Goal: Task Accomplishment & Management: Manage account settings

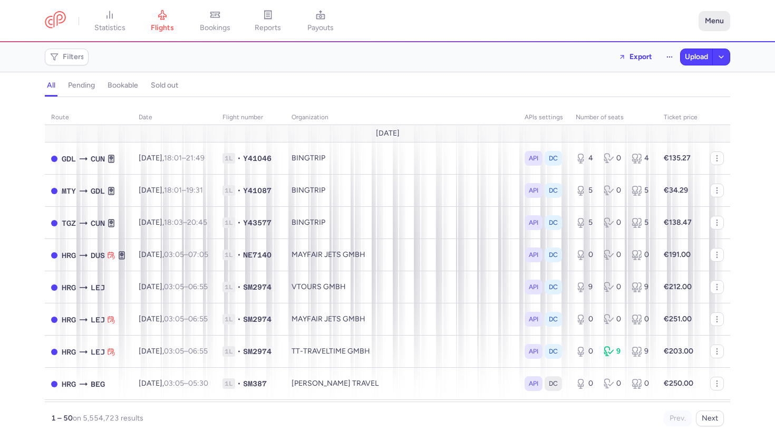
click at [710, 18] on button "Menu" at bounding box center [715, 21] width 32 height 20
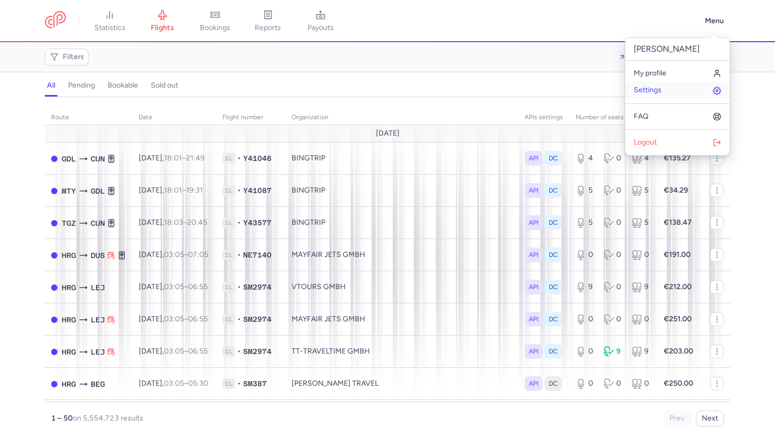
click at [672, 89] on link "Settings" at bounding box center [677, 90] width 104 height 17
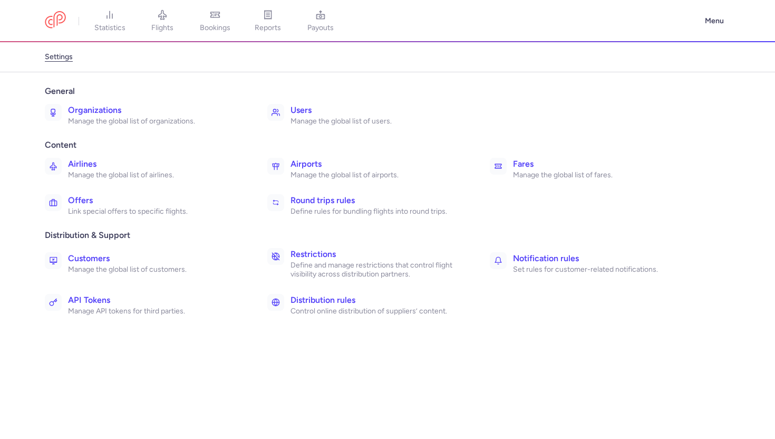
click at [121, 117] on p "Manage the global list of organizations." at bounding box center [156, 121] width 176 height 9
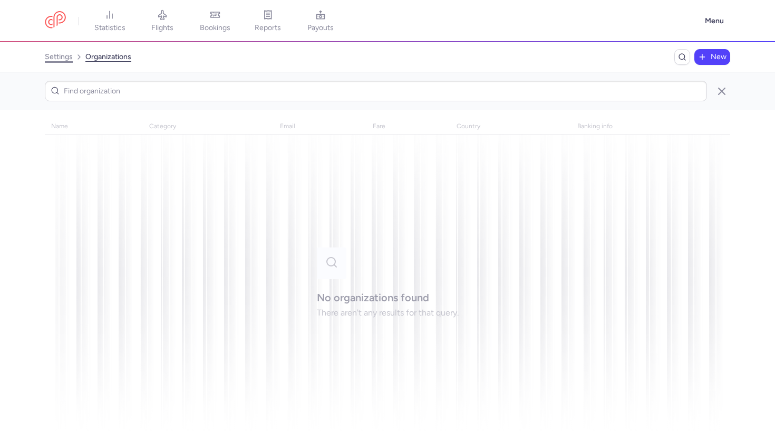
click at [61, 56] on link "settings" at bounding box center [59, 57] width 28 height 17
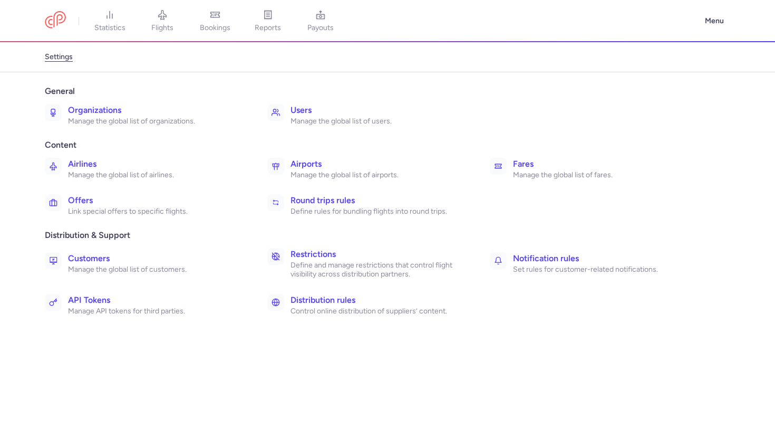
click at [108, 164] on h3 "Airlines" at bounding box center [156, 164] width 176 height 13
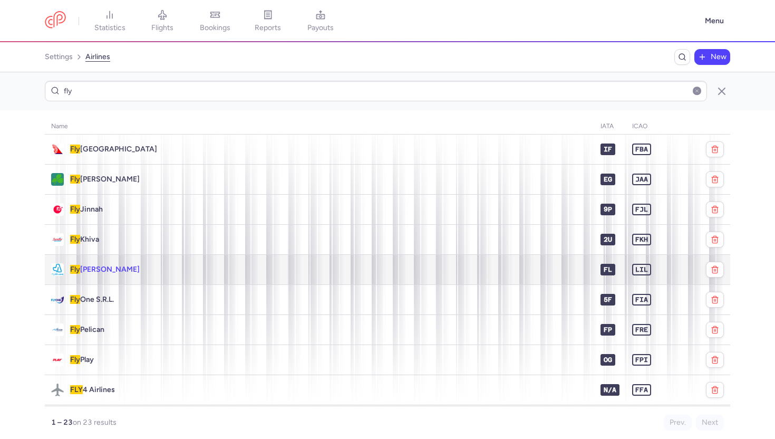
click at [167, 264] on div "Fly Lili" at bounding box center [319, 269] width 537 height 13
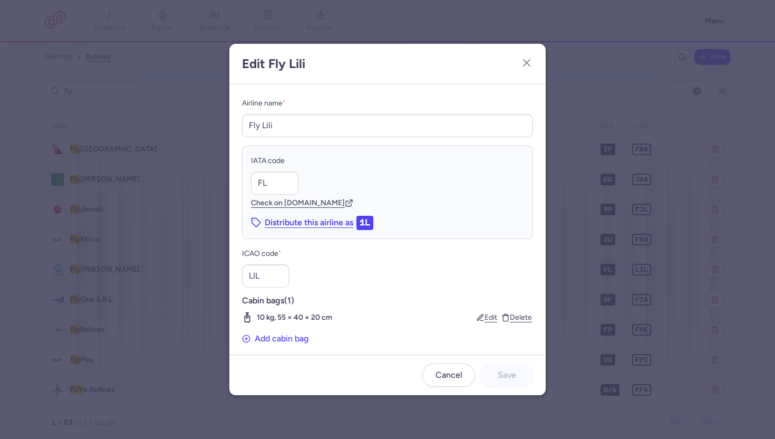
scroll to position [6, 0]
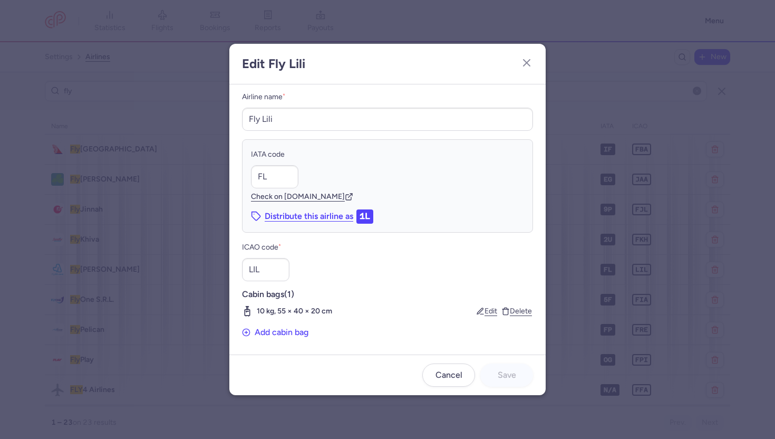
click at [488, 316] on div "Edit Delete" at bounding box center [504, 311] width 58 height 11
click at [488, 313] on button "Edit" at bounding box center [486, 311] width 21 height 9
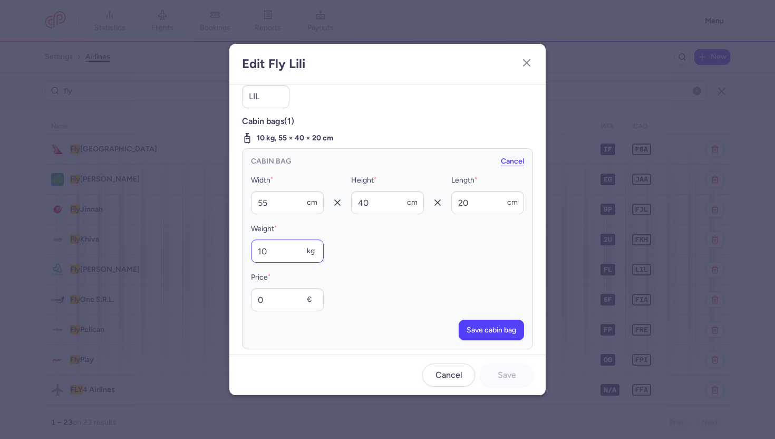
scroll to position [189, 0]
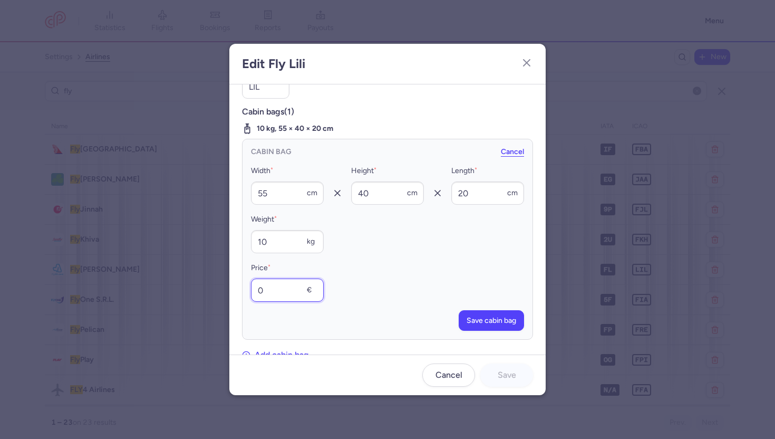
click at [283, 295] on input "0" at bounding box center [287, 289] width 73 height 23
type input "15"
click at [475, 321] on span "Save cabin bag" at bounding box center [492, 320] width 50 height 8
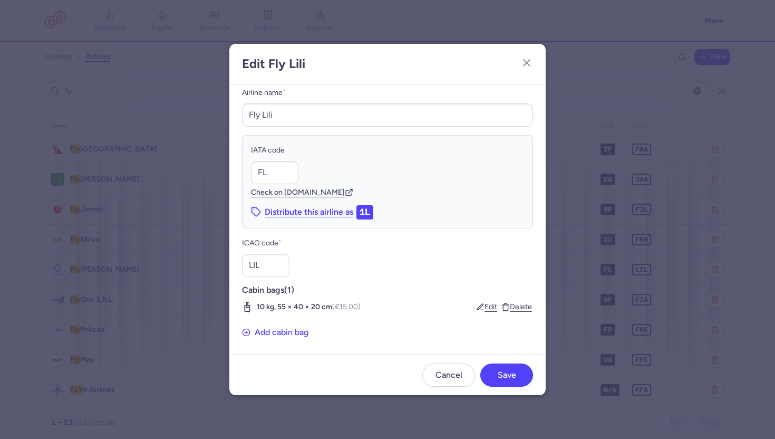
scroll to position [6, 0]
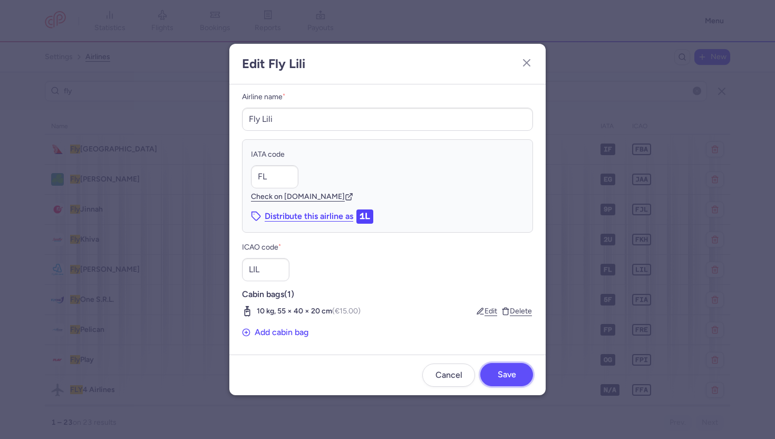
click at [512, 379] on button "Save" at bounding box center [506, 374] width 53 height 23
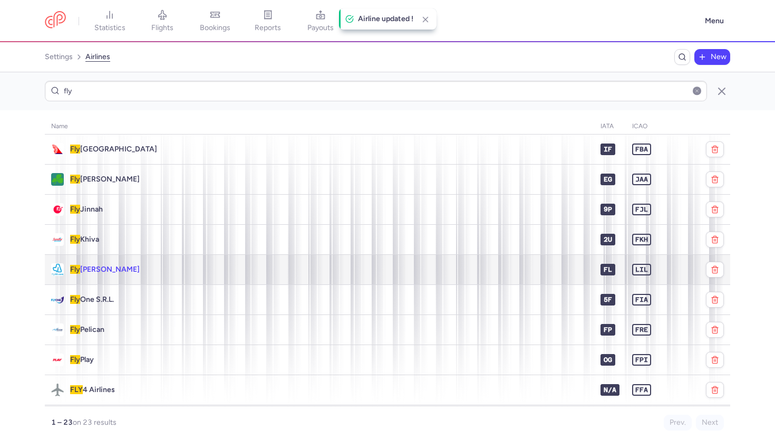
click at [304, 273] on div "Fly Lili" at bounding box center [319, 269] width 537 height 13
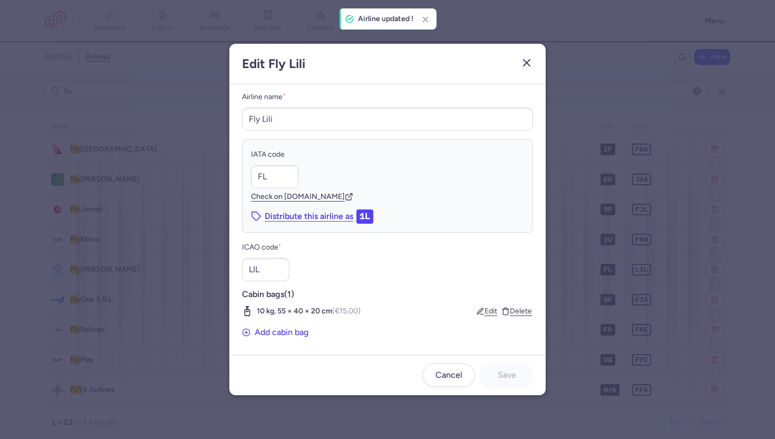
click at [524, 62] on icon "button" at bounding box center [527, 62] width 13 height 13
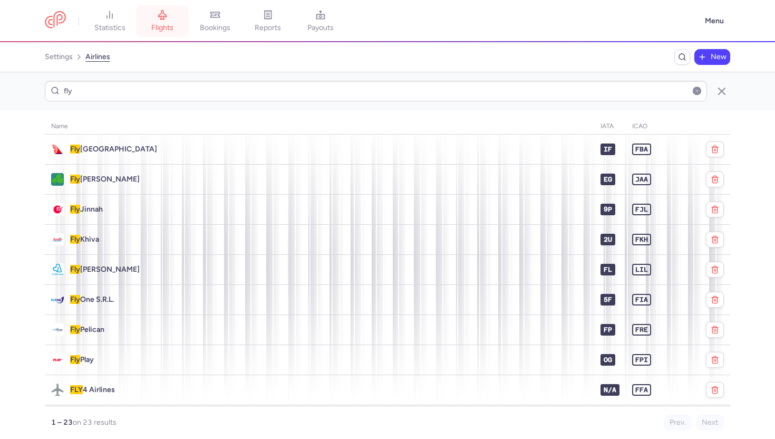
click at [159, 24] on span "flights" at bounding box center [162, 27] width 22 height 9
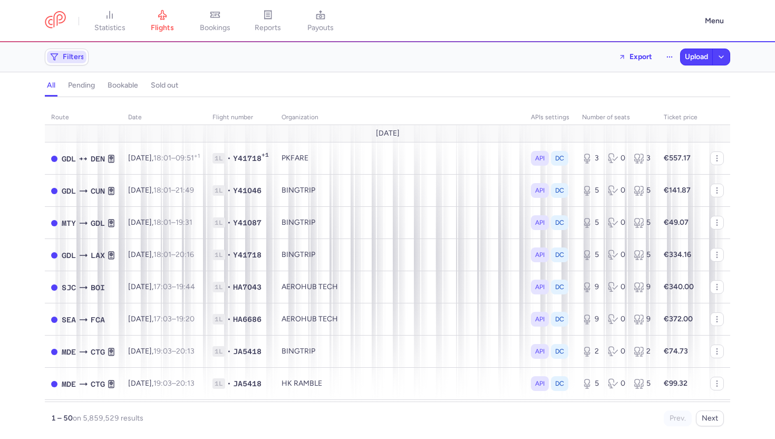
click at [69, 60] on span "Filters" at bounding box center [74, 57] width 22 height 8
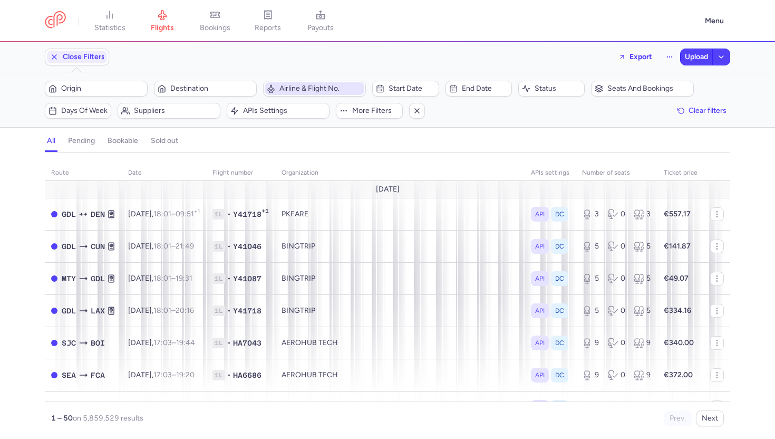
click at [302, 86] on span "Airline & Flight No." at bounding box center [321, 88] width 83 height 8
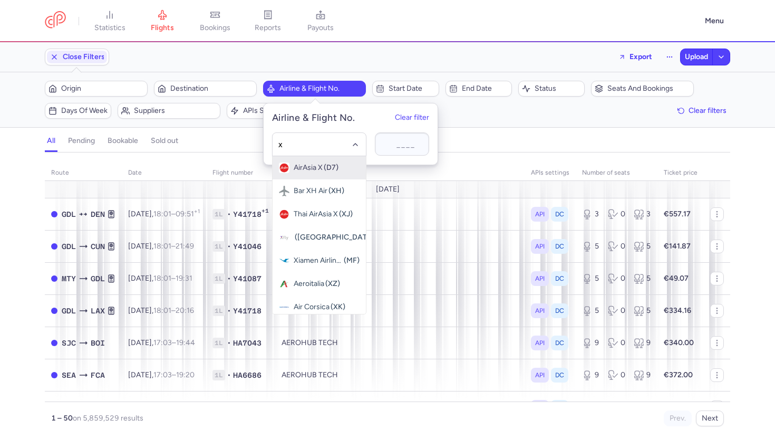
type input "xq"
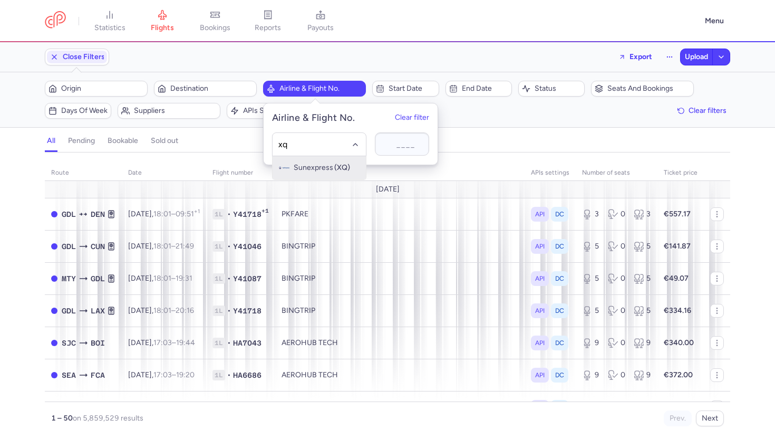
click at [307, 173] on span "Sunexpress (XQ)" at bounding box center [319, 167] width 93 height 23
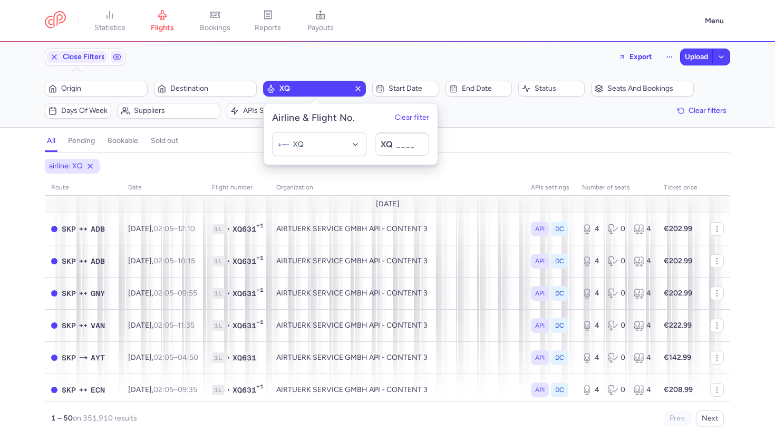
click at [206, 131] on div "all pending bookable sold out 1" at bounding box center [388, 141] width 686 height 23
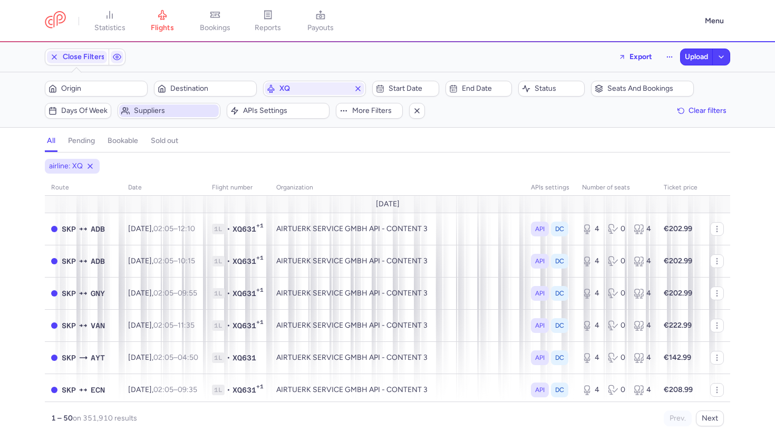
click at [177, 113] on span "Suppliers" at bounding box center [175, 111] width 83 height 8
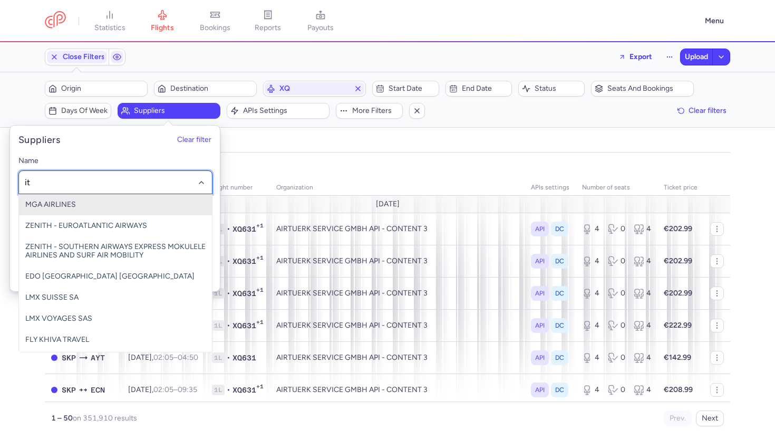
type input "itt"
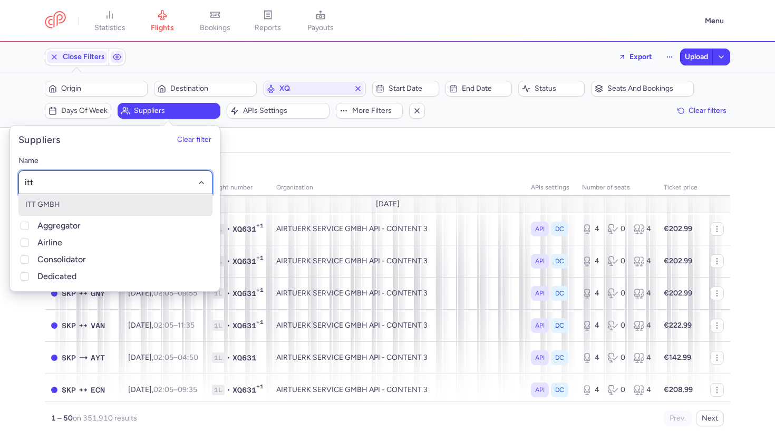
click at [133, 202] on span "ITT GMBH" at bounding box center [115, 204] width 193 height 21
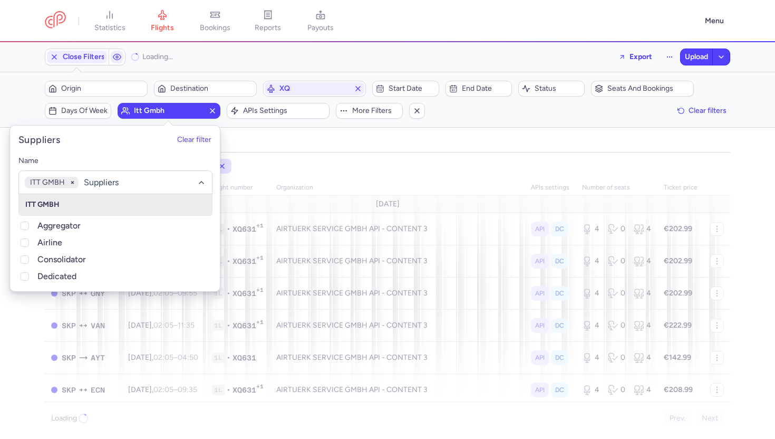
click at [300, 165] on div "airline: XQ organizations names: ITT GMBH" at bounding box center [388, 166] width 690 height 19
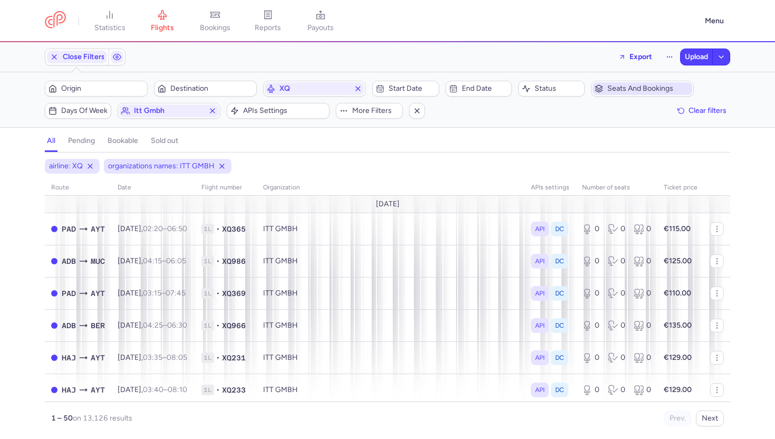
click at [639, 90] on span "Seats and bookings" at bounding box center [649, 88] width 83 height 8
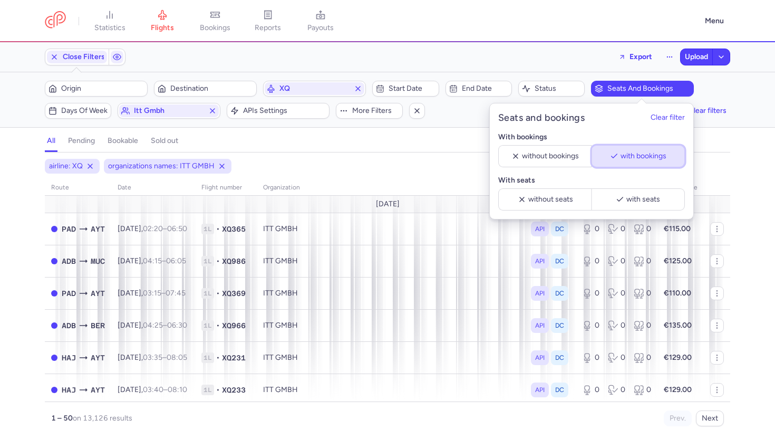
click at [624, 155] on span "with bookings" at bounding box center [643, 156] width 46 height 8
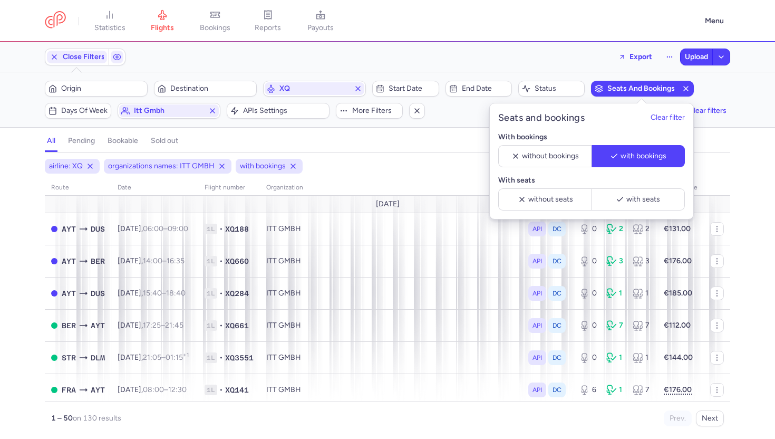
click at [419, 151] on div "all pending bookable sold out" at bounding box center [388, 143] width 686 height 18
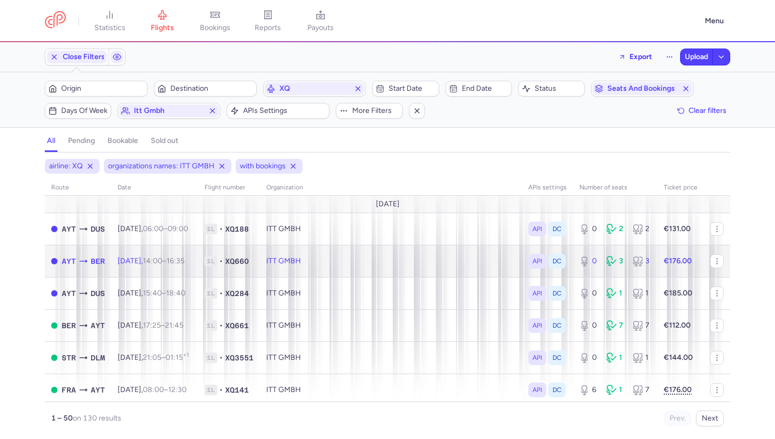
click at [498, 264] on td "ITT GMBH" at bounding box center [391, 261] width 262 height 32
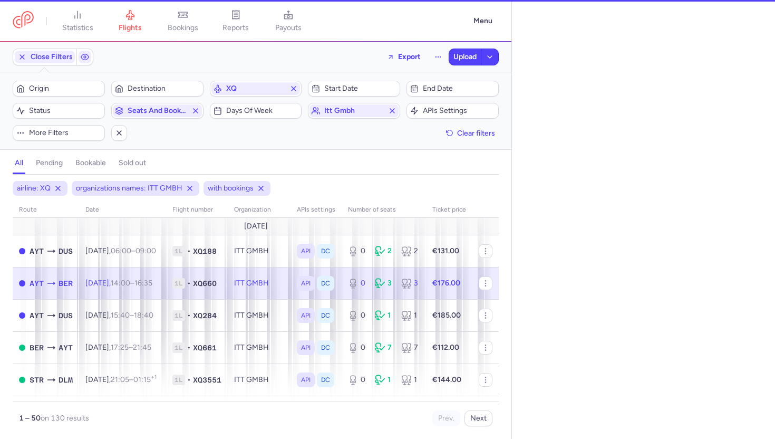
select select "hours"
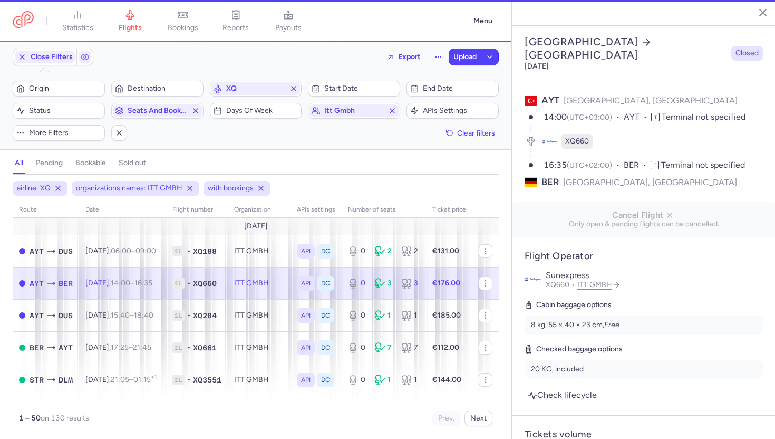
scroll to position [523, 0]
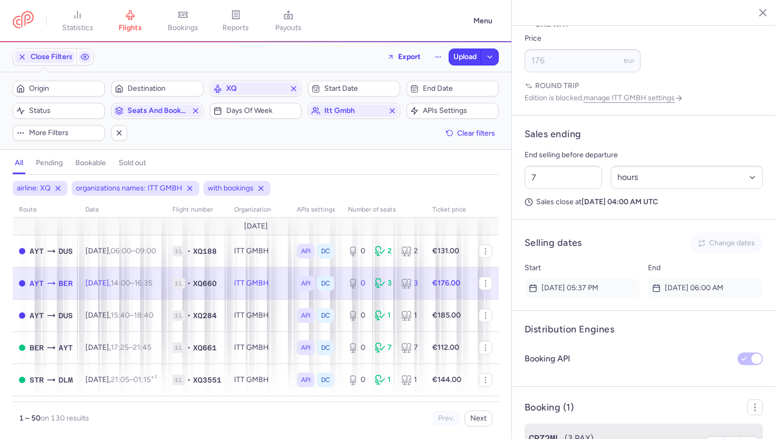
click at [560, 423] on li "CPZ2ML (3 PAX) €590.58 Leyla TIMUR, Yusuf TIMUR (+1)" at bounding box center [644, 443] width 238 height 41
click at [560, 432] on span "CPZ2ML" at bounding box center [545, 438] width 32 height 13
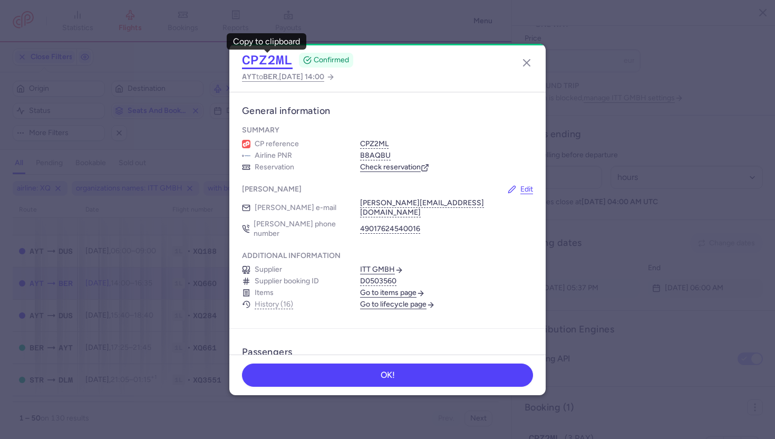
click at [258, 60] on button "CPZ2ML" at bounding box center [267, 60] width 51 height 16
click at [264, 57] on button "CPZ2ML" at bounding box center [267, 60] width 51 height 16
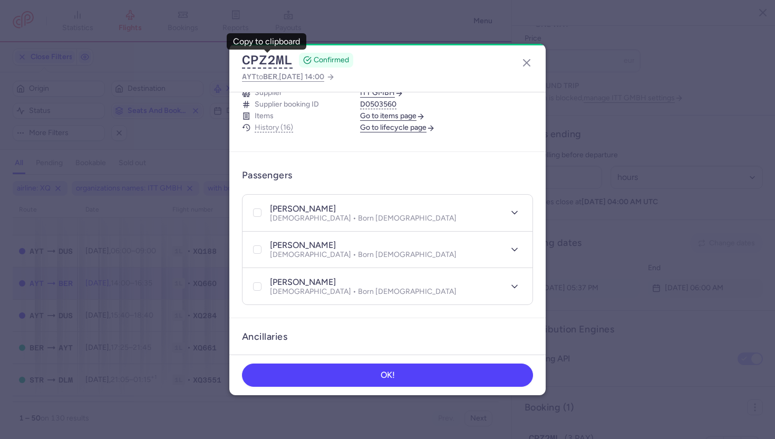
scroll to position [177, 0]
drag, startPoint x: 292, startPoint y: 191, endPoint x: 339, endPoint y: 191, distance: 47.5
click at [339, 203] on div "leyla TIMUR" at bounding box center [363, 208] width 187 height 11
copy h4 "TIMUR"
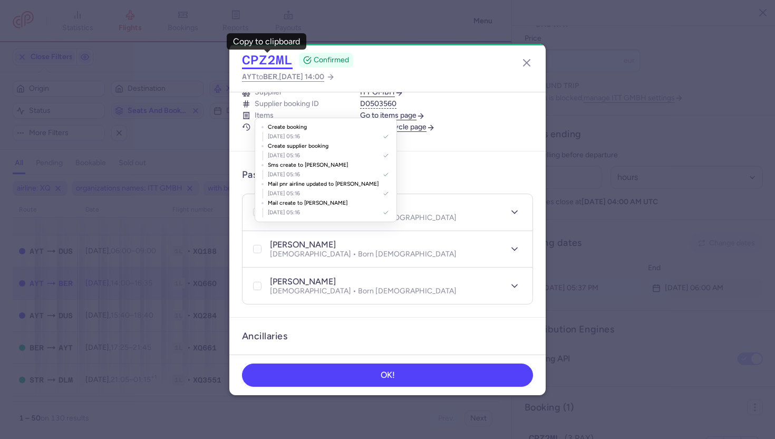
click at [276, 60] on button "CPZ2ML" at bounding box center [267, 60] width 51 height 16
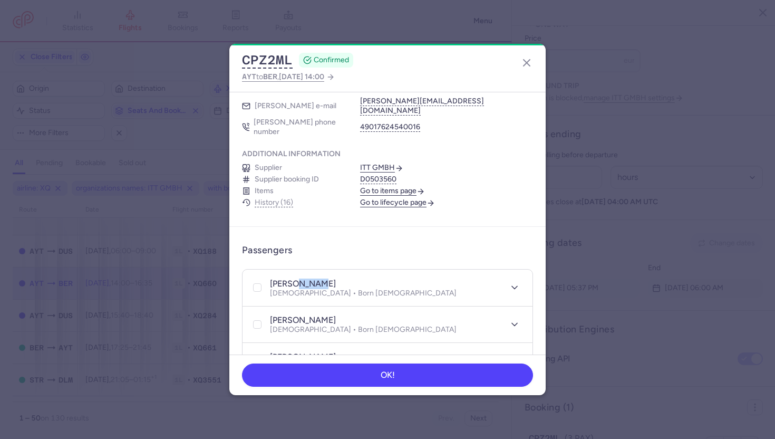
scroll to position [101, 0]
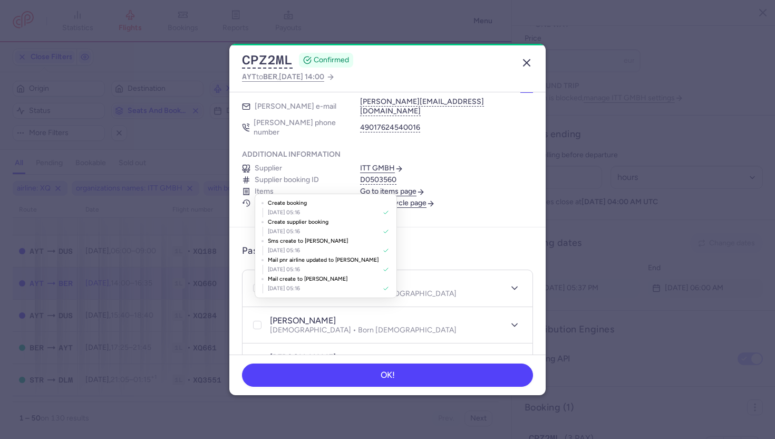
click at [529, 56] on icon "button" at bounding box center [527, 62] width 13 height 13
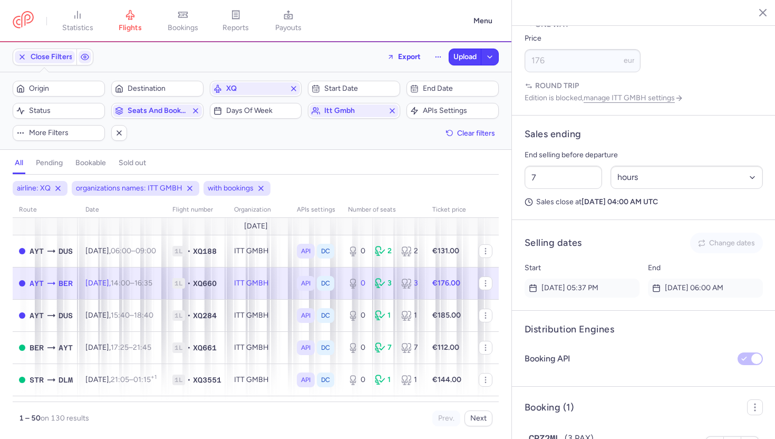
click at [760, 15] on button "button" at bounding box center [755, 12] width 16 height 16
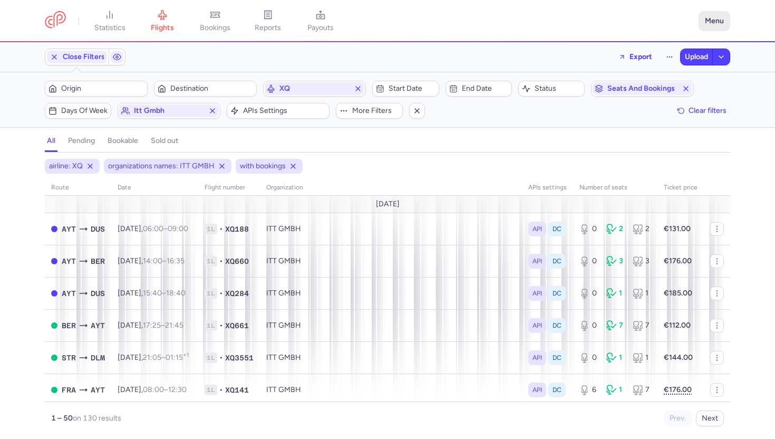
click at [714, 22] on button "Menu" at bounding box center [715, 21] width 32 height 20
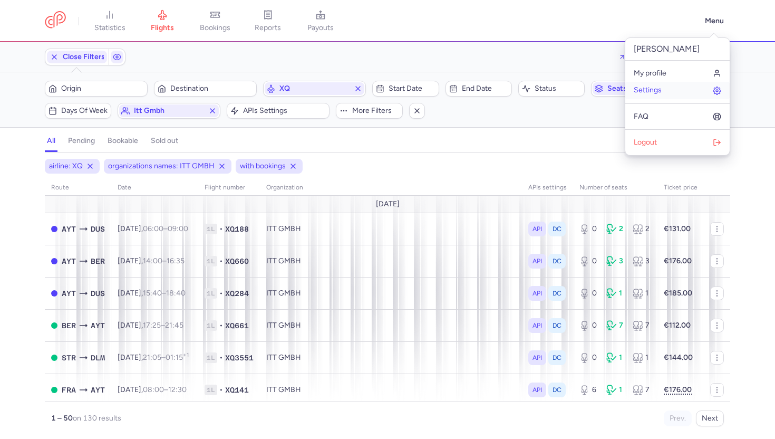
click at [649, 97] on link "Settings" at bounding box center [677, 90] width 104 height 17
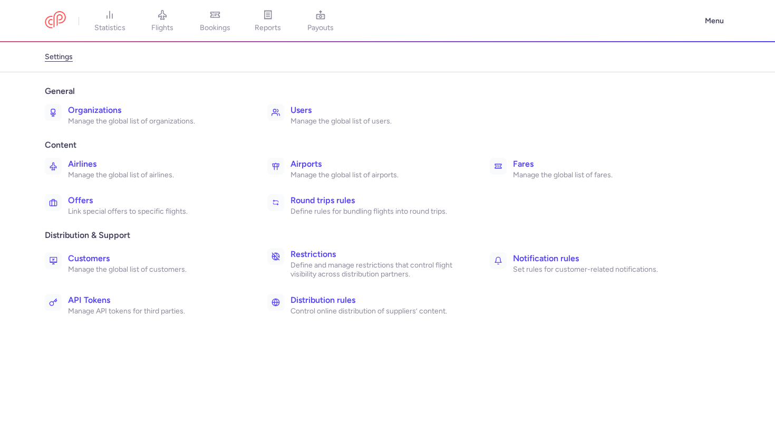
click at [119, 117] on p "Manage the global list of organizations." at bounding box center [156, 121] width 176 height 9
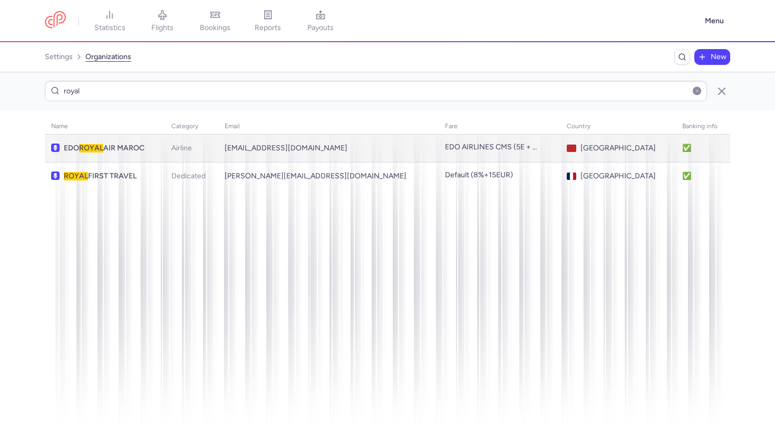
type input "royal"
click at [135, 153] on td "EDO ROYAL AIR MAROC" at bounding box center [105, 148] width 120 height 28
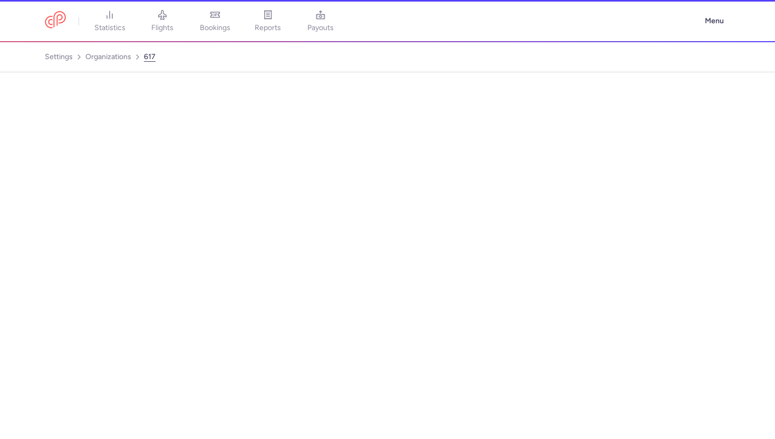
select select "AIRLINE"
select select "ma"
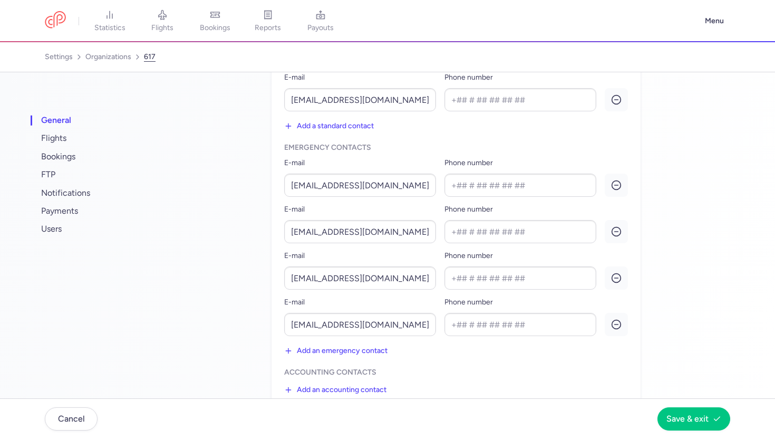
scroll to position [353, 0]
click at [323, 353] on button "Add an emergency contact" at bounding box center [335, 352] width 103 height 17
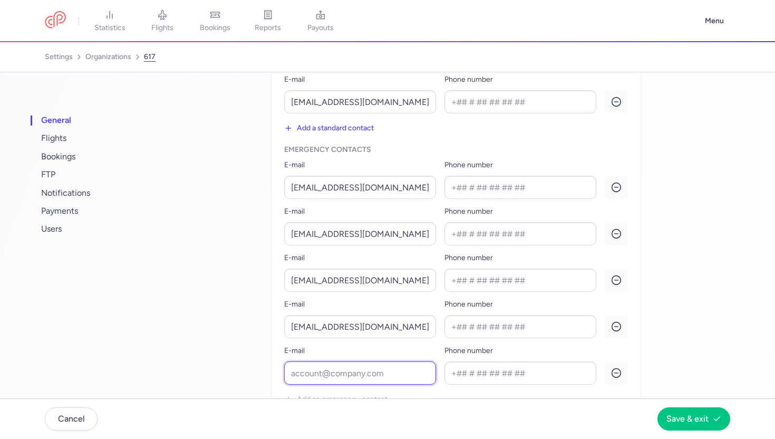
click at [314, 372] on input "E-mail" at bounding box center [360, 372] width 152 height 23
paste input "[EMAIL_ADDRESS][DOMAIN_NAME]"
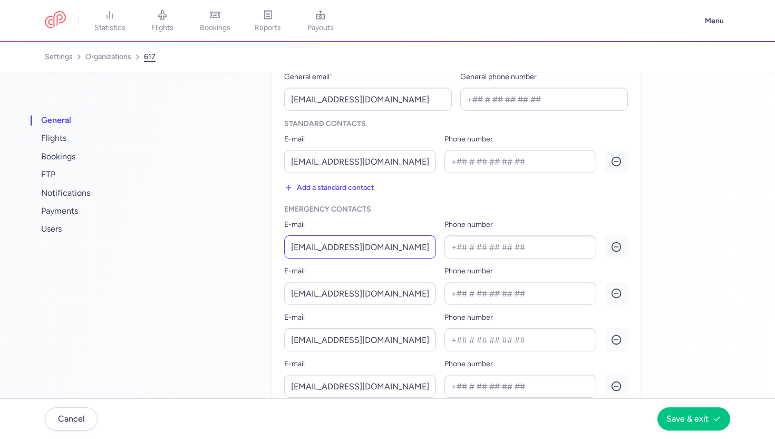
scroll to position [293, 0]
type input "[EMAIL_ADDRESS][DOMAIN_NAME]"
click at [343, 193] on button "Add a standard contact" at bounding box center [329, 188] width 90 height 17
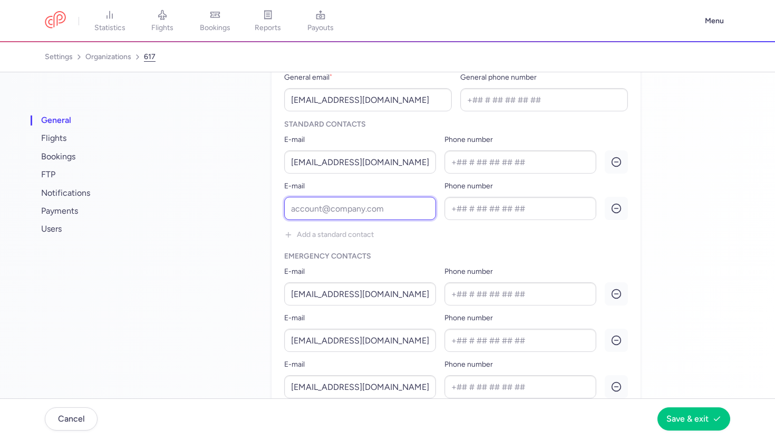
click at [341, 206] on input "E-mail" at bounding box center [360, 208] width 152 height 23
paste input "[EMAIL_ADDRESS][DOMAIN_NAME]"
type input "[EMAIL_ADDRESS][DOMAIN_NAME]"
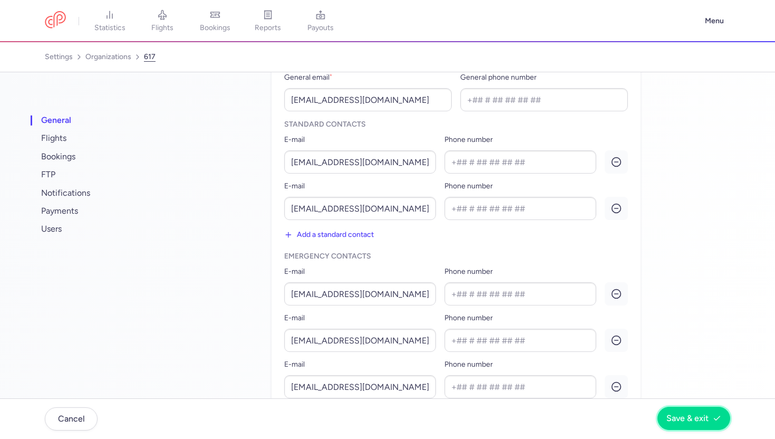
click at [686, 420] on span "Save & exit" at bounding box center [688, 417] width 42 height 9
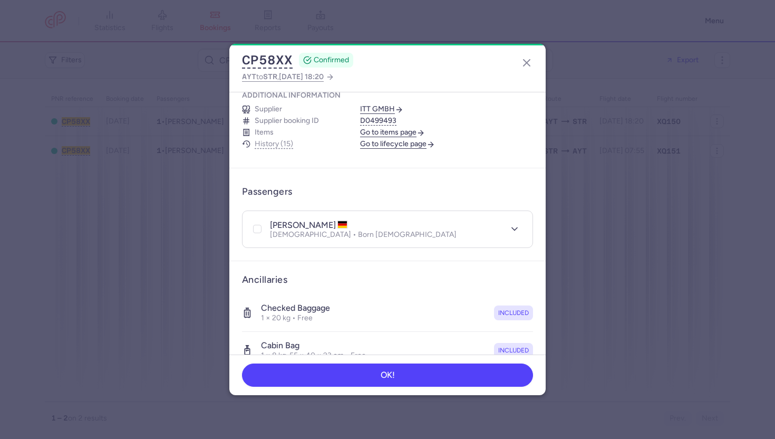
scroll to position [144, 0]
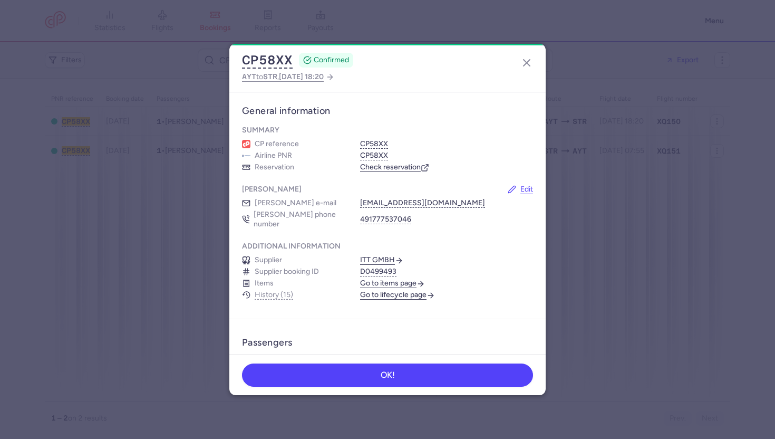
click at [373, 290] on link "Go to lifecycle page" at bounding box center [397, 294] width 75 height 9
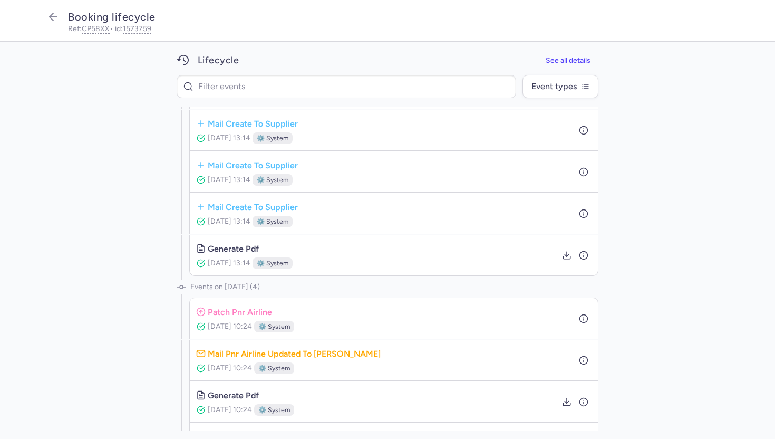
scroll to position [365, 0]
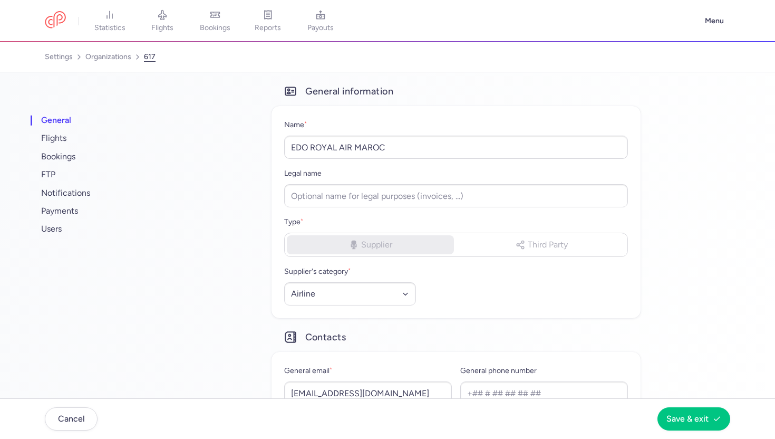
select select "AIRLINE"
select select "ma"
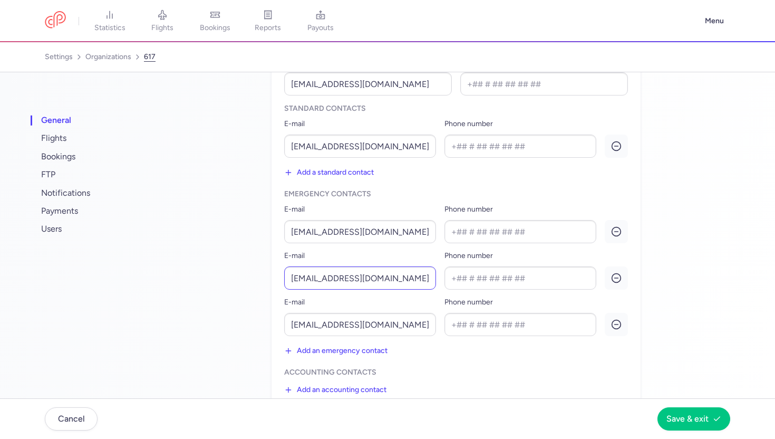
scroll to position [325, 0]
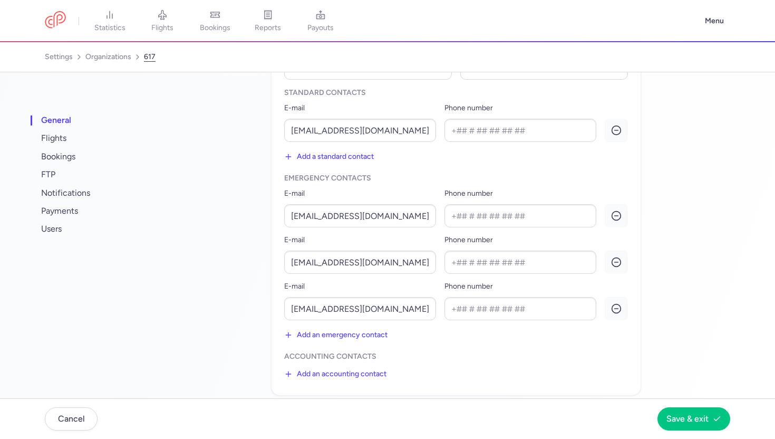
click at [342, 334] on button "Add an emergency contact" at bounding box center [335, 334] width 103 height 17
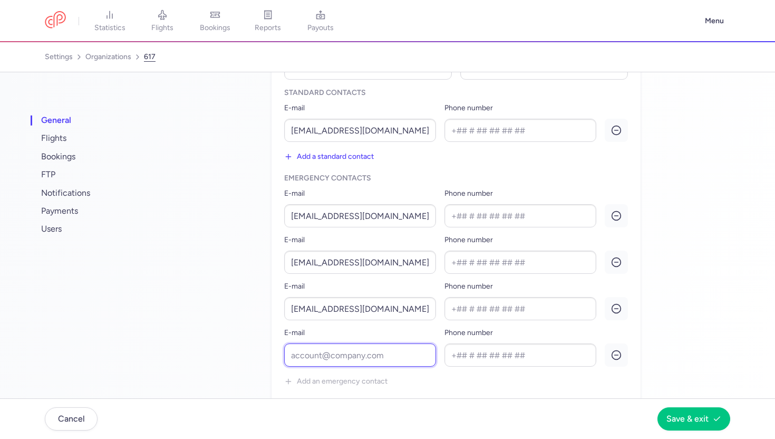
click at [335, 352] on input "E-mail" at bounding box center [360, 354] width 152 height 23
paste input "obenjelloun@royalairmaroc.com"
type input "[EMAIL_ADDRESS][DOMAIN_NAME]"
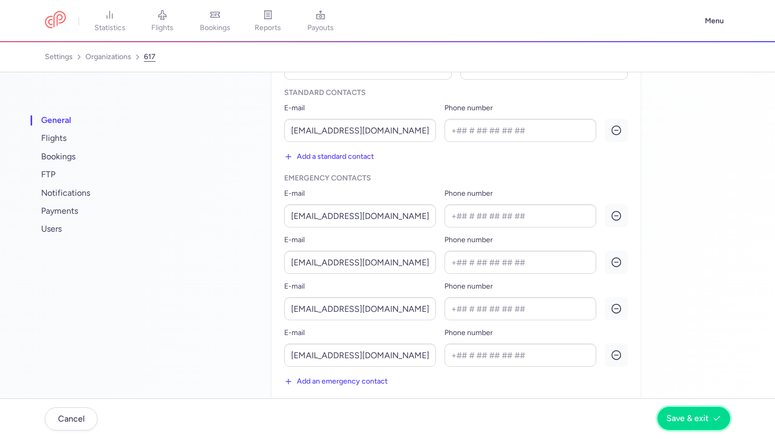
click at [701, 414] on span "Save & exit" at bounding box center [688, 417] width 42 height 9
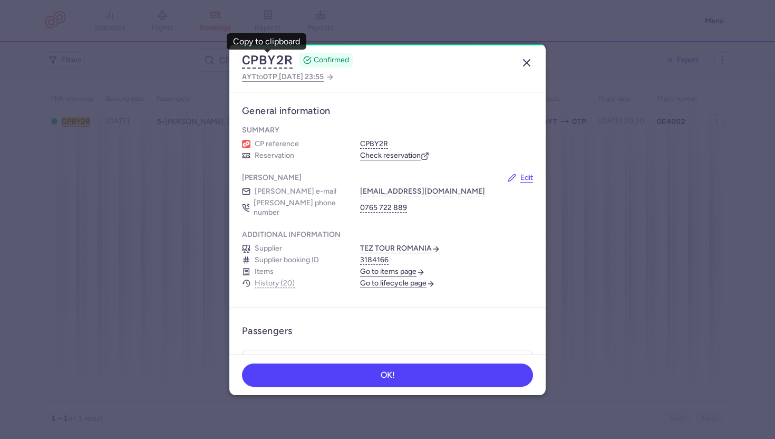
click at [526, 56] on icon "button" at bounding box center [527, 62] width 13 height 13
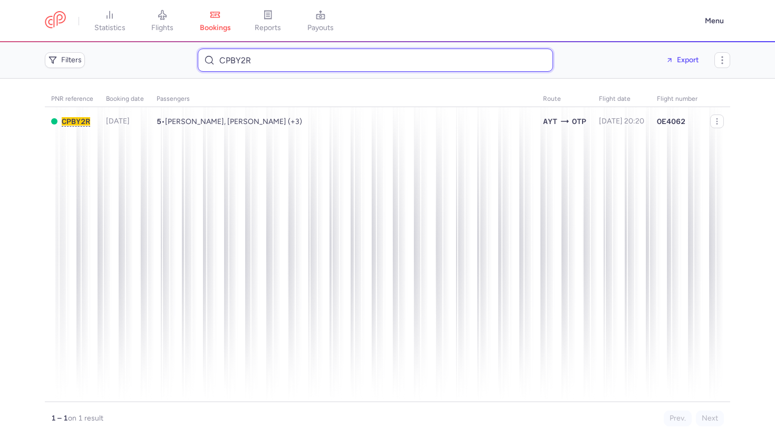
click at [275, 61] on input "CPBY2R" at bounding box center [375, 60] width 355 height 23
paste input "MEIROSU"
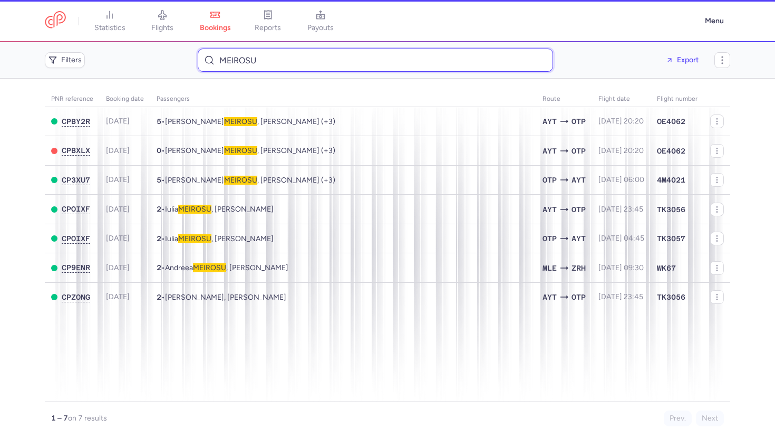
type input "MEIROSU"
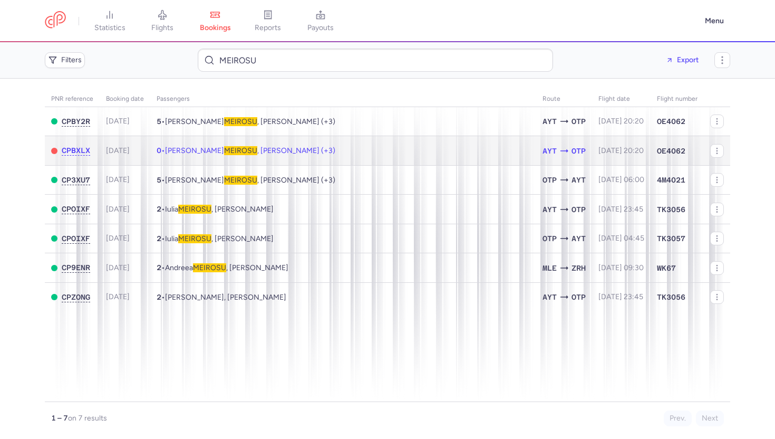
click at [282, 151] on span "Laura MEIROSU , Stefania PITICAS (+3)" at bounding box center [250, 150] width 170 height 9
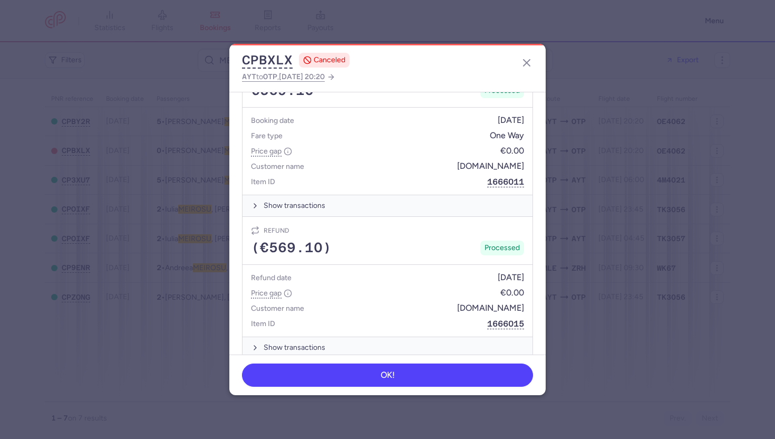
scroll to position [599, 0]
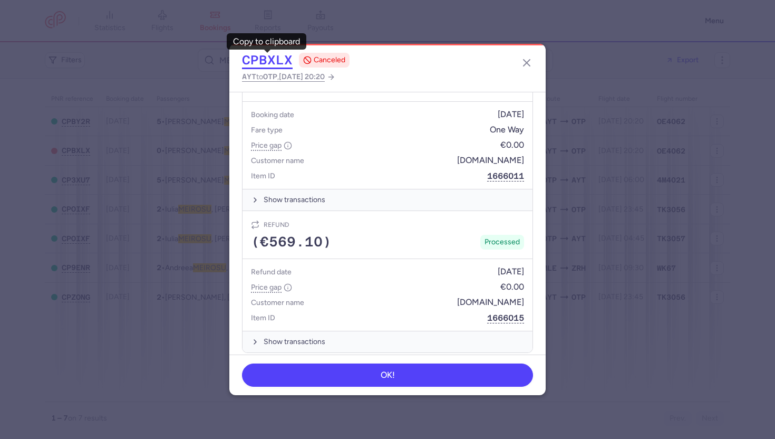
click at [277, 56] on button "CPBXLX" at bounding box center [267, 60] width 51 height 16
click at [531, 59] on icon "button" at bounding box center [527, 62] width 13 height 13
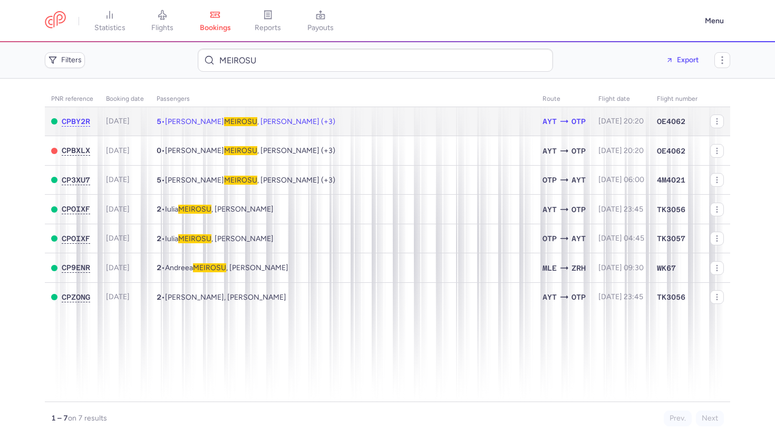
click at [128, 119] on span "2025-07-29" at bounding box center [118, 121] width 24 height 9
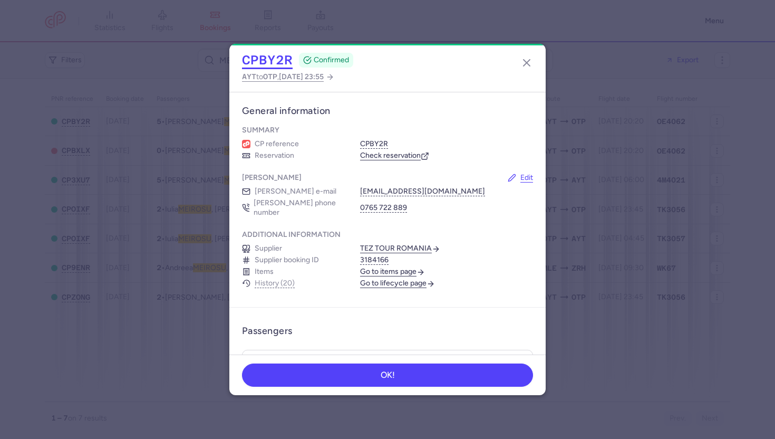
click at [275, 62] on button "CPBY2R" at bounding box center [267, 60] width 51 height 16
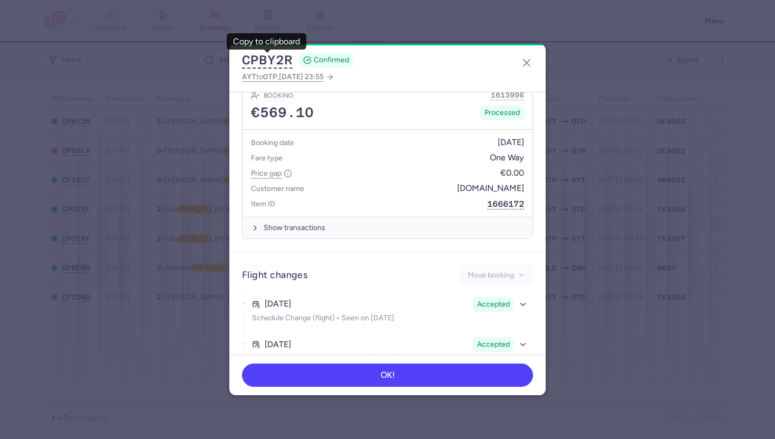
scroll to position [581, 0]
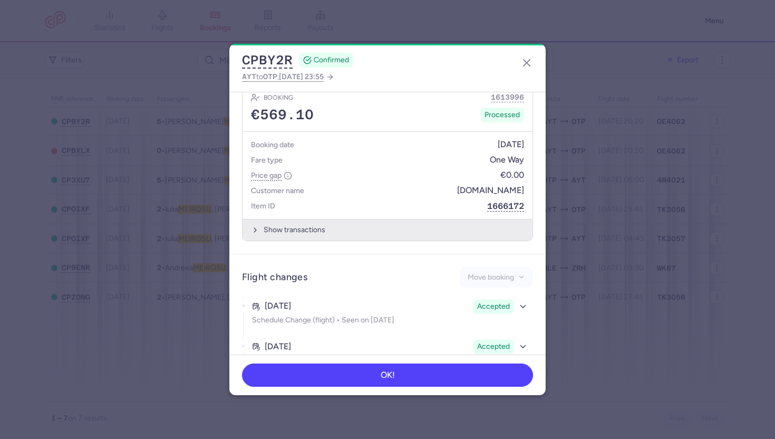
click at [281, 227] on button "Show transactions" at bounding box center [388, 230] width 290 height 22
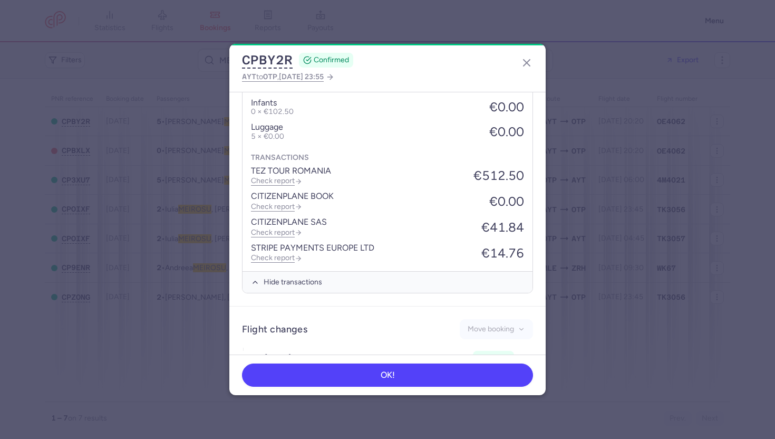
scroll to position [745, 0]
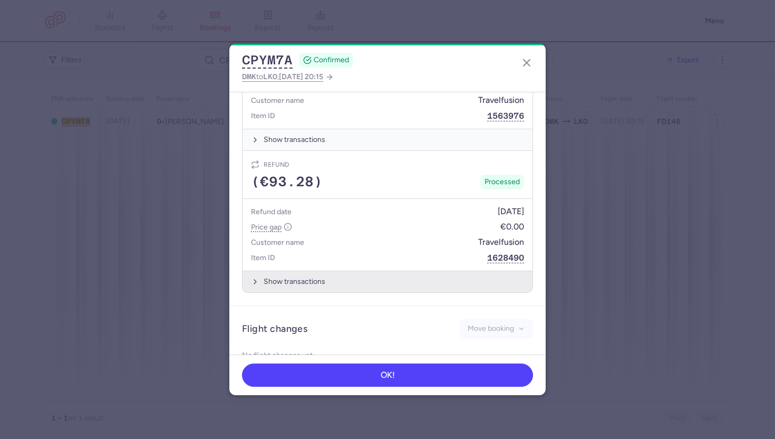
click at [265, 271] on button "Show transactions" at bounding box center [388, 282] width 290 height 22
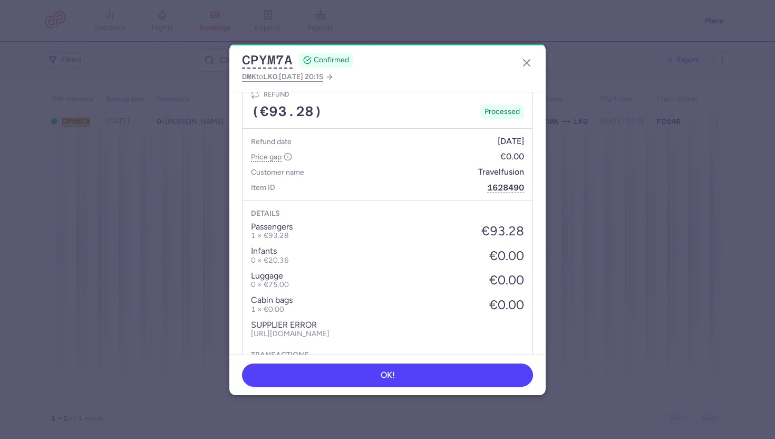
scroll to position [523, 0]
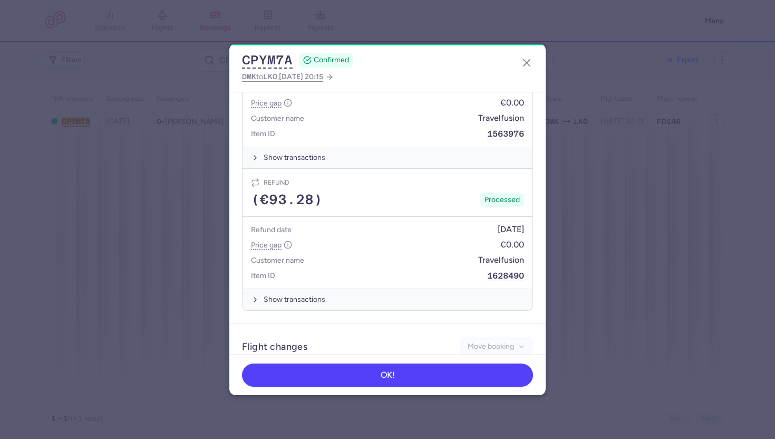
scroll to position [522, 0]
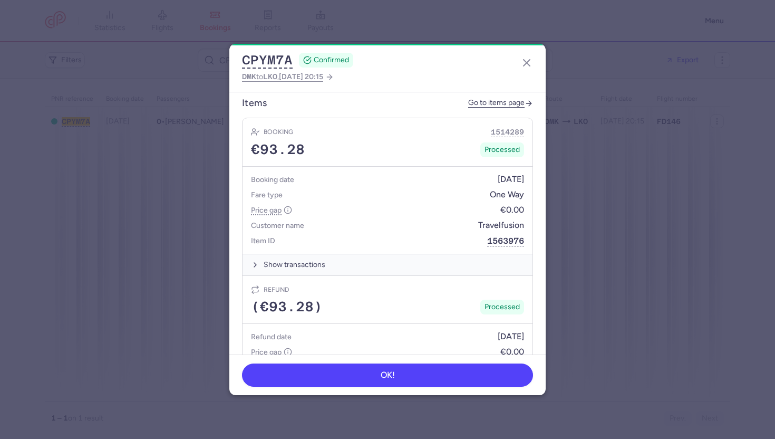
scroll to position [510, 0]
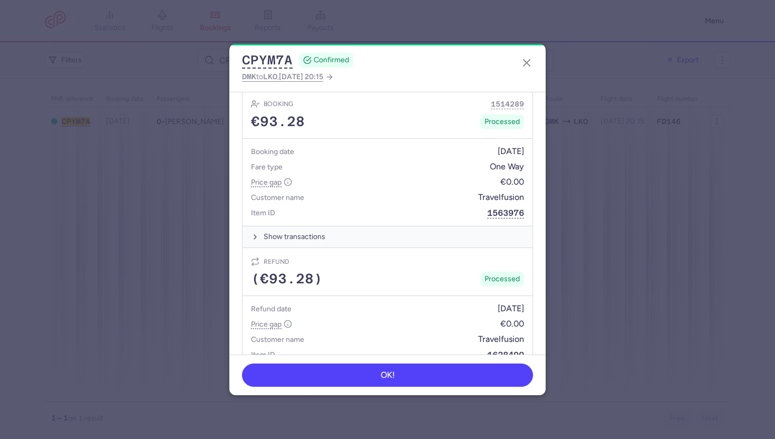
scroll to position [434, 0]
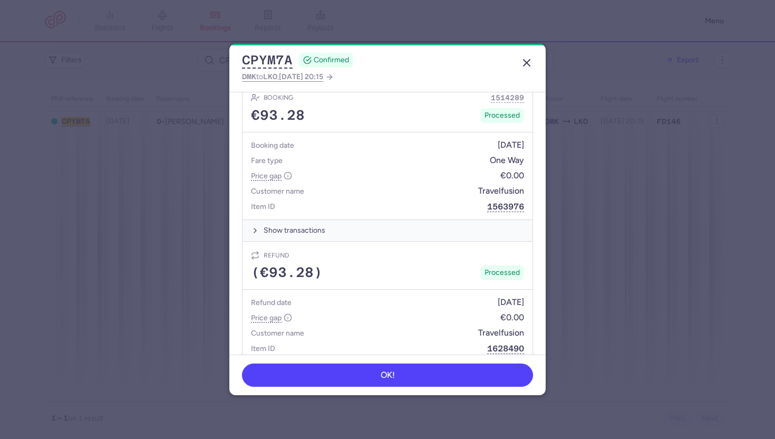
click at [528, 66] on icon "button" at bounding box center [527, 62] width 13 height 13
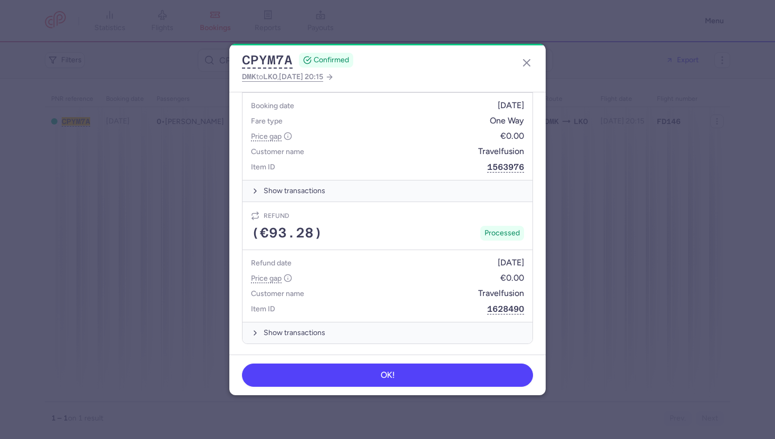
scroll to position [477, 0]
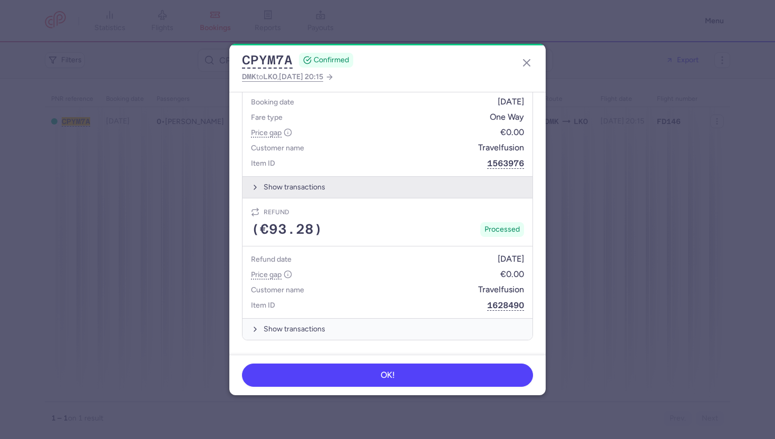
click at [305, 182] on button "Show transactions" at bounding box center [388, 187] width 290 height 22
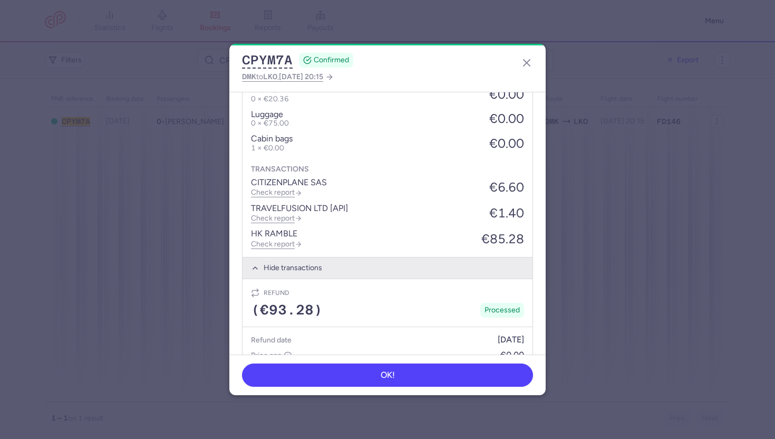
scroll to position [614, 0]
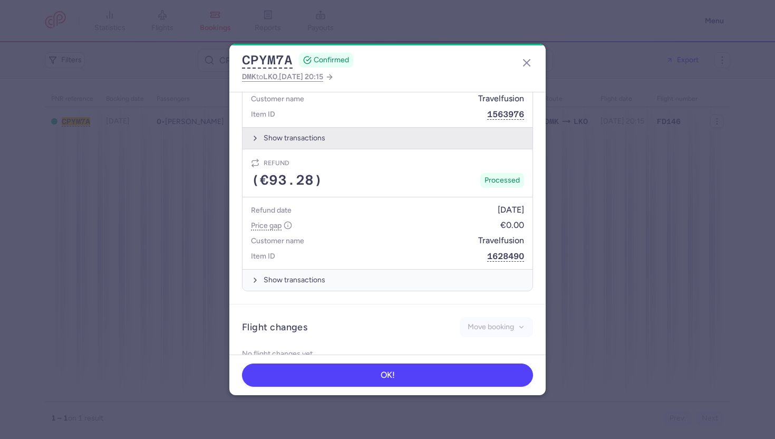
scroll to position [537, 0]
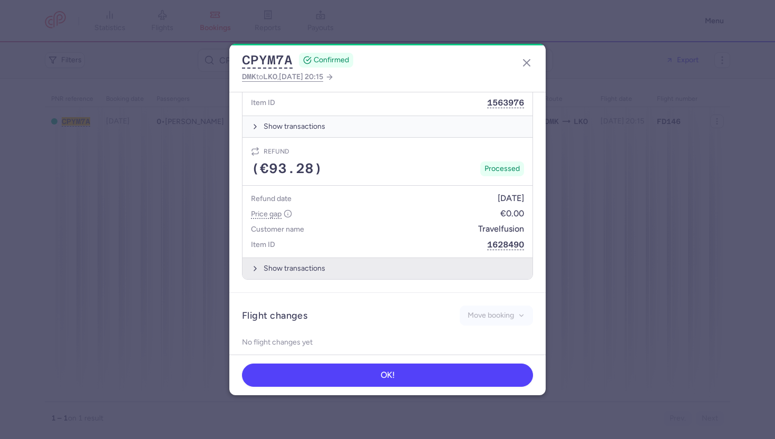
click at [305, 257] on button "Show transactions" at bounding box center [388, 268] width 290 height 22
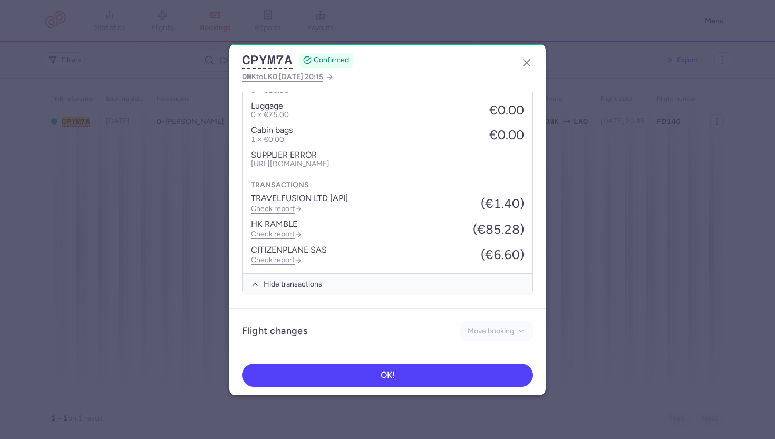
scroll to position [765, 0]
drag, startPoint x: 476, startPoint y: 230, endPoint x: 517, endPoint y: 230, distance: 41.1
click at [517, 230] on p "(€85.28)" at bounding box center [498, 229] width 51 height 15
copy p "€85.28"
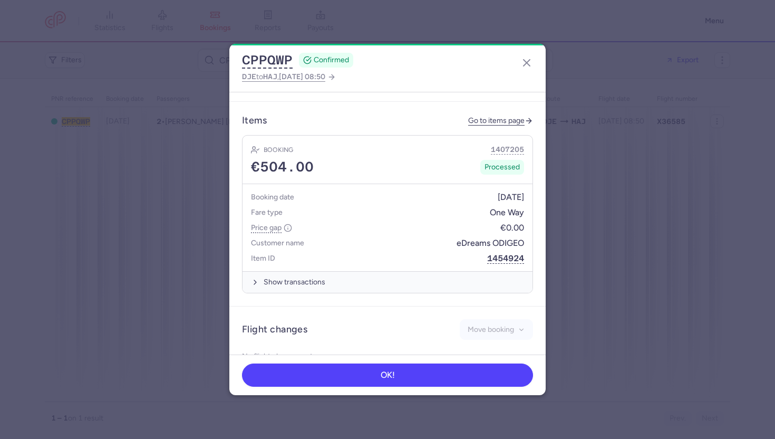
scroll to position [476, 0]
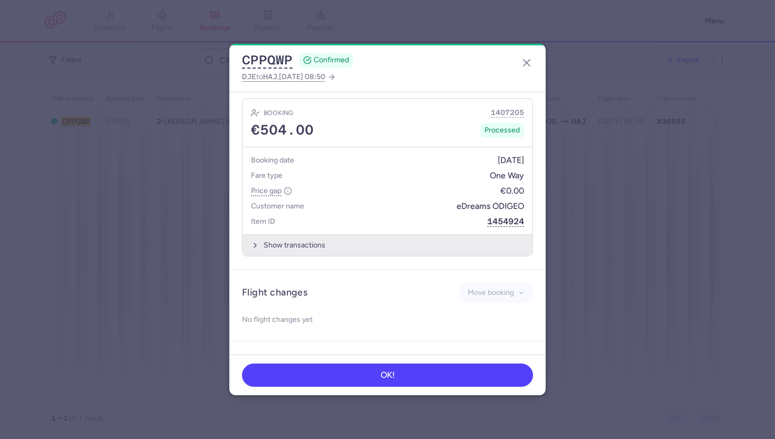
click at [317, 235] on button "Show transactions" at bounding box center [388, 245] width 290 height 22
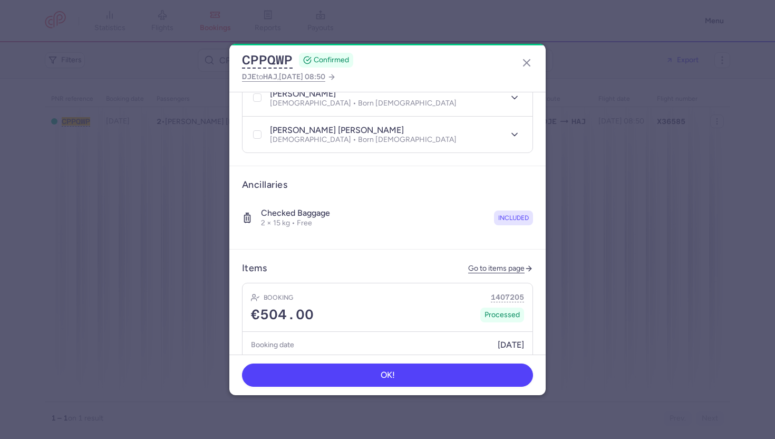
scroll to position [282, 0]
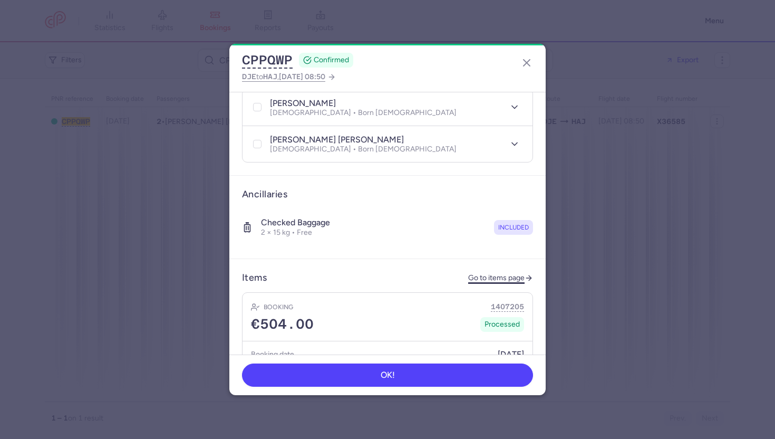
click at [496, 274] on link "Go to items page" at bounding box center [500, 278] width 65 height 9
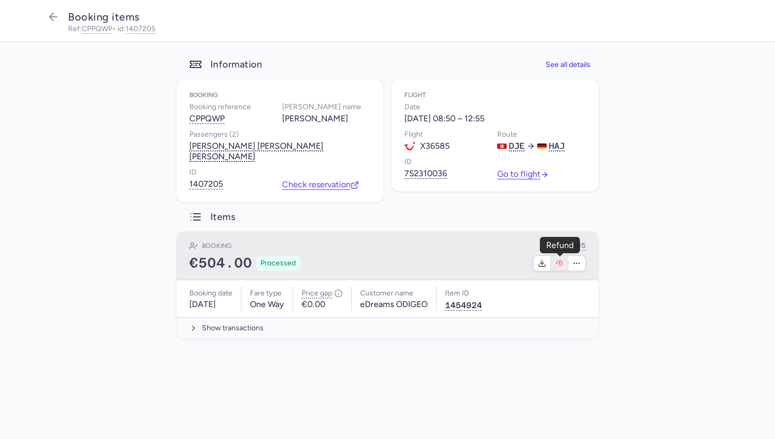
click at [560, 264] on icon "button" at bounding box center [560, 264] width 2 height 4
select select "262"
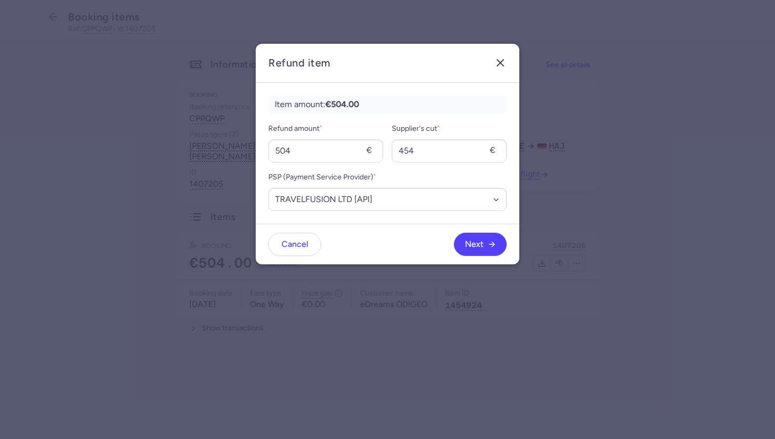
click at [495, 63] on icon "button" at bounding box center [500, 62] width 13 height 13
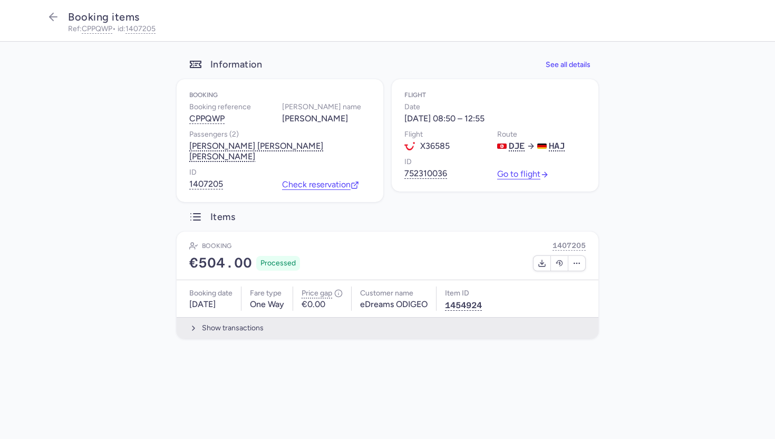
click at [206, 331] on button "Show transactions" at bounding box center [388, 328] width 422 height 22
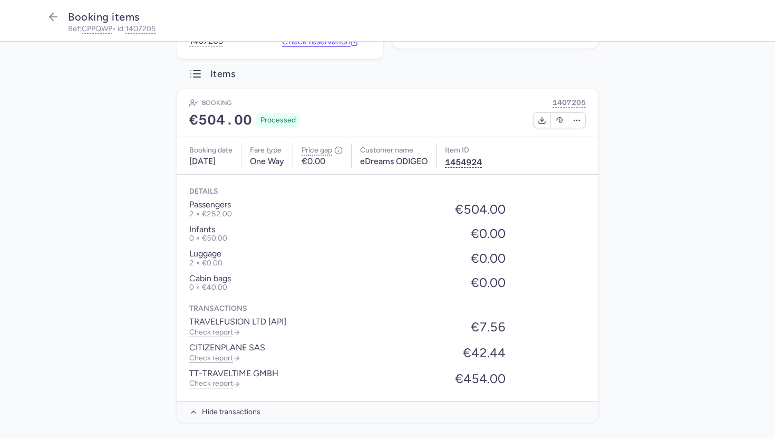
scroll to position [152, 0]
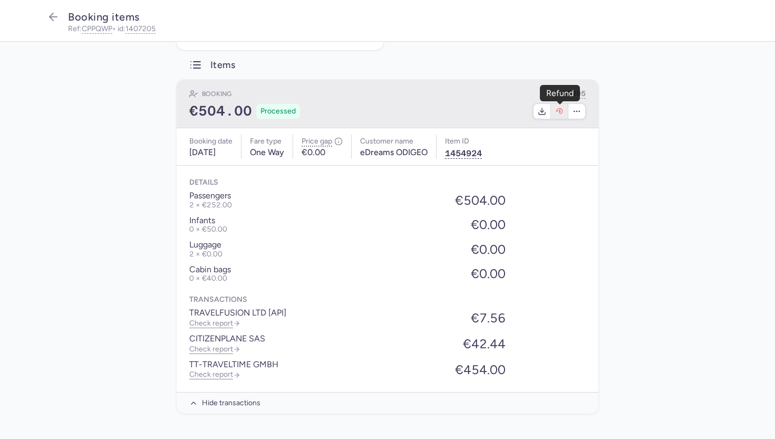
click at [560, 110] on icon "button" at bounding box center [560, 112] width 2 height 4
select select "262"
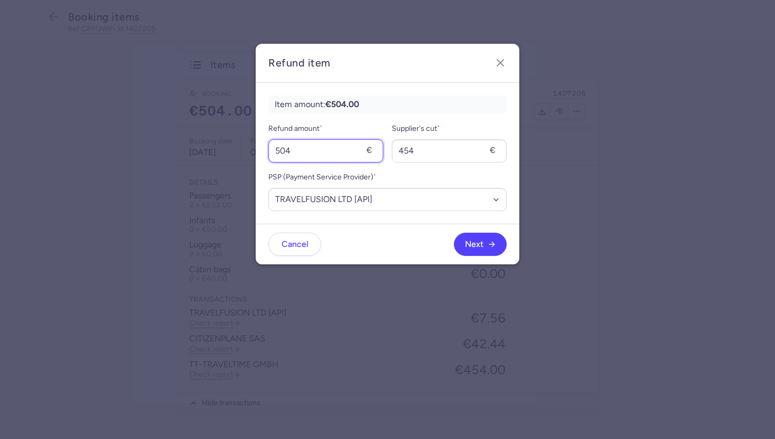
click at [305, 155] on input "504" at bounding box center [325, 150] width 115 height 23
type input "252"
click at [428, 153] on input "454" at bounding box center [449, 150] width 115 height 23
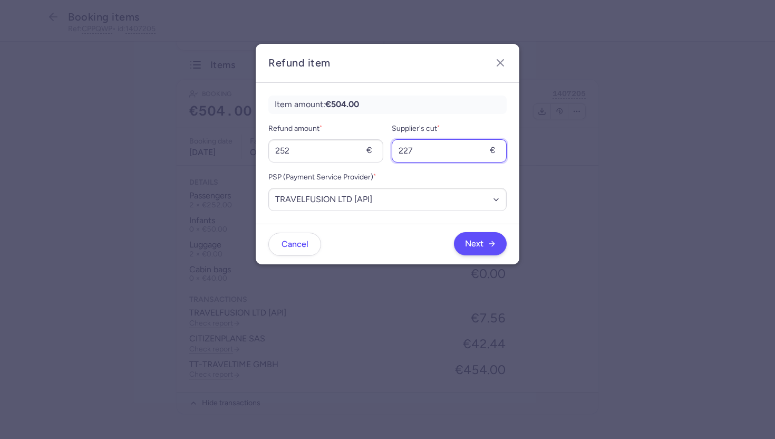
type input "227"
click at [471, 246] on span "Next" at bounding box center [474, 243] width 18 height 9
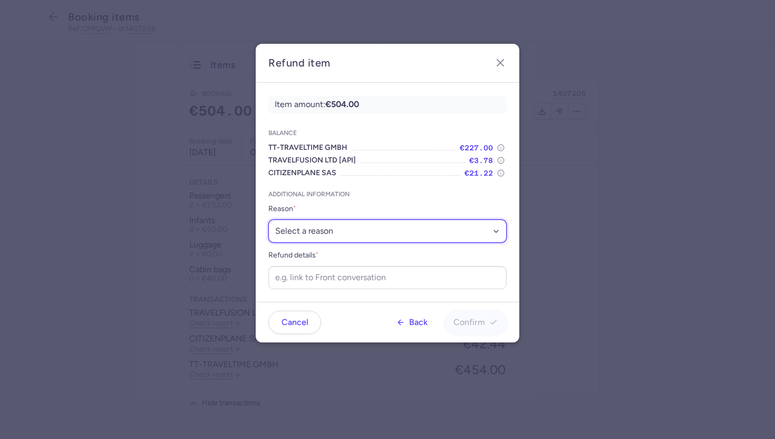
click at [414, 229] on select "Select a reason ✈️ Airline ceasing ops 💼 Ancillary issue 📄 APIS missing ⚙️ Citi…" at bounding box center [387, 230] width 238 height 23
select select "GOODWILL"
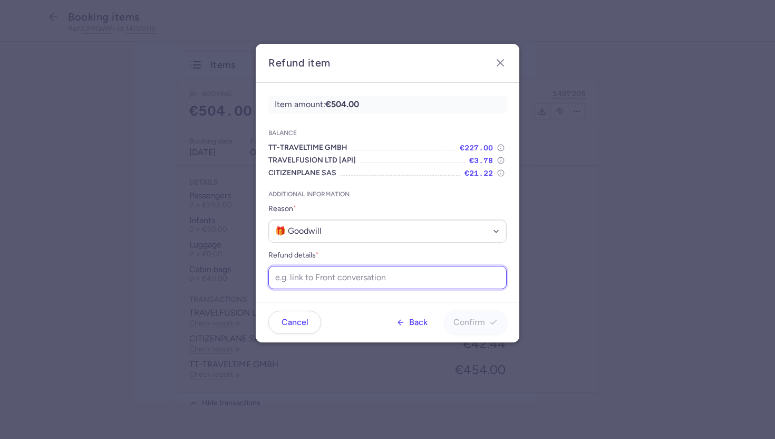
click at [302, 283] on input "Refund details *" at bounding box center [387, 277] width 238 height 23
paste input "https://app.frontapp.com/open/cnv_ezbyjeq?key=tOgaY35bqP_cY-LXDRzjUmwPRYv-IaFP"
type input "https://app.frontapp.com/open/cnv_ezbyjeq?key=tOgaY35bqP_cY-LXDRzjUmwPRYv-IaFP"
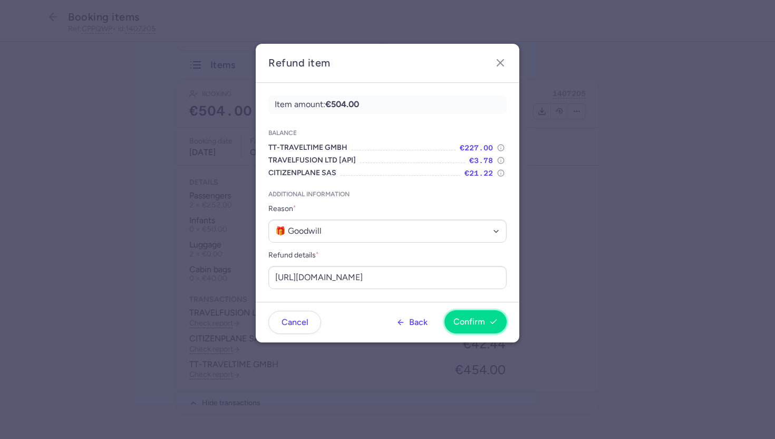
click at [478, 314] on button "Confirm" at bounding box center [476, 321] width 62 height 23
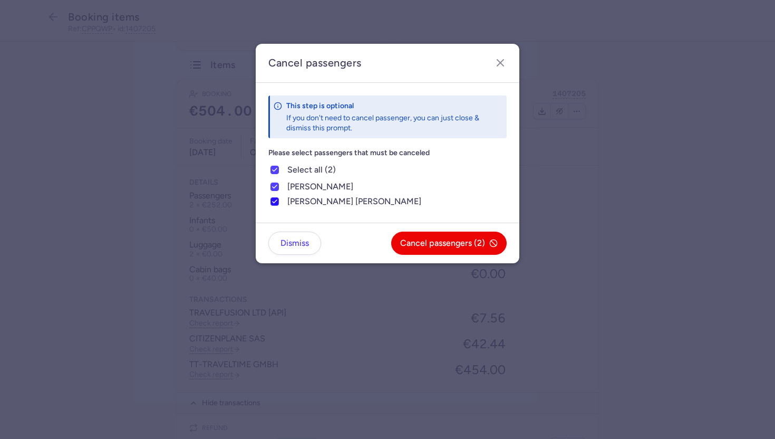
click at [276, 203] on icon at bounding box center [275, 201] width 6 height 6
click at [276, 203] on input "brigitte erika dias duarte" at bounding box center [275, 201] width 8 height 8
checkbox input "false"
click at [502, 63] on line "button" at bounding box center [500, 63] width 6 height 6
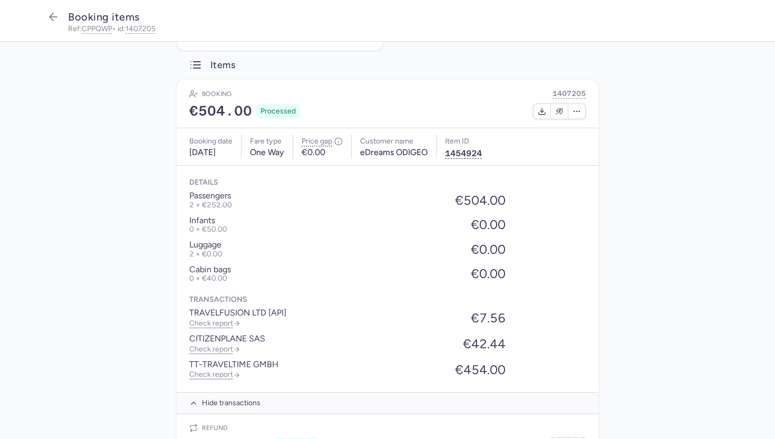
scroll to position [259, 0]
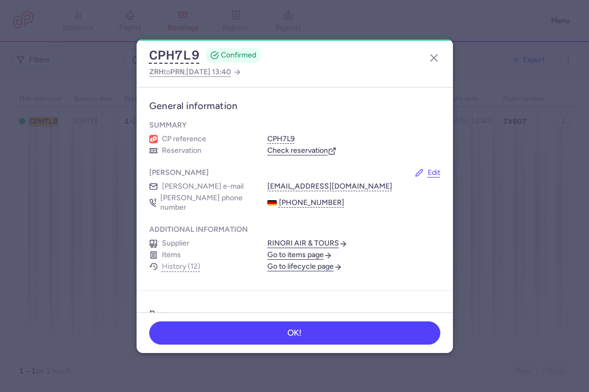
click at [301, 262] on link "Go to lifecycle page" at bounding box center [304, 266] width 75 height 9
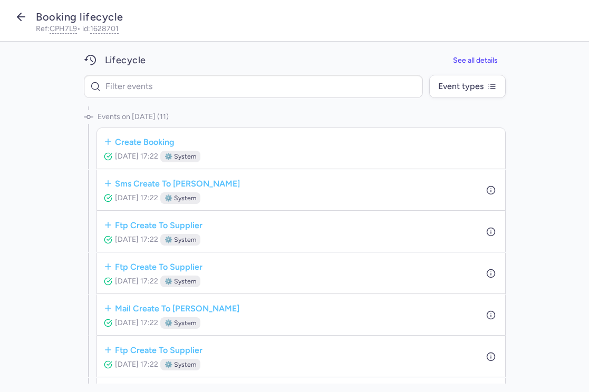
click at [21, 14] on icon "button" at bounding box center [21, 17] width 13 height 13
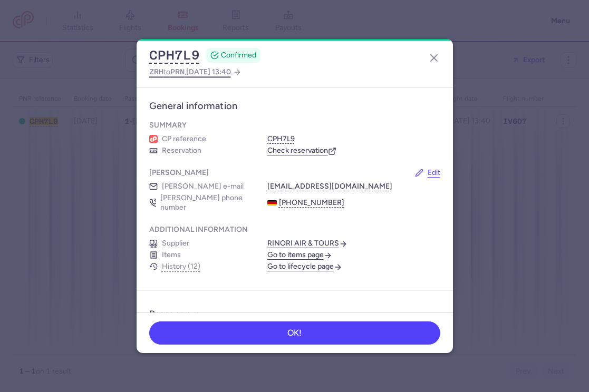
click at [222, 76] on span "[DATE] 13:40" at bounding box center [208, 72] width 45 height 9
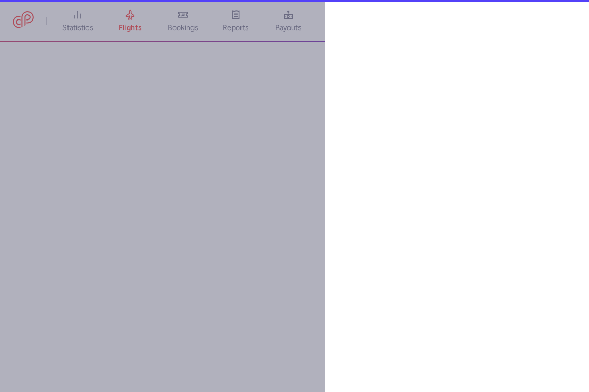
select select "hours"
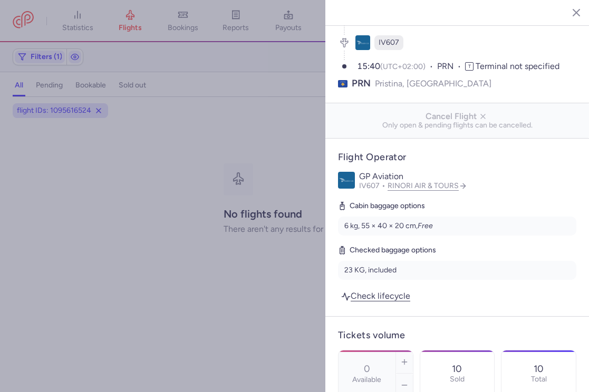
scroll to position [86, 0]
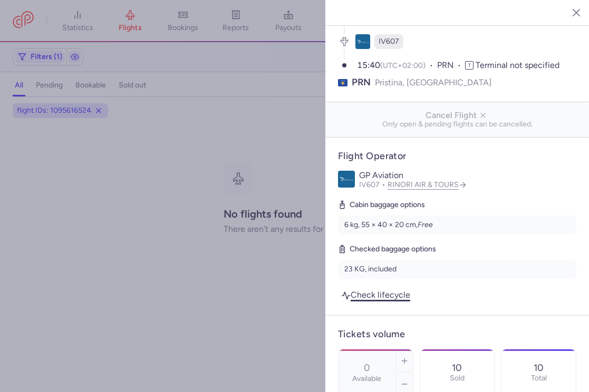
click at [381, 288] on link "Check lifecycle" at bounding box center [375, 295] width 75 height 14
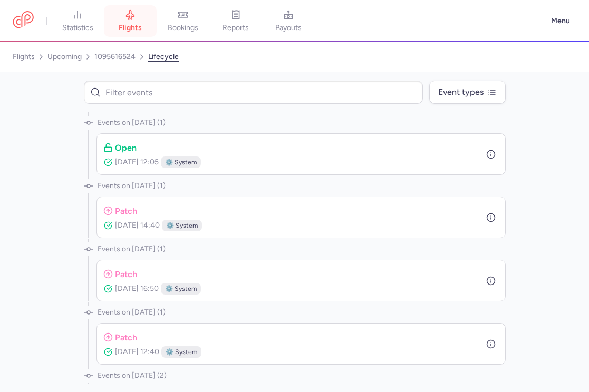
click at [126, 23] on span "flights" at bounding box center [130, 27] width 23 height 9
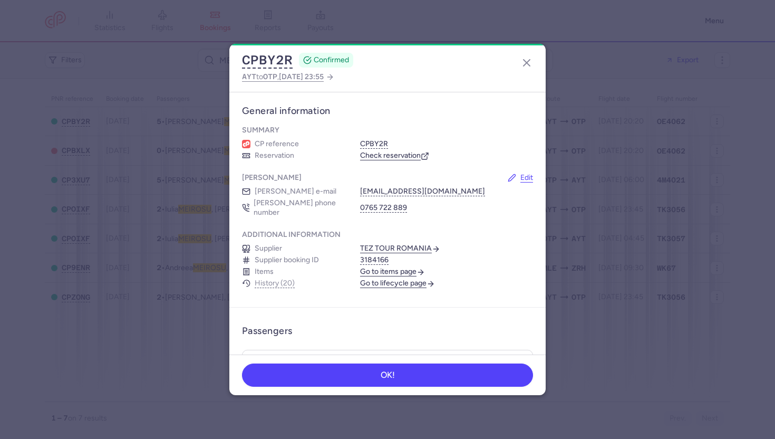
scroll to position [745, 0]
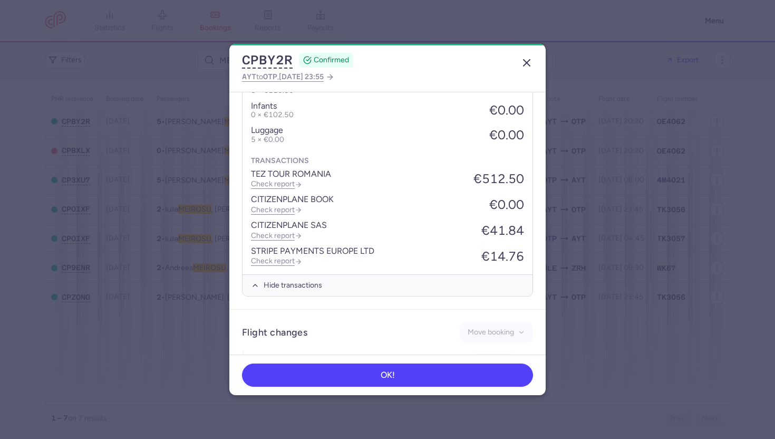
click at [523, 64] on icon "button" at bounding box center [527, 62] width 13 height 13
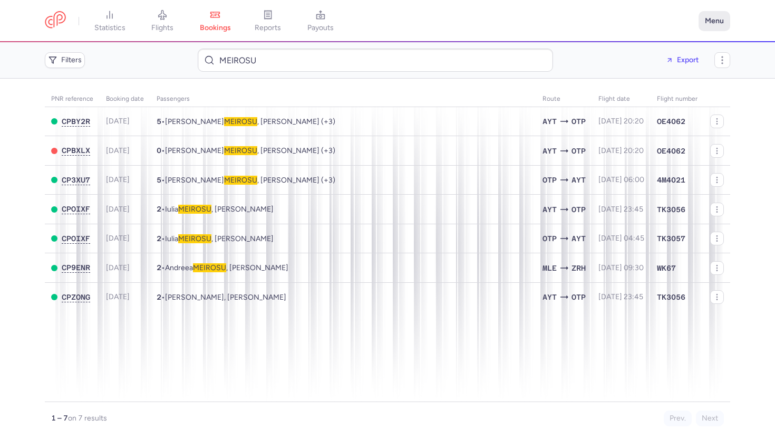
click at [724, 20] on button "Menu" at bounding box center [715, 21] width 32 height 20
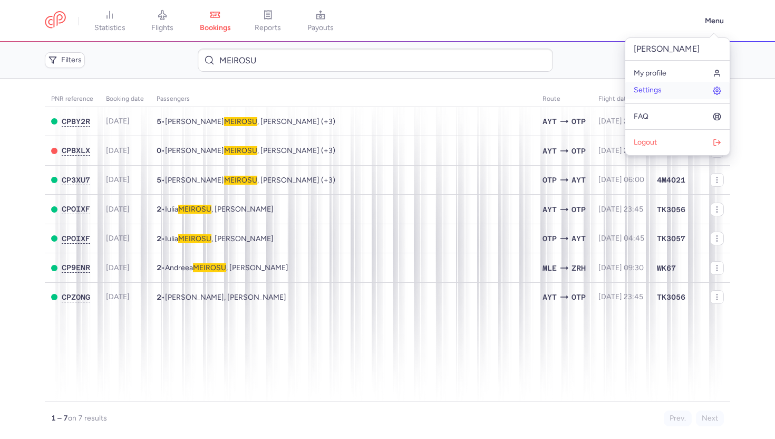
click at [650, 98] on link "Settings" at bounding box center [677, 90] width 104 height 17
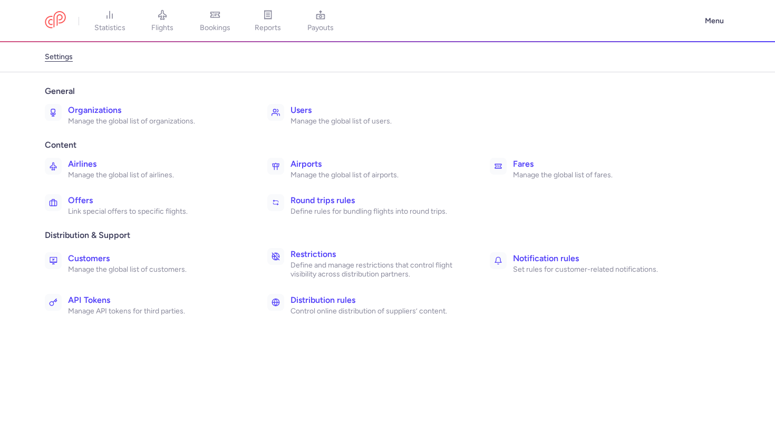
click at [124, 124] on p "Manage the global list of organizations." at bounding box center [156, 121] width 176 height 9
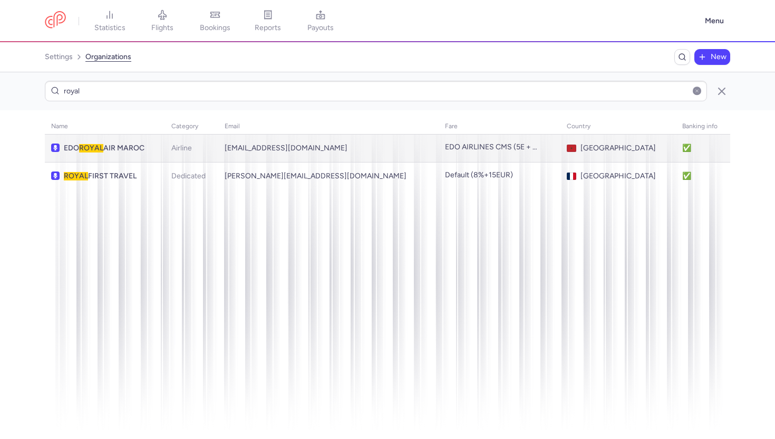
type input "royal"
click at [141, 154] on td "EDO ROYAL AIR MAROC" at bounding box center [105, 148] width 120 height 28
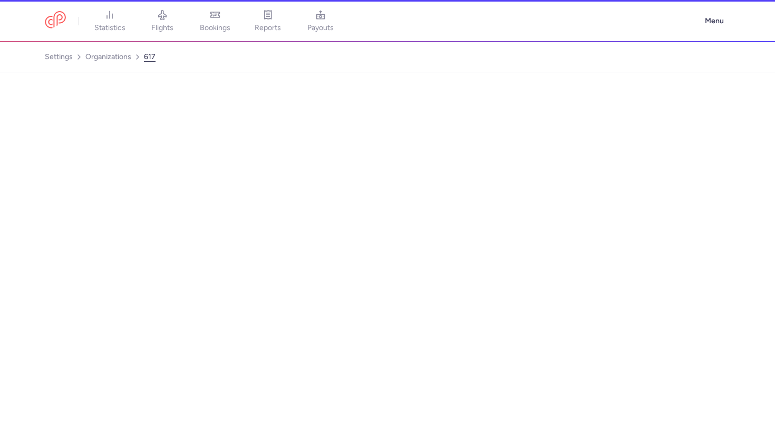
select select "AIRLINE"
select select "ma"
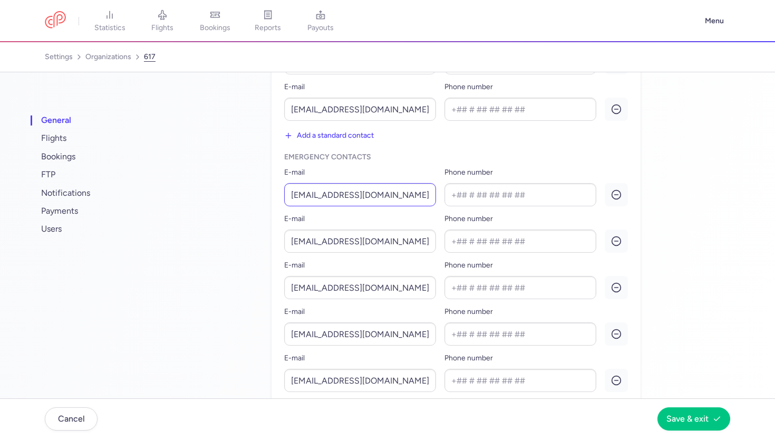
scroll to position [393, 0]
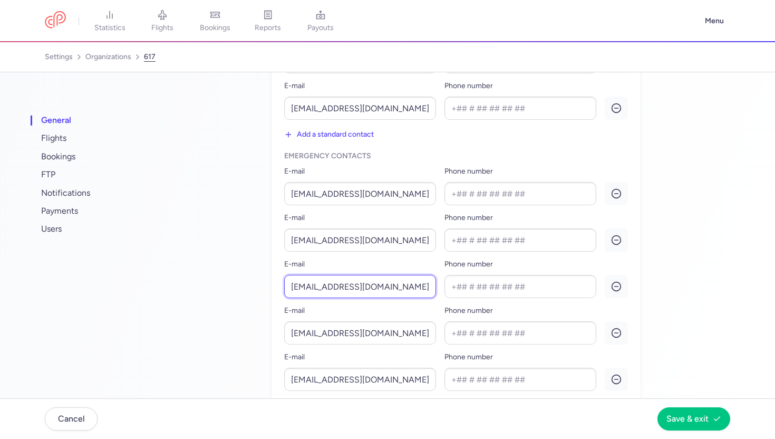
click at [351, 283] on input "backofficecom@royalairmaroc.com" at bounding box center [360, 286] width 152 height 23
click at [174, 20] on link "flights" at bounding box center [162, 20] width 53 height 23
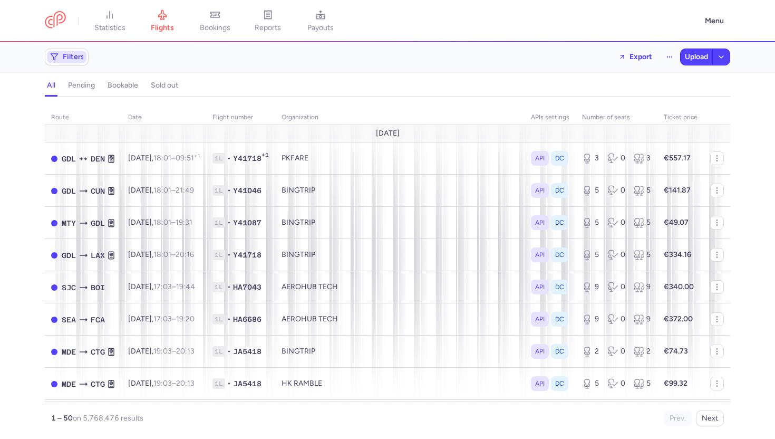
click at [76, 52] on span "Filters" at bounding box center [67, 57] width 40 height 13
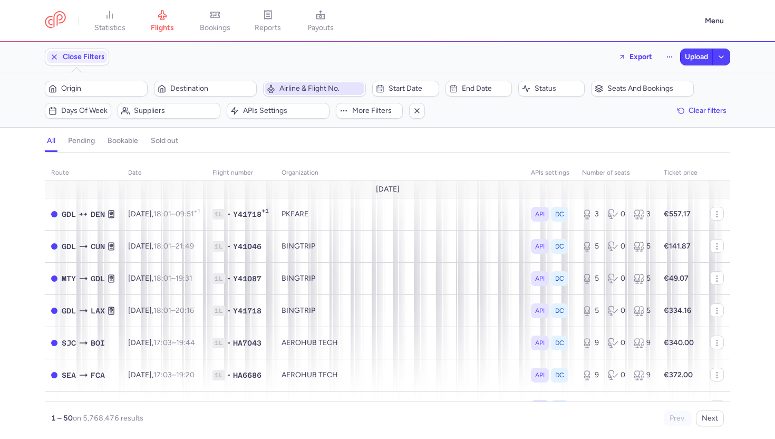
click at [288, 90] on span "Airline & Flight No." at bounding box center [321, 88] width 83 height 8
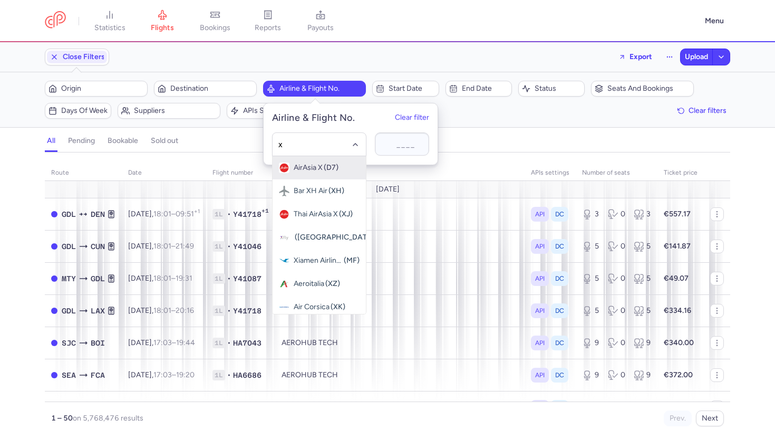
type input "xq"
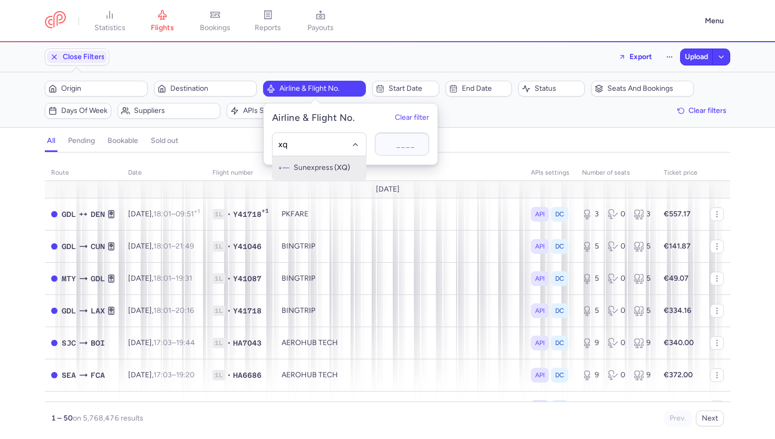
click at [303, 170] on span "Sunexpress" at bounding box center [314, 167] width 40 height 8
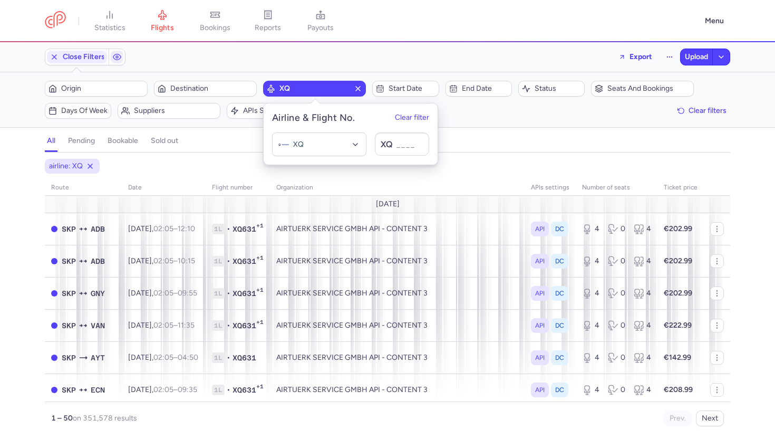
click at [517, 139] on div "all pending bookable sold out" at bounding box center [388, 143] width 686 height 18
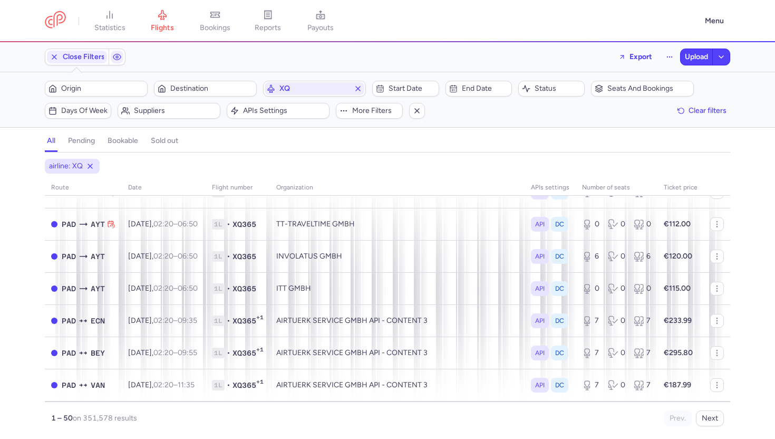
scroll to position [515, 0]
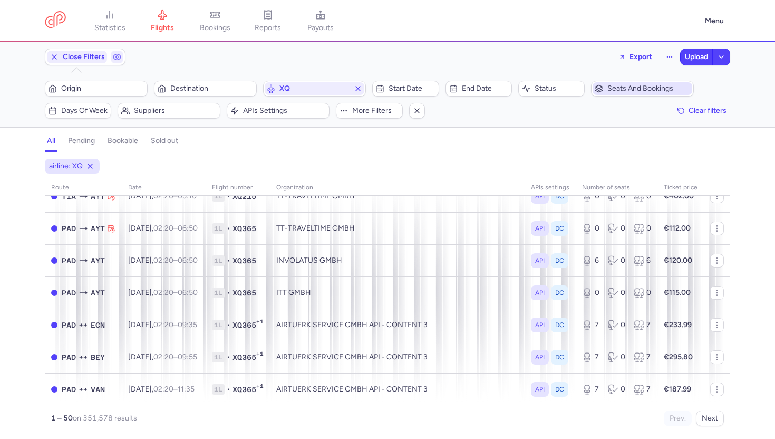
click at [658, 89] on span "Seats and bookings" at bounding box center [649, 88] width 83 height 8
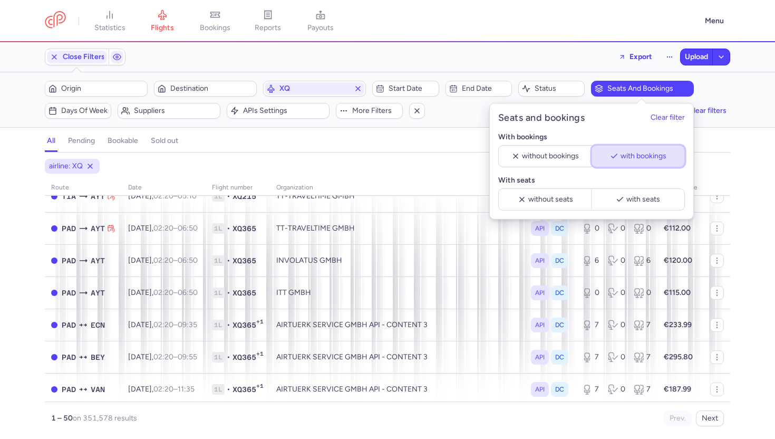
click at [641, 148] on button "with bookings" at bounding box center [638, 156] width 93 height 22
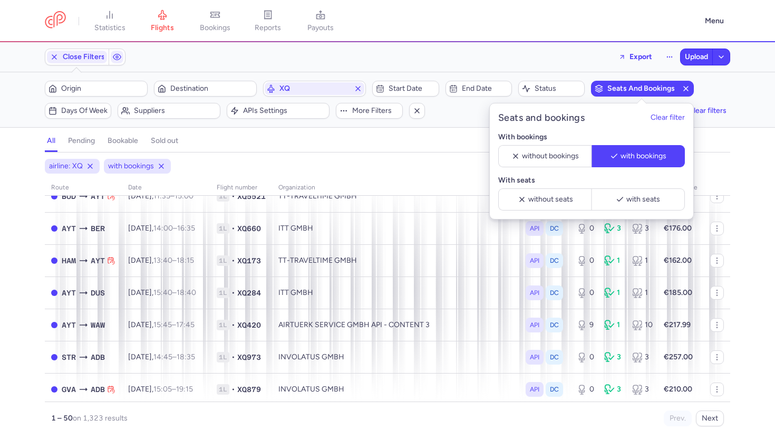
click at [379, 152] on div "airline: XQ with bookings route date Flight number organization APIs settings n…" at bounding box center [387, 295] width 775 height 286
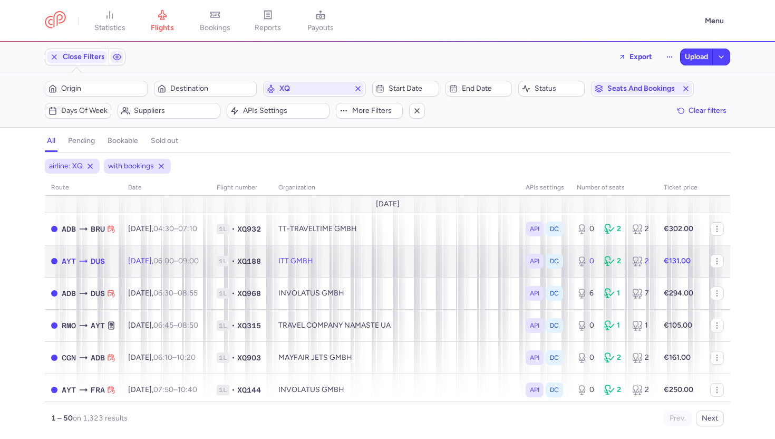
click at [324, 266] on td "ITT GMBH" at bounding box center [395, 261] width 247 height 32
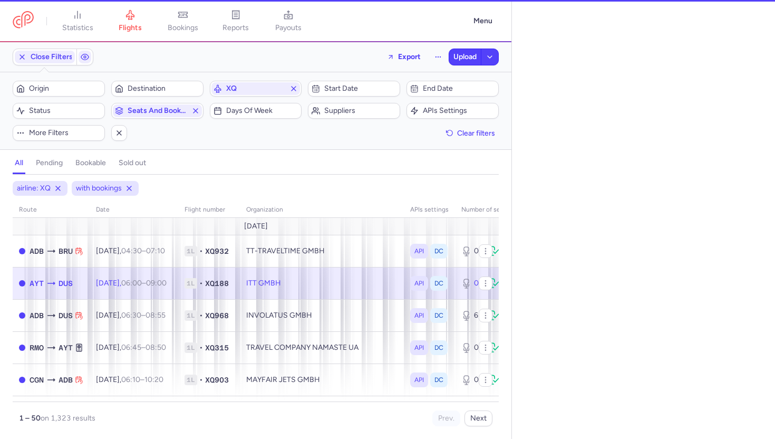
select select "hours"
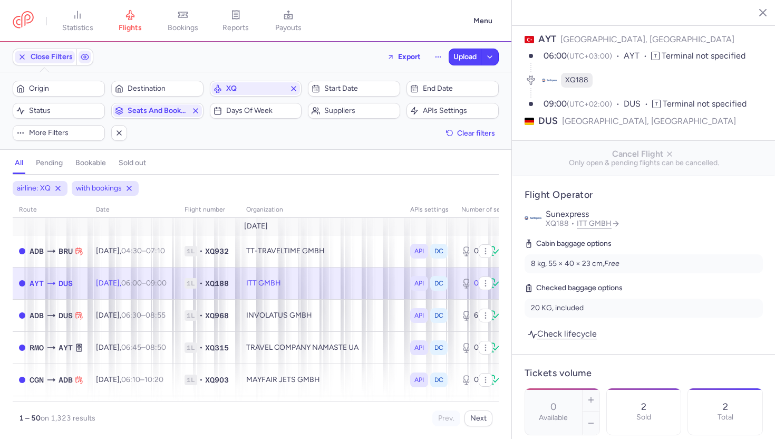
scroll to position [74, 0]
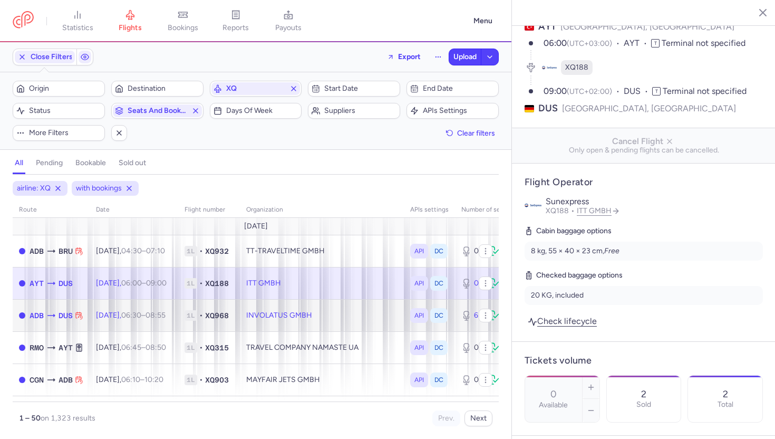
click at [278, 315] on td "INVOLATUS GMBH" at bounding box center [322, 315] width 164 height 32
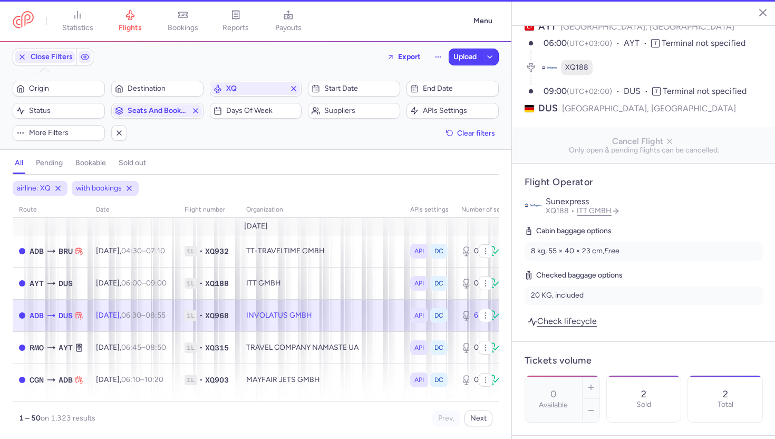
type input "6"
type input "2"
select select "days"
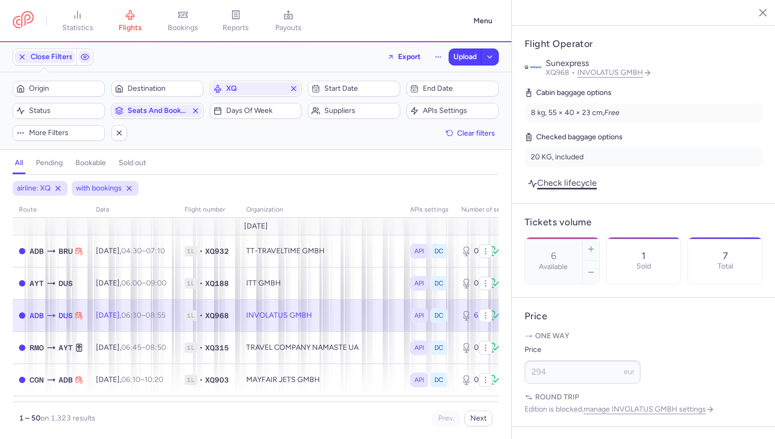
scroll to position [523, 0]
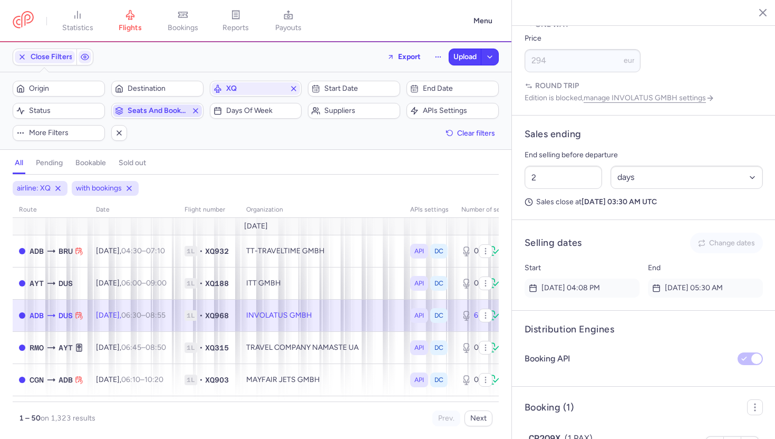
click at [195, 112] on icon "button" at bounding box center [195, 111] width 8 height 8
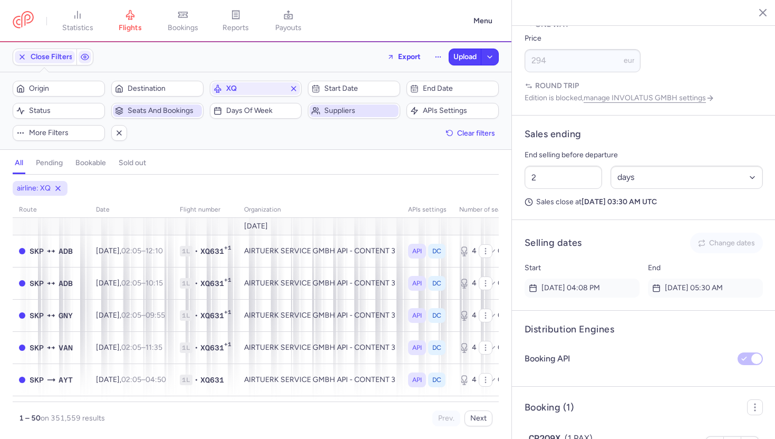
click at [342, 111] on span "Suppliers" at bounding box center [360, 111] width 72 height 8
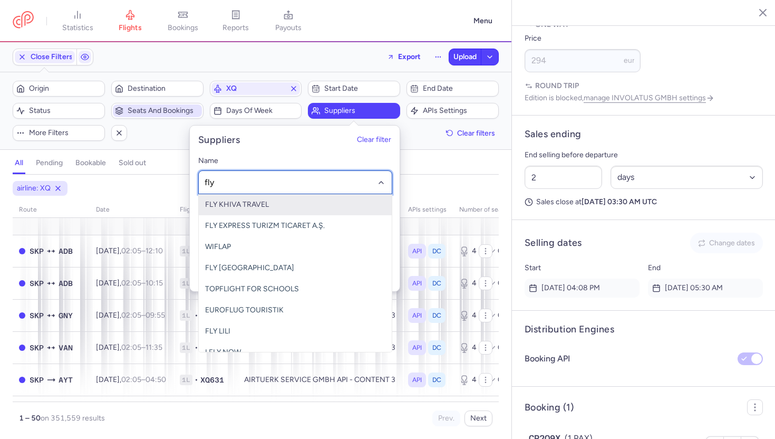
type input "flyb"
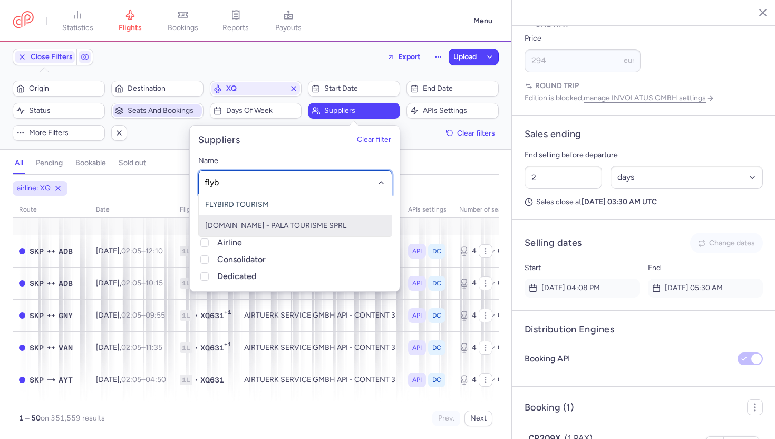
click at [279, 224] on span "[DOMAIN_NAME] - PALA TOURISME SPRL" at bounding box center [275, 225] width 141 height 9
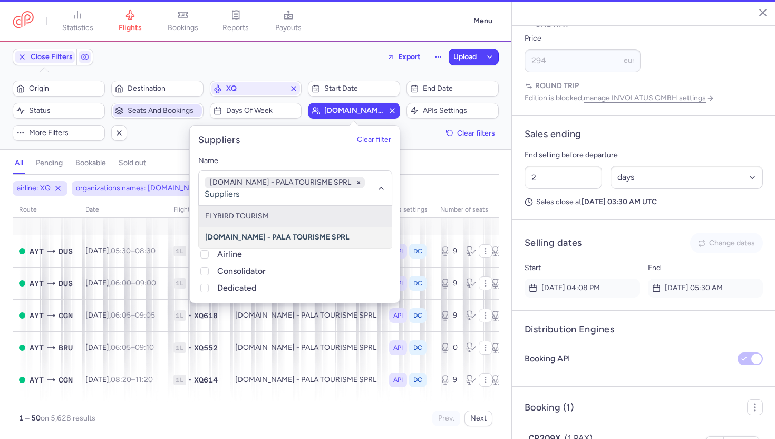
click at [462, 173] on div "all pending bookable sold out" at bounding box center [256, 165] width 486 height 18
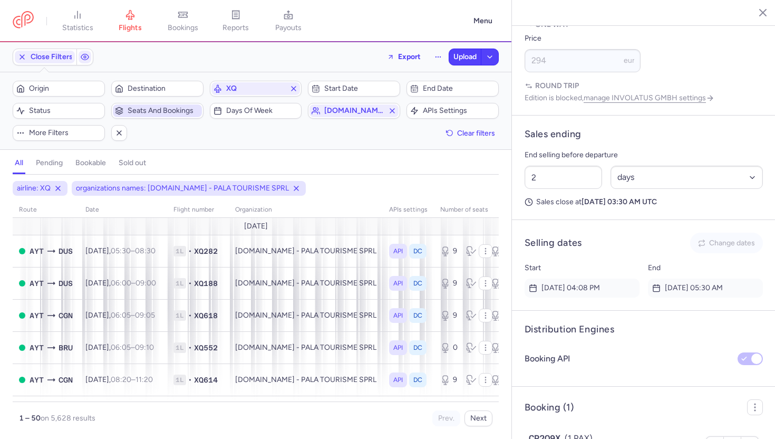
click at [172, 110] on span "Seats and bookings" at bounding box center [164, 111] width 72 height 8
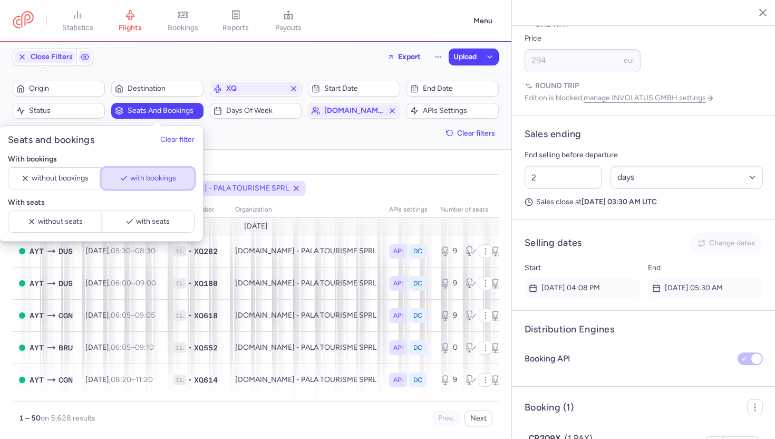
click at [155, 170] on button "with bookings" at bounding box center [147, 178] width 93 height 22
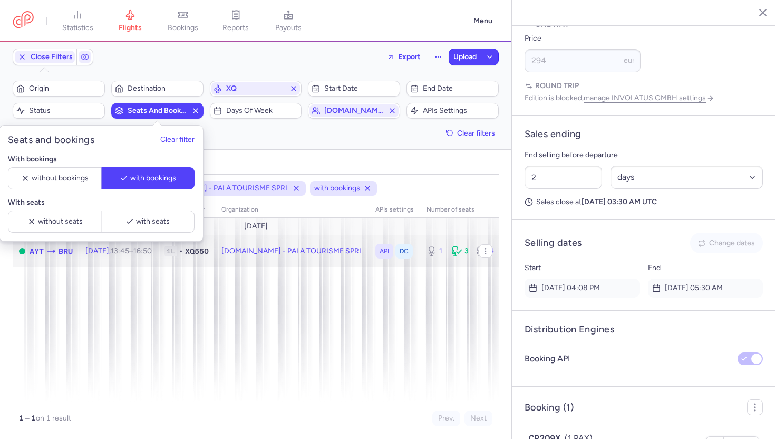
click at [420, 249] on td "[DOMAIN_NAME] - PALA TOURISME SPRL" at bounding box center [460, 251] width 80 height 32
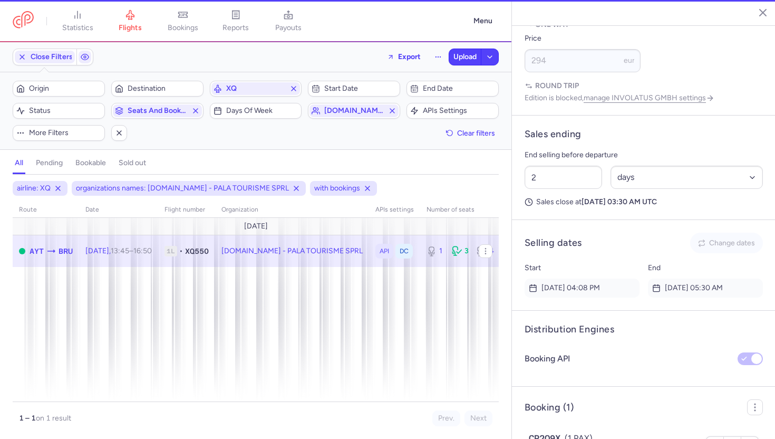
type input "1"
type input "6"
select select "hours"
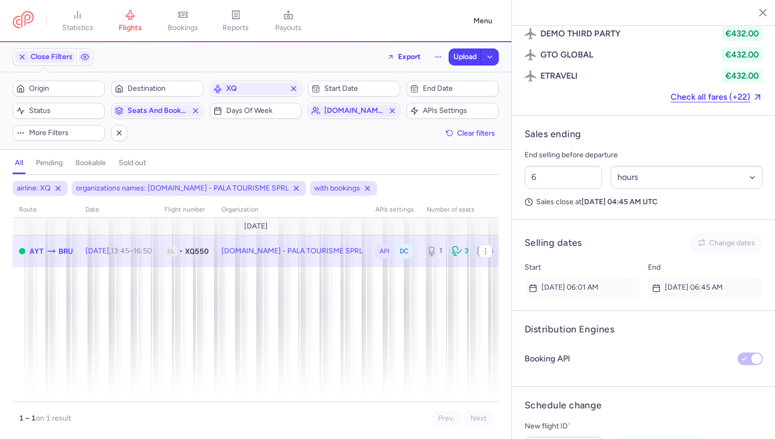
scroll to position [720, 0]
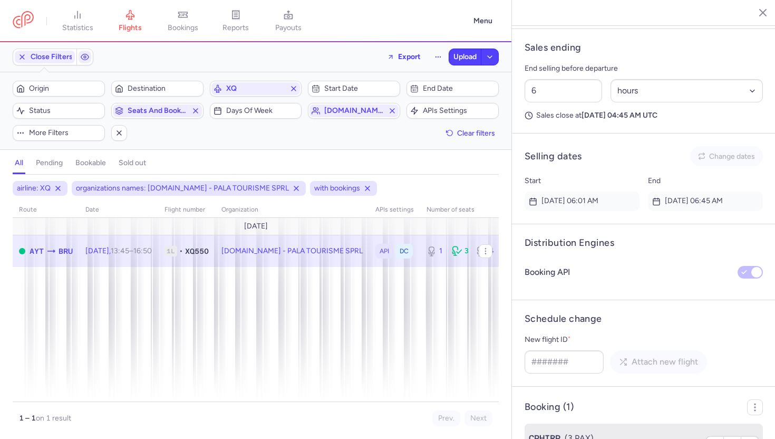
click at [572, 432] on div "CPHIRP (3 PAX)" at bounding box center [614, 438] width 171 height 13
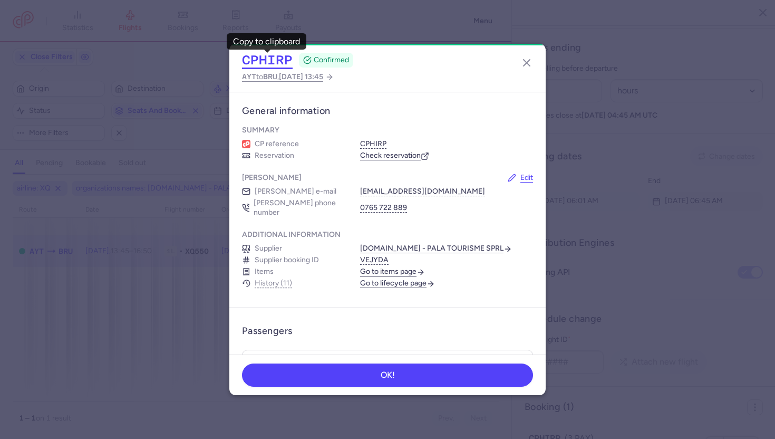
click at [269, 62] on button "CPHIRP" at bounding box center [267, 60] width 51 height 16
click at [534, 60] on button "button" at bounding box center [526, 62] width 17 height 17
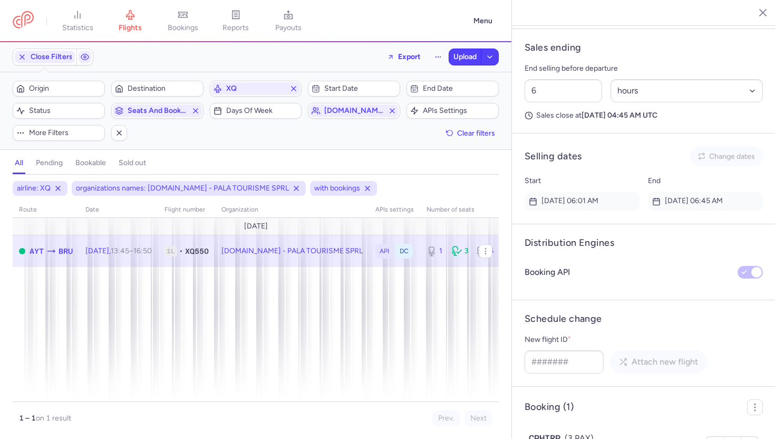
click at [755, 17] on icon "button" at bounding box center [755, 12] width 11 height 11
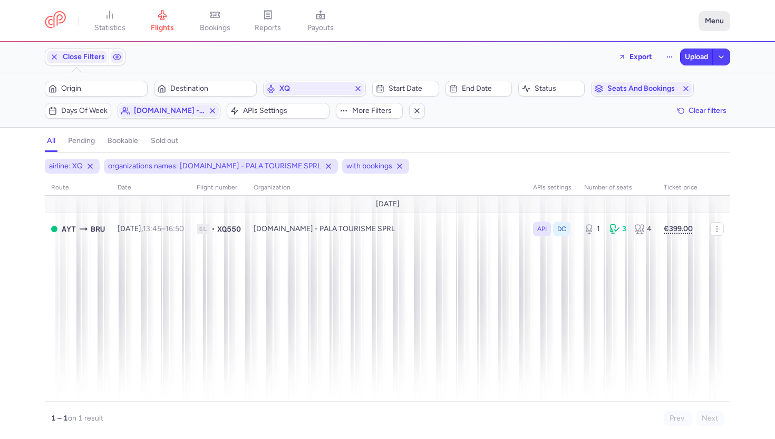
click at [716, 25] on button "Menu" at bounding box center [715, 21] width 32 height 20
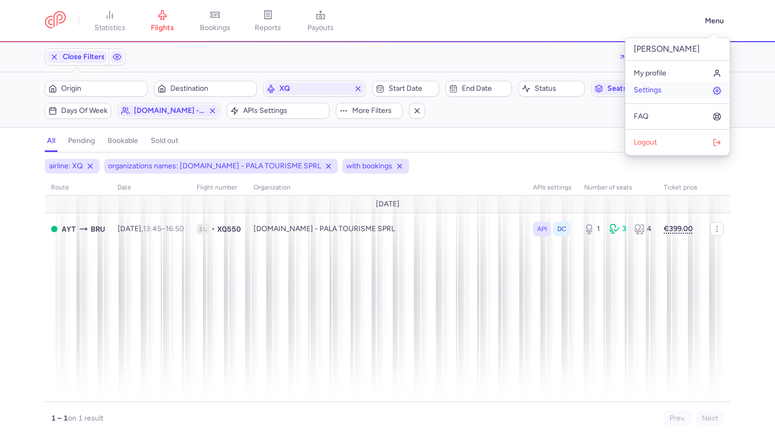
click at [668, 92] on link "Settings" at bounding box center [677, 90] width 104 height 17
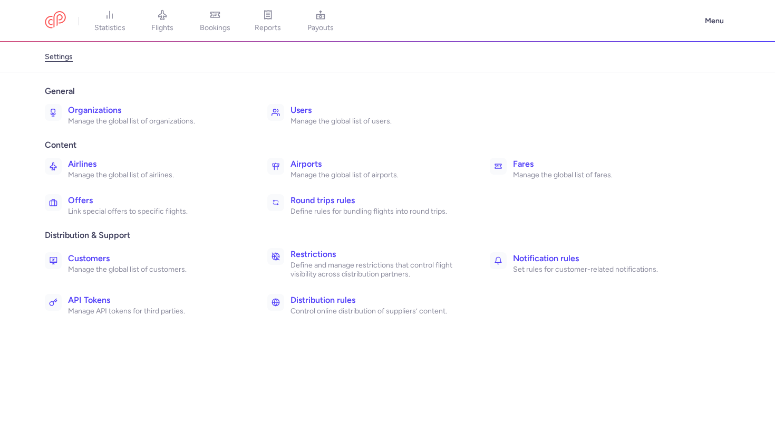
click at [116, 97] on span "General" at bounding box center [388, 91] width 686 height 13
click at [118, 119] on p "Manage the global list of organizations." at bounding box center [156, 121] width 176 height 9
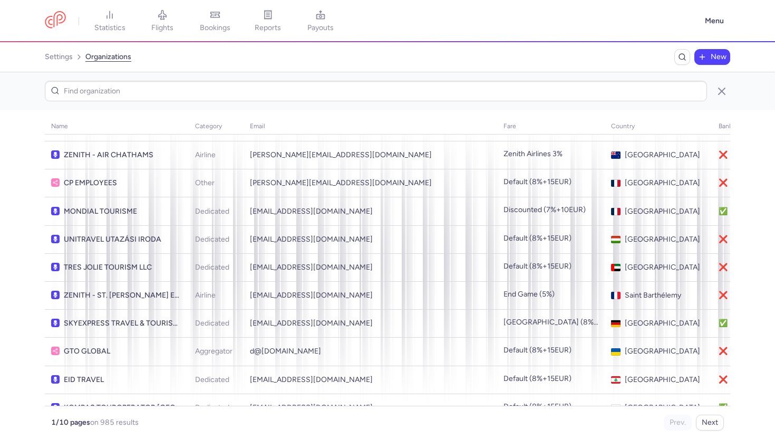
scroll to position [193, 0]
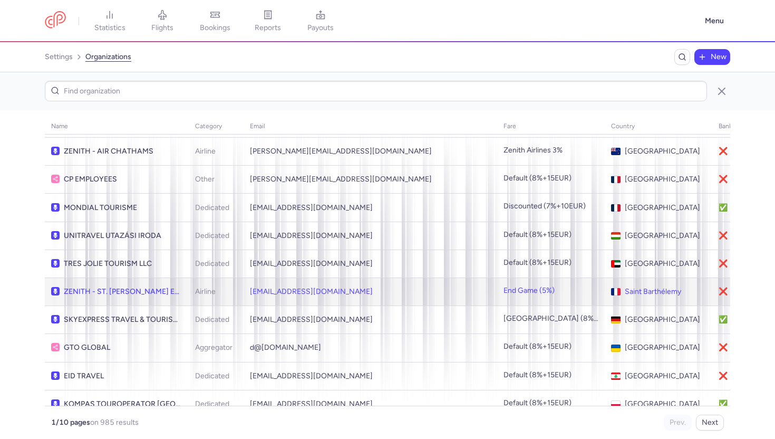
click at [164, 278] on td "ZENITH - ST. [PERSON_NAME] EXECUTIVE" at bounding box center [117, 292] width 144 height 28
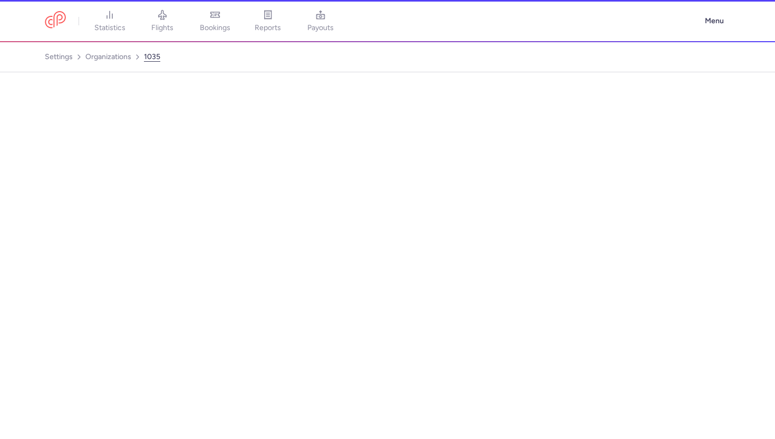
select select "AIRLINE"
select select "bl"
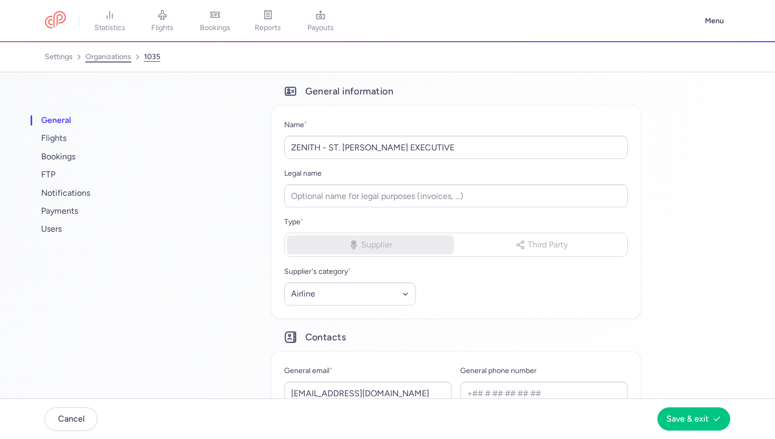
click at [111, 61] on link "organizations" at bounding box center [108, 57] width 46 height 17
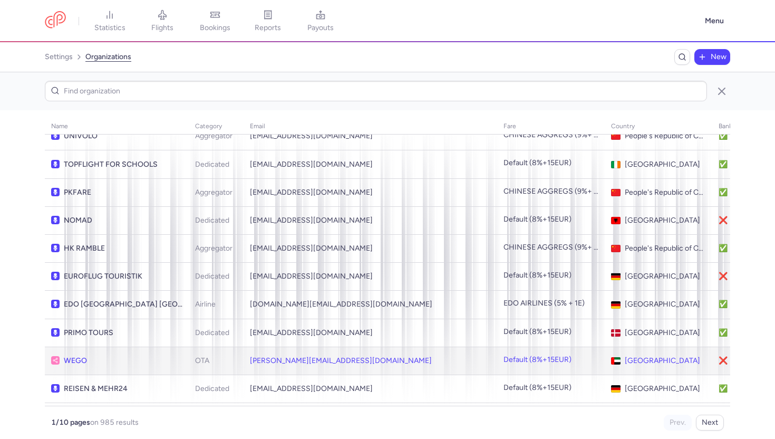
click at [244, 346] on td "OTA" at bounding box center [216, 360] width 55 height 28
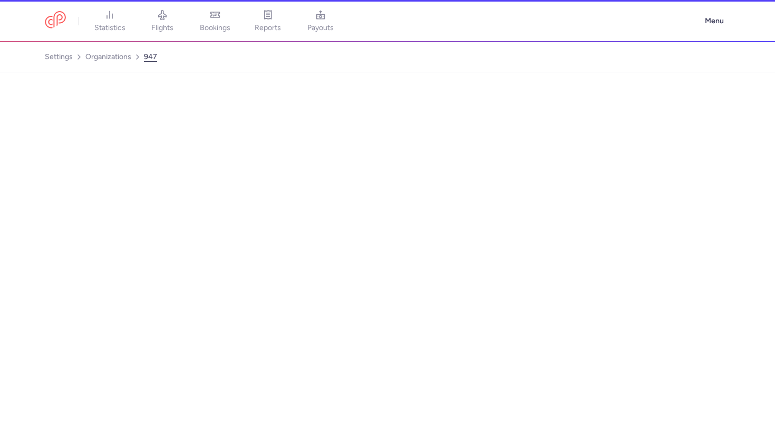
scroll to position [2442, 0]
select select "OTA"
select select "ae"
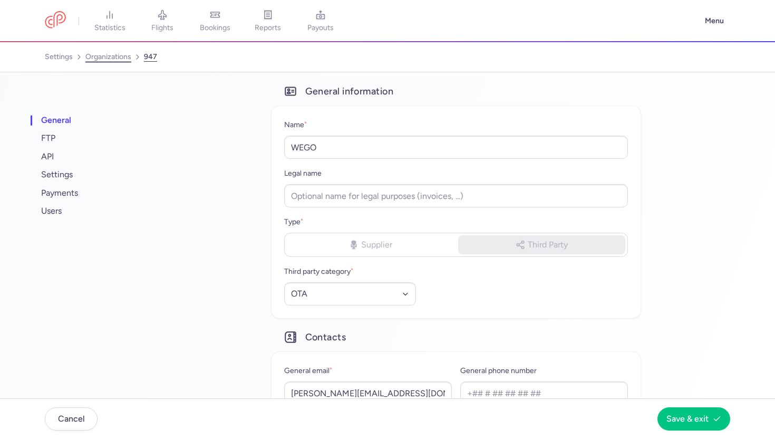
click at [113, 60] on link "organizations" at bounding box center [108, 57] width 46 height 17
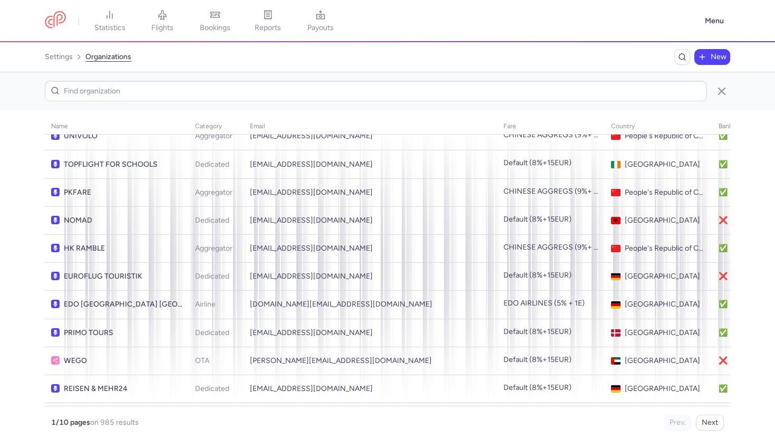
click at [185, 431] on td "JUSTGO TRIP" at bounding box center [117, 445] width 144 height 28
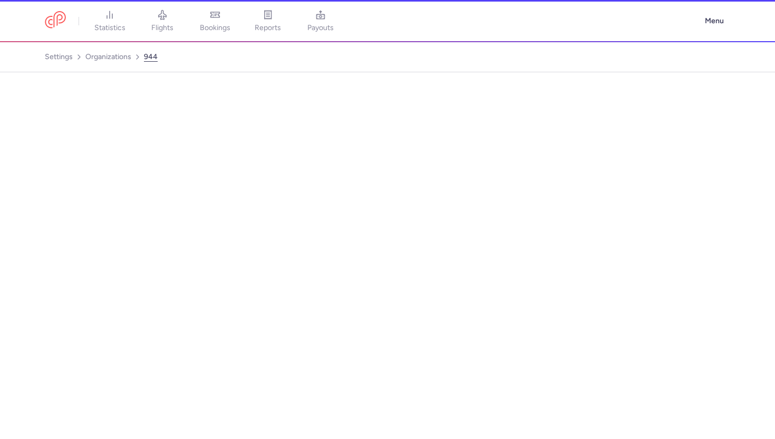
scroll to position [2442, 0]
select select "DEDICATED"
select select "cn"
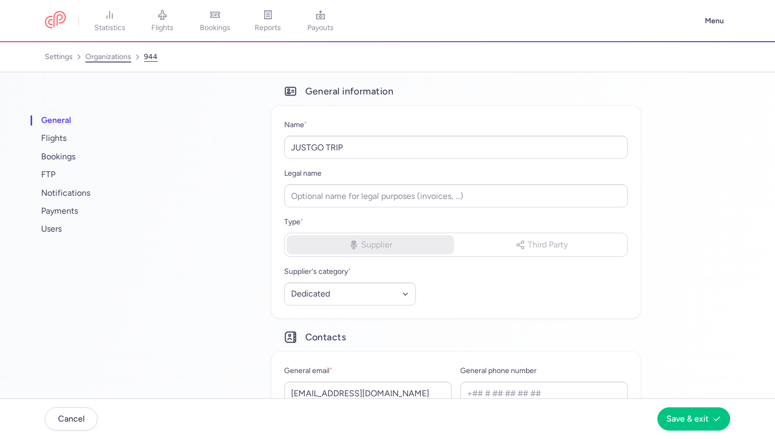
click at [119, 56] on link "organizations" at bounding box center [108, 57] width 46 height 17
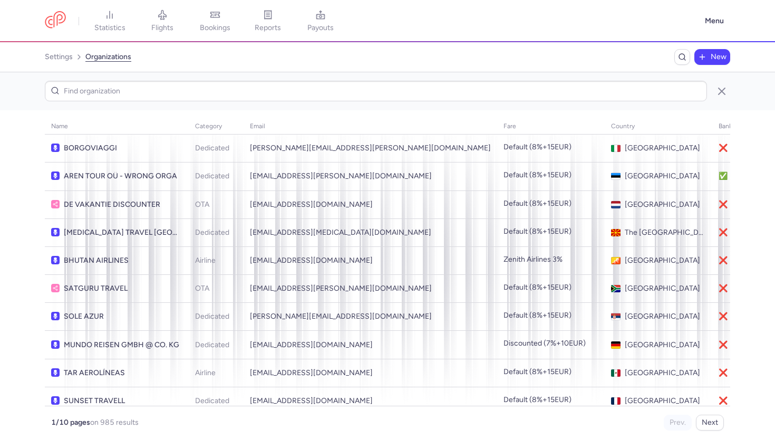
scroll to position [2480, 0]
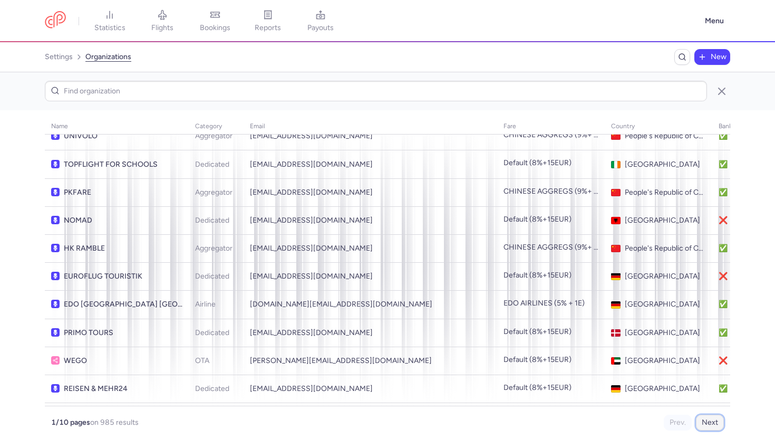
click at [706, 418] on button "Next" at bounding box center [710, 423] width 28 height 16
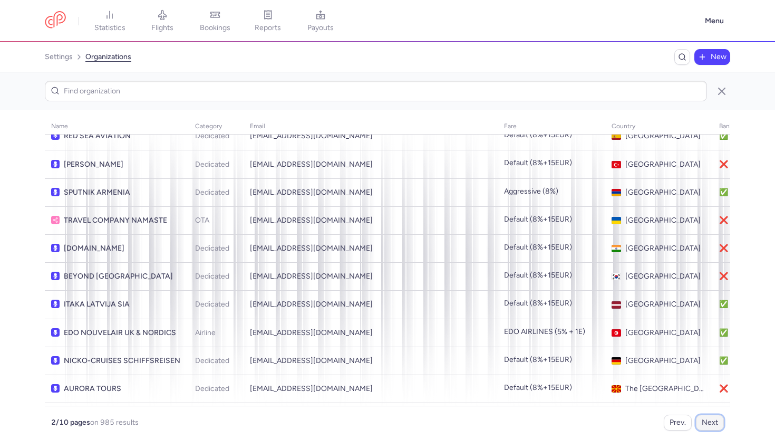
scroll to position [0, 0]
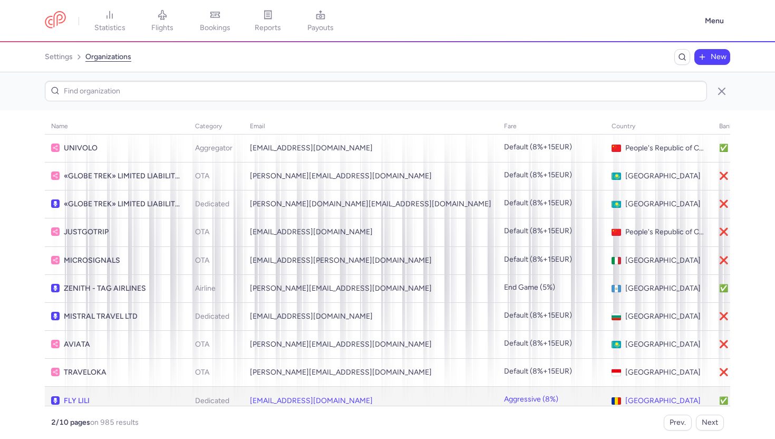
click at [161, 397] on span "FLY LILI" at bounding box center [123, 401] width 119 height 8
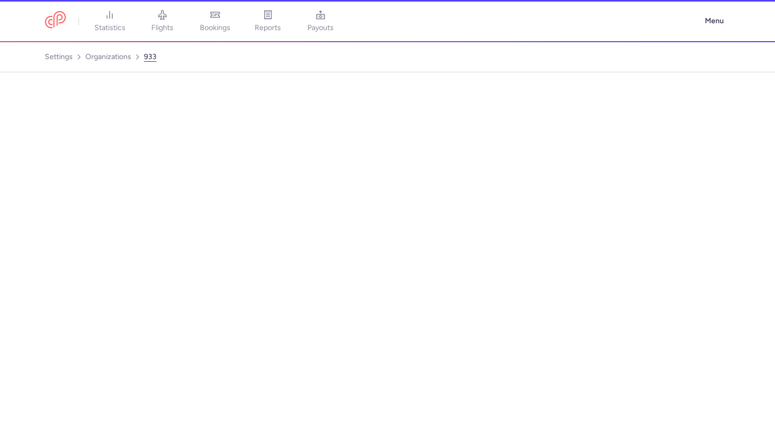
select select "DEDICATED"
select select "ro"
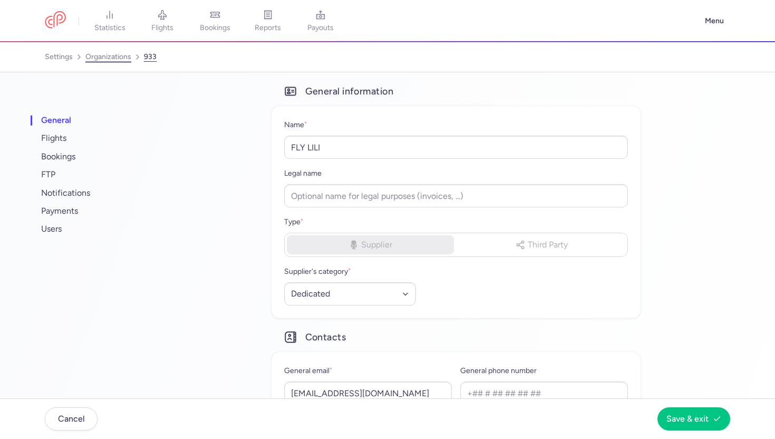
click at [125, 54] on link "organizations" at bounding box center [108, 57] width 46 height 17
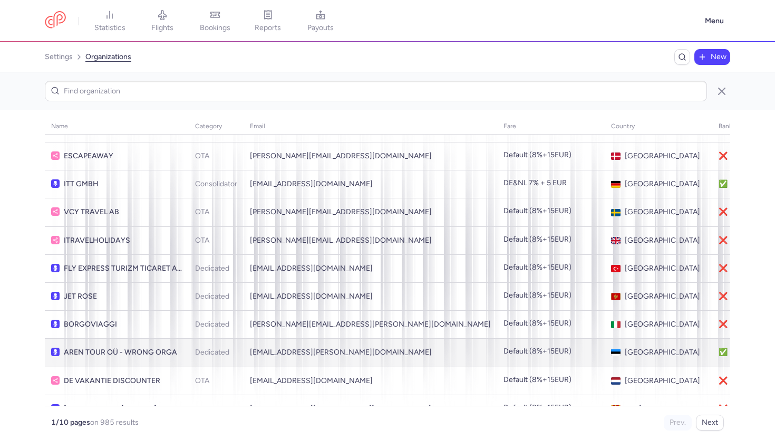
scroll to position [1269, 0]
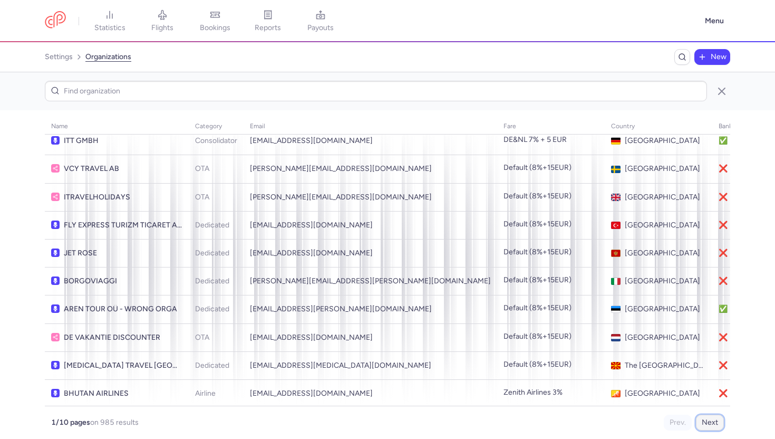
click at [711, 425] on button "Next" at bounding box center [710, 423] width 28 height 16
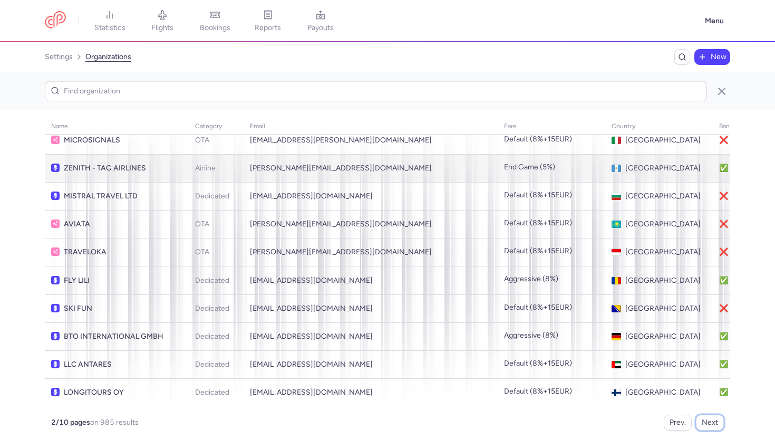
scroll to position [129, 0]
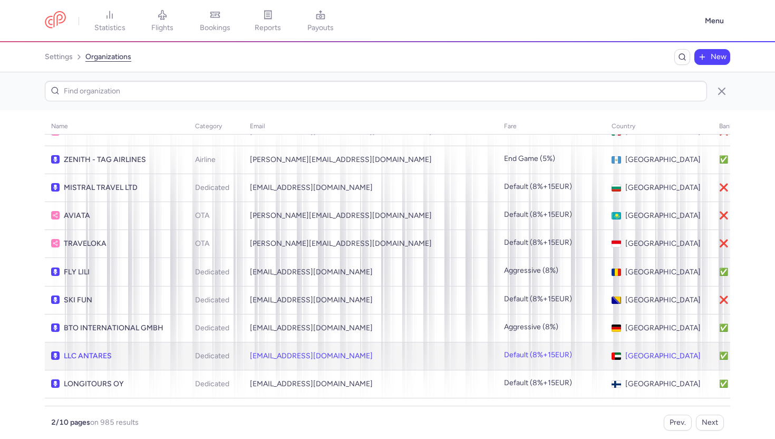
click at [146, 352] on span "LLC ANTARES" at bounding box center [123, 356] width 119 height 8
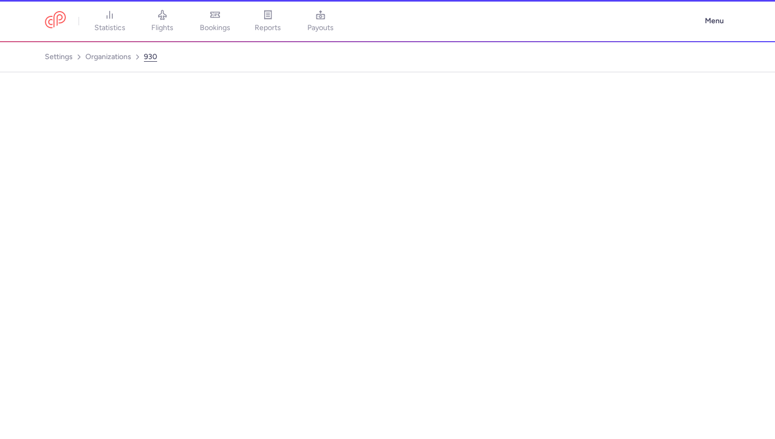
select select "DEDICATED"
select select "ae"
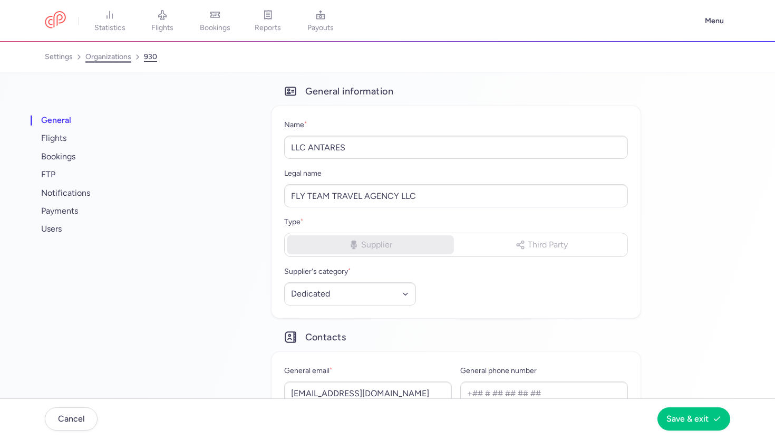
click at [112, 55] on link "organizations" at bounding box center [108, 57] width 46 height 17
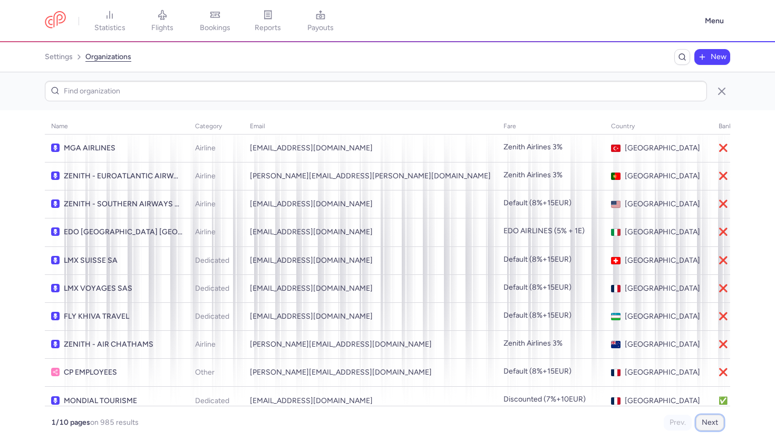
click at [704, 421] on button "Next" at bounding box center [710, 423] width 28 height 16
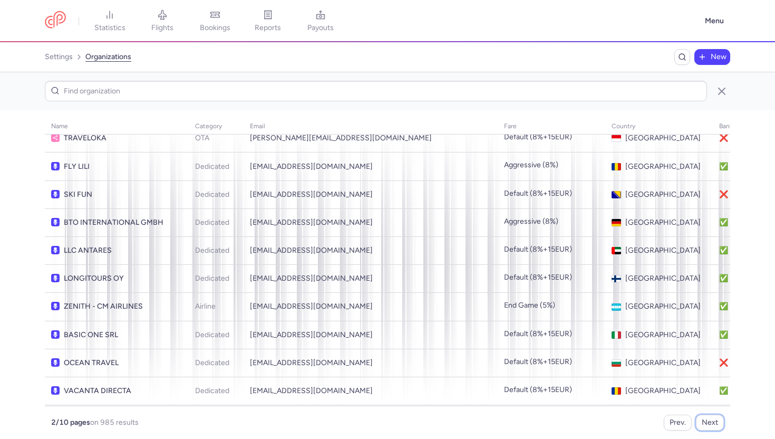
scroll to position [236, 0]
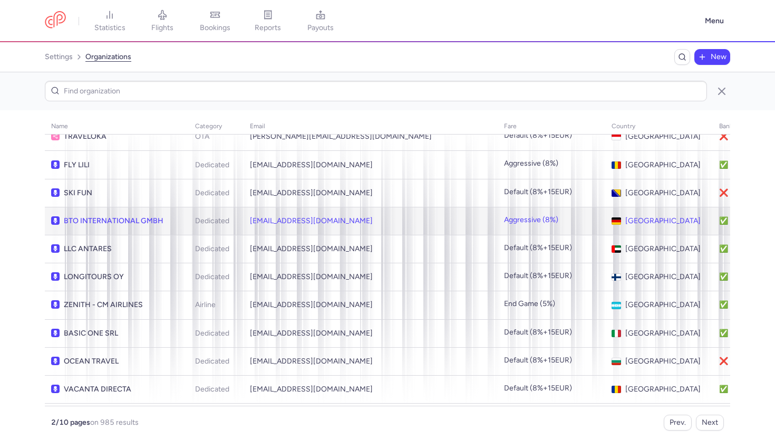
click at [171, 220] on td "BTO INTERNATIONAL GMBH" at bounding box center [117, 221] width 144 height 28
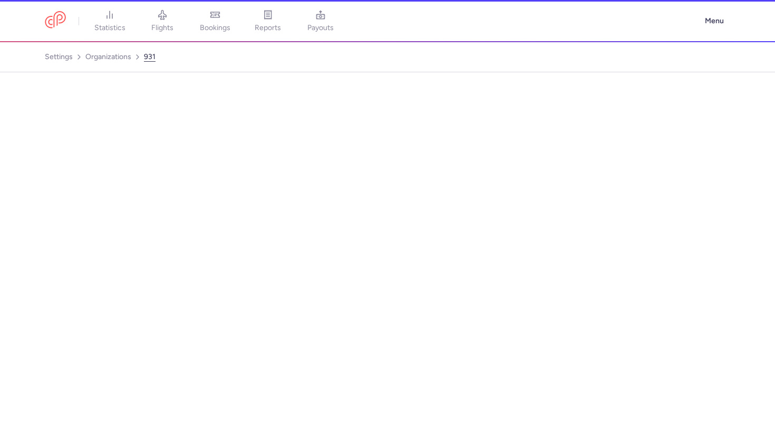
select select "DEDICATED"
select select "de"
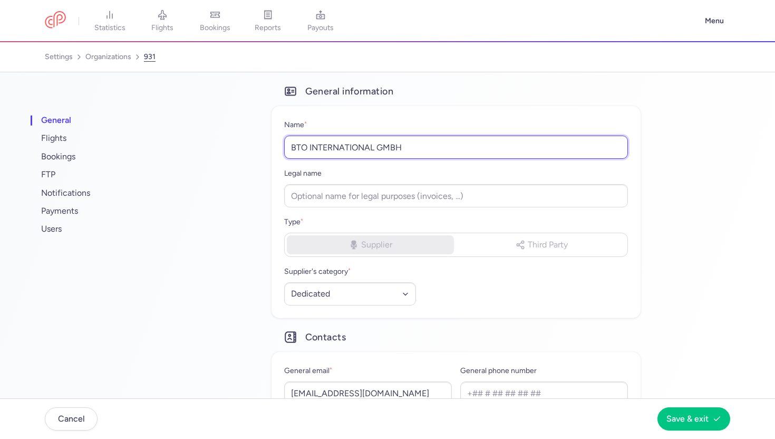
click at [372, 146] on input "BTO INTERNATIONAL GMBH" at bounding box center [456, 147] width 344 height 23
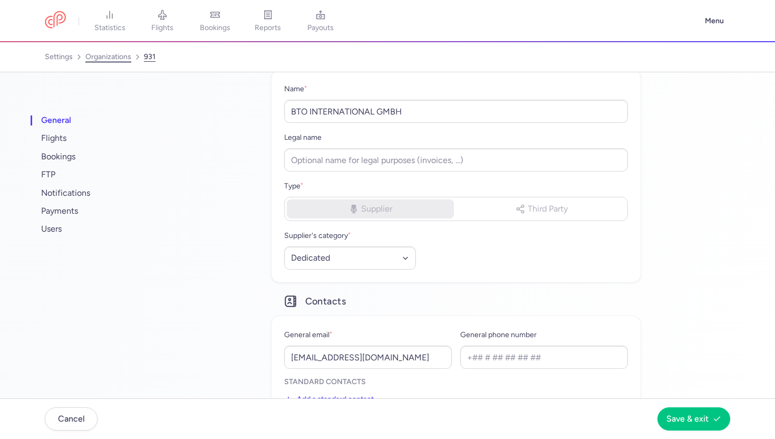
click at [111, 59] on link "organizations" at bounding box center [108, 57] width 46 height 17
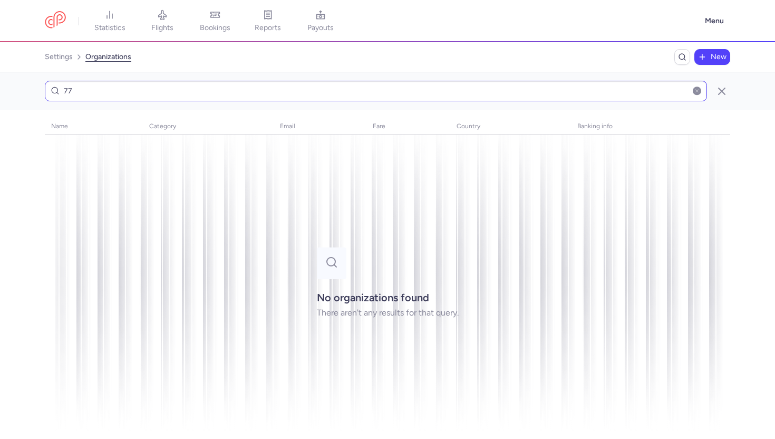
type input "7"
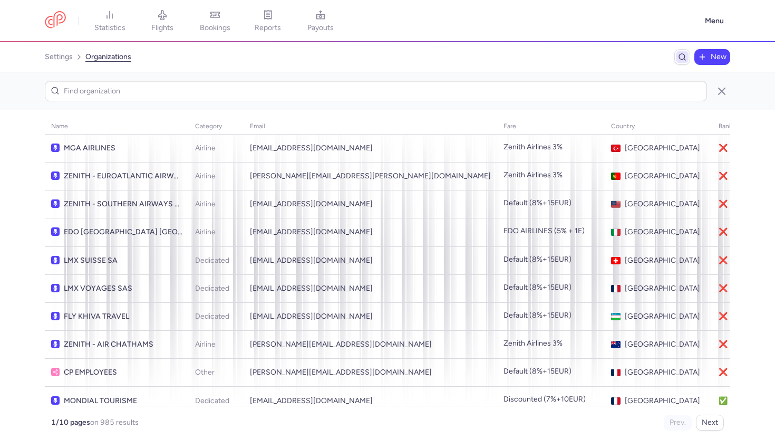
click at [685, 59] on line "Breadcrumb" at bounding box center [685, 60] width 2 height 2
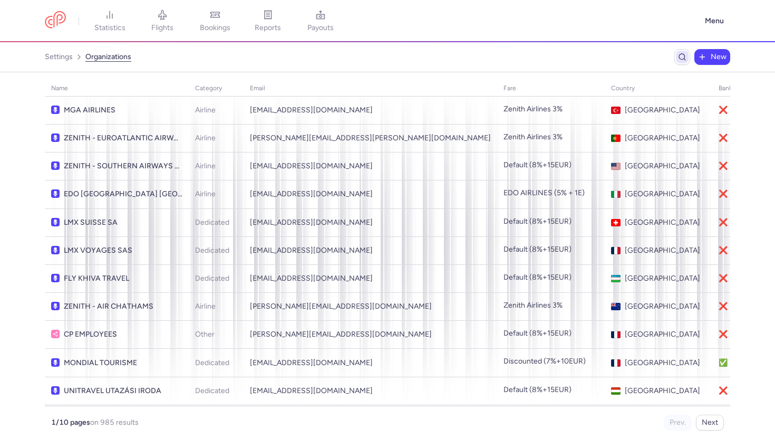
click at [685, 59] on line "Breadcrumb" at bounding box center [685, 60] width 2 height 2
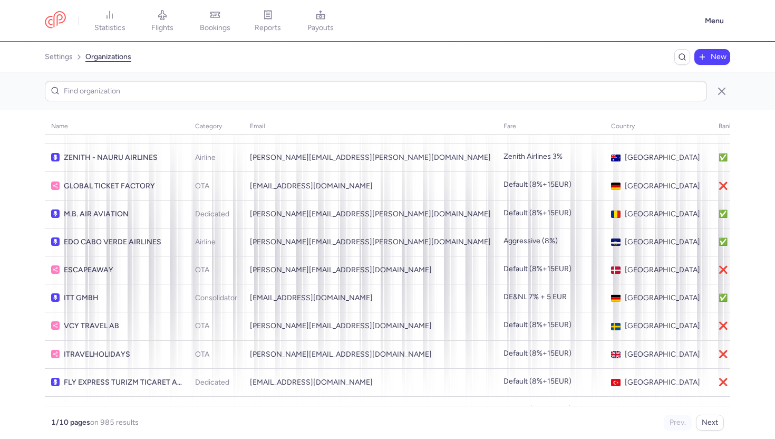
scroll to position [1195, 0]
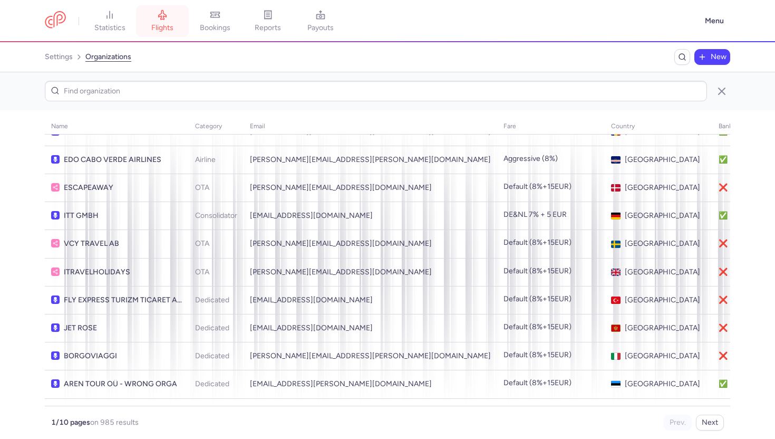
click at [164, 26] on span "flights" at bounding box center [162, 27] width 22 height 9
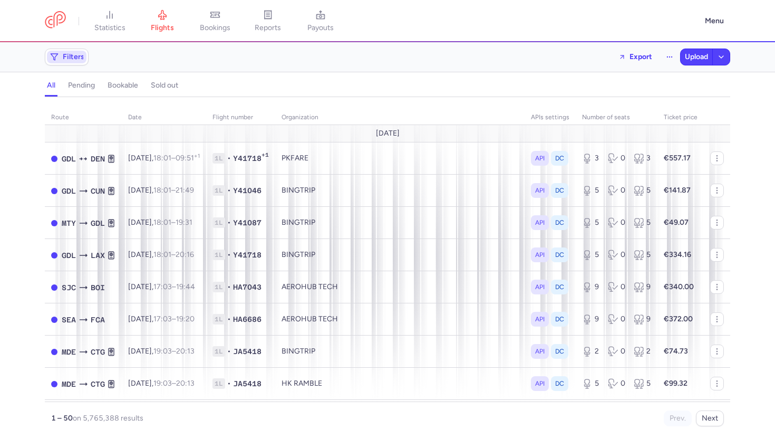
click at [72, 60] on span "Filters" at bounding box center [74, 57] width 22 height 8
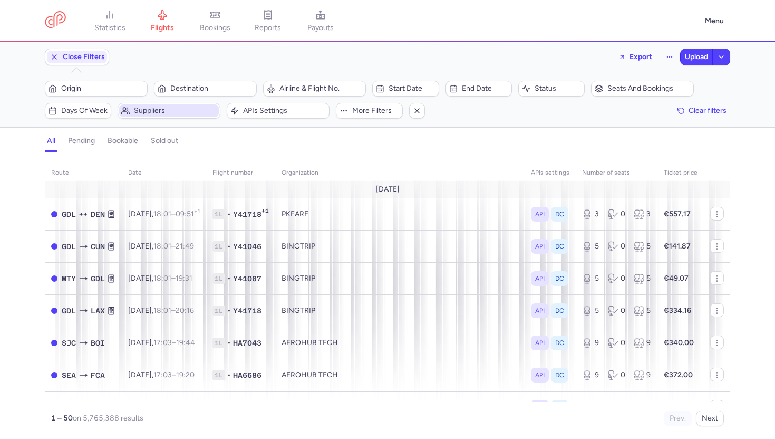
click at [194, 111] on span "Suppliers" at bounding box center [175, 111] width 83 height 8
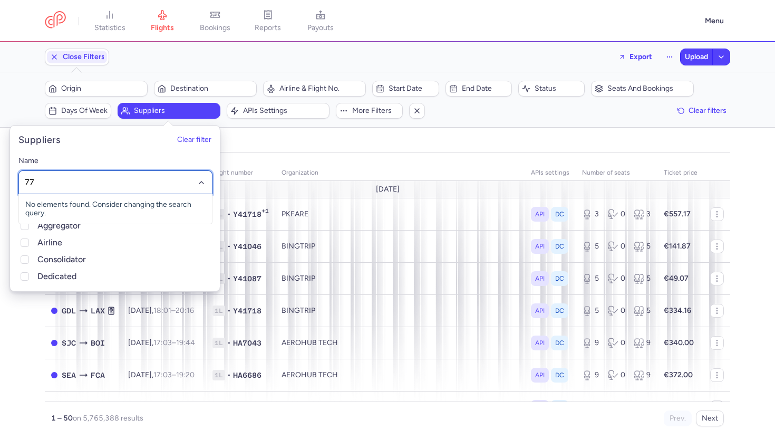
type input "7"
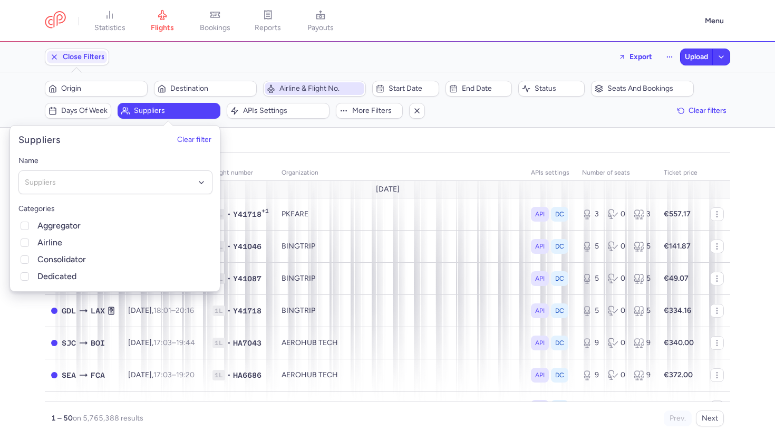
click at [295, 94] on span "Airline & Flight No." at bounding box center [315, 88] width 100 height 13
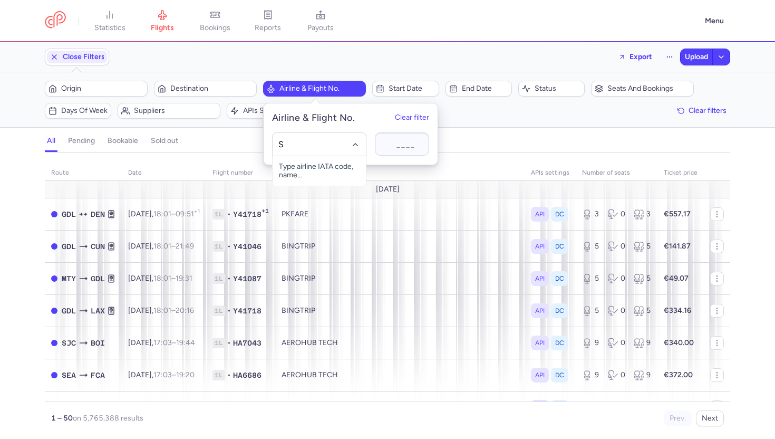
type input "SK"
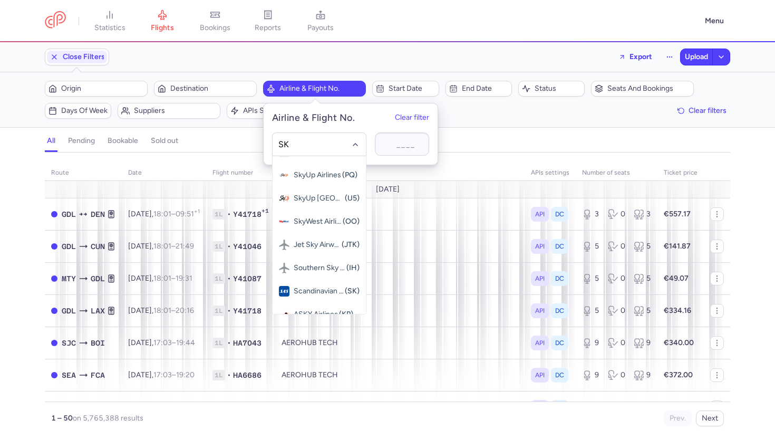
scroll to position [190, 0]
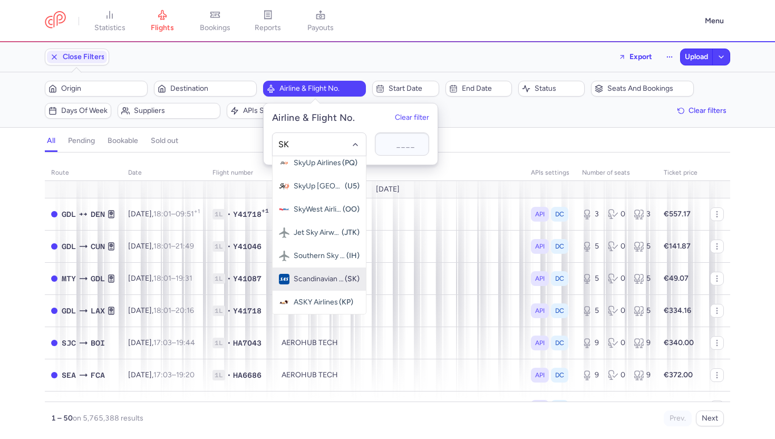
click at [322, 275] on span "Scandinavian Airlines" at bounding box center [319, 279] width 50 height 8
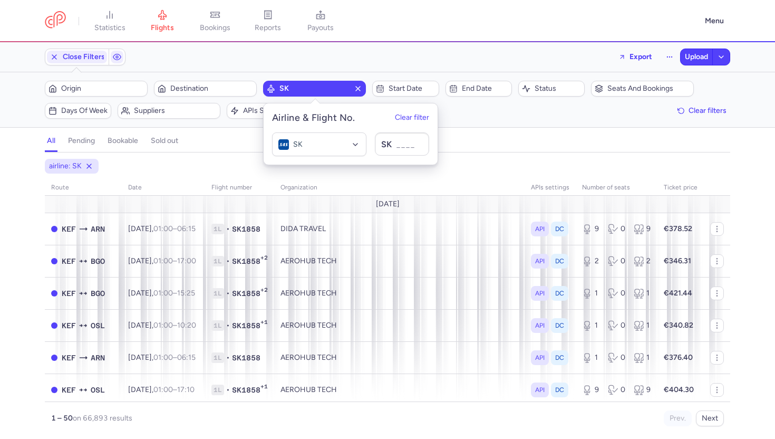
click at [227, 168] on div "airline: SK" at bounding box center [388, 166] width 690 height 19
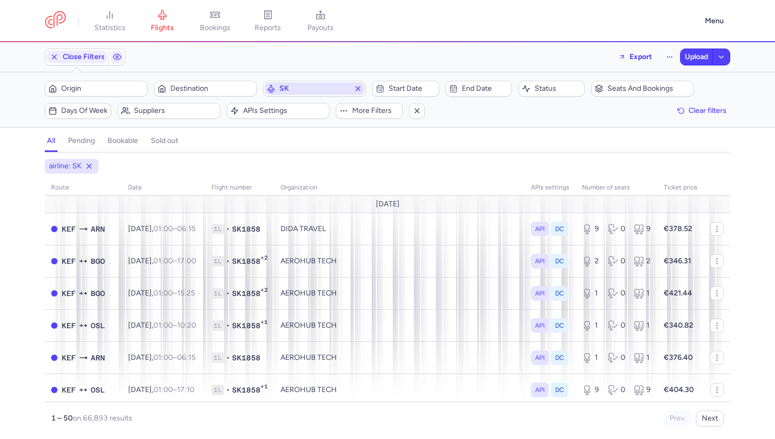
click at [338, 85] on span "SK" at bounding box center [315, 88] width 70 height 8
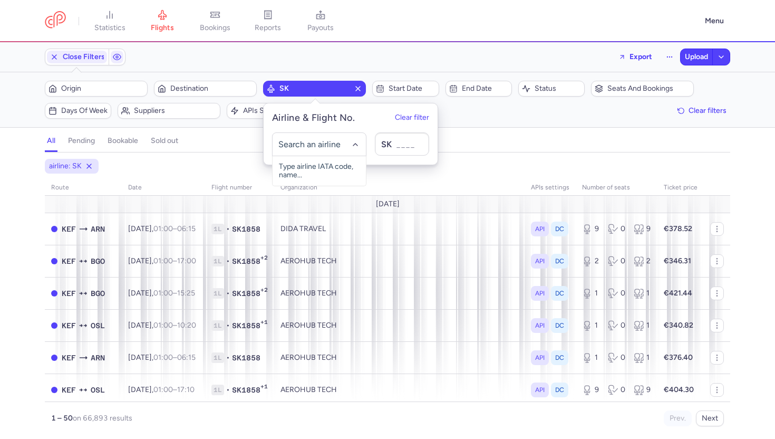
click at [358, 86] on icon "button" at bounding box center [358, 88] width 8 height 8
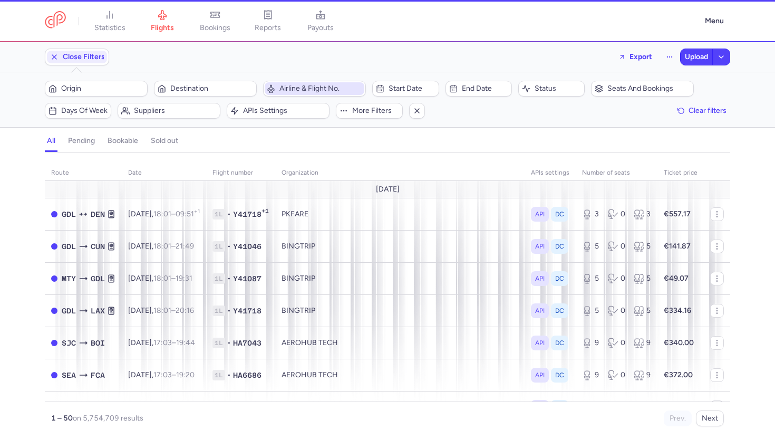
click at [319, 93] on span "Airline & Flight No." at bounding box center [315, 88] width 100 height 13
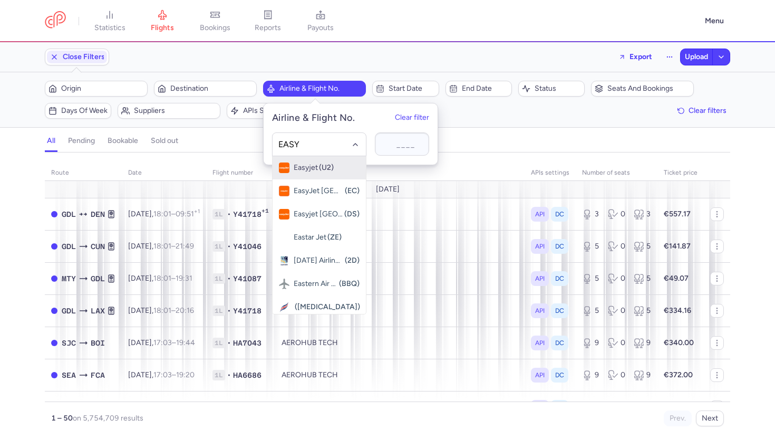
type input "EASYJ"
click at [296, 171] on span "Easyjet" at bounding box center [306, 167] width 24 height 8
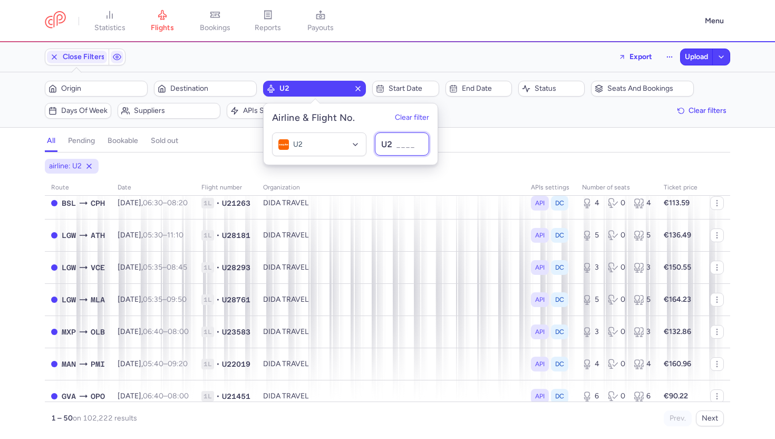
scroll to position [1419, 0]
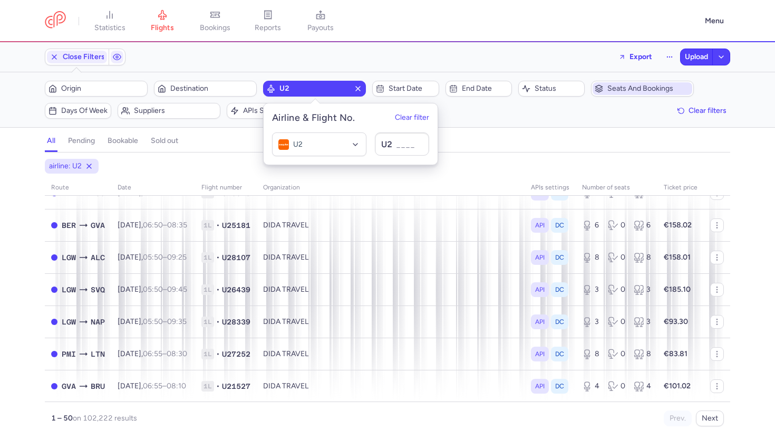
click at [640, 81] on button "Seats and bookings" at bounding box center [642, 89] width 103 height 16
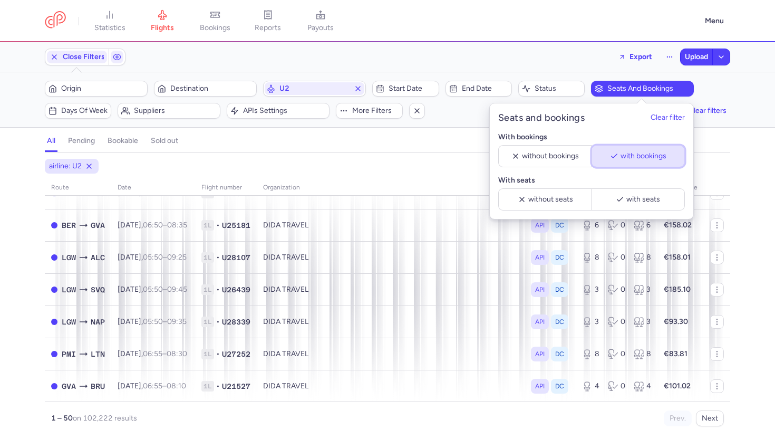
click at [637, 164] on button "with bookings" at bounding box center [638, 156] width 93 height 22
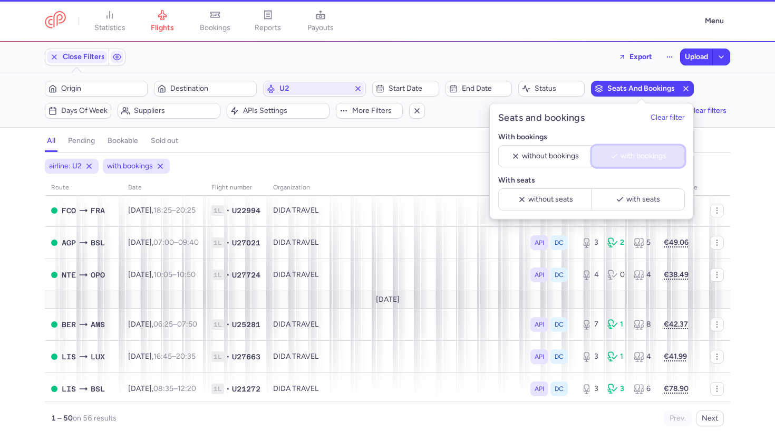
scroll to position [1404, 0]
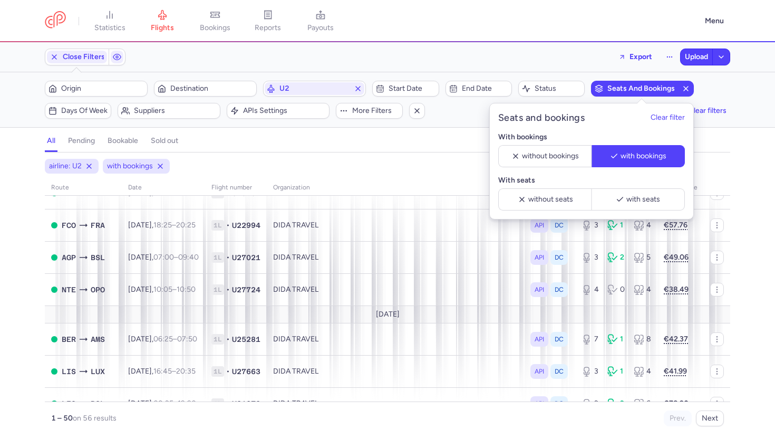
click at [445, 145] on div "all pending bookable sold out" at bounding box center [388, 143] width 686 height 18
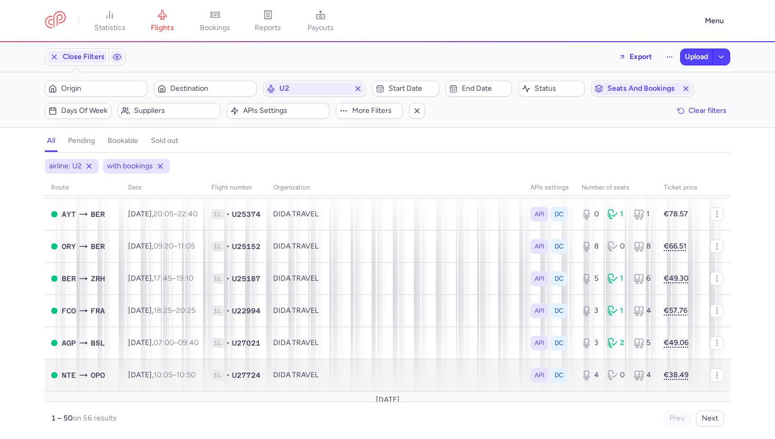
scroll to position [1455, 0]
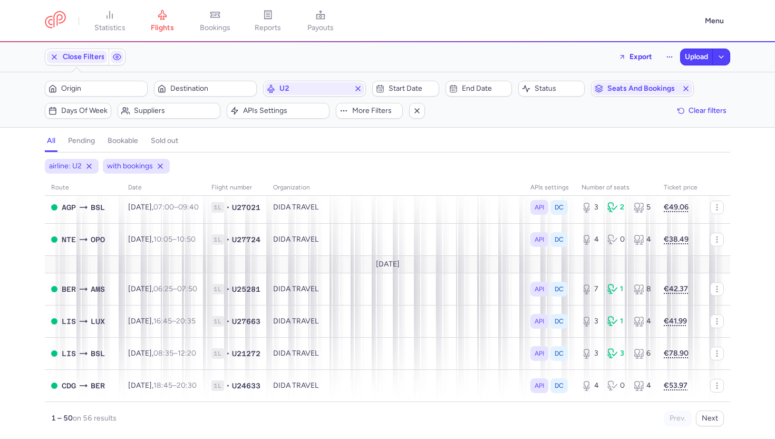
click at [706, 409] on div "1 – 50 on 56 results Prev. Next" at bounding box center [388, 414] width 686 height 24
click at [707, 420] on button "Next" at bounding box center [710, 418] width 28 height 16
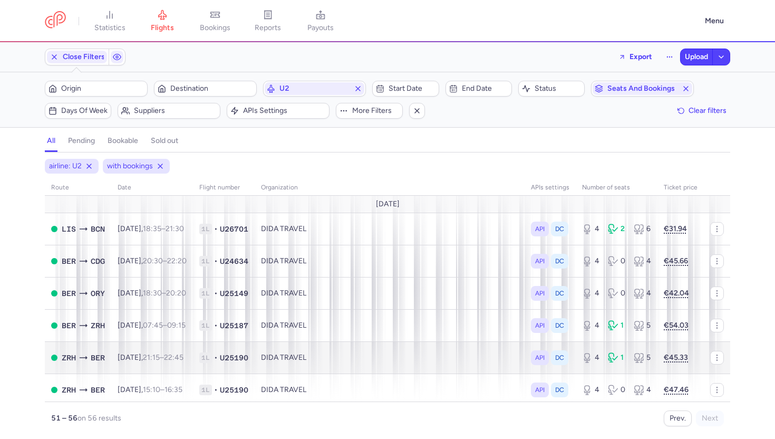
scroll to position [4, 0]
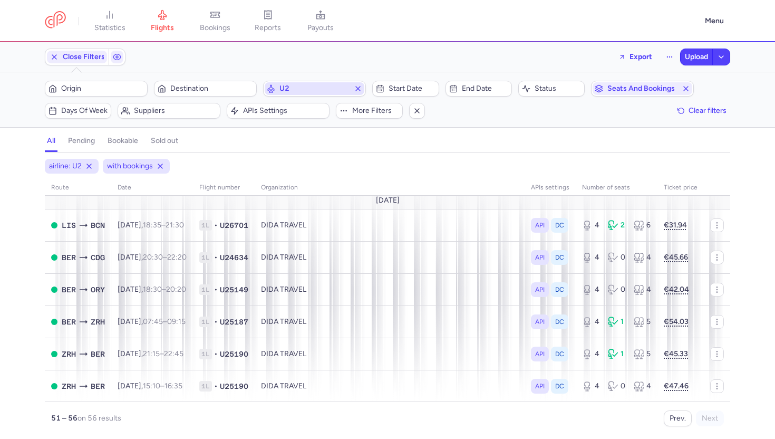
click at [360, 88] on icon "button" at bounding box center [358, 88] width 8 height 8
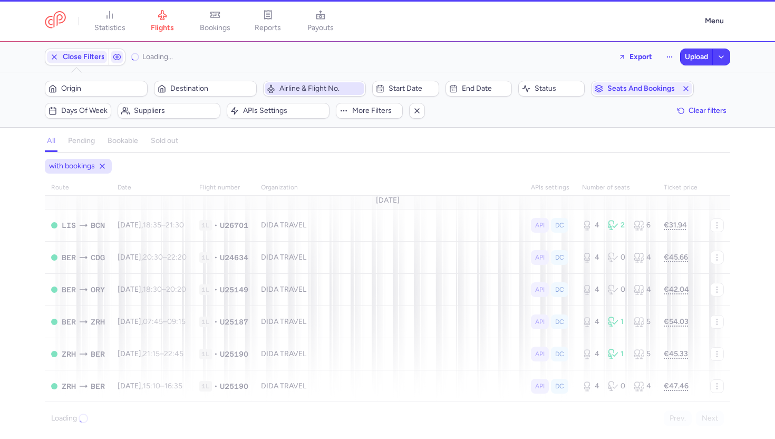
click at [317, 88] on span "Airline & Flight No." at bounding box center [321, 88] width 83 height 8
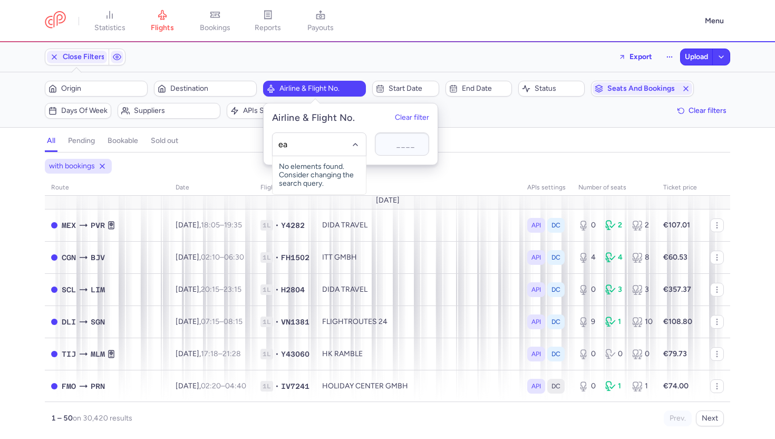
type input "eas"
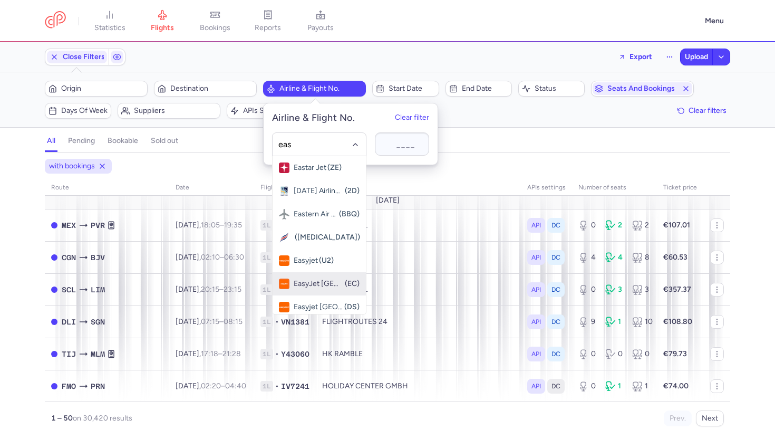
click at [336, 286] on span "EasyJet Europe" at bounding box center [319, 284] width 50 height 8
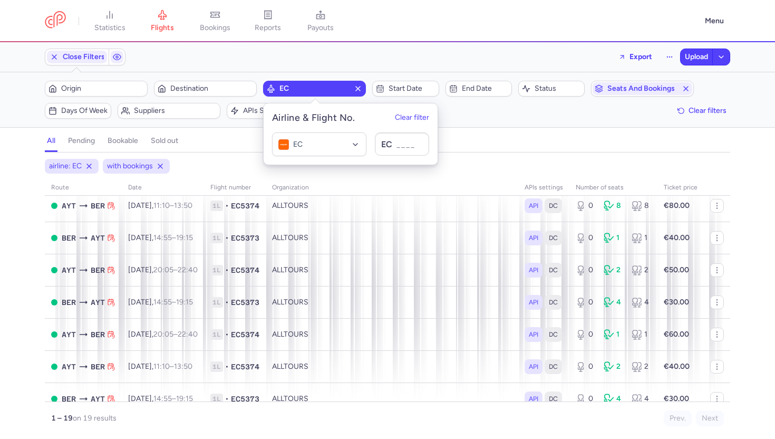
scroll to position [440, 0]
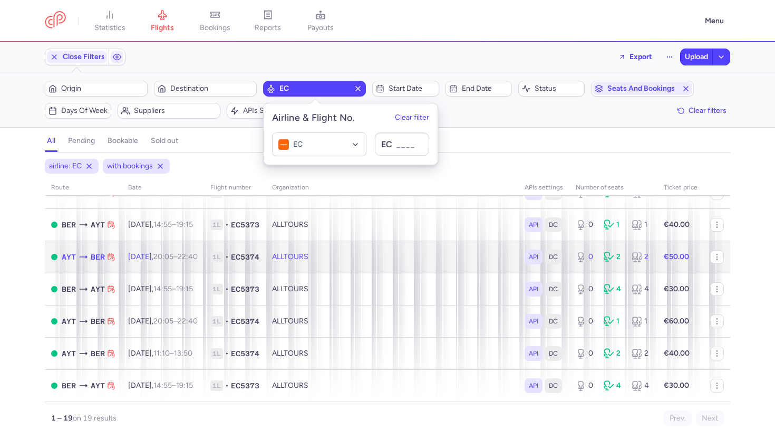
click at [461, 242] on td "ALLTOURS" at bounding box center [392, 256] width 253 height 32
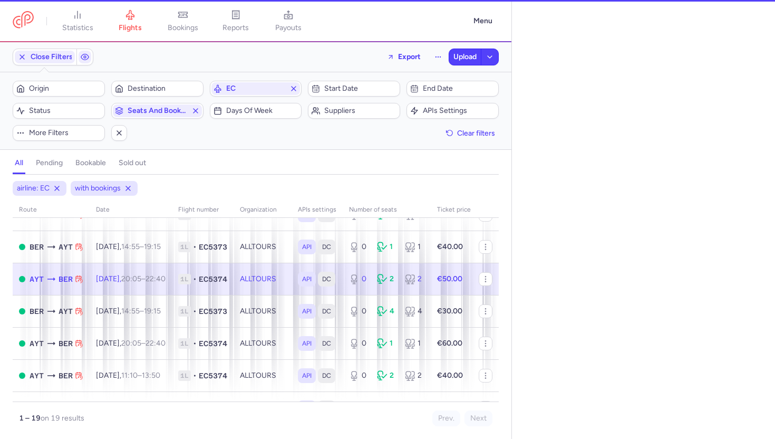
select select "days"
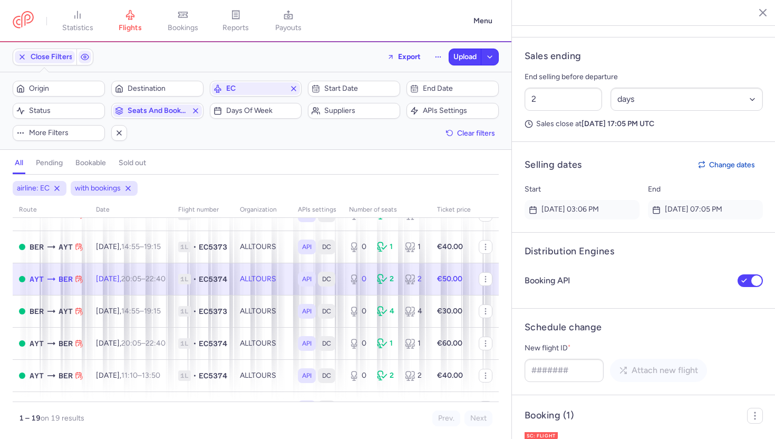
scroll to position [642, 0]
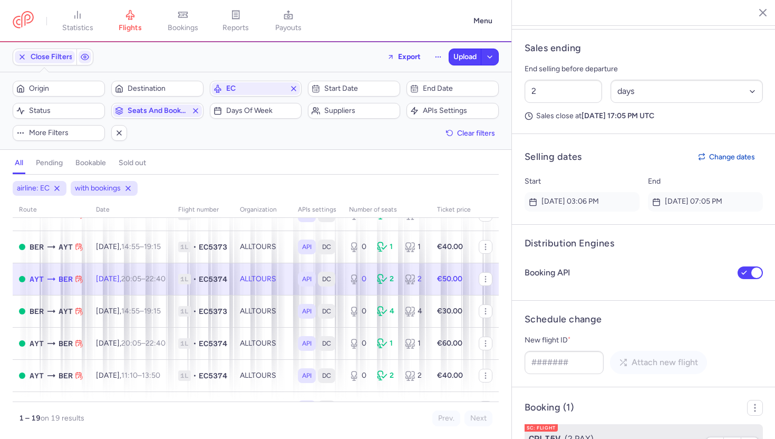
click at [575, 432] on div "CPLI5V (2 PAX)" at bounding box center [614, 438] width 171 height 13
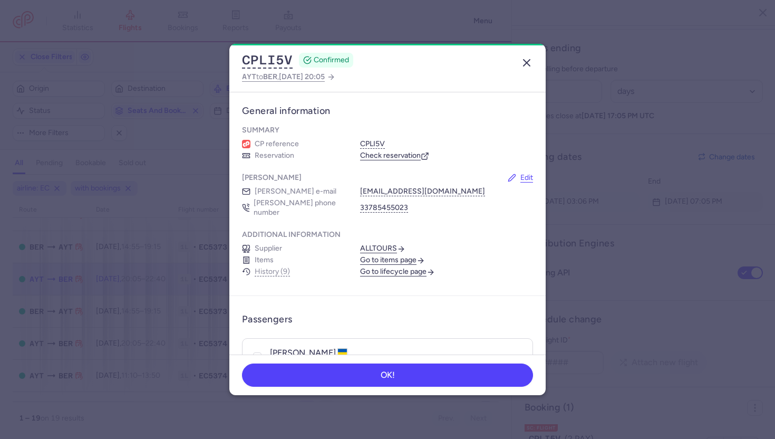
click at [529, 56] on button "button" at bounding box center [526, 62] width 17 height 17
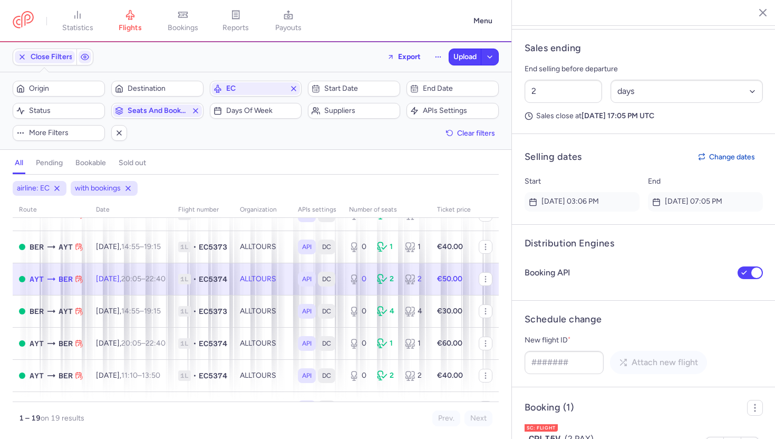
click at [752, 11] on icon "button" at bounding box center [755, 12] width 11 height 11
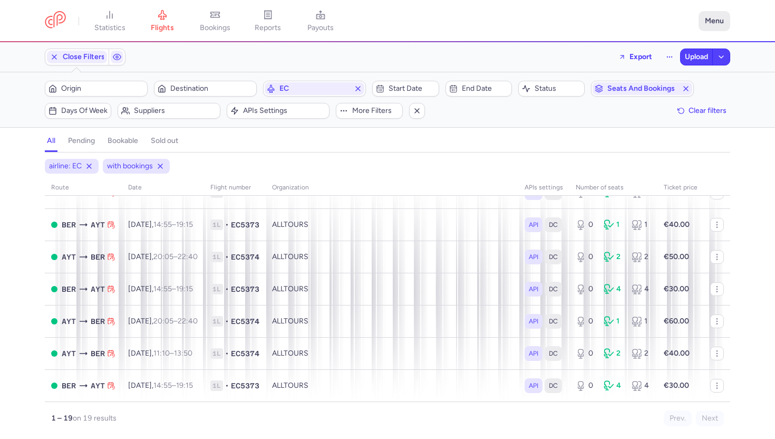
click at [711, 26] on button "Menu" at bounding box center [715, 21] width 32 height 20
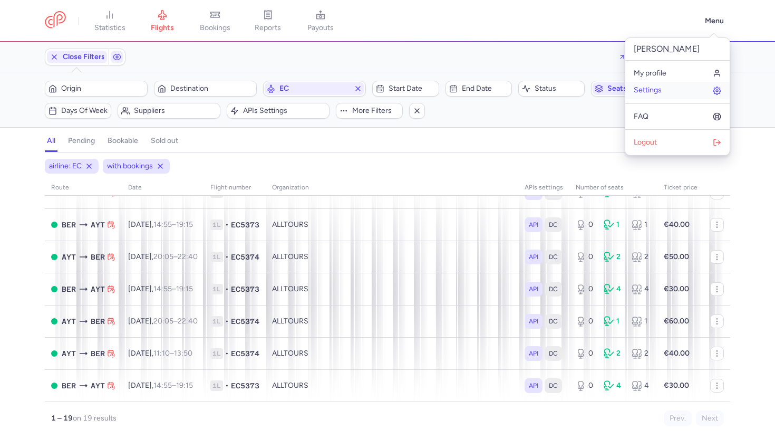
click at [668, 97] on link "Settings" at bounding box center [677, 90] width 104 height 17
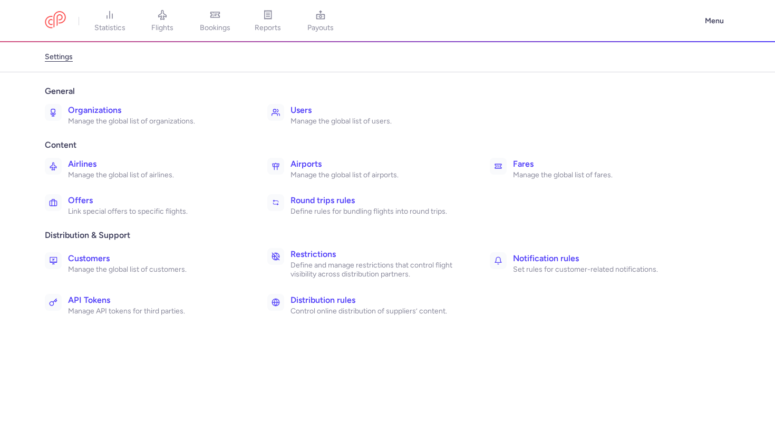
click at [167, 114] on h3 "Organizations" at bounding box center [156, 110] width 176 height 13
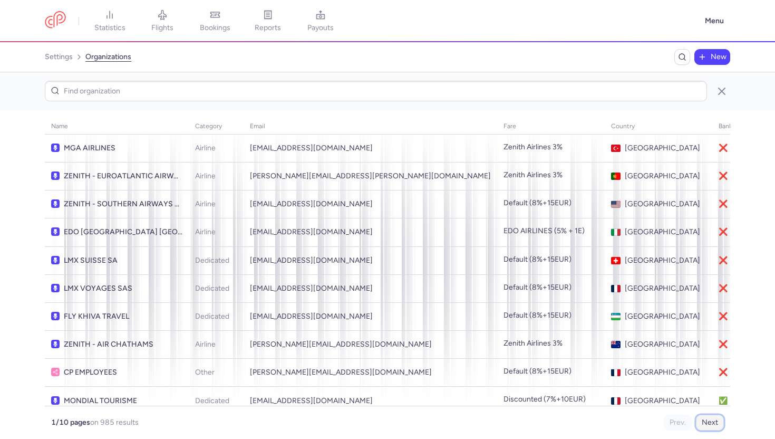
click at [704, 421] on button "Next" at bounding box center [710, 423] width 28 height 16
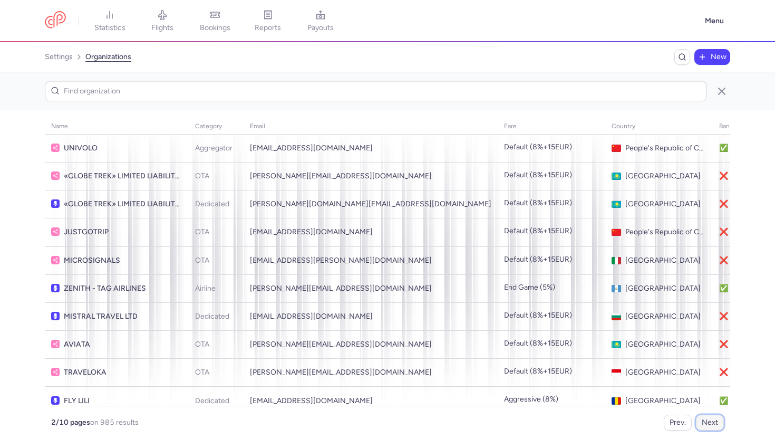
click at [704, 421] on button "Next" at bounding box center [710, 423] width 28 height 16
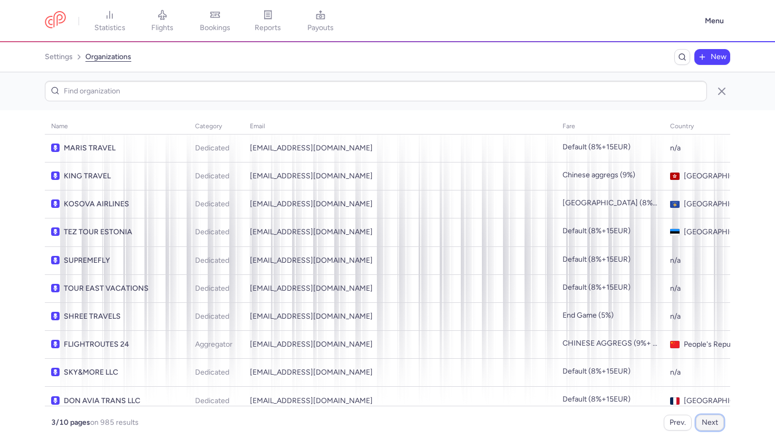
click at [704, 421] on button "Next" at bounding box center [710, 423] width 28 height 16
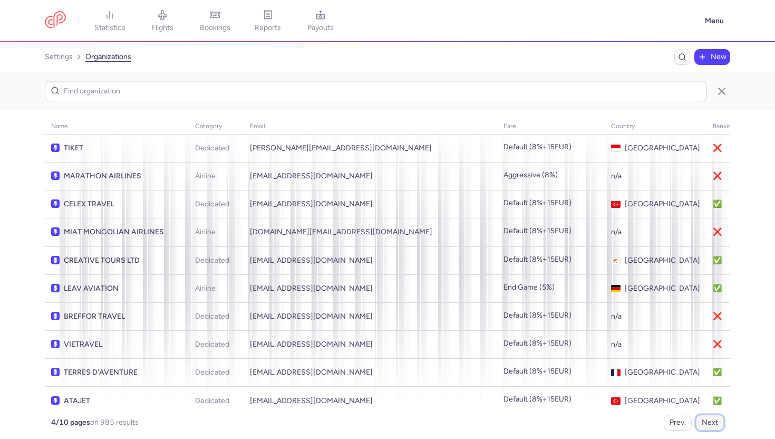
click at [704, 421] on button "Next" at bounding box center [710, 423] width 28 height 16
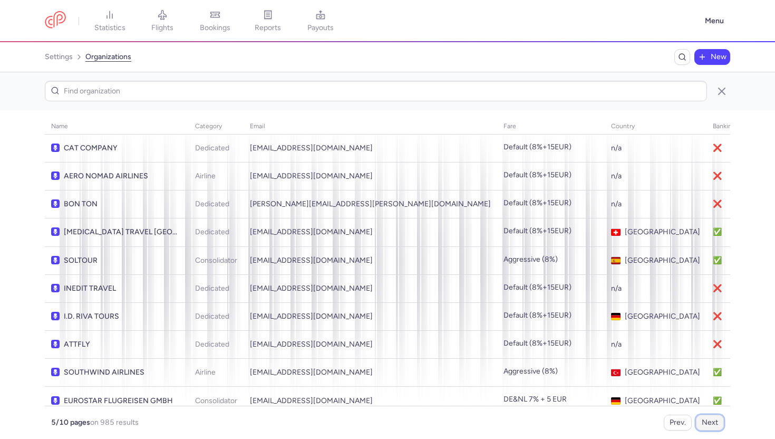
click at [704, 421] on button "Next" at bounding box center [710, 423] width 28 height 16
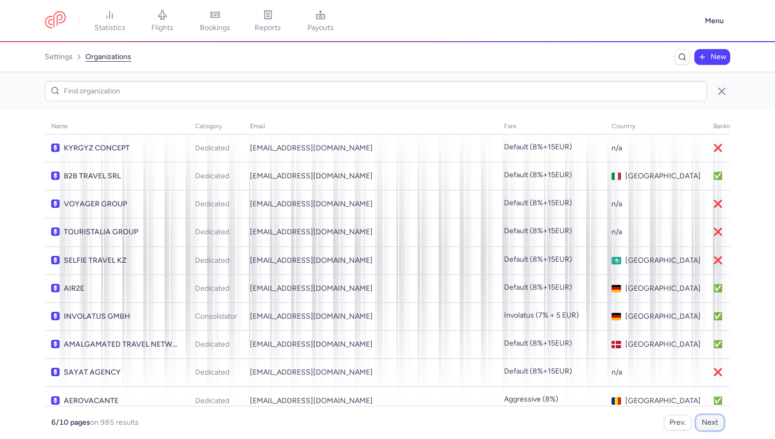
click at [704, 421] on button "Next" at bounding box center [710, 423] width 28 height 16
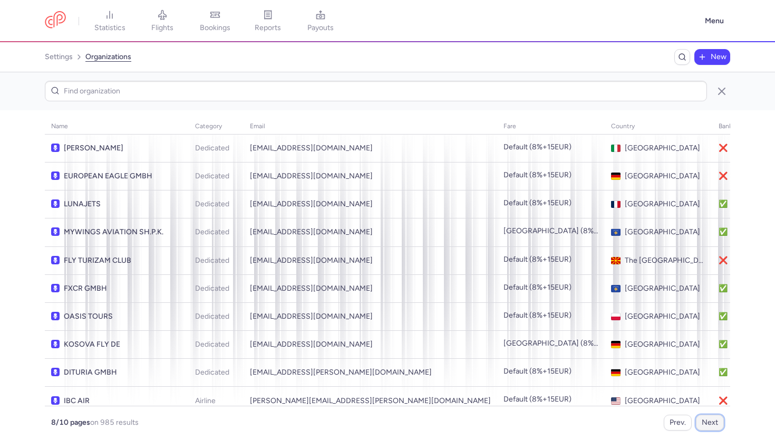
click at [704, 421] on button "Next" at bounding box center [710, 423] width 28 height 16
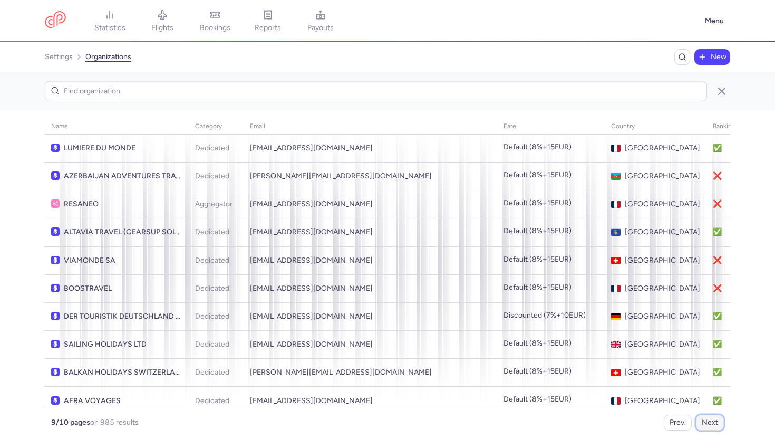
click at [704, 421] on button "Next" at bounding box center [710, 423] width 28 height 16
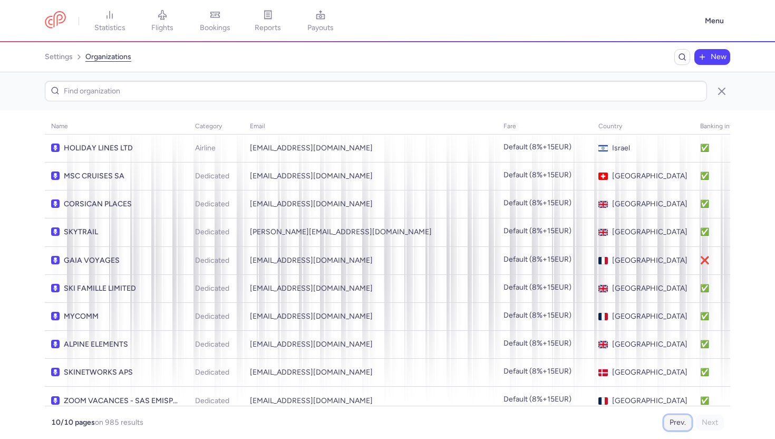
click at [678, 420] on button "Prev." at bounding box center [678, 423] width 28 height 16
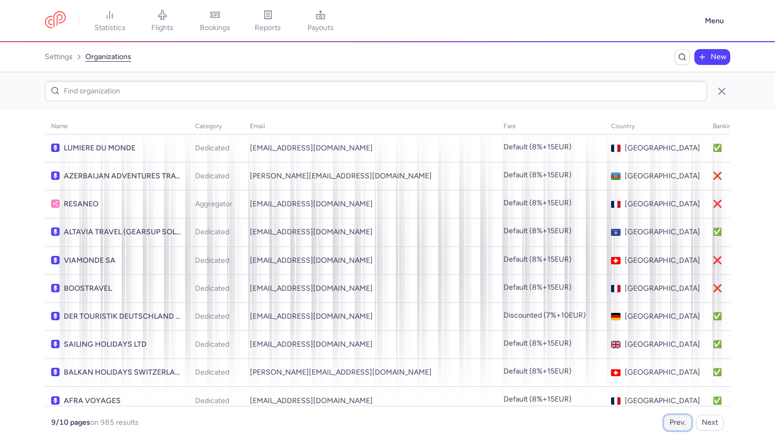
click at [678, 420] on button "Prev." at bounding box center [678, 423] width 28 height 16
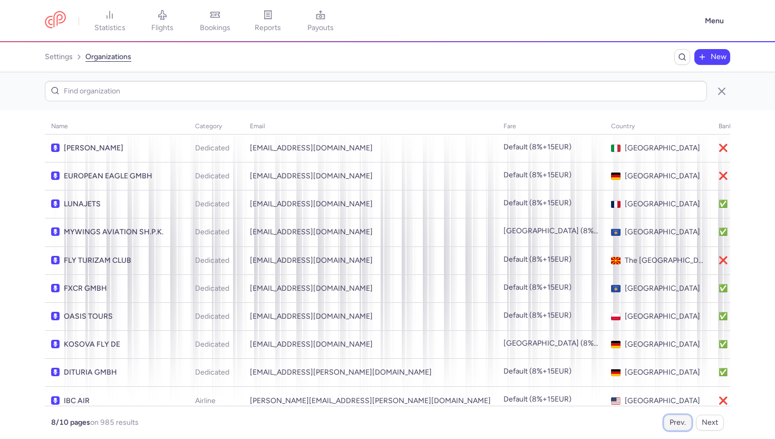
click at [678, 420] on button "Prev." at bounding box center [678, 423] width 28 height 16
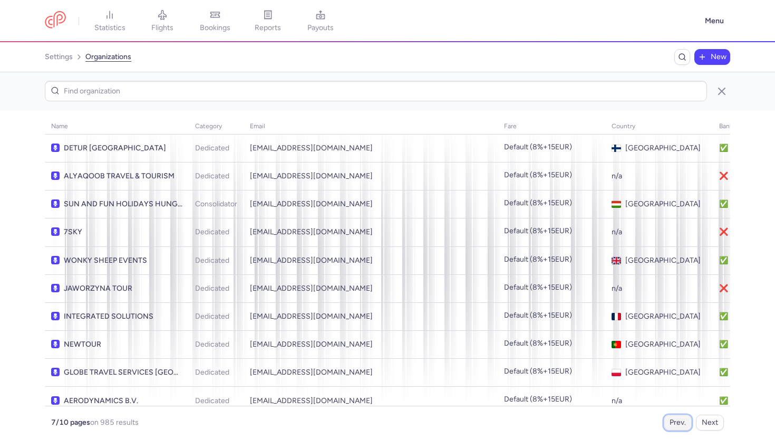
click at [678, 420] on button "Prev." at bounding box center [678, 423] width 28 height 16
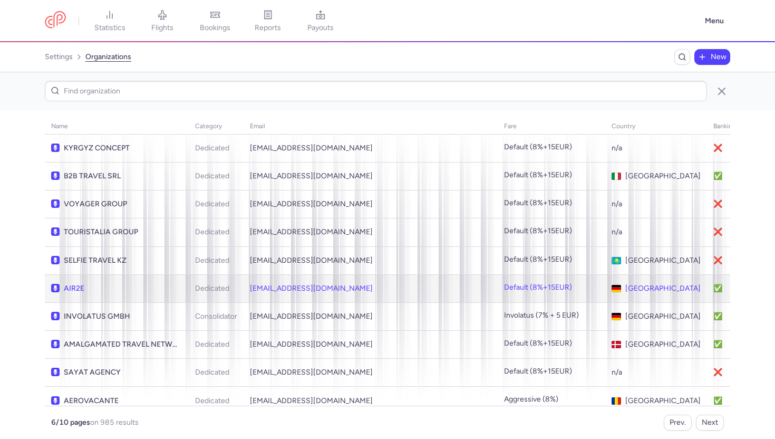
click at [302, 274] on td "nw@air2e.com" at bounding box center [371, 288] width 254 height 28
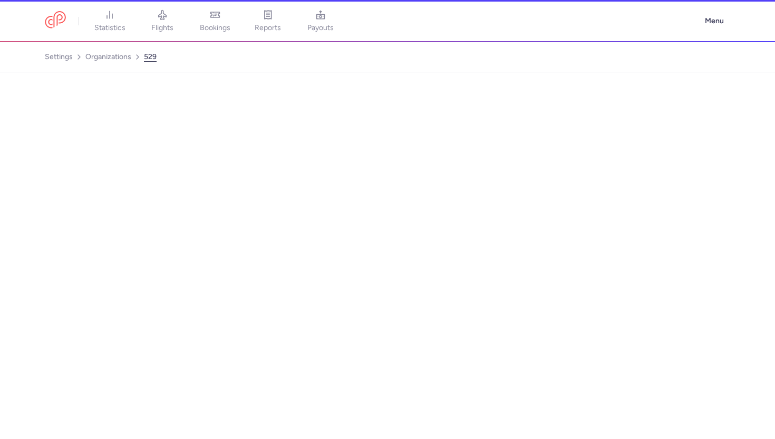
select select "DEDICATED"
select select "de"
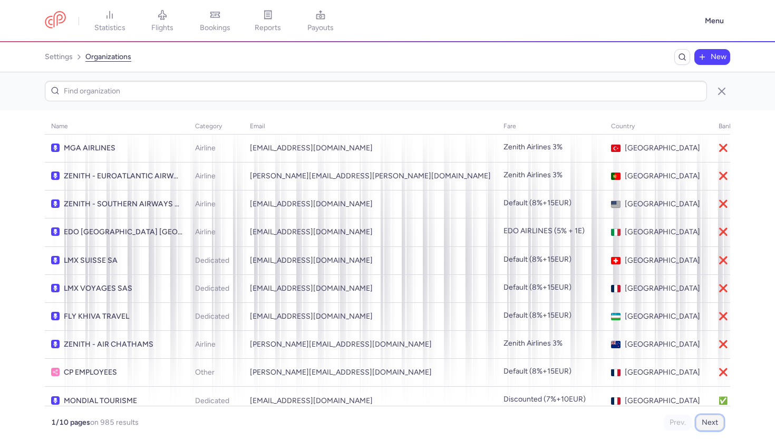
click at [716, 423] on button "Next" at bounding box center [710, 423] width 28 height 16
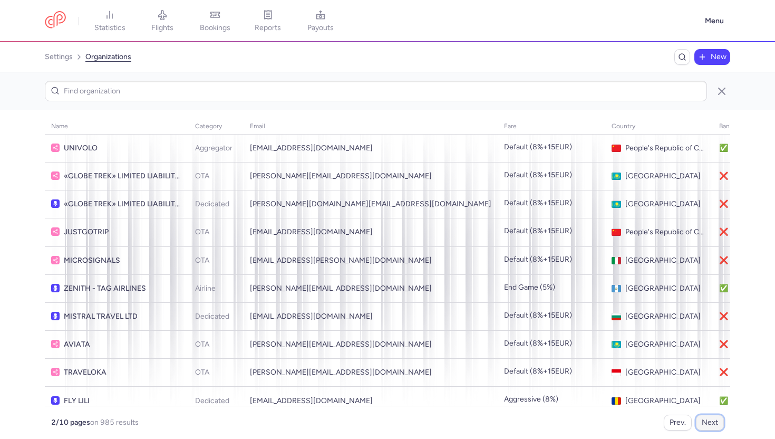
click at [716, 423] on button "Next" at bounding box center [710, 423] width 28 height 16
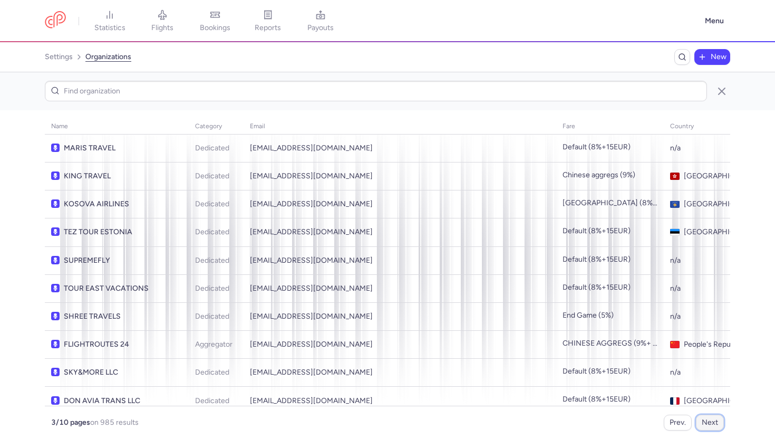
click at [716, 423] on button "Next" at bounding box center [710, 423] width 28 height 16
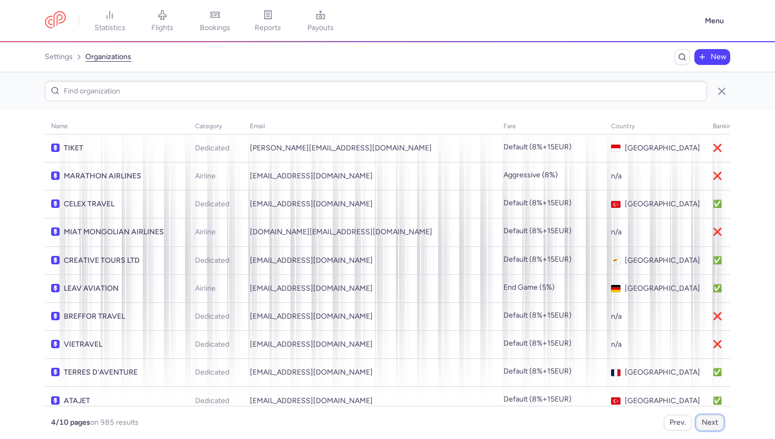
click at [716, 423] on button "Next" at bounding box center [710, 423] width 28 height 16
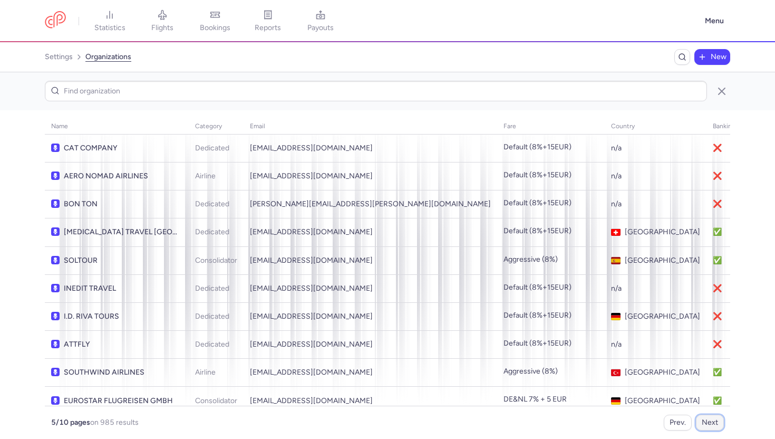
click at [716, 423] on button "Next" at bounding box center [710, 423] width 28 height 16
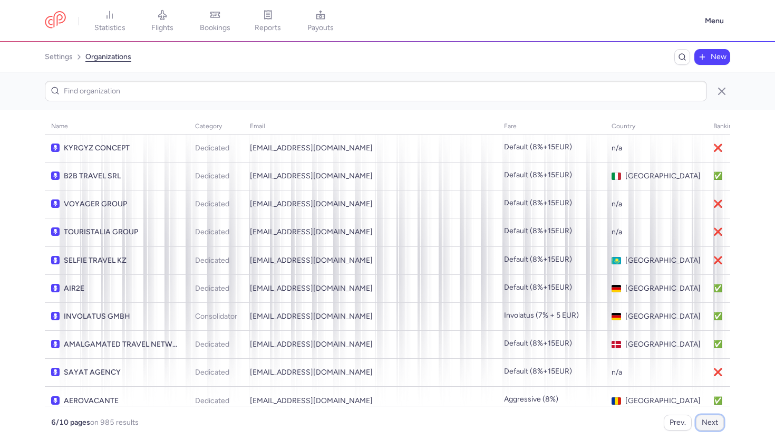
click at [716, 423] on button "Next" at bounding box center [710, 423] width 28 height 16
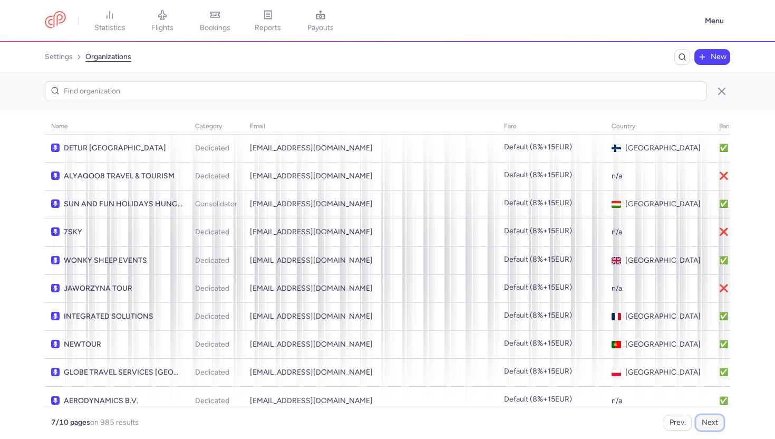
click at [716, 423] on button "Next" at bounding box center [710, 423] width 28 height 16
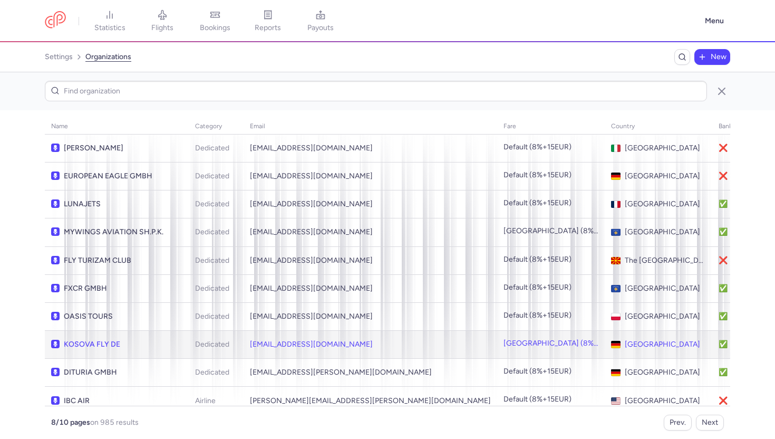
click at [325, 338] on td "info@kosova-fly.de" at bounding box center [371, 345] width 254 height 28
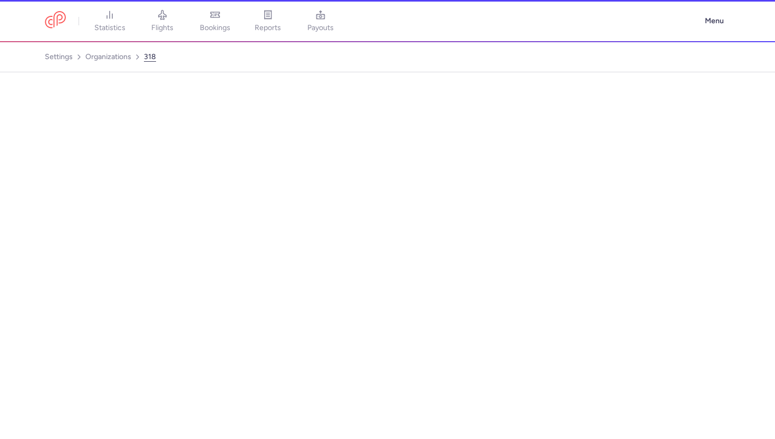
select select "DEDICATED"
select select "de"
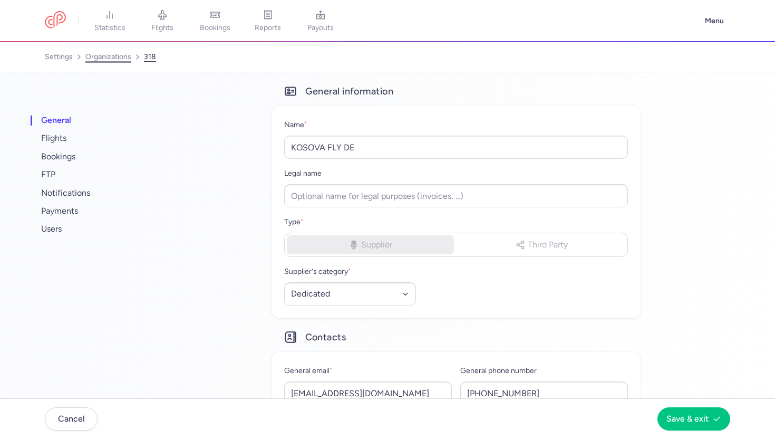
click at [108, 60] on link "organizations" at bounding box center [108, 57] width 46 height 17
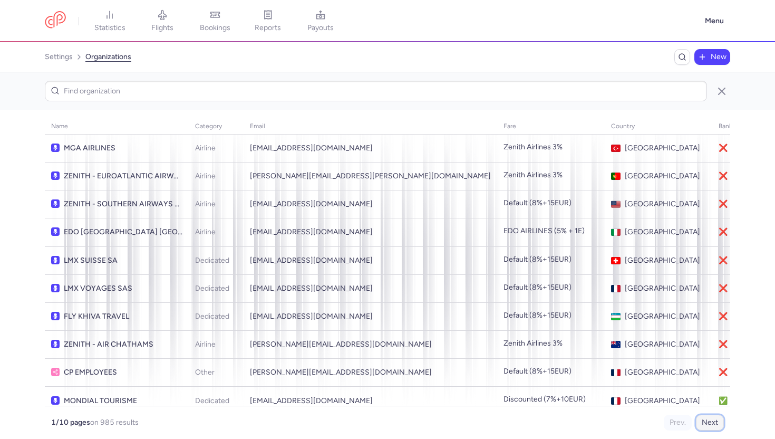
click at [702, 420] on button "Next" at bounding box center [710, 423] width 28 height 16
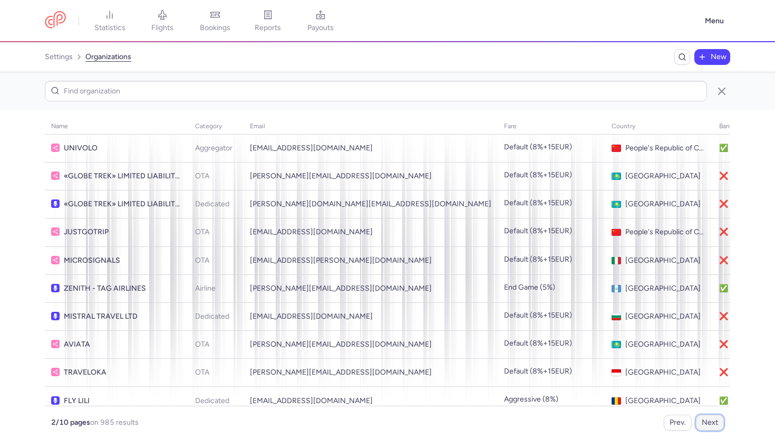
click at [700, 420] on button "Next" at bounding box center [710, 423] width 28 height 16
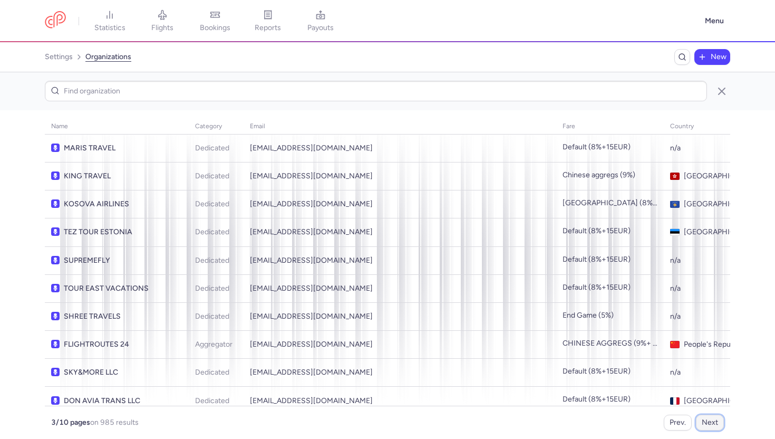
click at [700, 420] on button "Next" at bounding box center [710, 423] width 28 height 16
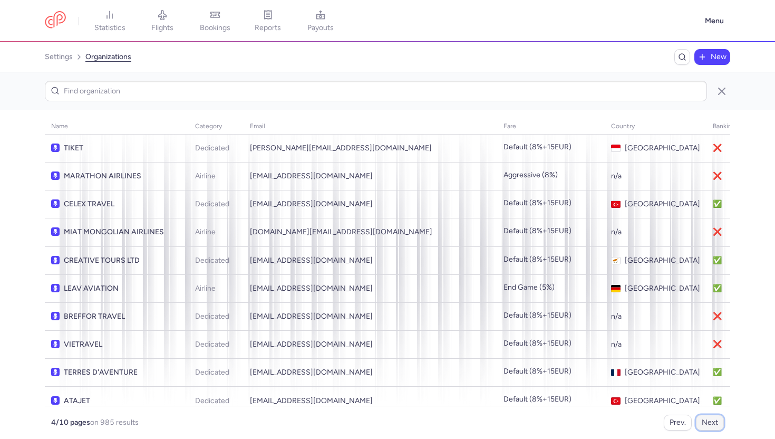
click at [700, 420] on button "Next" at bounding box center [710, 423] width 28 height 16
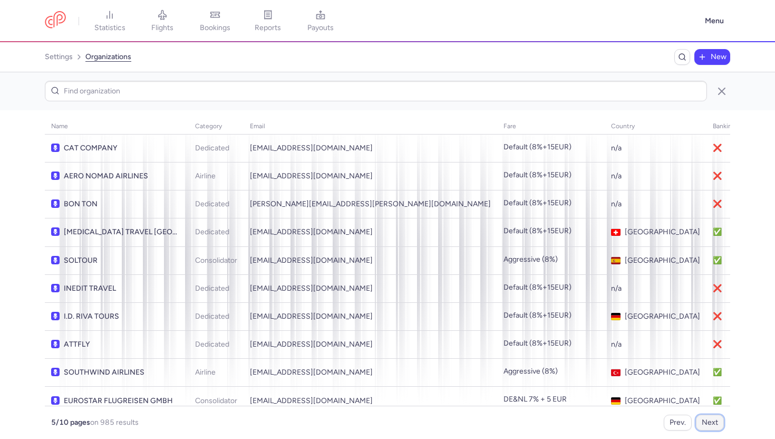
click at [700, 420] on button "Next" at bounding box center [710, 423] width 28 height 16
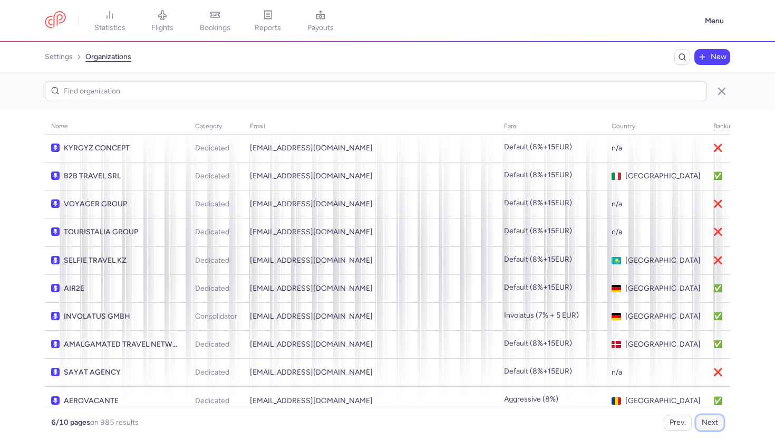
click at [700, 420] on button "Next" at bounding box center [710, 423] width 28 height 16
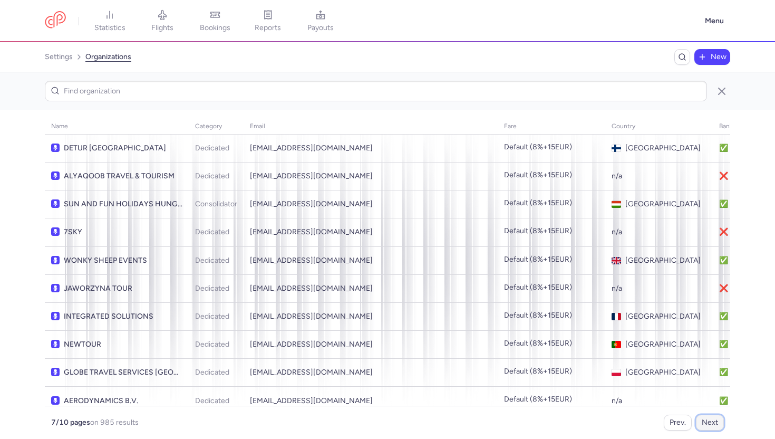
click at [700, 420] on button "Next" at bounding box center [710, 423] width 28 height 16
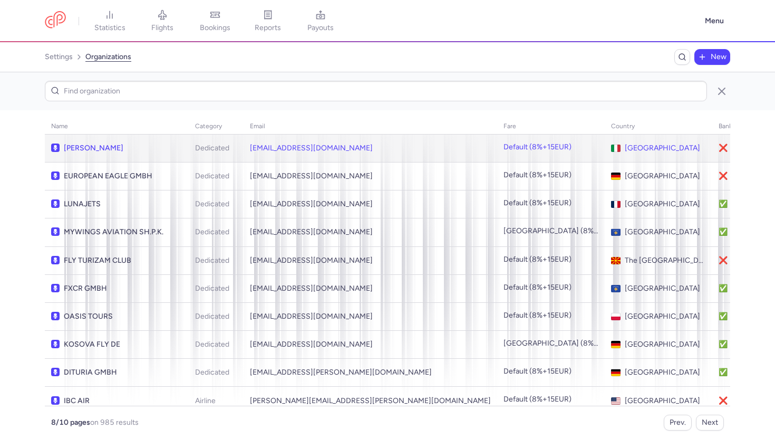
click at [289, 151] on td "trasporti@nicolaus.it" at bounding box center [371, 148] width 254 height 28
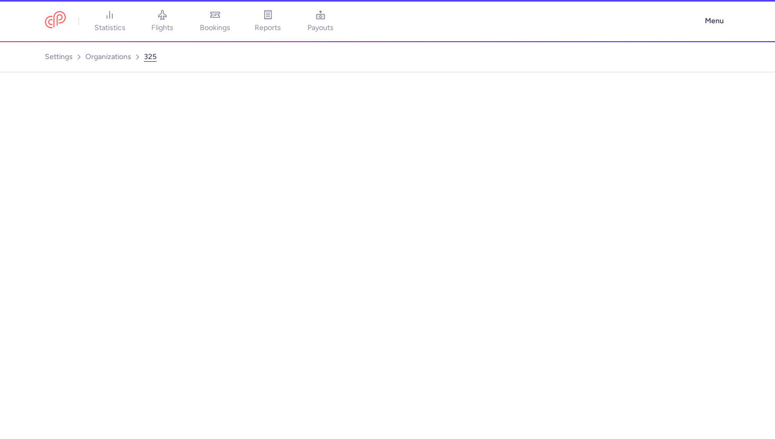
select select "DEDICATED"
select select "it"
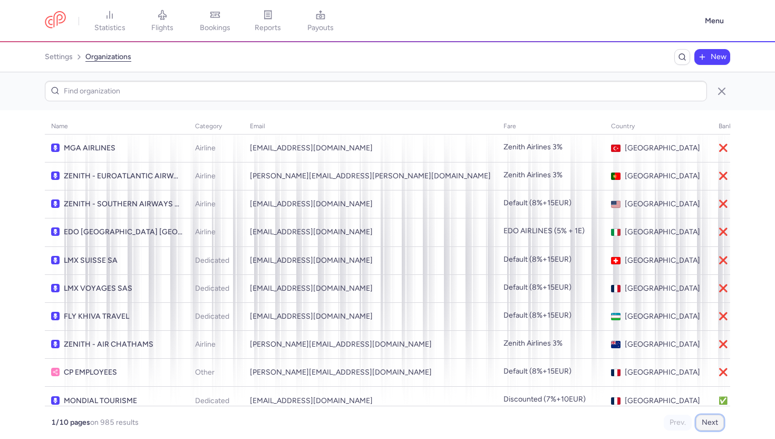
click at [707, 420] on button "Next" at bounding box center [710, 423] width 28 height 16
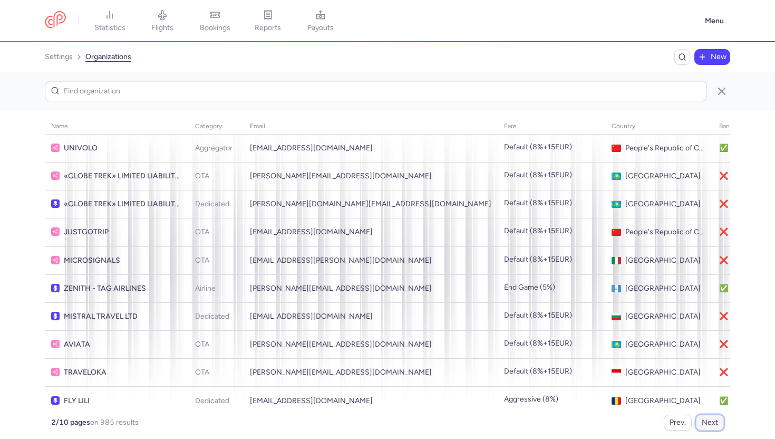
click at [707, 420] on button "Next" at bounding box center [710, 423] width 28 height 16
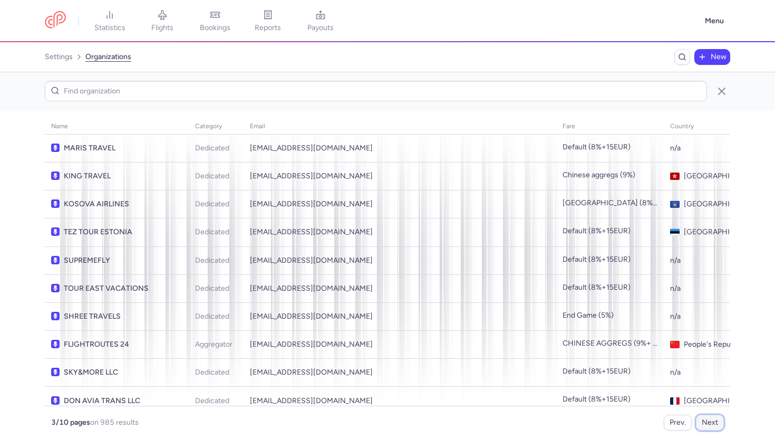
click at [707, 420] on button "Next" at bounding box center [710, 423] width 28 height 16
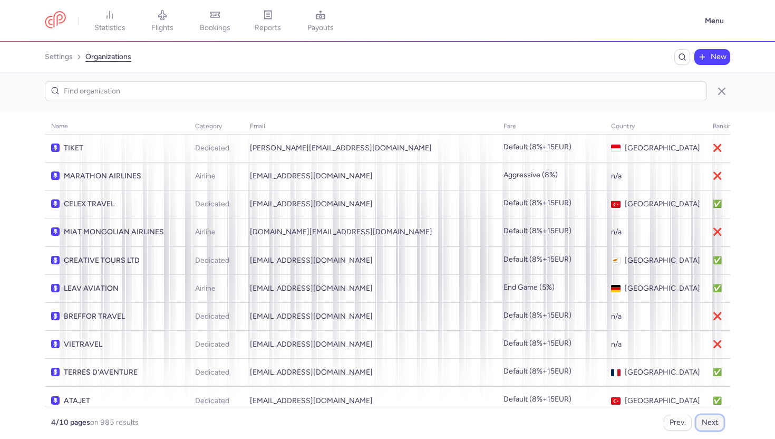
click at [707, 420] on button "Next" at bounding box center [710, 423] width 28 height 16
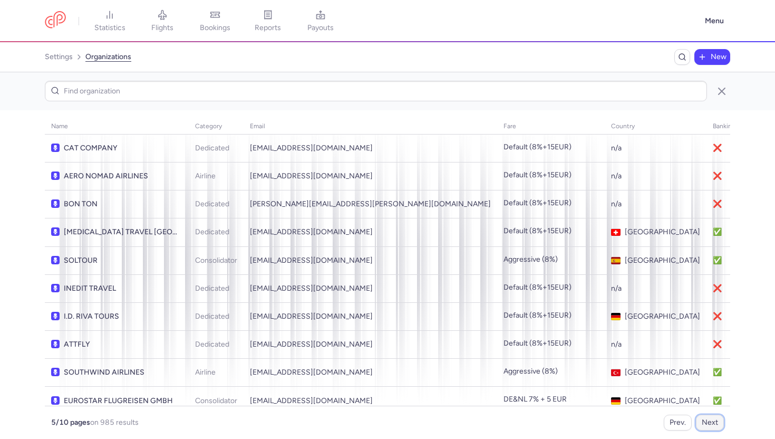
click at [707, 420] on button "Next" at bounding box center [710, 423] width 28 height 16
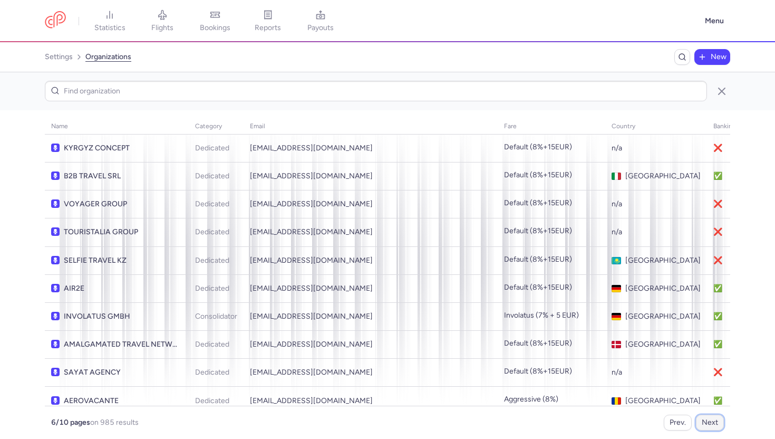
click at [707, 420] on button "Next" at bounding box center [710, 423] width 28 height 16
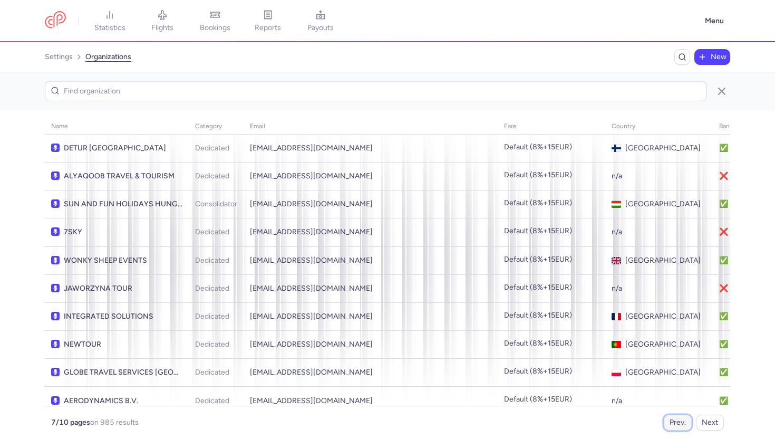
click at [671, 425] on button "Prev." at bounding box center [678, 423] width 28 height 16
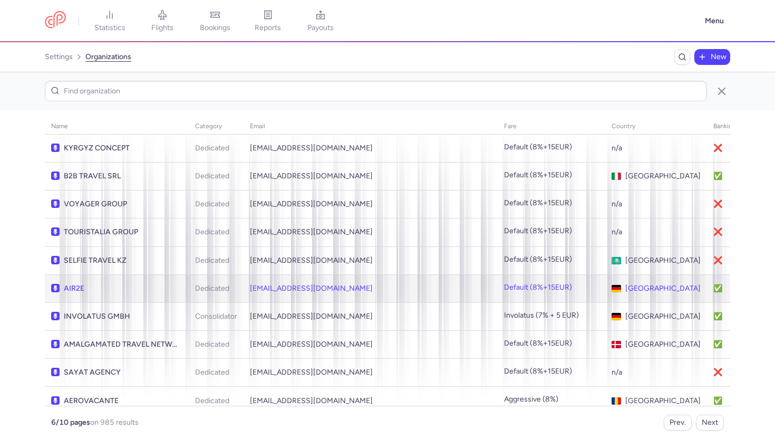
click at [316, 291] on td "nw@air2e.com" at bounding box center [371, 288] width 254 height 28
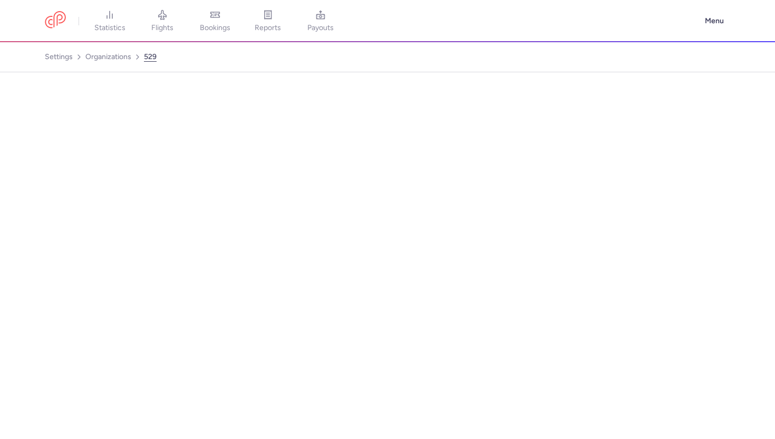
select select "DEDICATED"
select select "de"
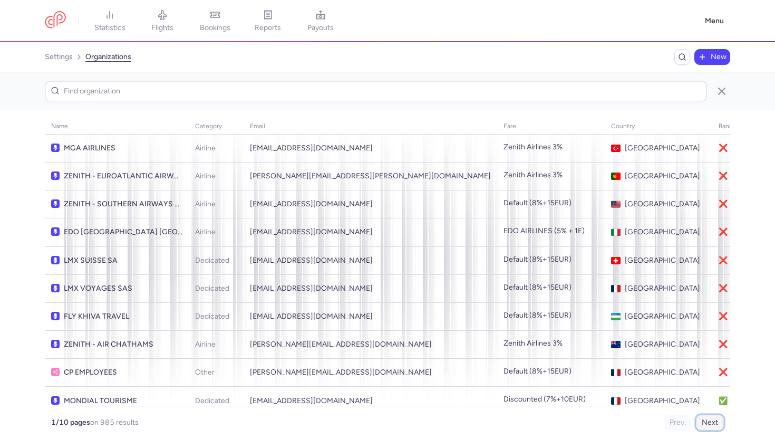
click at [717, 421] on button "Next" at bounding box center [710, 423] width 28 height 16
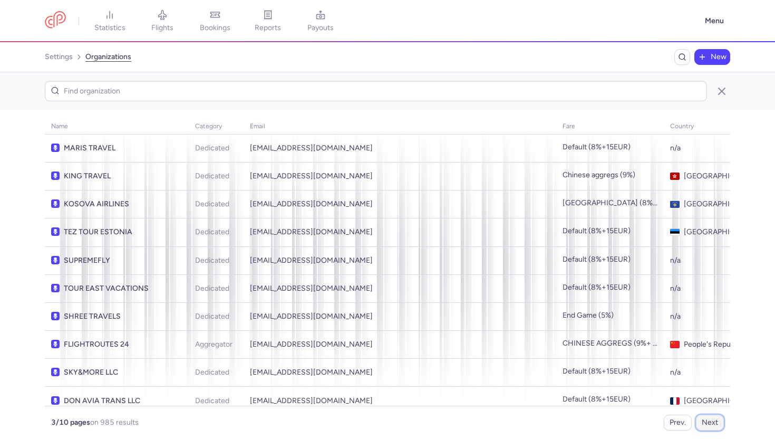
click at [717, 421] on button "Next" at bounding box center [710, 423] width 28 height 16
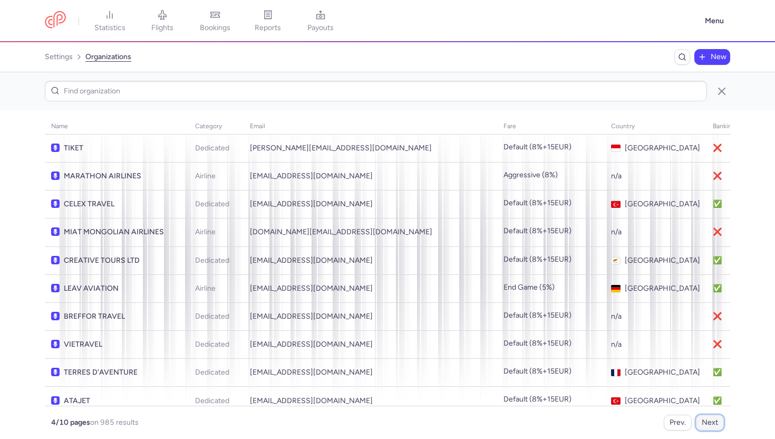
click at [717, 421] on button "Next" at bounding box center [710, 423] width 28 height 16
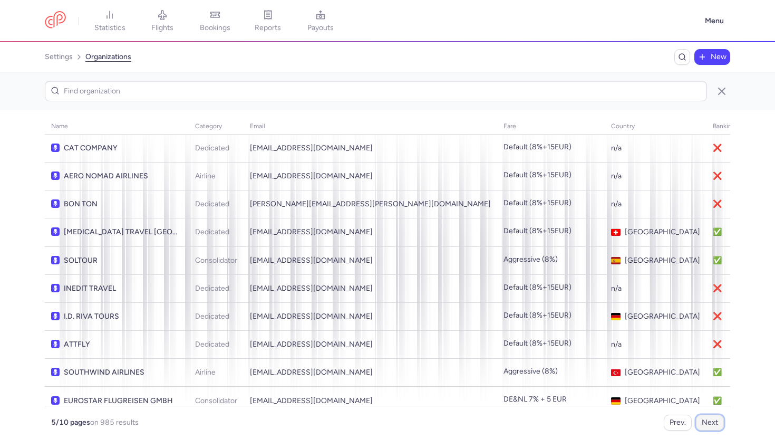
click at [717, 421] on button "Next" at bounding box center [710, 423] width 28 height 16
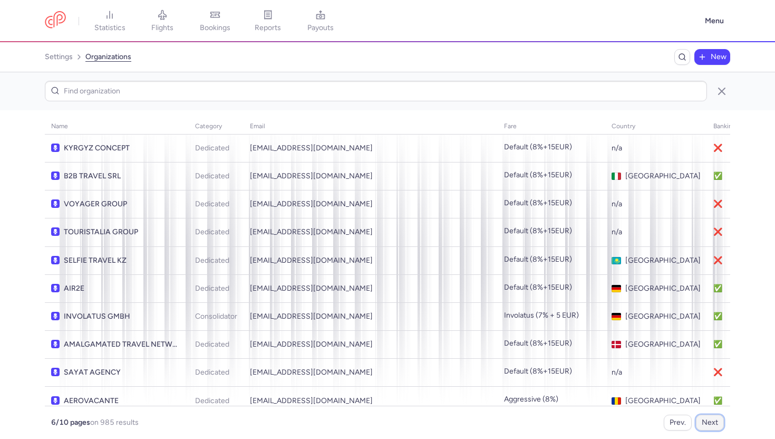
click at [717, 421] on button "Next" at bounding box center [710, 423] width 28 height 16
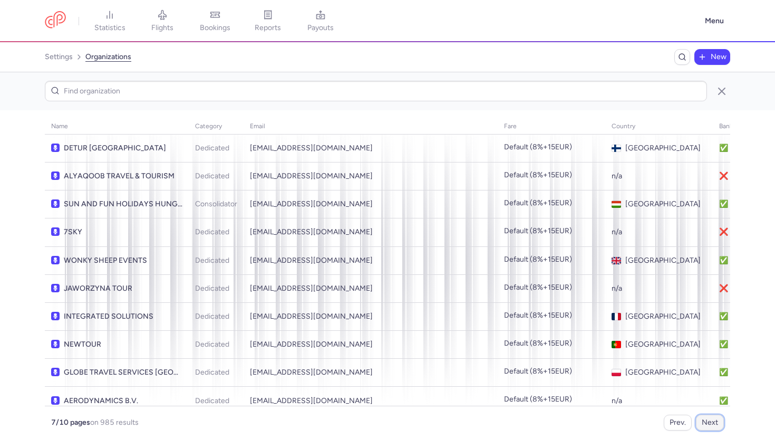
click at [717, 421] on button "Next" at bounding box center [710, 423] width 28 height 16
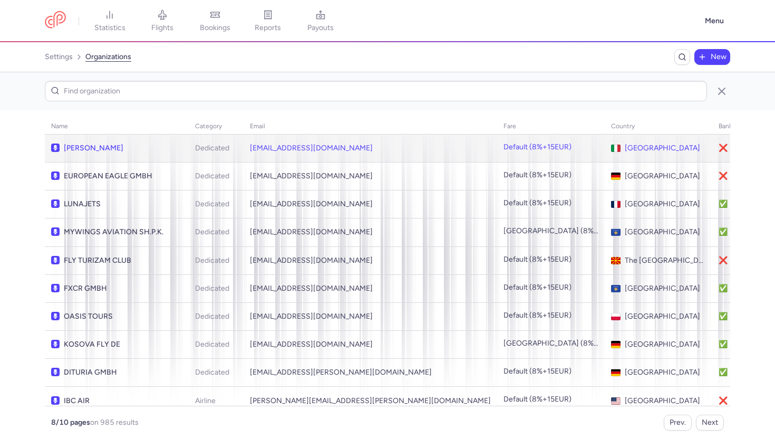
click at [327, 157] on td "trasporti@nicolaus.it" at bounding box center [371, 148] width 254 height 28
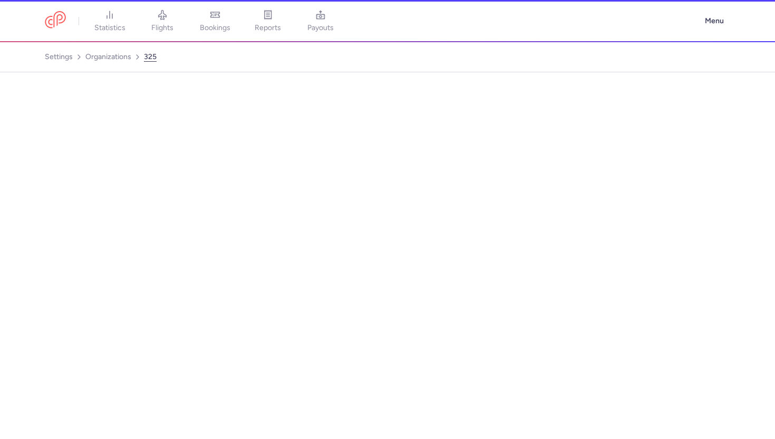
select select "DEDICATED"
select select "it"
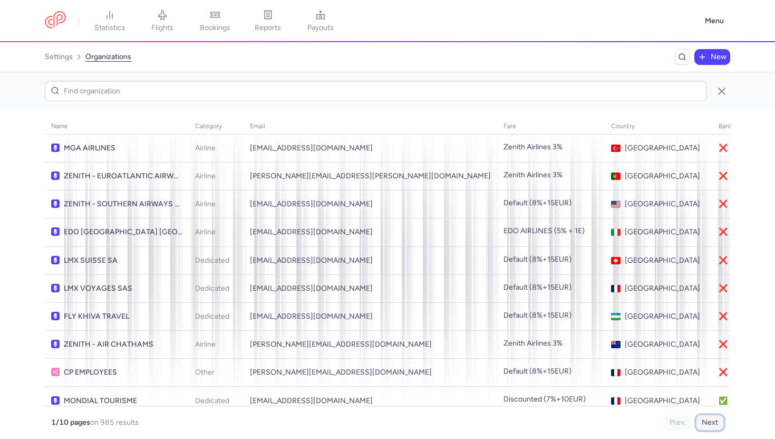
click at [709, 420] on button "Next" at bounding box center [710, 423] width 28 height 16
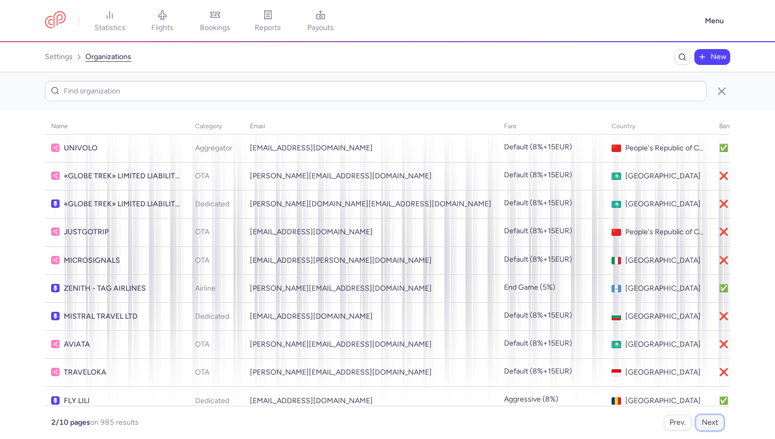
click at [709, 420] on button "Next" at bounding box center [710, 423] width 28 height 16
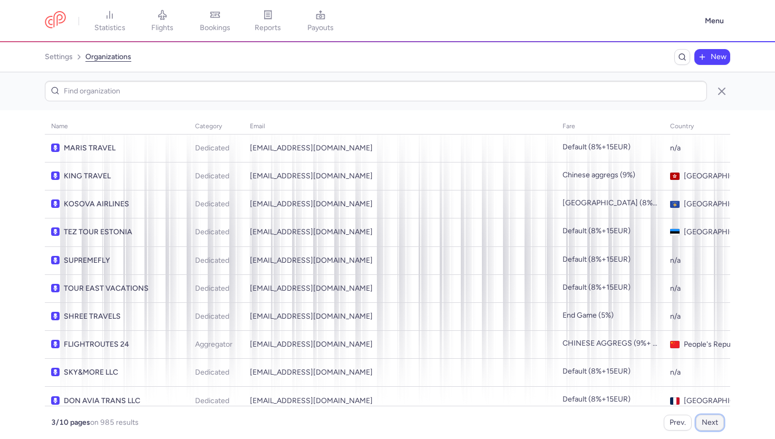
click at [709, 420] on button "Next" at bounding box center [710, 423] width 28 height 16
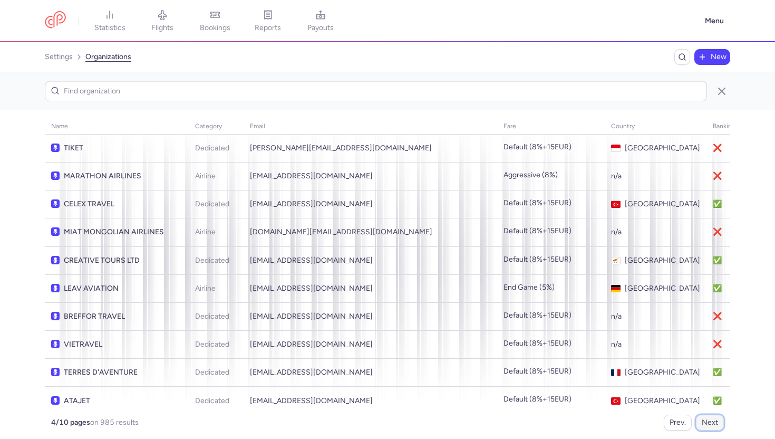
click at [709, 420] on button "Next" at bounding box center [710, 423] width 28 height 16
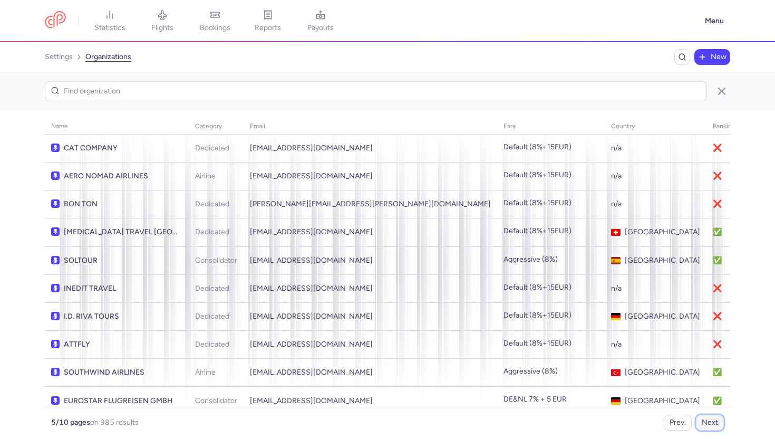
click at [709, 420] on button "Next" at bounding box center [710, 423] width 28 height 16
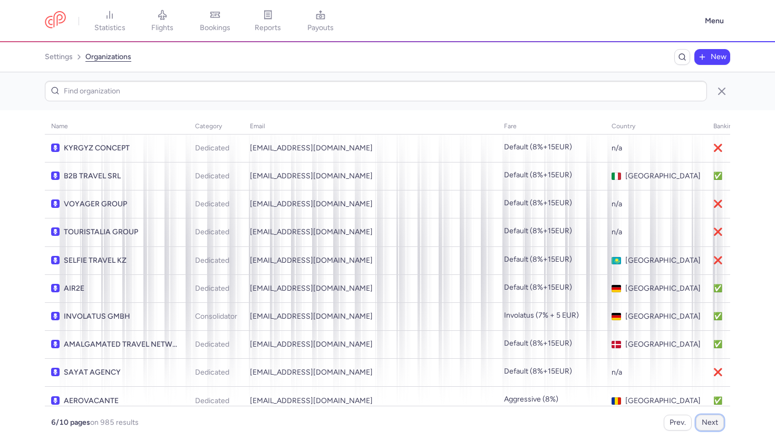
click at [709, 420] on button "Next" at bounding box center [710, 423] width 28 height 16
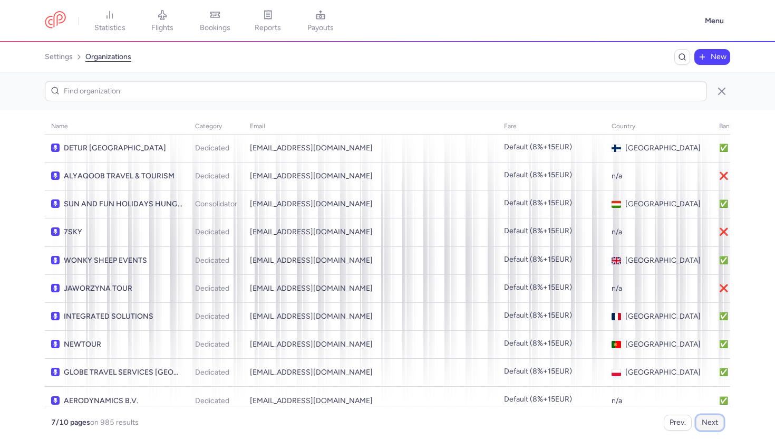
click at [709, 420] on button "Next" at bounding box center [710, 423] width 28 height 16
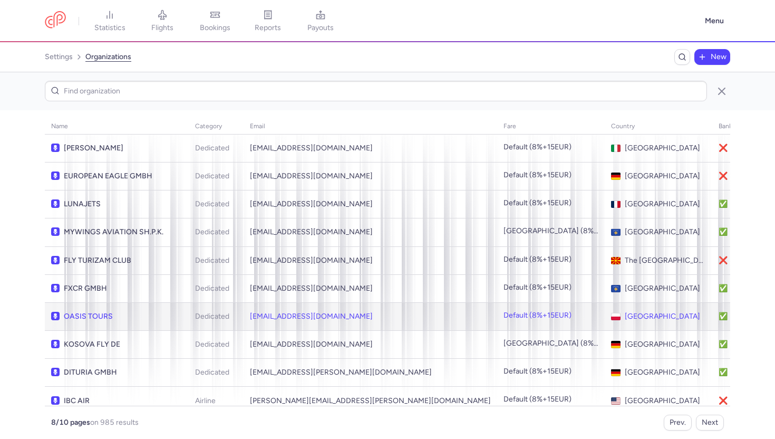
click at [371, 315] on td "office@oasistours.com.pl" at bounding box center [371, 316] width 254 height 28
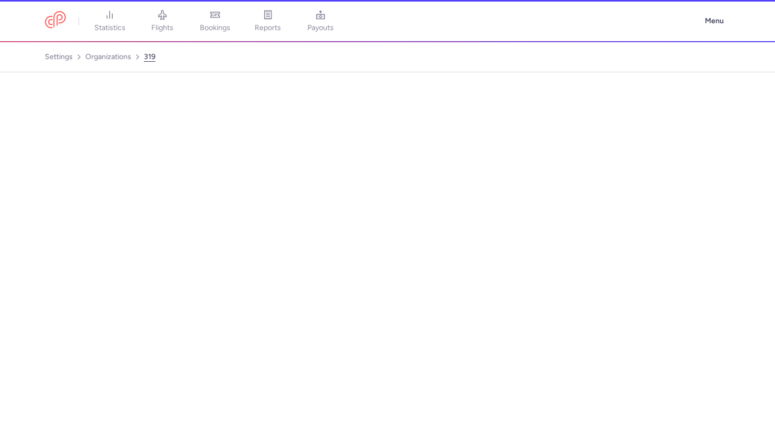
select select "DEDICATED"
select select "pl"
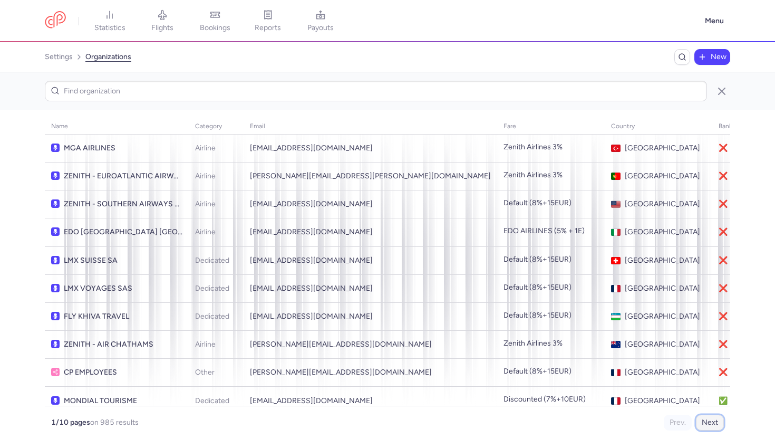
click at [701, 420] on button "Next" at bounding box center [710, 423] width 28 height 16
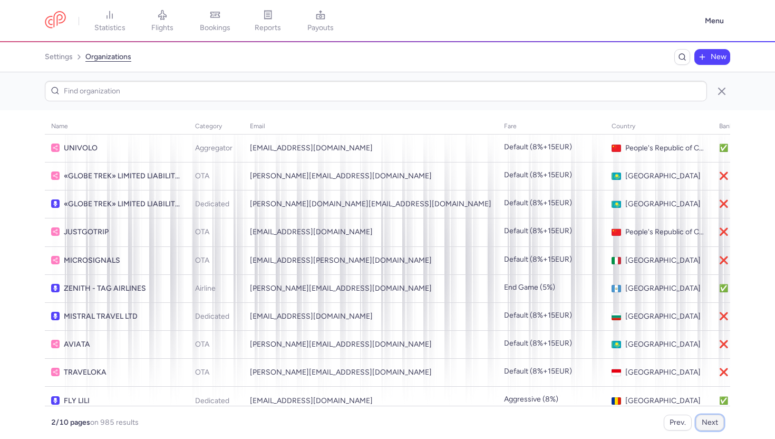
click at [701, 420] on button "Next" at bounding box center [710, 423] width 28 height 16
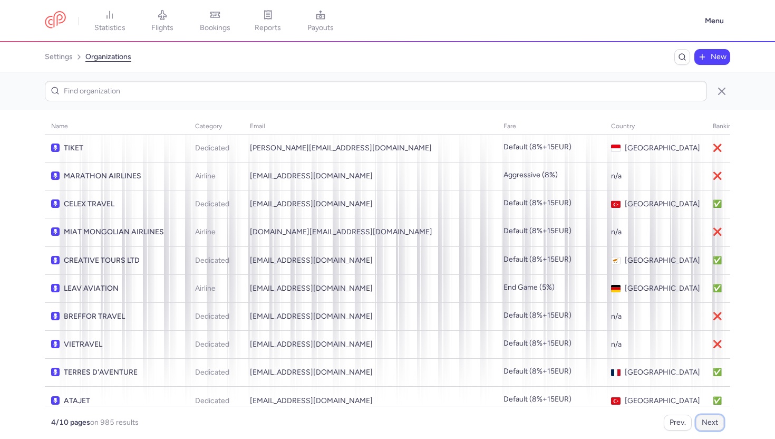
click at [701, 420] on button "Next" at bounding box center [710, 423] width 28 height 16
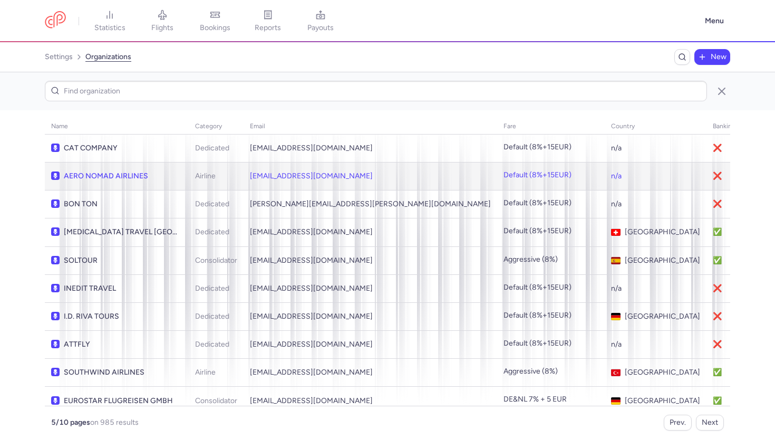
click at [320, 165] on td "commercial@aeronomad.kg" at bounding box center [371, 176] width 254 height 28
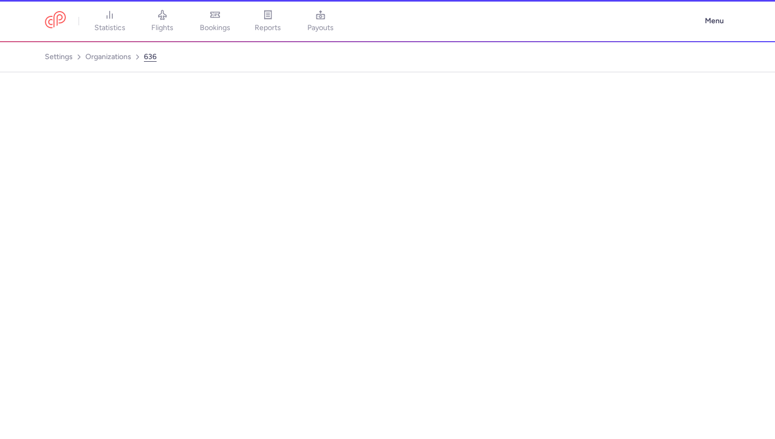
select select "AIRLINE"
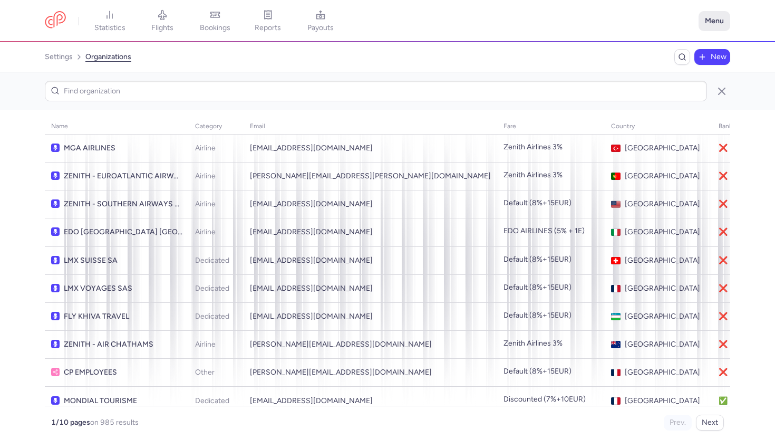
click at [724, 27] on button "Menu" at bounding box center [715, 21] width 32 height 20
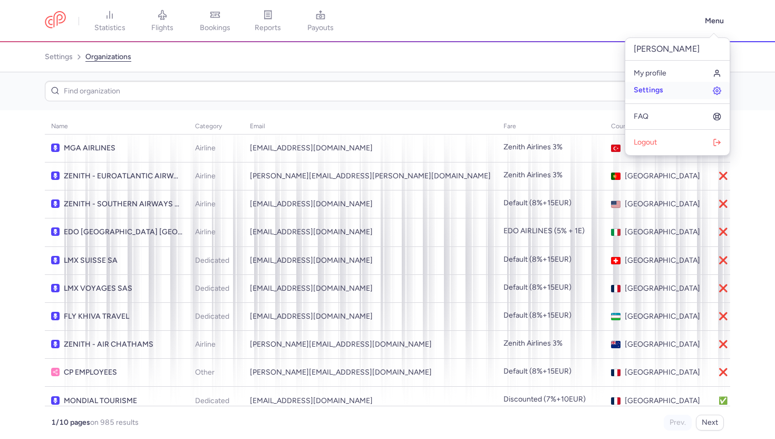
click at [665, 90] on link "Settings" at bounding box center [677, 90] width 104 height 17
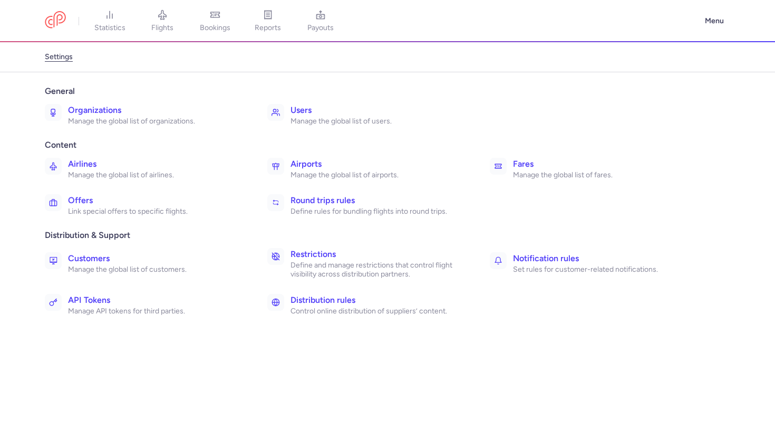
click at [518, 172] on p "Manage the global list of fares." at bounding box center [601, 174] width 176 height 9
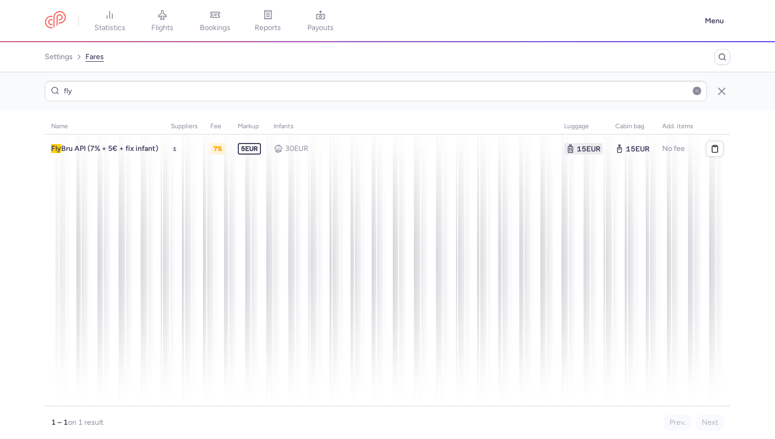
type input "fly"
click at [696, 86] on button "button" at bounding box center [697, 90] width 8 height 8
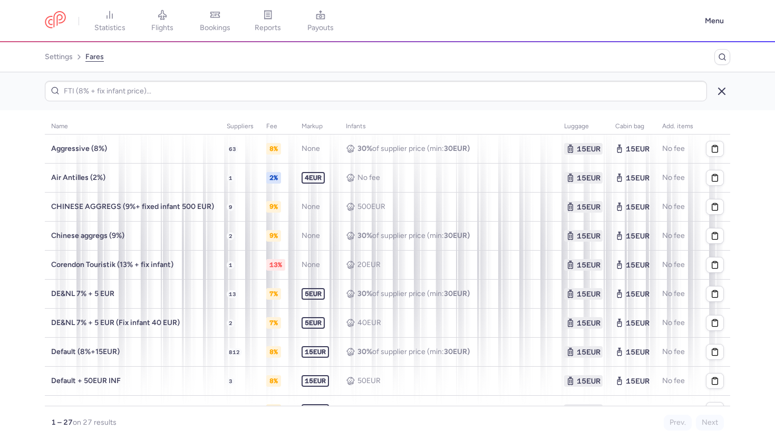
click at [720, 91] on icon "button" at bounding box center [722, 91] width 13 height 13
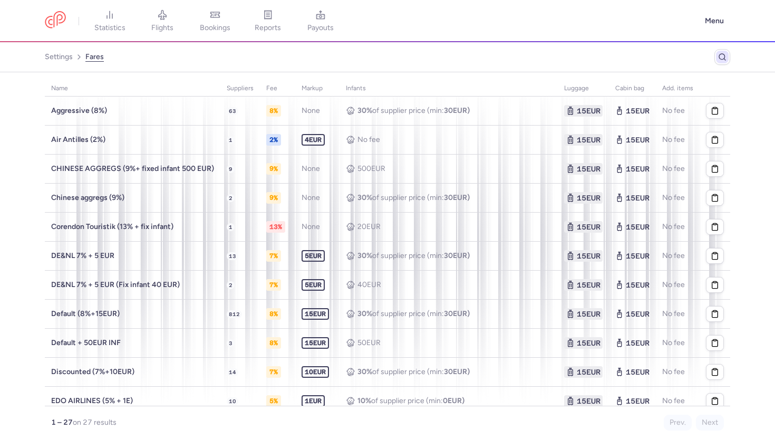
click at [725, 59] on icon "Breadcrumb" at bounding box center [722, 57] width 8 height 8
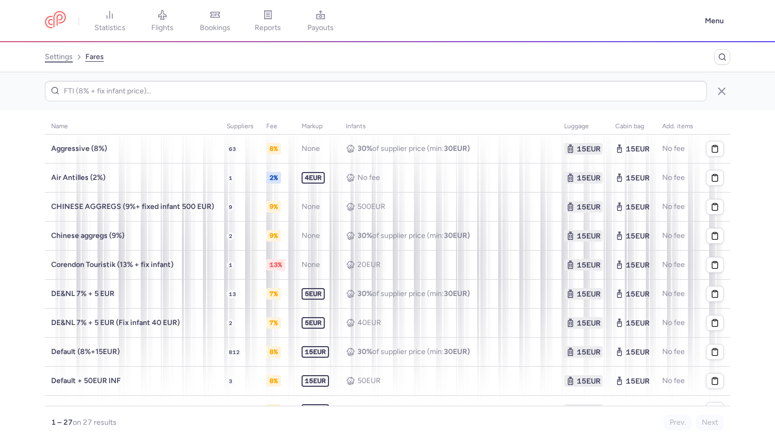
click at [56, 58] on link "settings" at bounding box center [59, 57] width 28 height 17
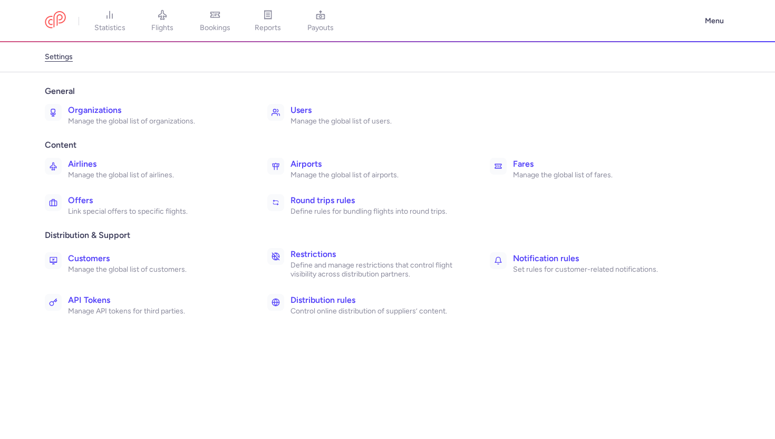
click at [149, 205] on h3 "Offers" at bounding box center [156, 200] width 176 height 13
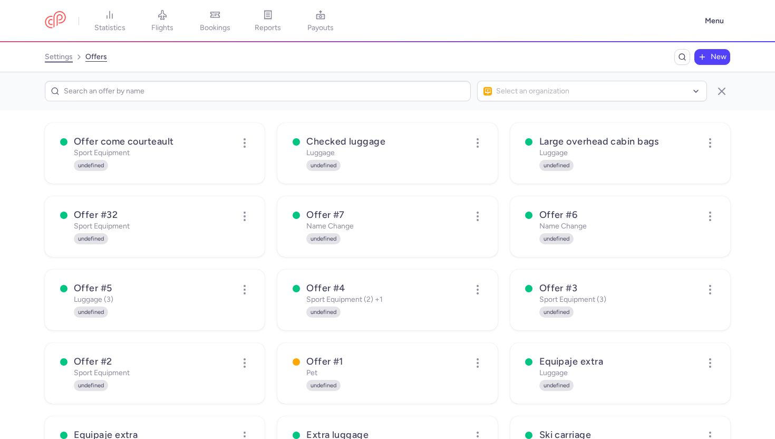
click at [59, 59] on link "settings" at bounding box center [59, 57] width 28 height 17
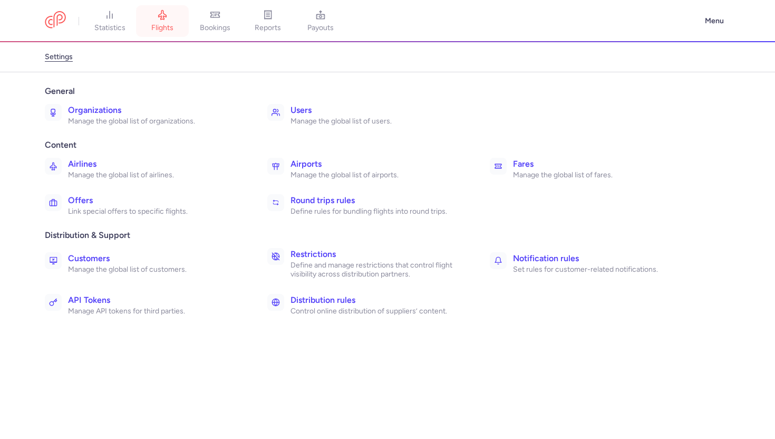
click at [152, 23] on link "flights" at bounding box center [162, 20] width 53 height 23
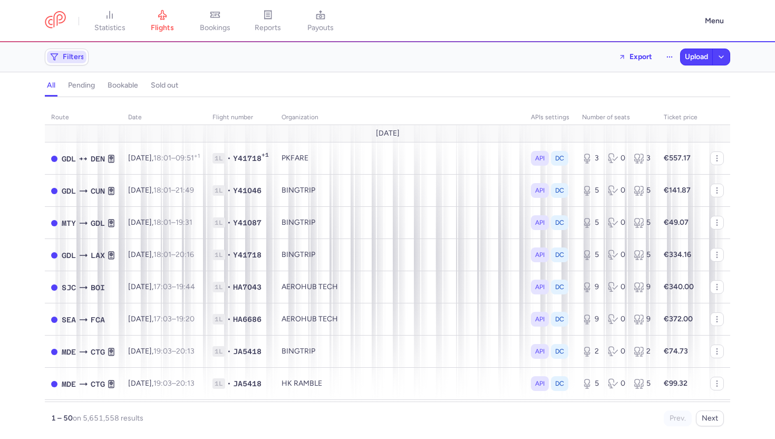
click at [79, 54] on span "Filters" at bounding box center [74, 57] width 22 height 8
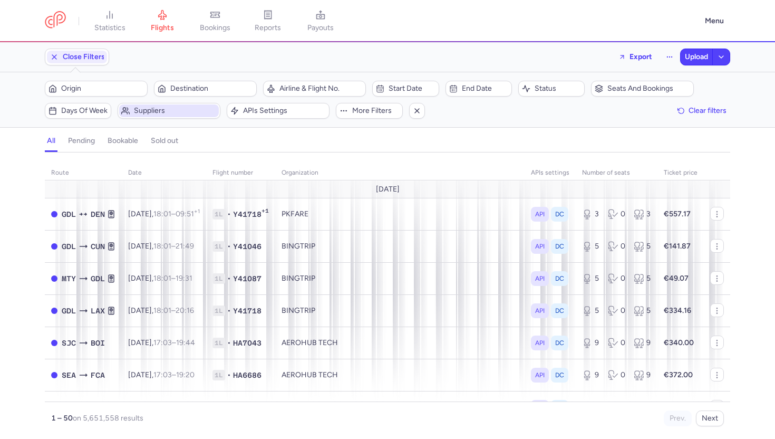
click at [178, 105] on span "Suppliers" at bounding box center [169, 110] width 100 height 13
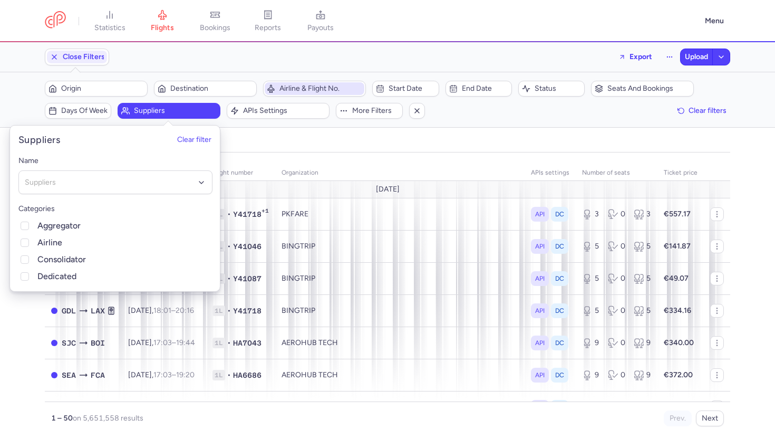
click at [301, 85] on span "Airline & Flight No." at bounding box center [321, 88] width 83 height 8
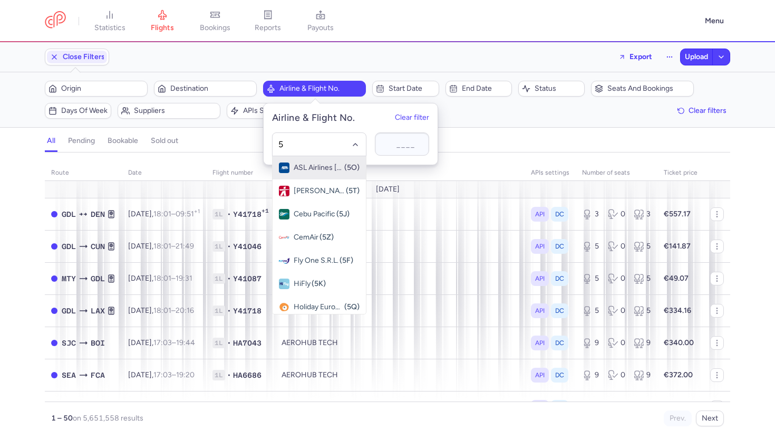
type input "5w"
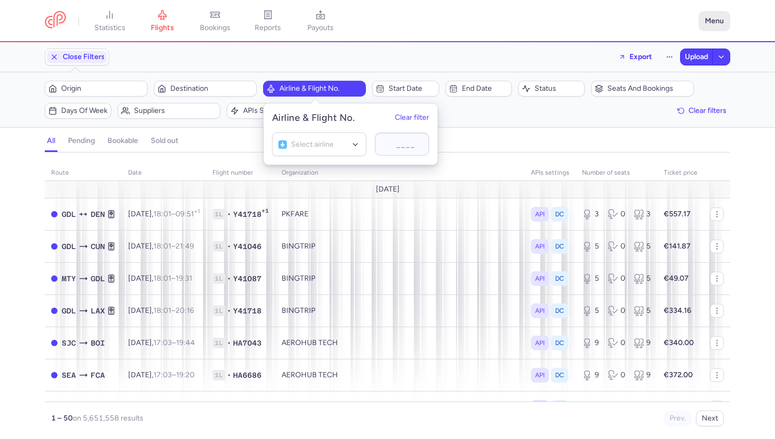
click at [708, 21] on button "Menu" at bounding box center [715, 21] width 32 height 20
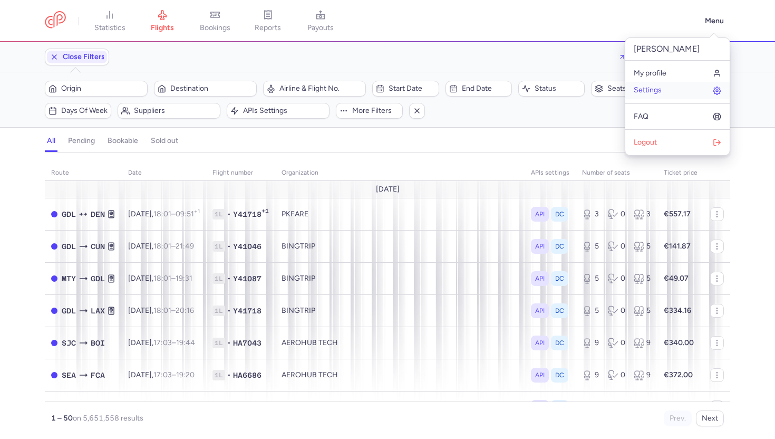
click at [651, 86] on span "Settings" at bounding box center [648, 90] width 28 height 8
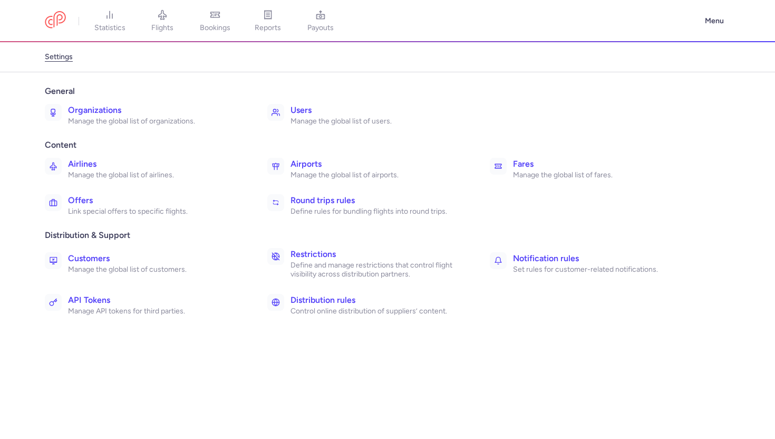
click at [101, 117] on p "Manage the global list of organizations." at bounding box center [156, 121] width 176 height 9
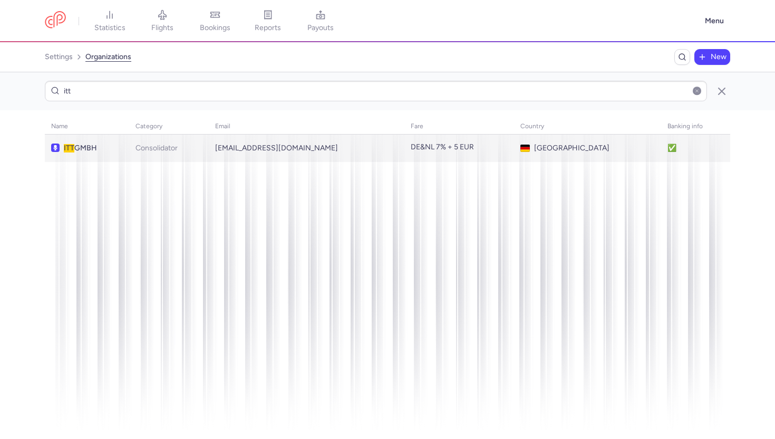
type input "itt"
click at [123, 146] on span "ITT GMBH" at bounding box center [93, 148] width 59 height 8
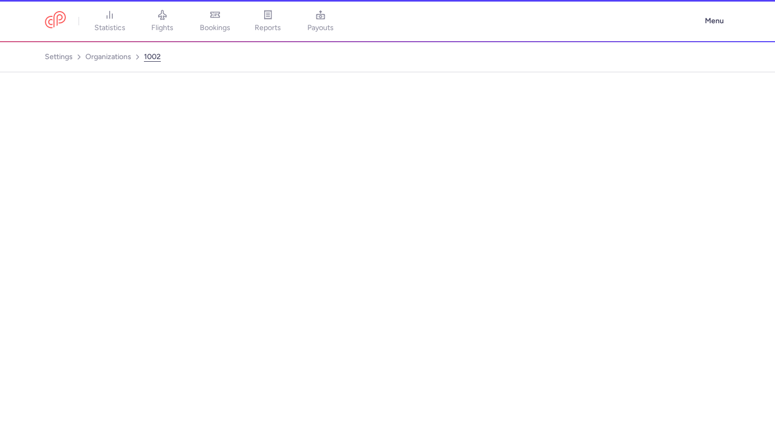
select select "CONSOLIDATOR"
select select "de"
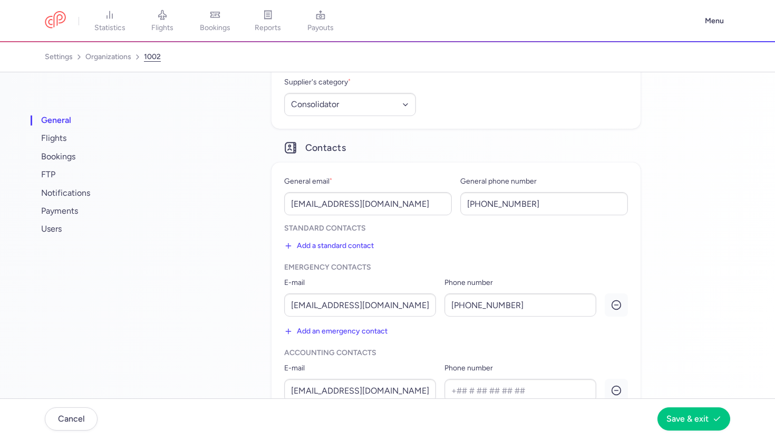
scroll to position [191, 0]
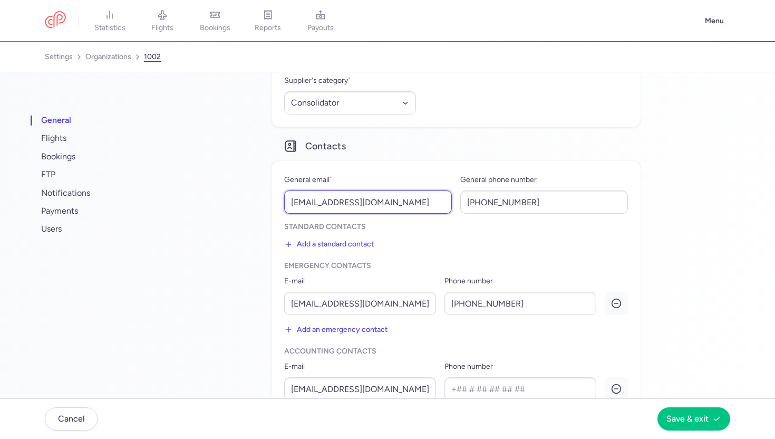
click at [329, 207] on input "flugdispo@itt.de" at bounding box center [368, 201] width 168 height 23
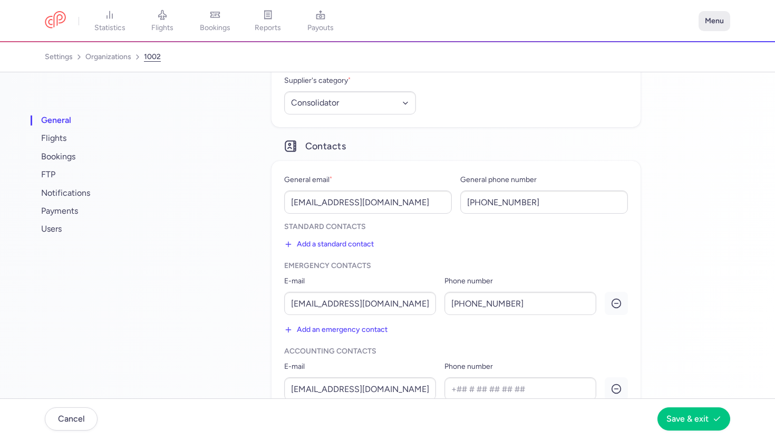
click at [704, 23] on button "Menu" at bounding box center [715, 21] width 32 height 20
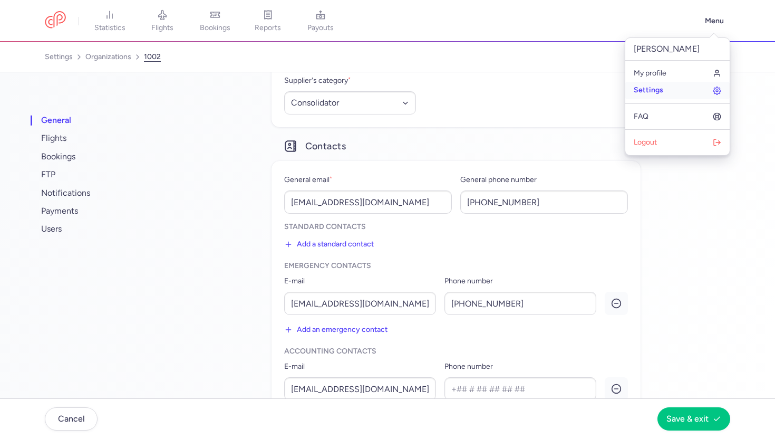
click at [653, 86] on span "Settings" at bounding box center [649, 90] width 30 height 8
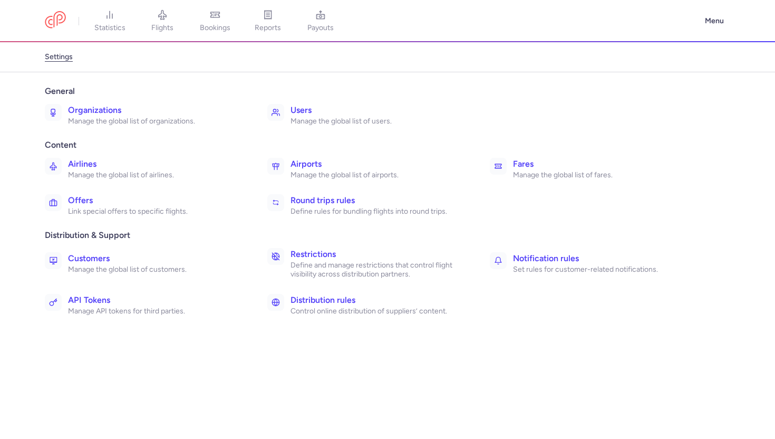
click at [165, 195] on h3 "Offers" at bounding box center [156, 200] width 176 height 13
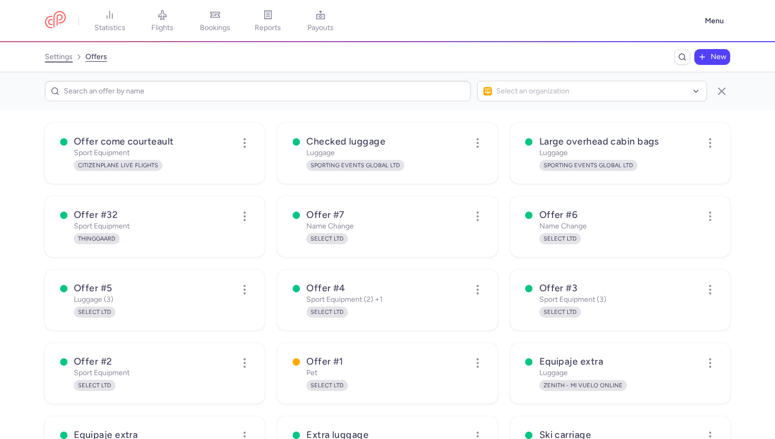
click at [54, 56] on link "settings" at bounding box center [59, 57] width 28 height 17
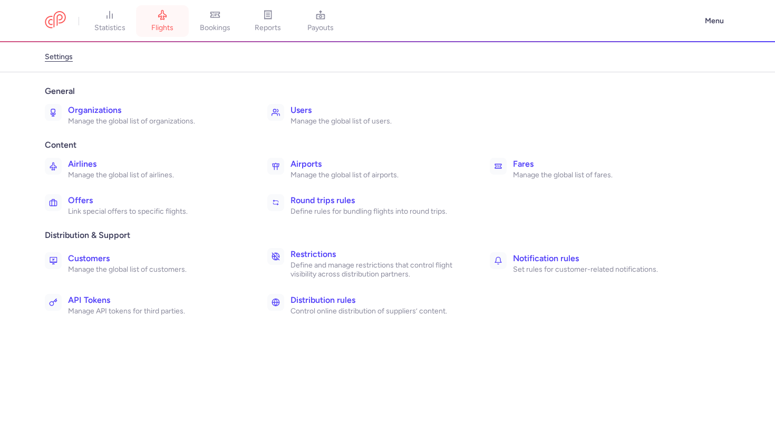
click at [171, 25] on span "flights" at bounding box center [162, 27] width 22 height 9
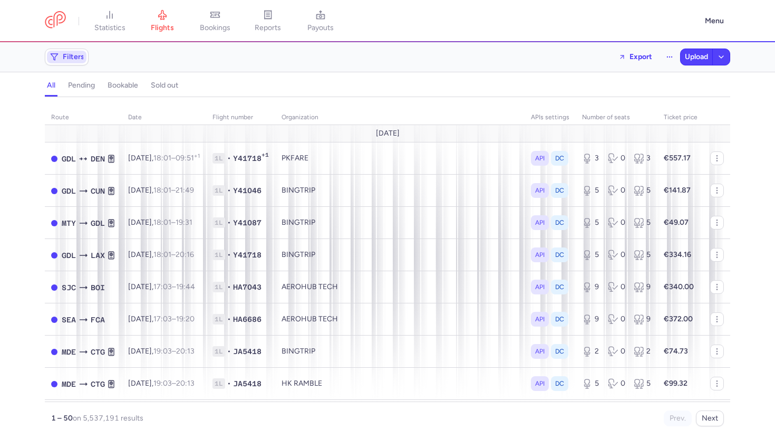
click at [63, 59] on span "Filters" at bounding box center [74, 57] width 22 height 8
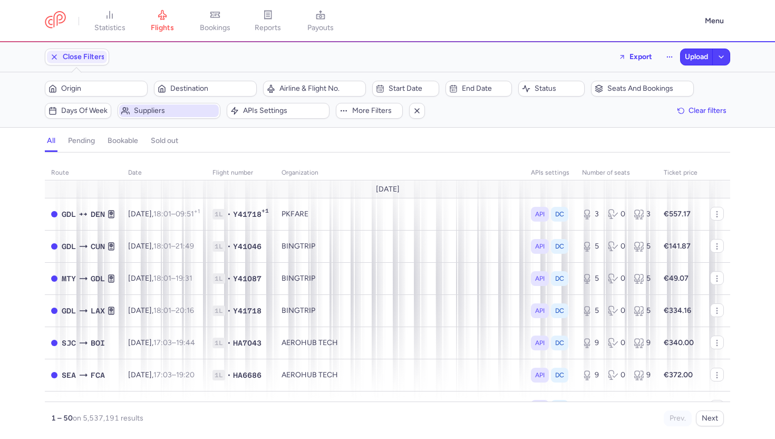
click at [160, 106] on span "Suppliers" at bounding box center [169, 110] width 100 height 13
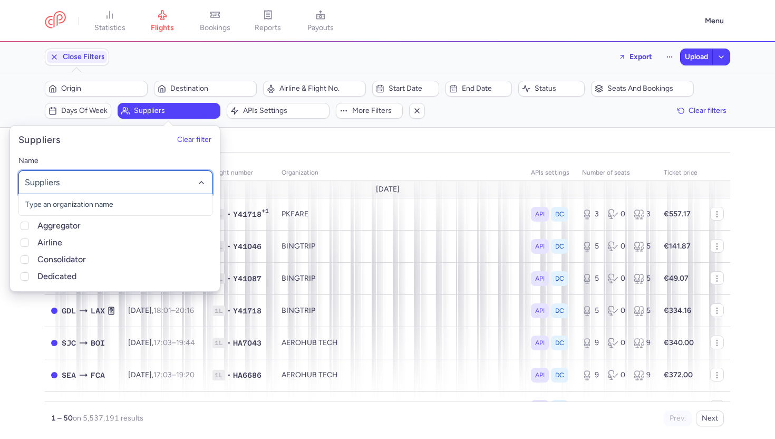
click at [156, 175] on div at bounding box center [115, 182] width 194 height 24
type input "itt"
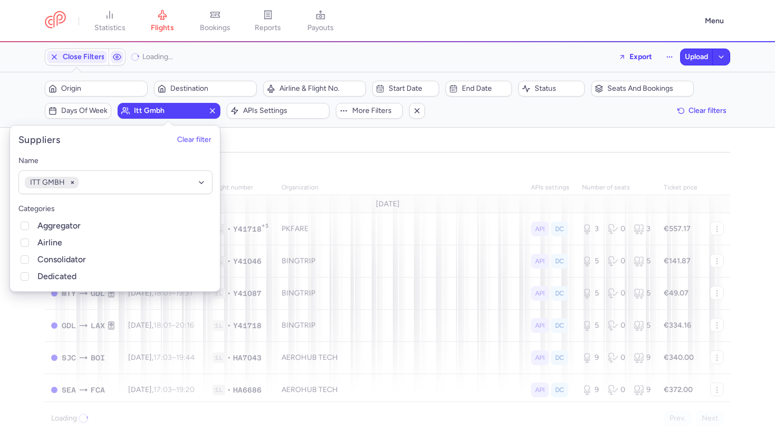
click at [356, 146] on div "all pending bookable sold out" at bounding box center [388, 143] width 686 height 18
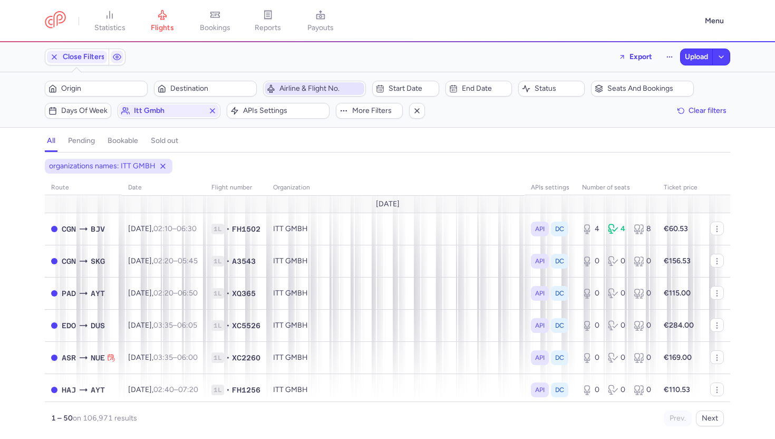
click at [318, 85] on span "Airline & Flight No." at bounding box center [321, 88] width 83 height 8
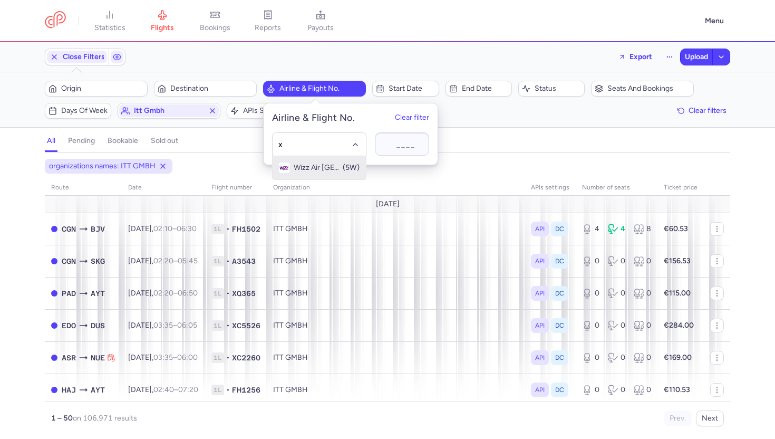
type input "xq"
click at [293, 168] on div "Sunexpress (XQ)" at bounding box center [319, 167] width 81 height 11
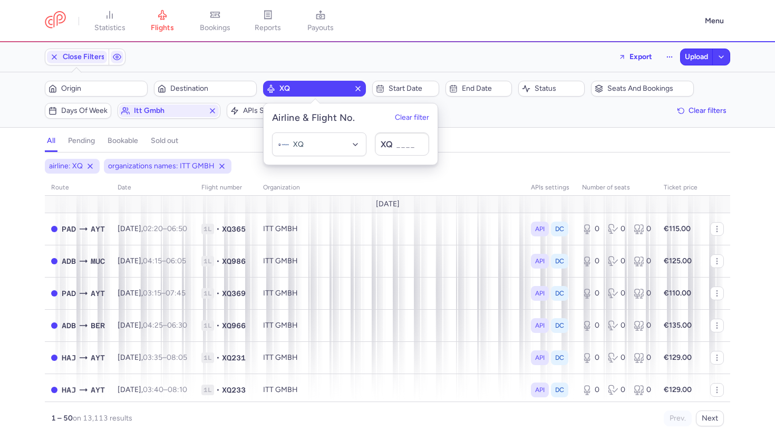
click at [529, 145] on div "all pending bookable sold out" at bounding box center [388, 143] width 686 height 18
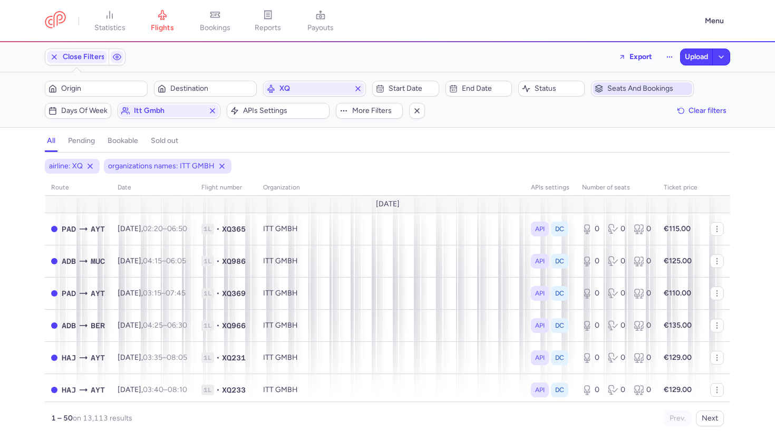
click at [625, 90] on span "Seats and bookings" at bounding box center [649, 88] width 83 height 8
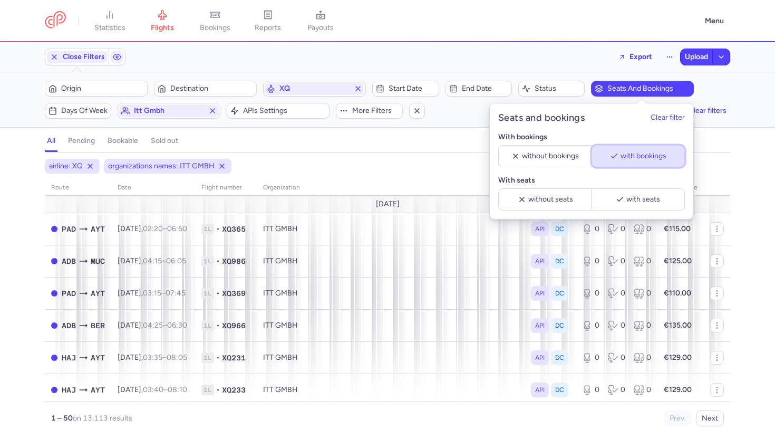
click at [609, 162] on button "with bookings" at bounding box center [638, 156] width 93 height 22
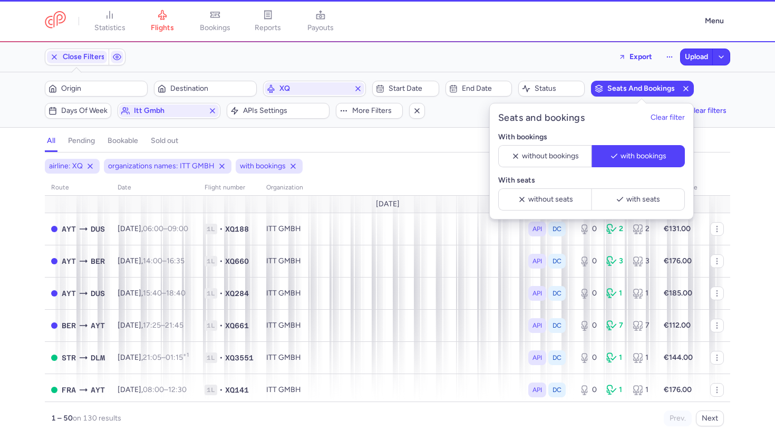
click at [427, 152] on div "all pending bookable sold out" at bounding box center [388, 143] width 686 height 18
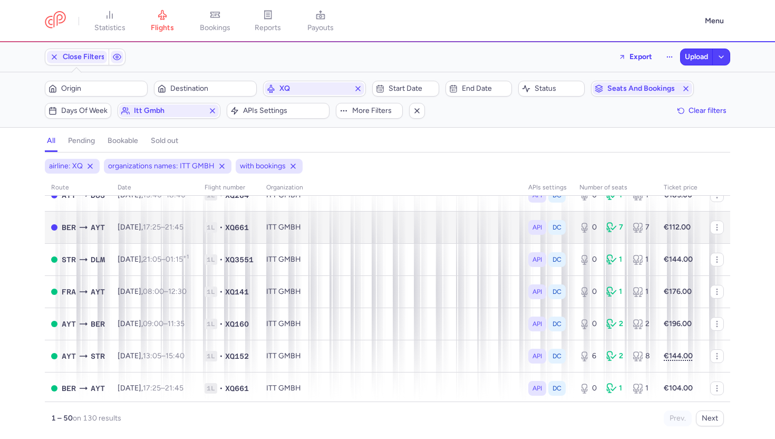
scroll to position [128, 0]
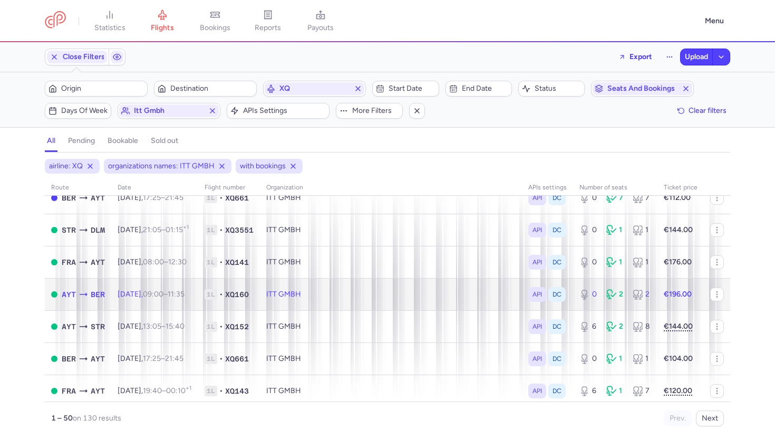
click at [422, 299] on td "ITT GMBH" at bounding box center [391, 294] width 262 height 32
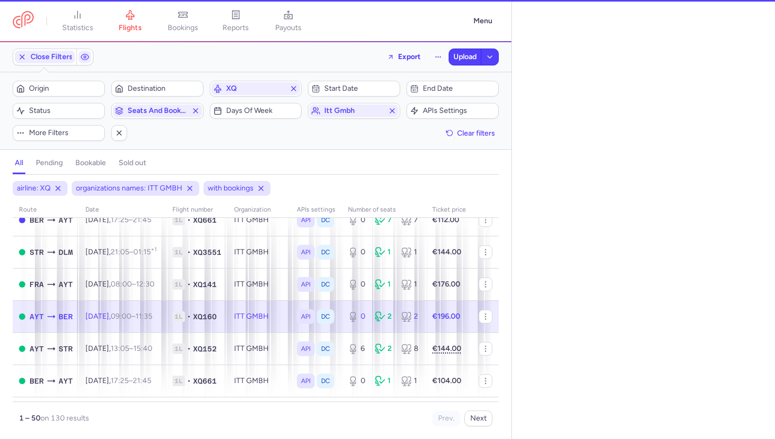
select select "hours"
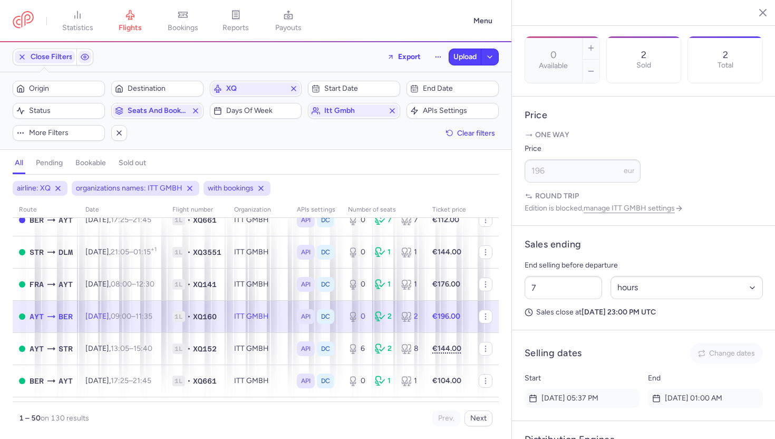
scroll to position [651, 0]
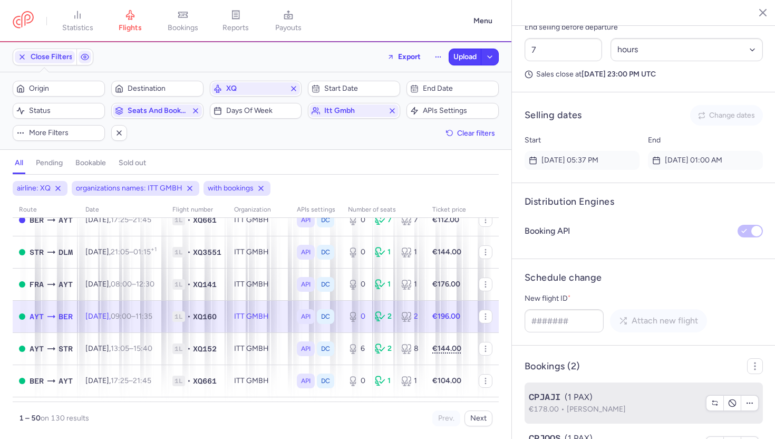
click at [588, 391] on div "CPJAJI (1 PAX)" at bounding box center [614, 397] width 171 height 13
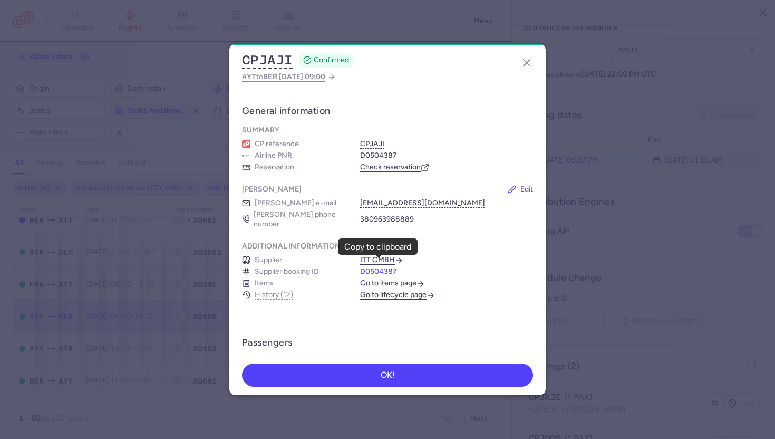
click at [367, 267] on button "D0504387" at bounding box center [378, 271] width 37 height 9
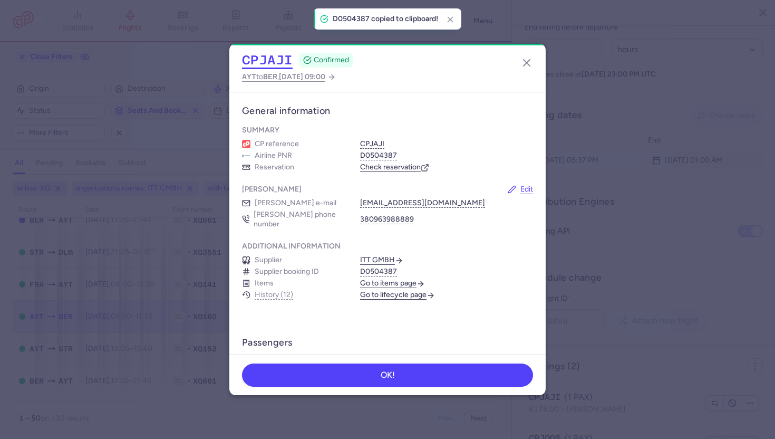
click at [266, 63] on button "CPJAJI" at bounding box center [267, 60] width 51 height 16
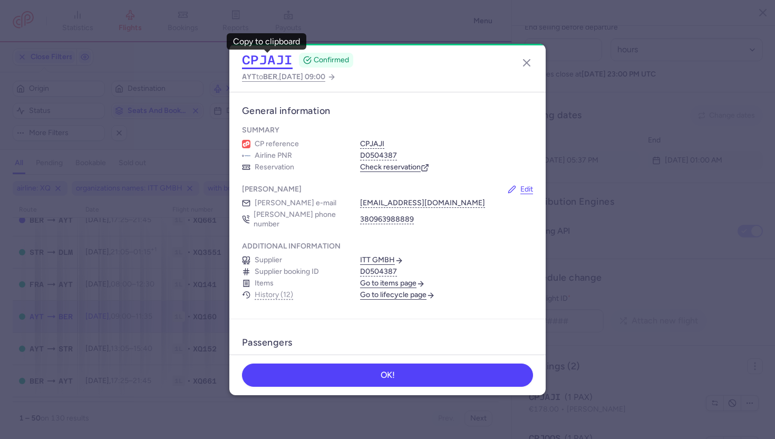
click at [255, 63] on button "CPJAJI" at bounding box center [267, 60] width 51 height 16
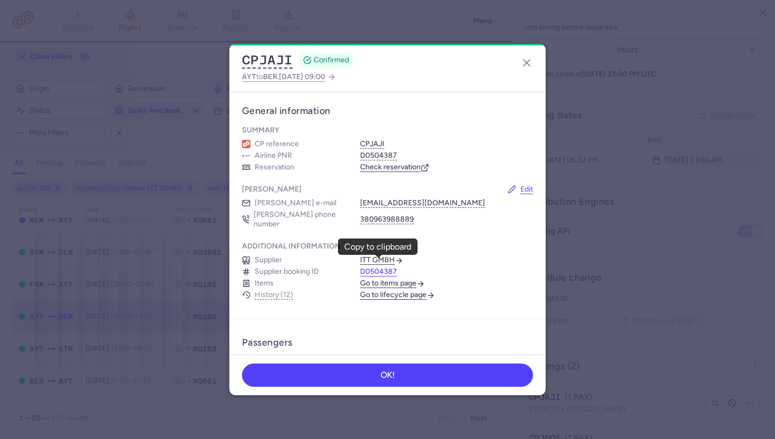
click at [371, 267] on button "D0504387" at bounding box center [378, 271] width 37 height 9
select select "hours"
click at [527, 59] on icon "button" at bounding box center [527, 62] width 13 height 13
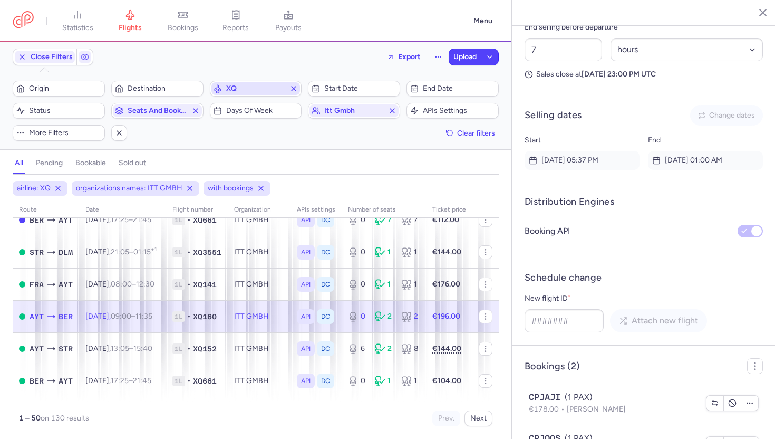
click at [293, 86] on icon "button" at bounding box center [294, 88] width 8 height 8
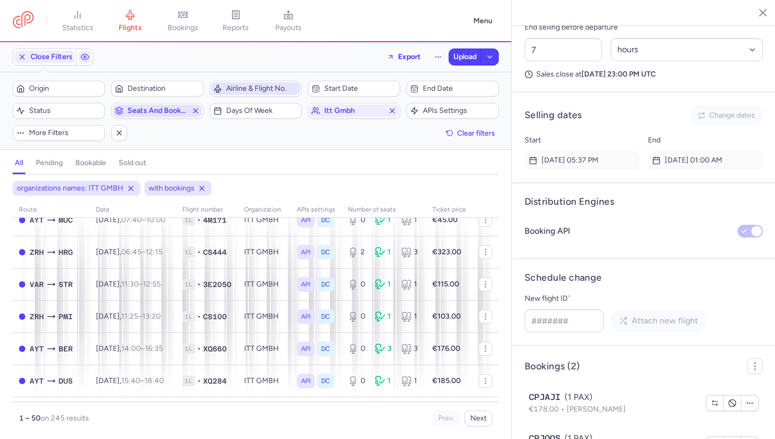
click at [196, 111] on line "button" at bounding box center [196, 111] width 4 height 4
click at [393, 112] on icon "button" at bounding box center [392, 111] width 8 height 8
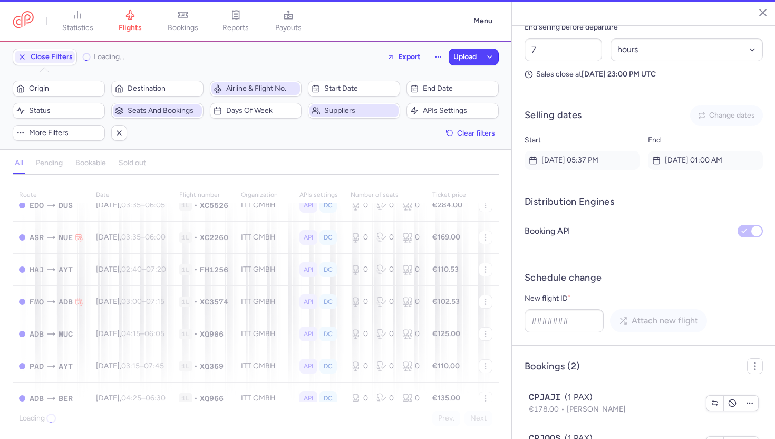
click at [350, 112] on span "Suppliers" at bounding box center [360, 111] width 72 height 8
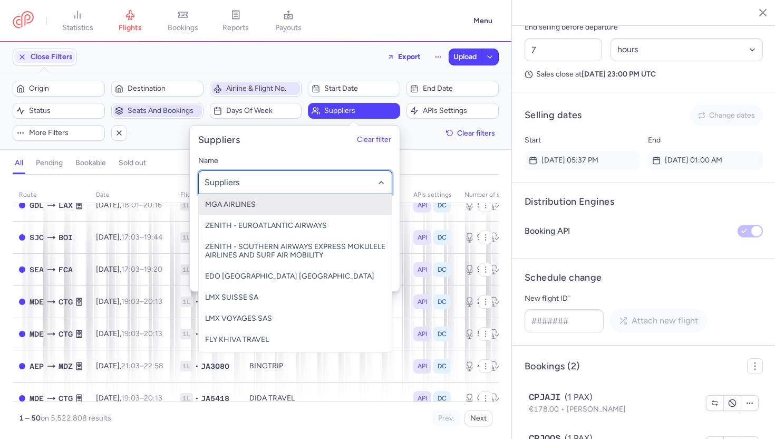
click at [274, 190] on div at bounding box center [295, 182] width 194 height 24
type input "swiss"
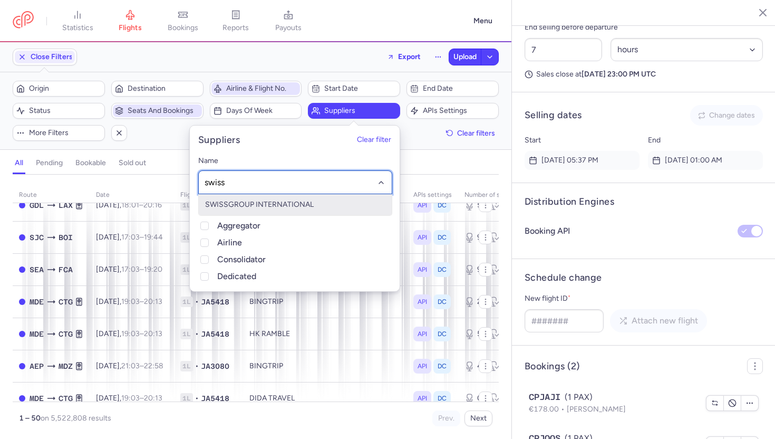
click at [266, 201] on span "SWISSGROUP INTERNATIONAL" at bounding box center [259, 204] width 109 height 9
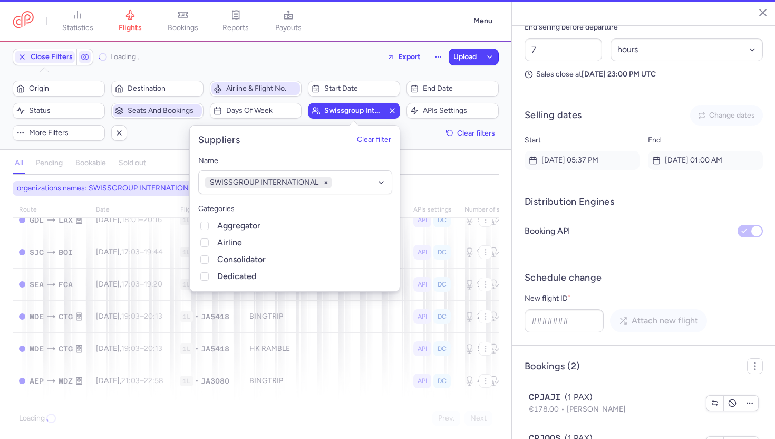
click at [174, 158] on div "all pending bookable sold out" at bounding box center [256, 165] width 486 height 18
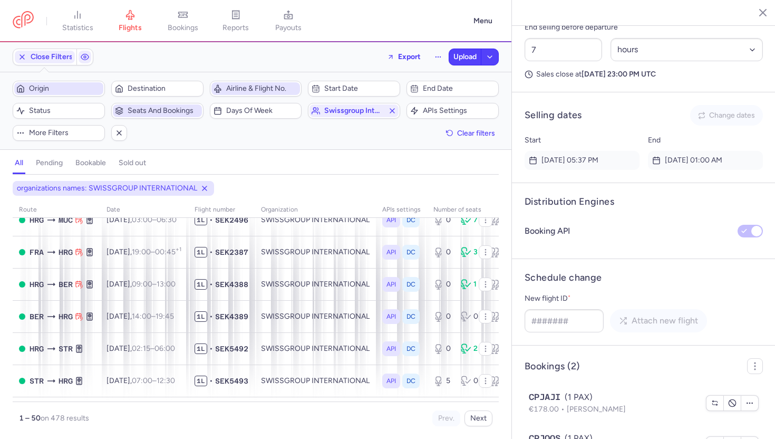
click at [65, 92] on span "Origin" at bounding box center [65, 88] width 72 height 8
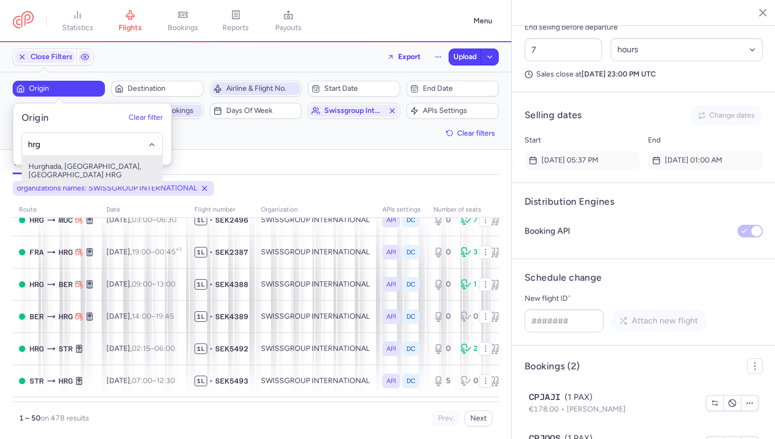
click at [66, 168] on span "Hurghada, Hurghada, Egypt HRG" at bounding box center [92, 171] width 140 height 30
type input "hrg"
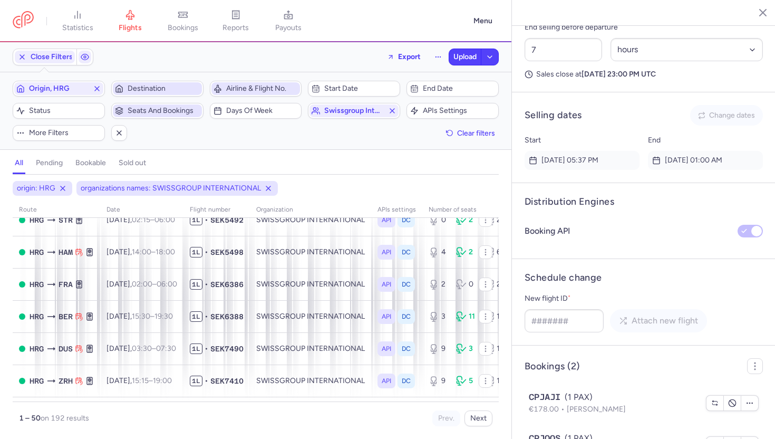
click at [151, 90] on span "Destination" at bounding box center [164, 88] width 72 height 8
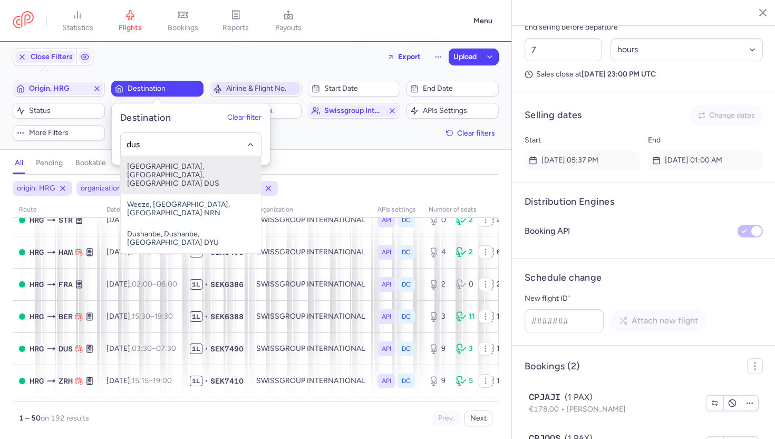
click at [187, 166] on span "Düsseldorf International Airport, Düsseldorf, Germany DUS" at bounding box center [191, 175] width 140 height 38
type input "dus"
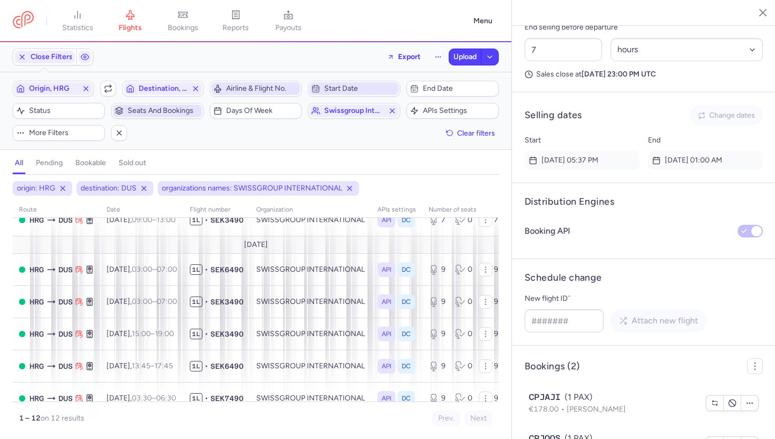
click at [352, 92] on span "Start date" at bounding box center [360, 88] width 72 height 8
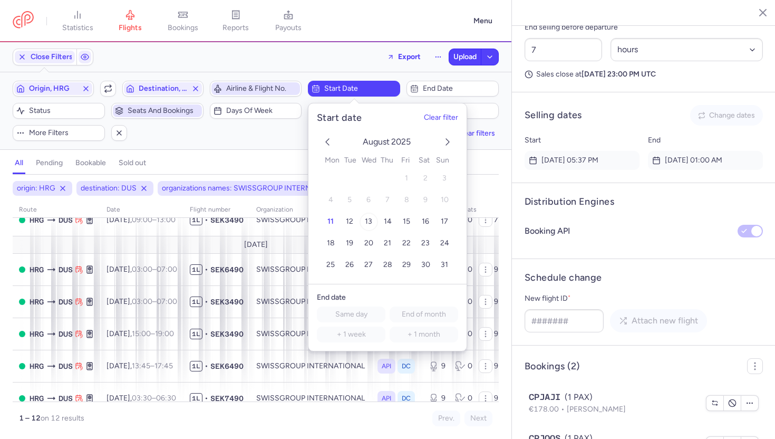
click at [365, 220] on span "13" at bounding box center [368, 221] width 7 height 9
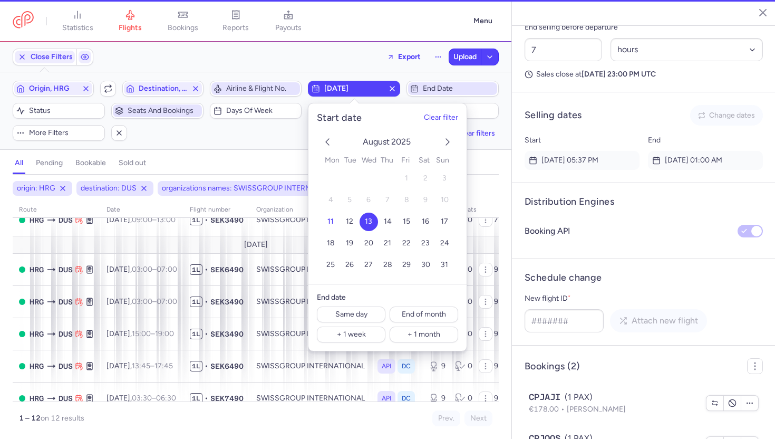
click at [438, 89] on span "End date" at bounding box center [459, 88] width 72 height 8
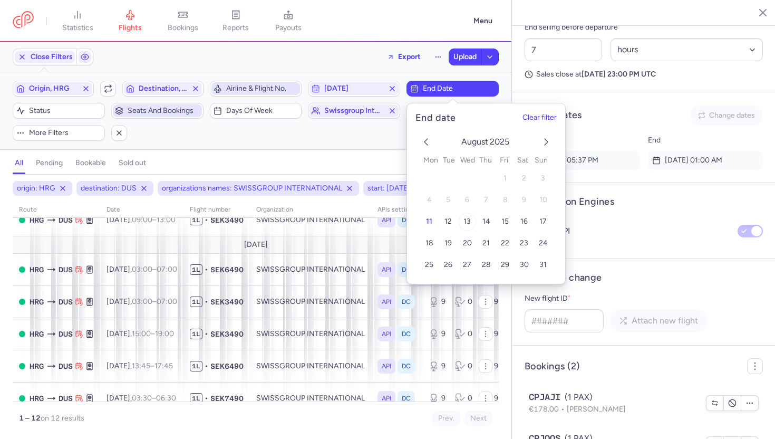
click at [467, 219] on span "13" at bounding box center [467, 221] width 7 height 9
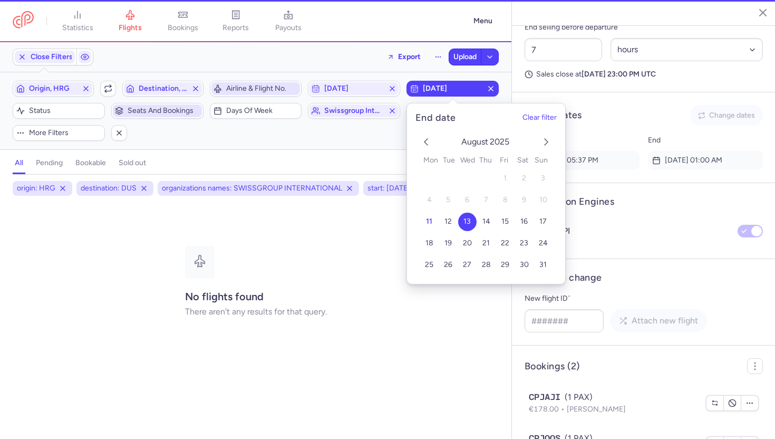
click at [321, 159] on div "all pending bookable sold out" at bounding box center [256, 165] width 486 height 18
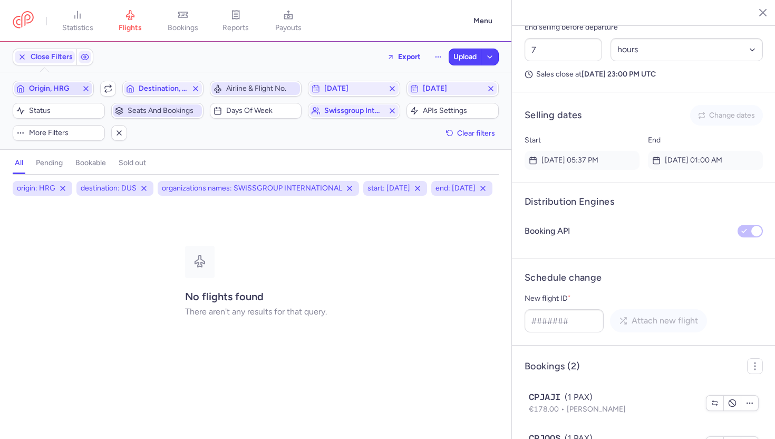
click at [87, 88] on icon "button" at bounding box center [86, 88] width 8 height 8
click at [195, 89] on line "button" at bounding box center [196, 88] width 4 height 4
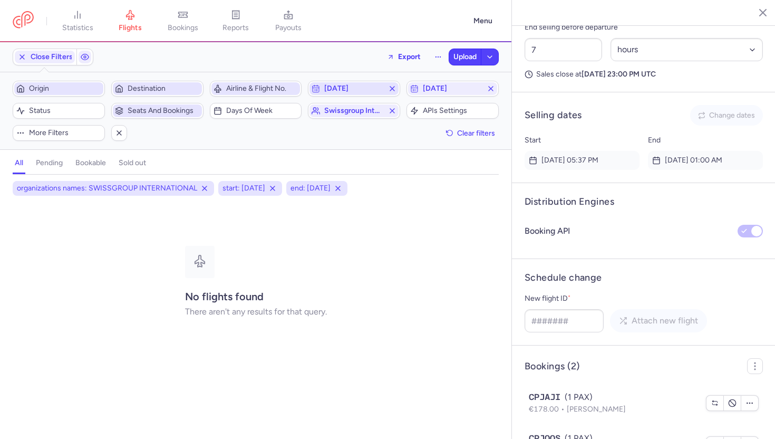
click at [399, 89] on button "[DATE]" at bounding box center [354, 89] width 92 height 16
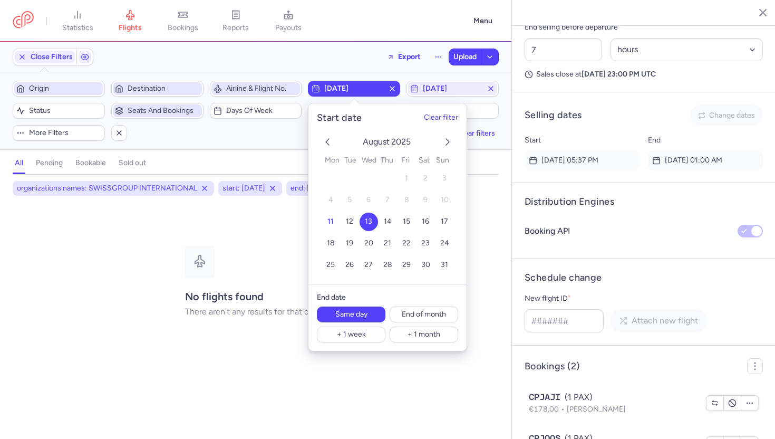
click at [394, 93] on span "[DATE]" at bounding box center [354, 88] width 89 height 13
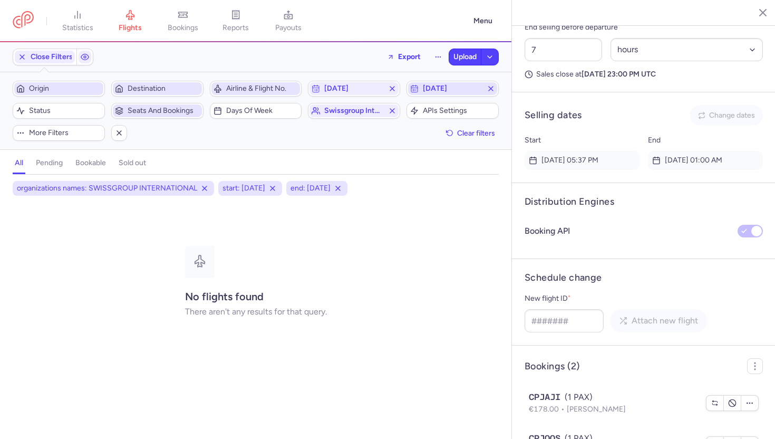
click at [490, 86] on icon "button" at bounding box center [491, 88] width 8 height 8
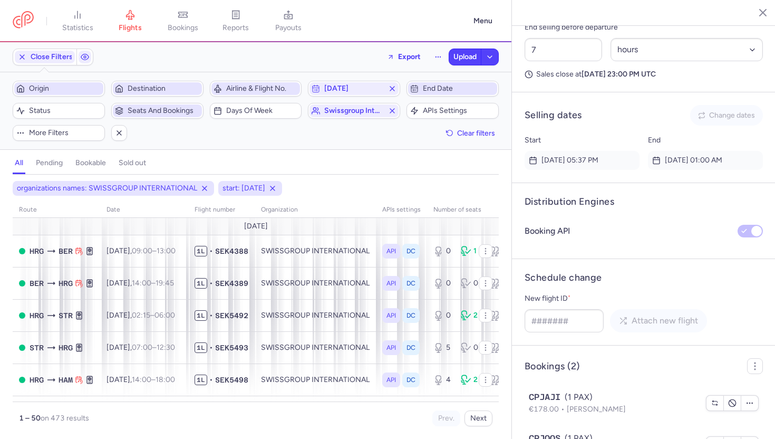
click at [257, 153] on div "all pending bookable sold out 2" at bounding box center [256, 163] width 486 height 23
click at [755, 12] on line "button" at bounding box center [755, 11] width 5 height 5
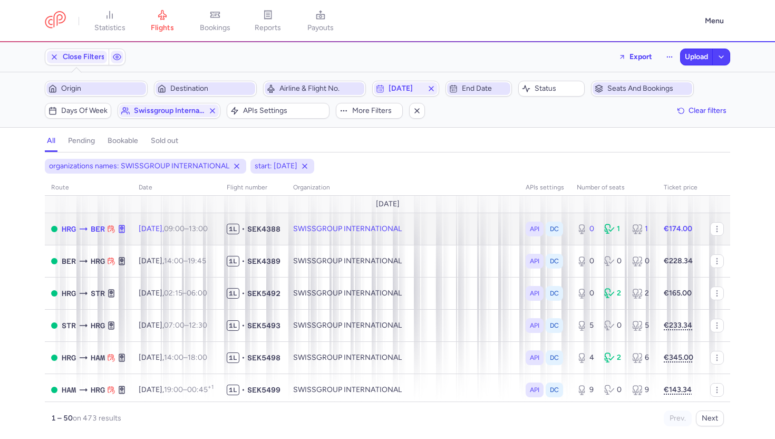
click at [175, 227] on span "Thu, 14 Aug, 09:00 – 13:00 +0" at bounding box center [173, 228] width 69 height 9
select select "hours"
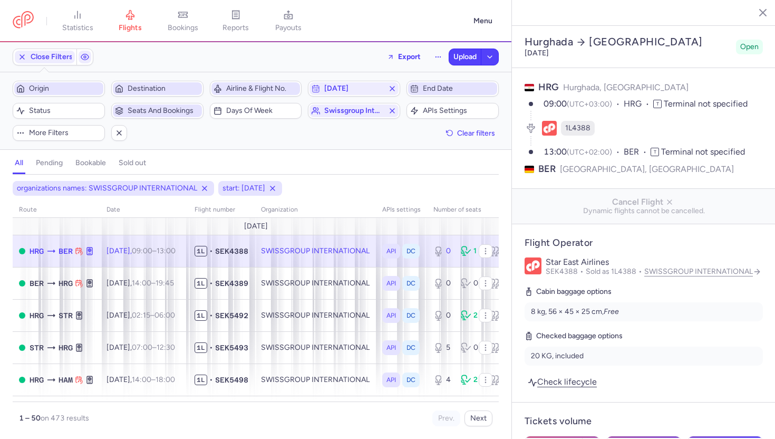
scroll to position [610, 0]
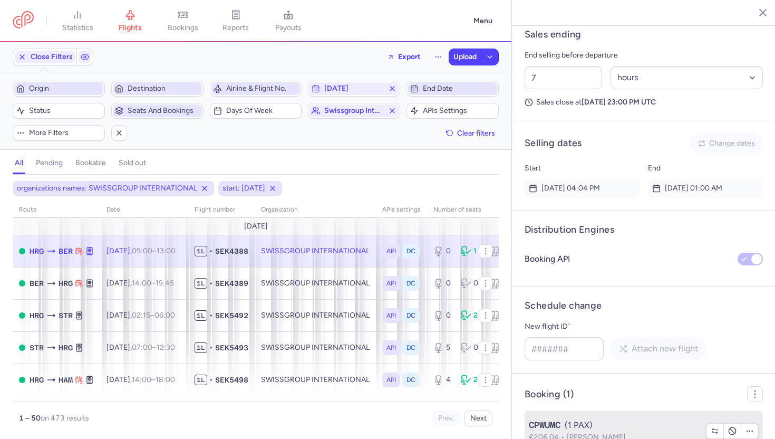
click at [580, 419] on div "CPWUMC (1 PAX)" at bounding box center [614, 425] width 171 height 13
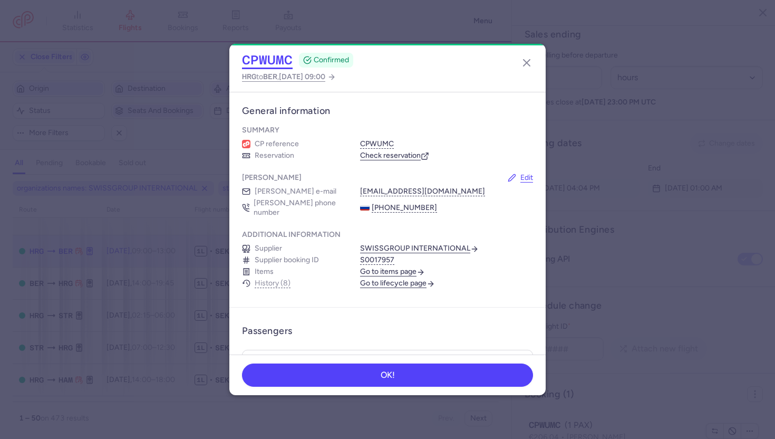
click at [261, 59] on button "CPWUMC" at bounding box center [267, 60] width 51 height 16
click at [531, 60] on icon "button" at bounding box center [527, 62] width 13 height 13
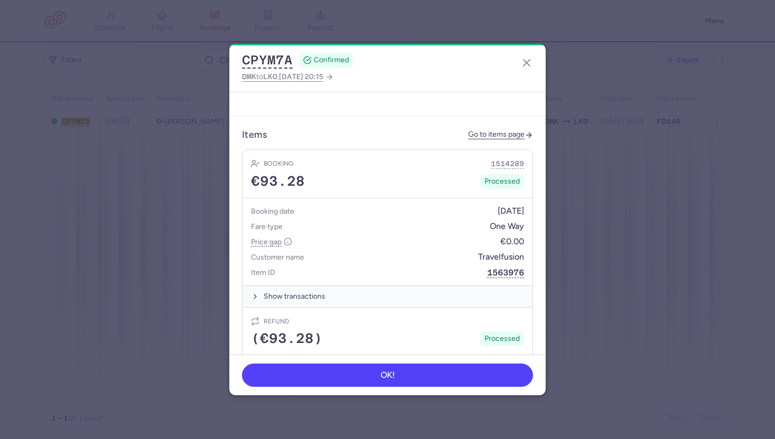
scroll to position [537, 0]
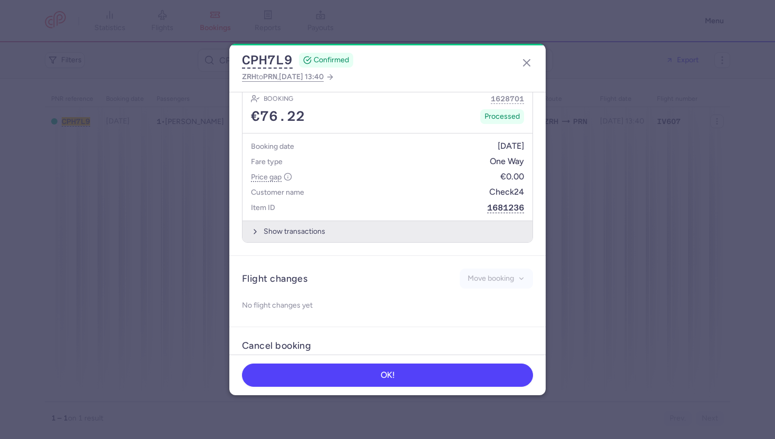
click at [295, 225] on button "Show transactions" at bounding box center [388, 231] width 290 height 22
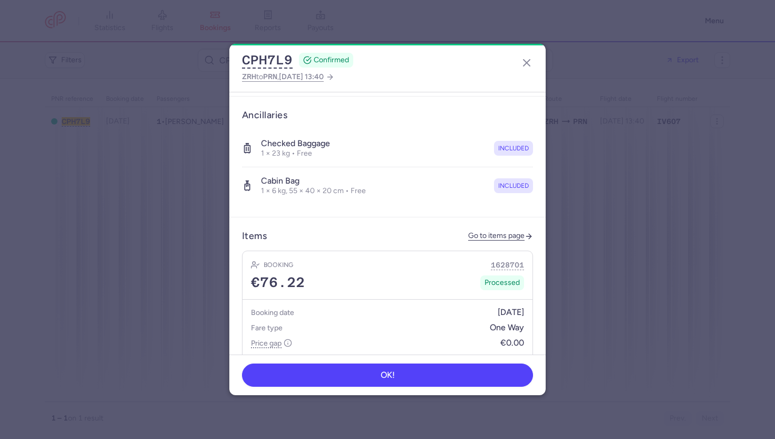
scroll to position [279, 0]
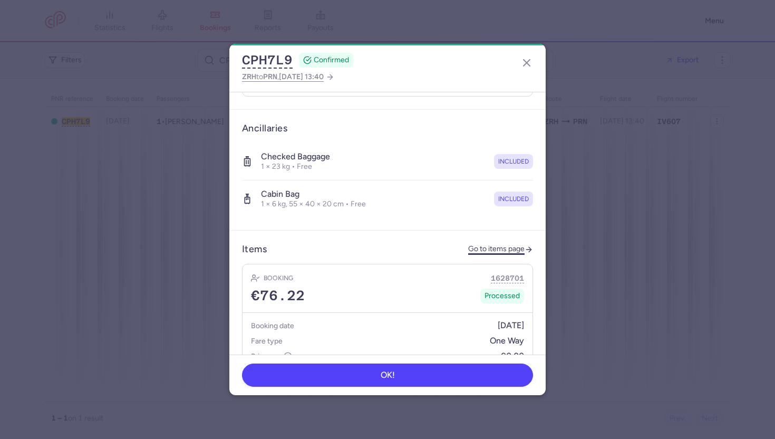
click at [496, 245] on link "Go to items page" at bounding box center [500, 249] width 65 height 9
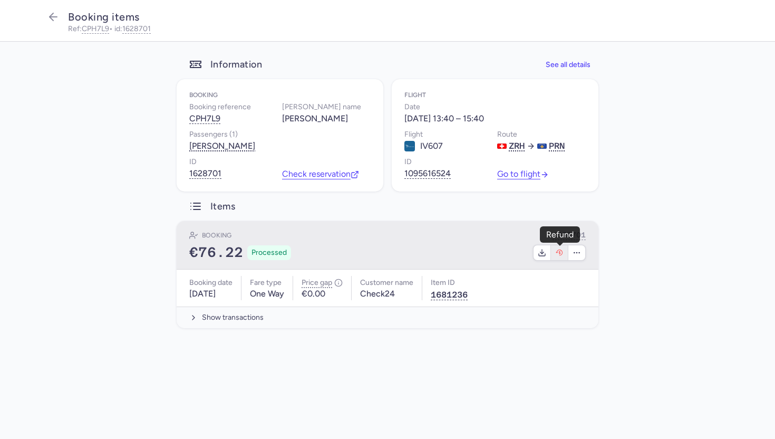
click at [560, 254] on icon "button" at bounding box center [559, 252] width 8 height 8
select select "117"
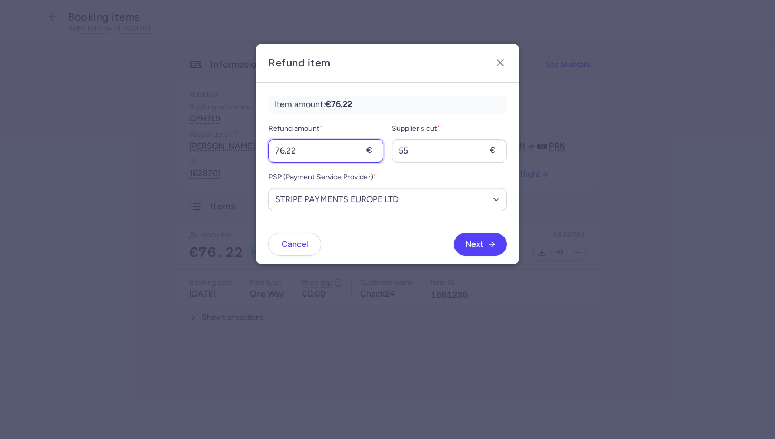
click at [319, 148] on input "76.22" at bounding box center [325, 150] width 115 height 23
type input "56"
click at [431, 154] on input "55" at bounding box center [449, 150] width 115 height 23
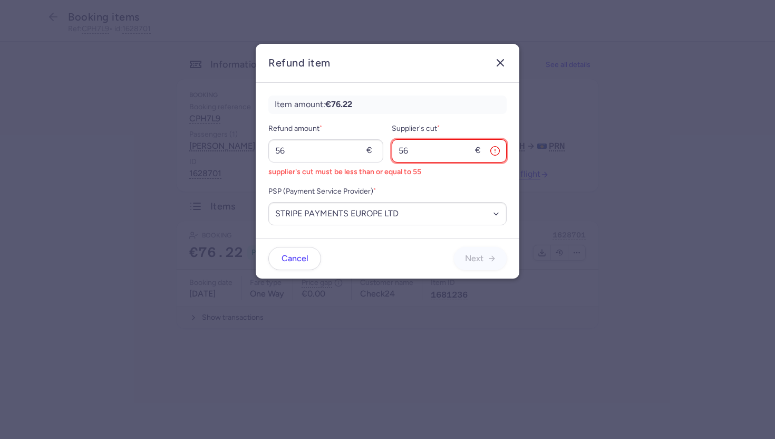
type input "56"
click at [503, 62] on icon "button" at bounding box center [500, 62] width 13 height 13
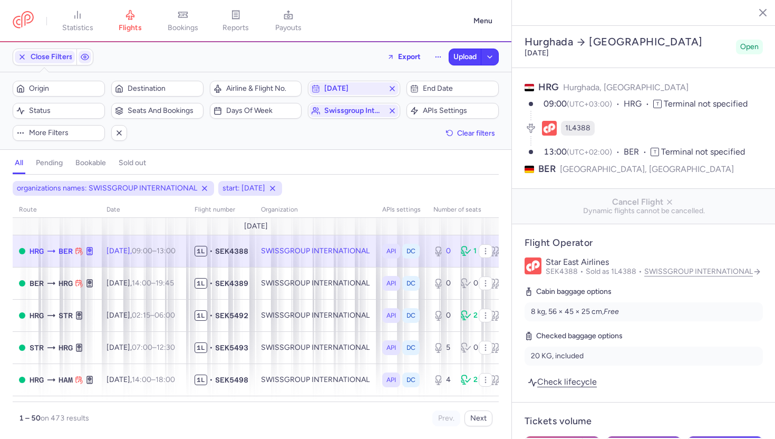
select select "hours"
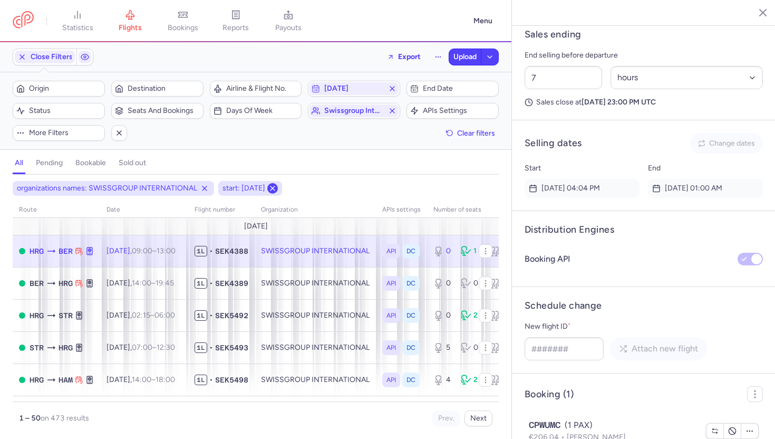
click at [277, 189] on icon at bounding box center [272, 188] width 8 height 8
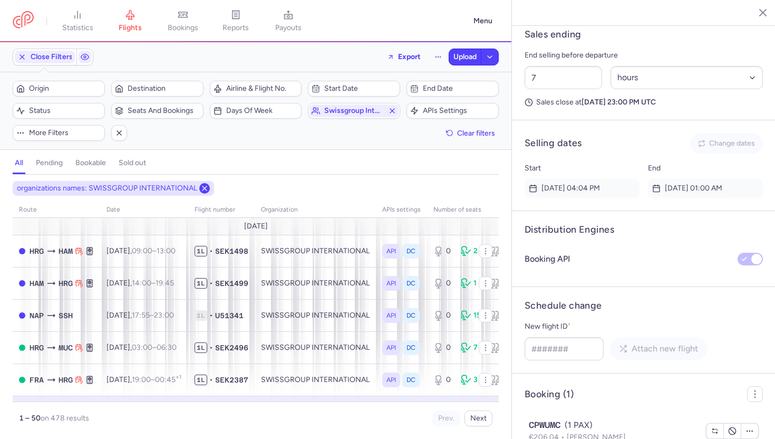
click at [203, 189] on icon at bounding box center [204, 188] width 8 height 8
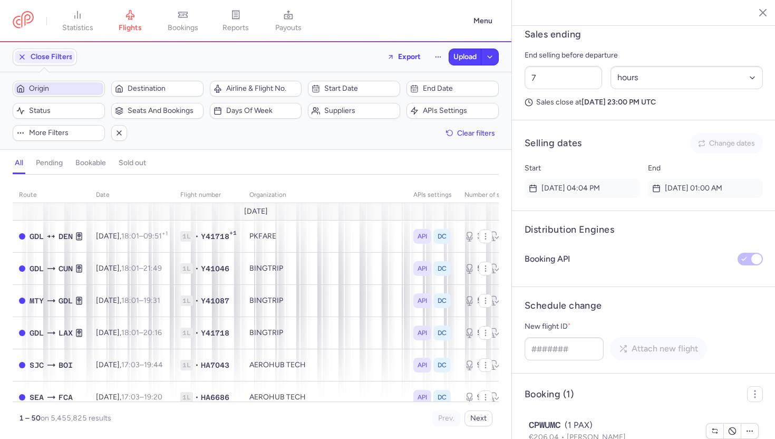
click at [73, 87] on span "Origin" at bounding box center [65, 88] width 72 height 8
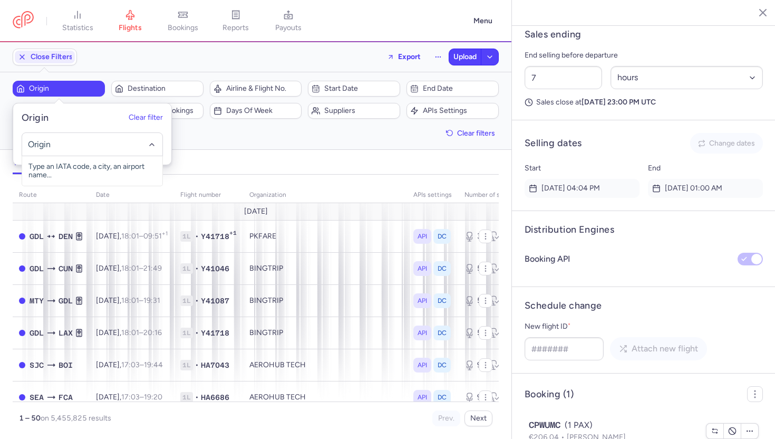
type input "r"
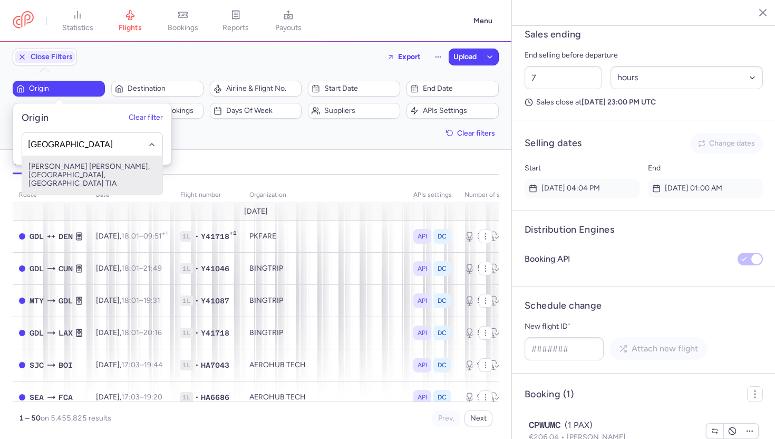
click at [100, 163] on span "[PERSON_NAME] [PERSON_NAME], [GEOGRAPHIC_DATA], [GEOGRAPHIC_DATA] TIA" at bounding box center [92, 175] width 140 height 38
type input "[GEOGRAPHIC_DATA]"
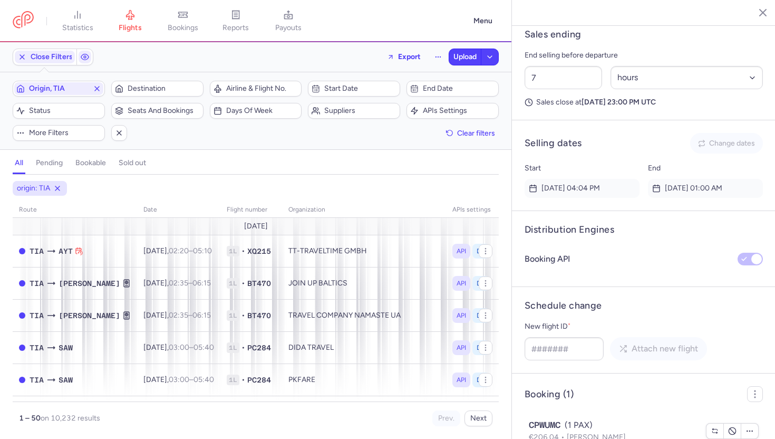
click at [756, 10] on icon "button" at bounding box center [755, 12] width 11 height 11
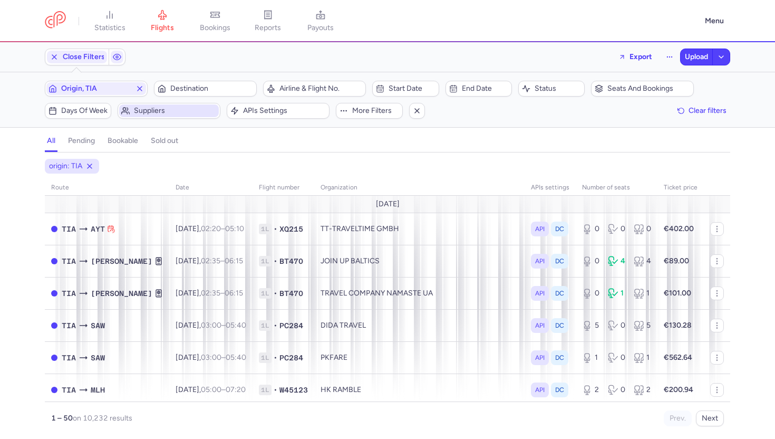
click at [181, 107] on span "Suppliers" at bounding box center [175, 111] width 83 height 8
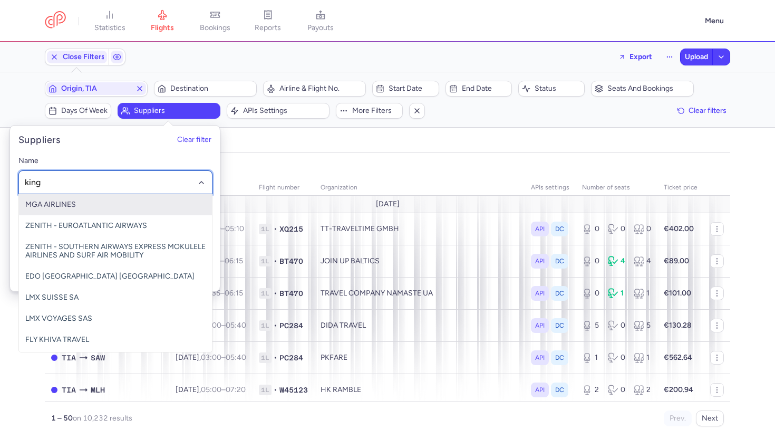
type input "kings"
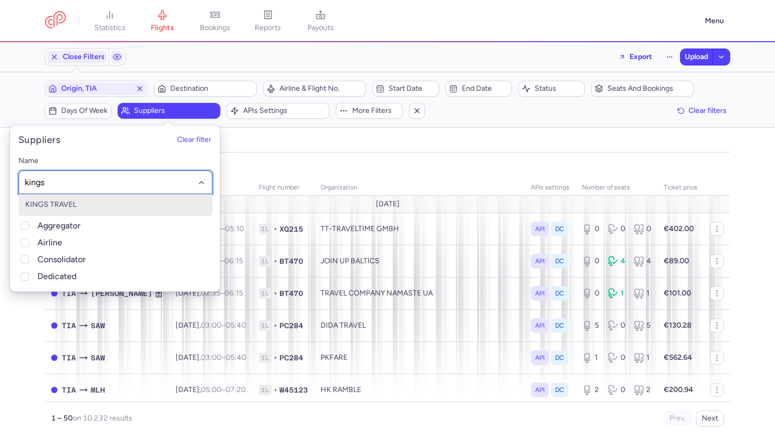
click at [136, 200] on span "KINGS TRAVEL" at bounding box center [115, 204] width 193 height 21
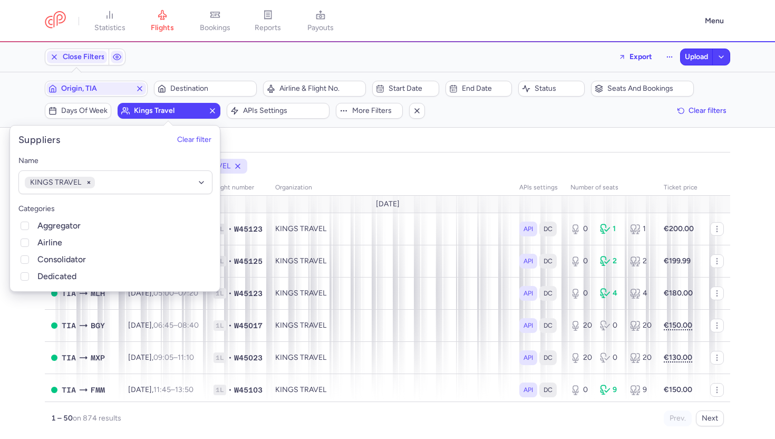
click at [331, 153] on div "origin: TIA organizations names: KINGS TRAVEL route date Flight number organiza…" at bounding box center [387, 295] width 775 height 286
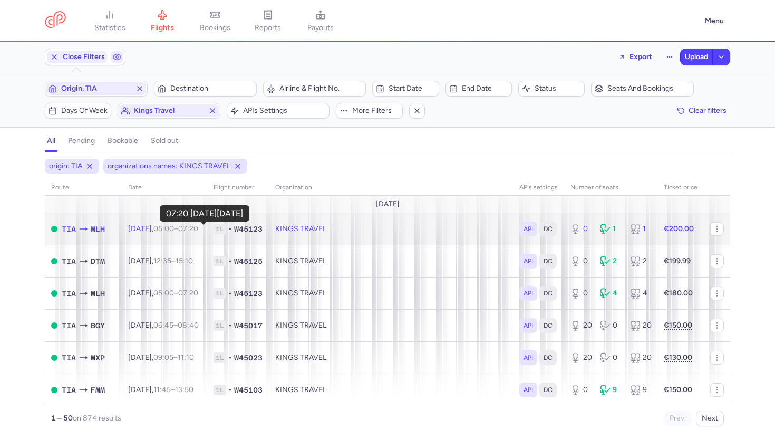
click at [198, 231] on time "07:20 +0" at bounding box center [188, 228] width 20 height 9
select select "days"
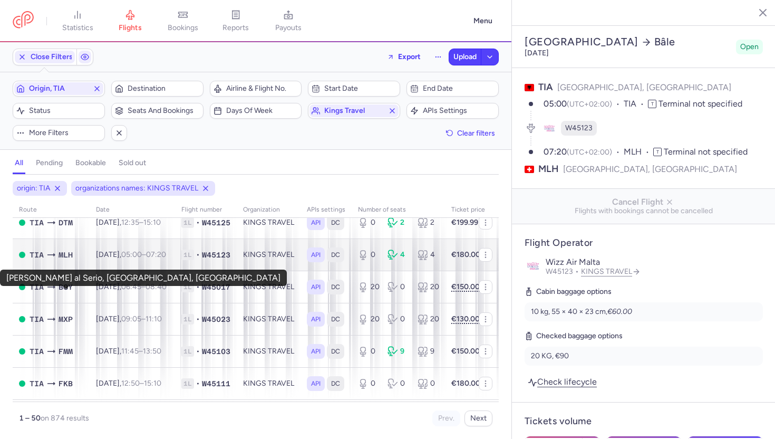
scroll to position [62, 0]
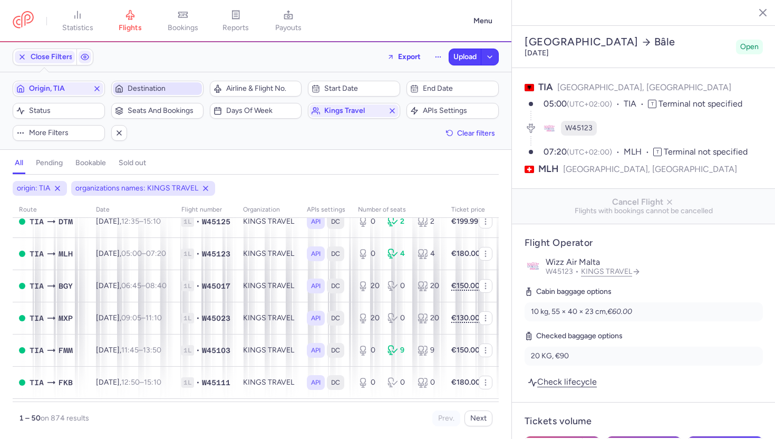
click at [158, 92] on span "Destination" at bounding box center [164, 88] width 72 height 8
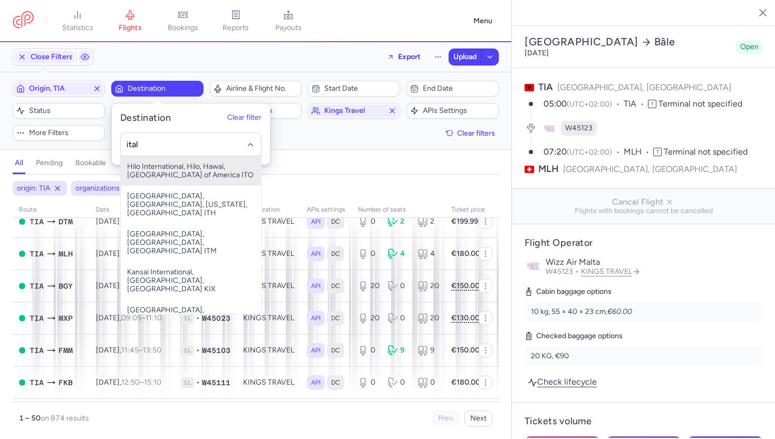
type input "[GEOGRAPHIC_DATA]"
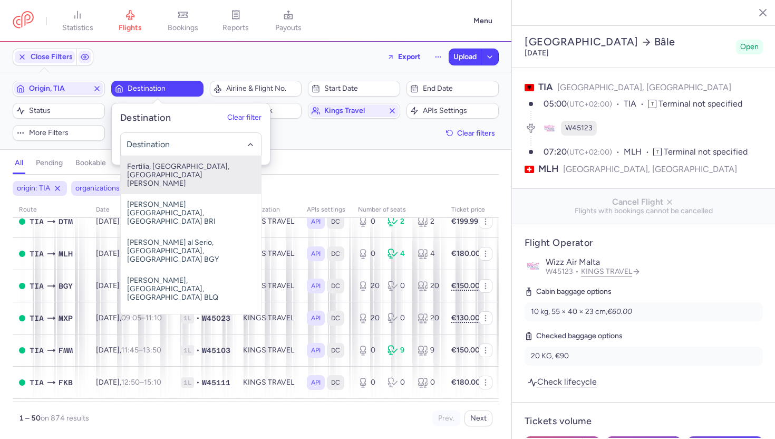
click at [339, 159] on div "all pending bookable sold out" at bounding box center [256, 165] width 486 height 18
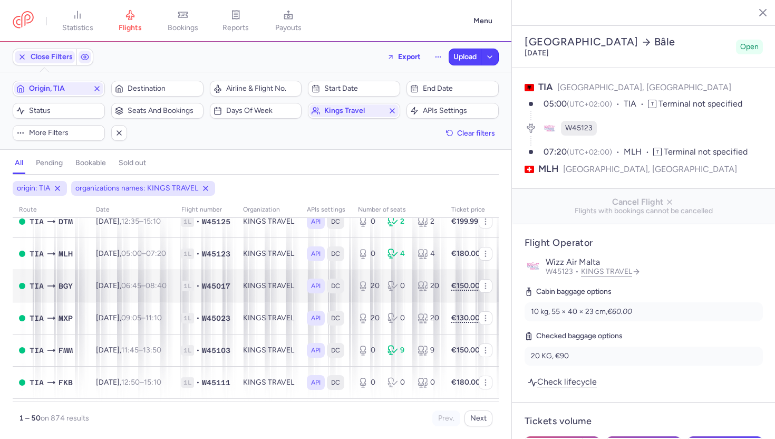
scroll to position [0, 0]
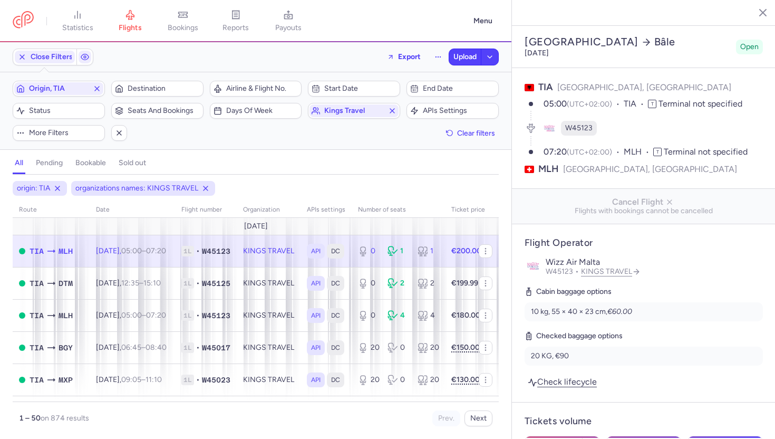
click at [760, 8] on icon "button" at bounding box center [755, 12] width 11 height 11
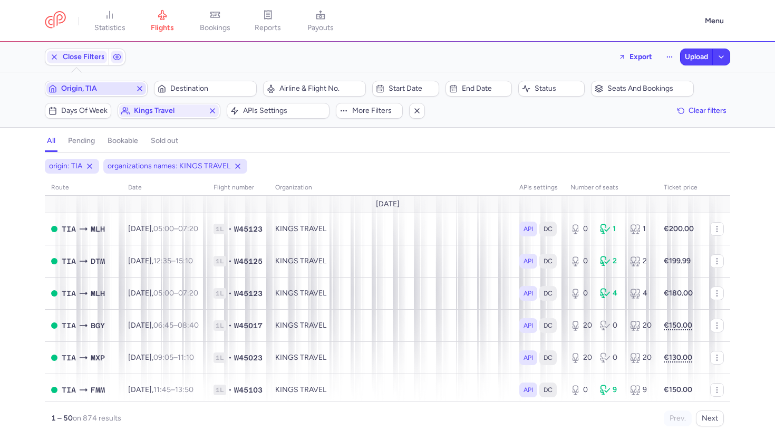
click at [139, 89] on line "button" at bounding box center [140, 88] width 4 height 4
click at [212, 112] on line "button" at bounding box center [212, 111] width 4 height 4
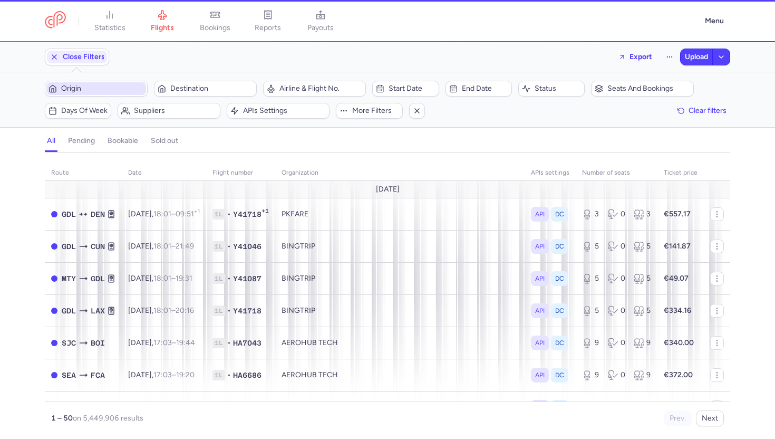
click at [101, 84] on span "Origin" at bounding box center [96, 88] width 100 height 13
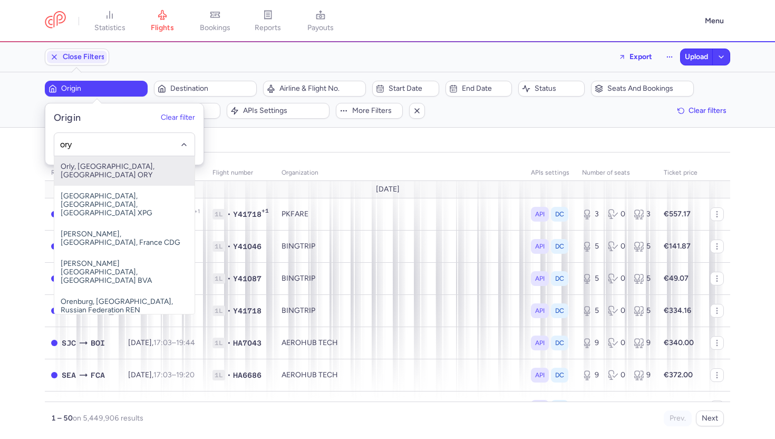
click at [119, 167] on span "Orly, Paris, France ORY" at bounding box center [124, 171] width 140 height 30
type input "ory"
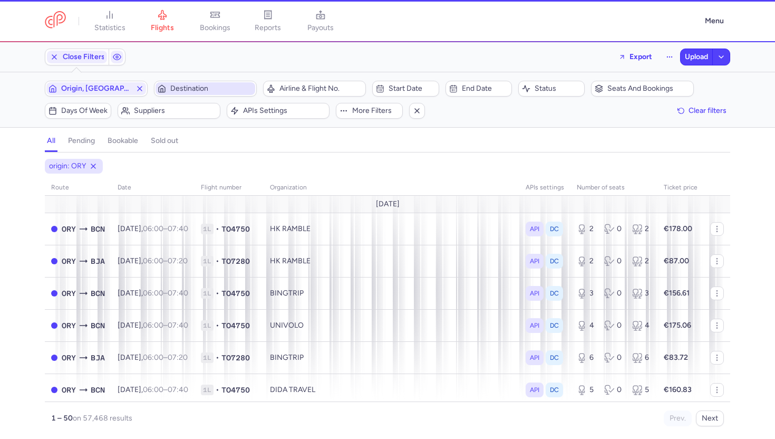
click at [202, 91] on span "Destination" at bounding box center [211, 88] width 83 height 8
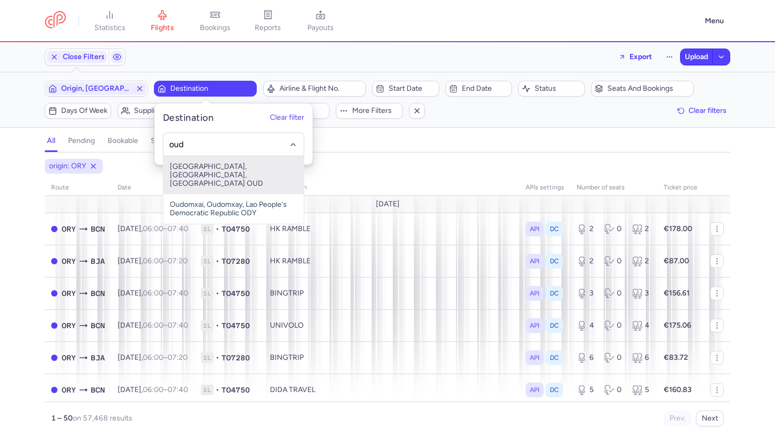
click at [239, 172] on span "Les Anglades, Oujda, Morocco OUD" at bounding box center [233, 175] width 140 height 38
type input "oud"
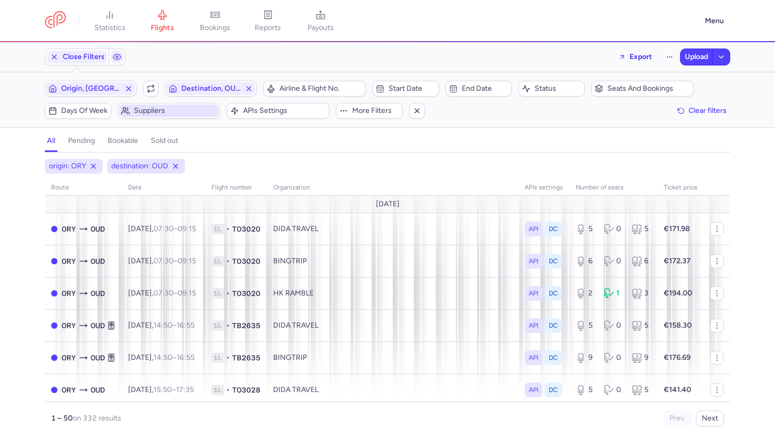
click at [155, 112] on span "Suppliers" at bounding box center [175, 111] width 83 height 8
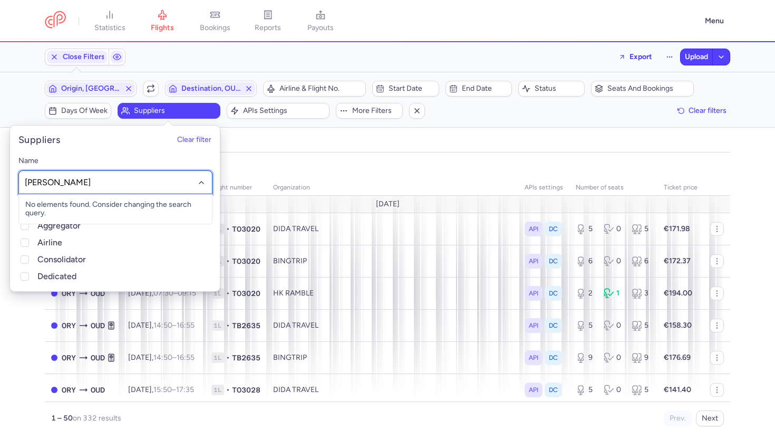
type input "roya"
click at [132, 208] on span "EDO ROYAL AIR MAROC" at bounding box center [115, 204] width 193 height 21
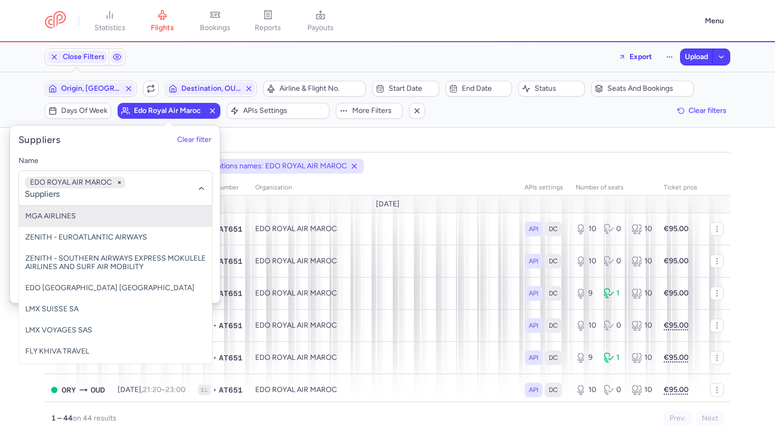
click at [355, 139] on div "all pending bookable sold out" at bounding box center [388, 143] width 686 height 18
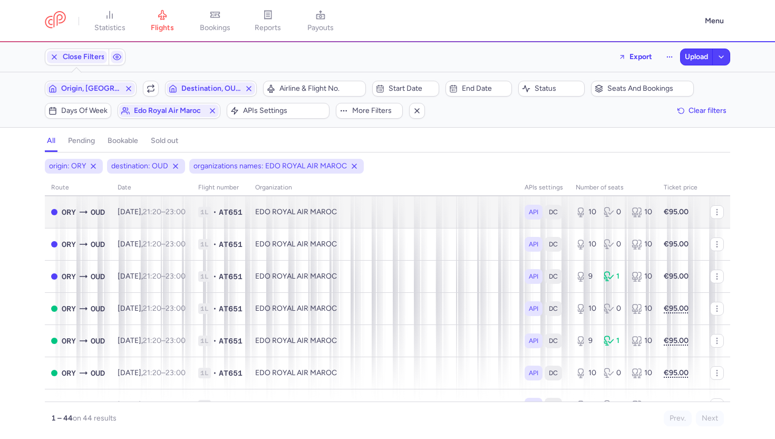
scroll to position [18, 0]
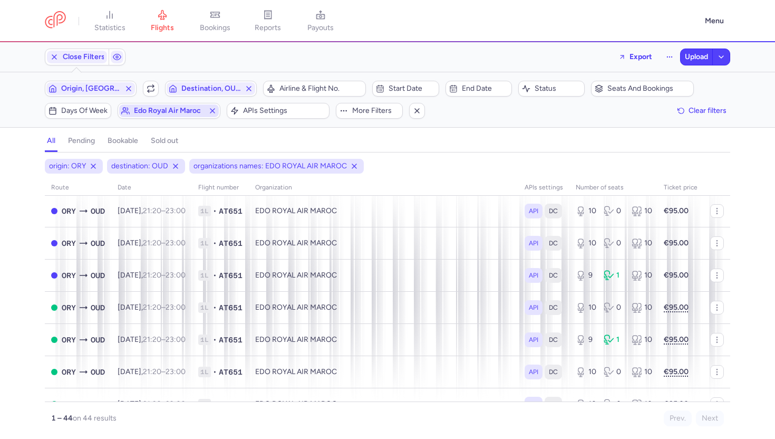
click at [211, 108] on icon "button" at bounding box center [212, 111] width 8 height 8
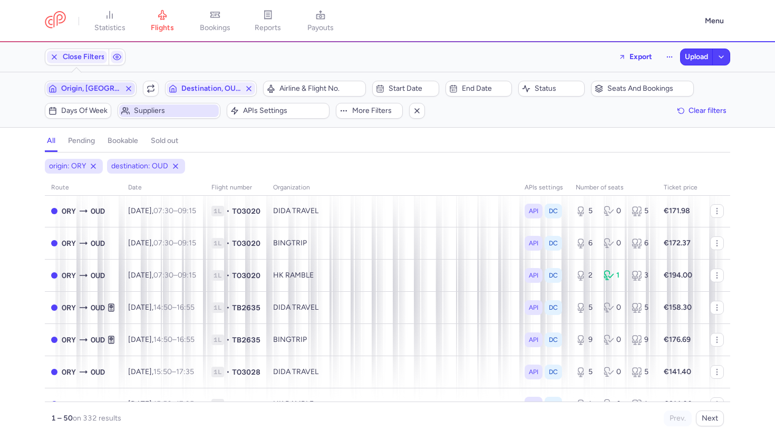
click at [128, 93] on span "Origin, ORY" at bounding box center [90, 88] width 89 height 13
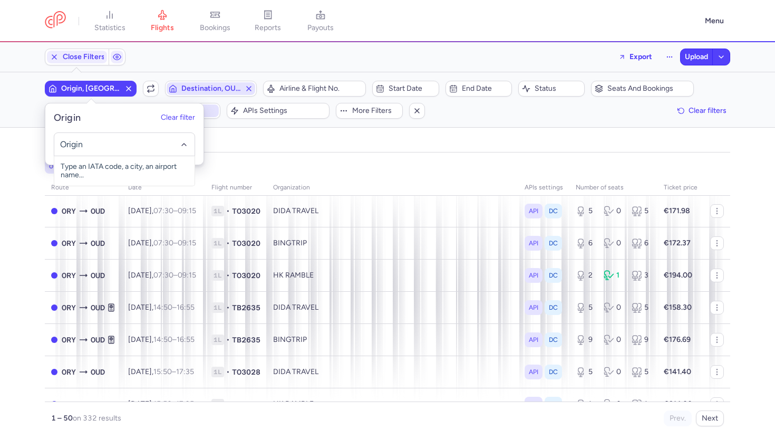
click at [250, 88] on icon "button" at bounding box center [249, 88] width 8 height 8
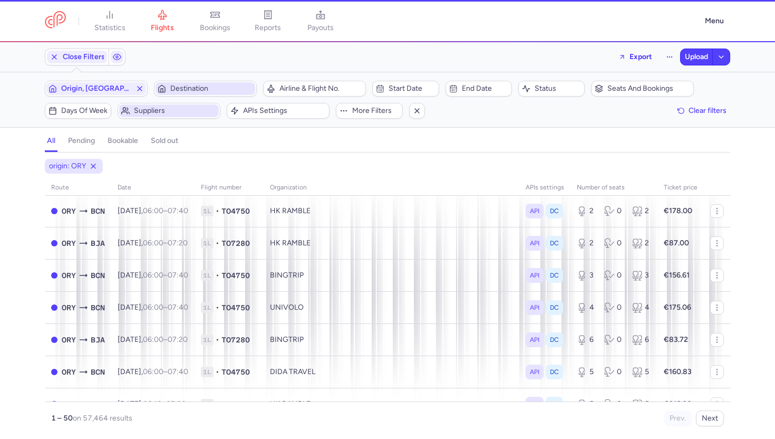
click at [166, 106] on span "Suppliers" at bounding box center [169, 110] width 100 height 13
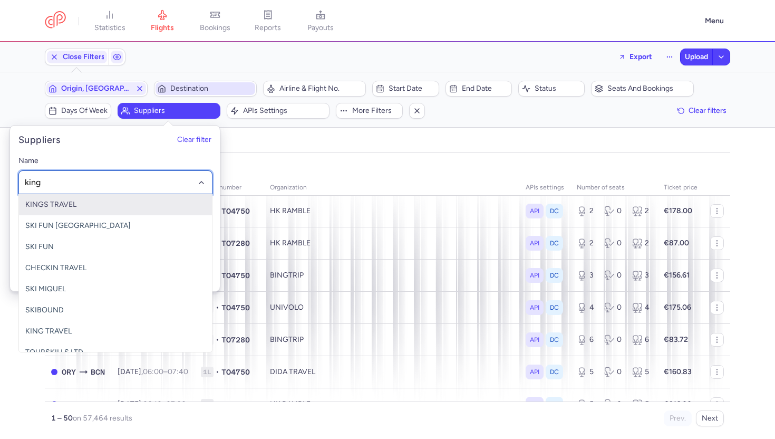
type input "kings"
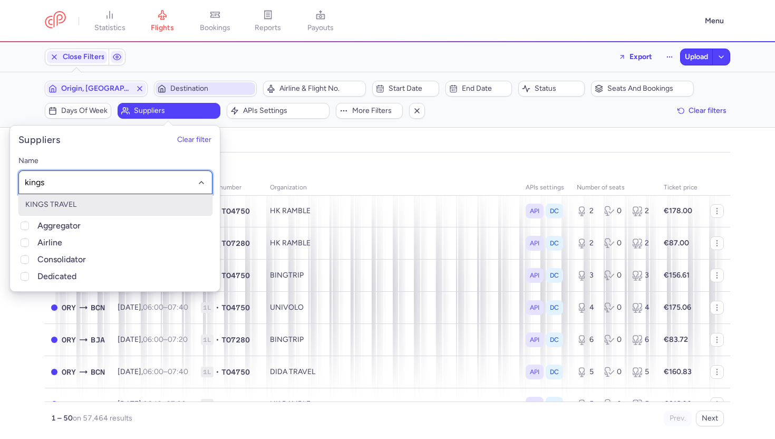
click at [100, 207] on span "KINGS TRAVEL" at bounding box center [115, 204] width 193 height 21
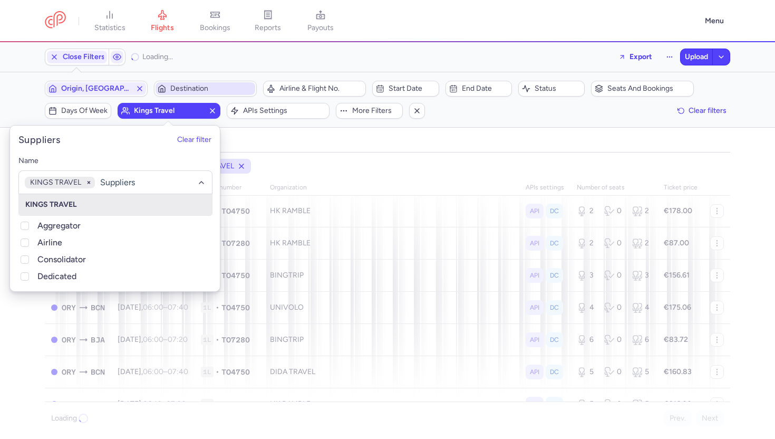
click at [275, 139] on div "all pending bookable sold out" at bounding box center [388, 143] width 686 height 18
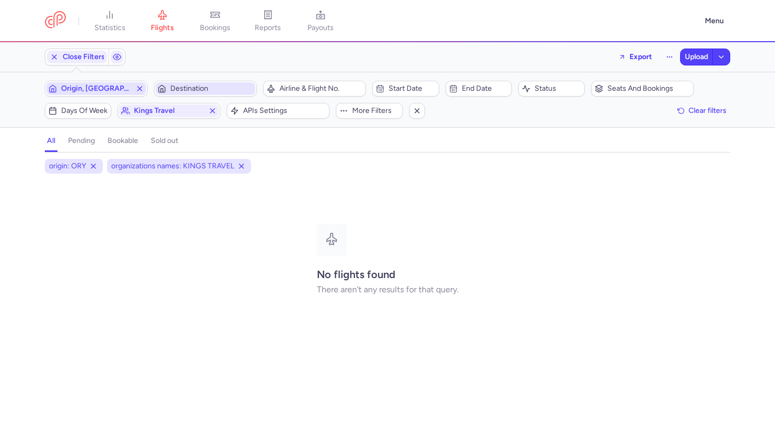
click at [141, 90] on line "button" at bounding box center [140, 88] width 4 height 4
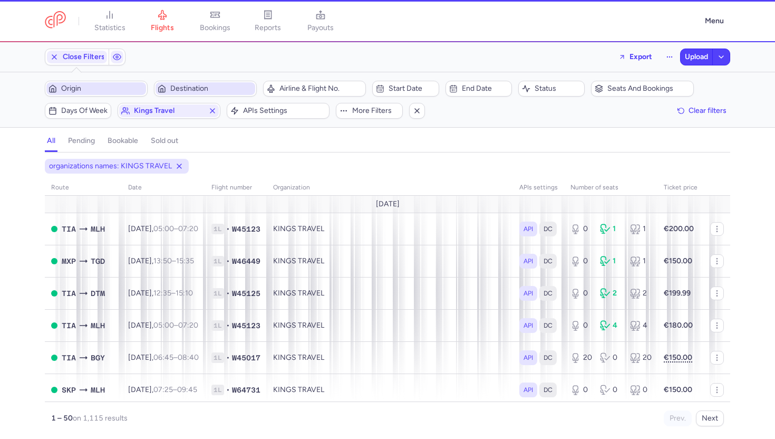
click at [102, 90] on span "Origin" at bounding box center [102, 88] width 83 height 8
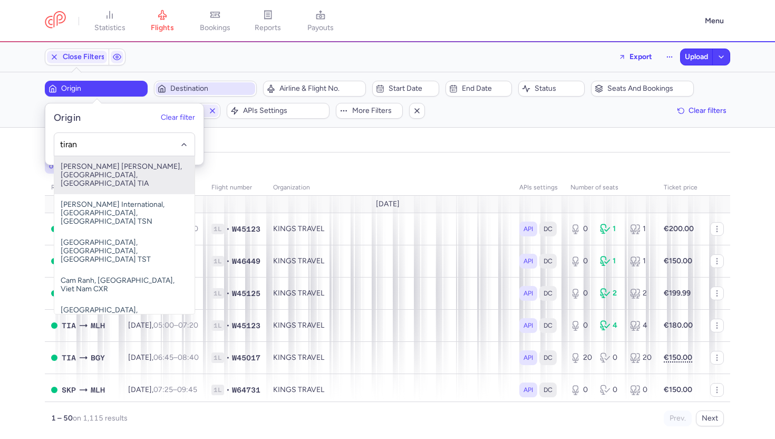
click at [105, 170] on span "Rinas Mother Teresa, Tirana, Albania TIA" at bounding box center [124, 175] width 140 height 38
type input "tiran"
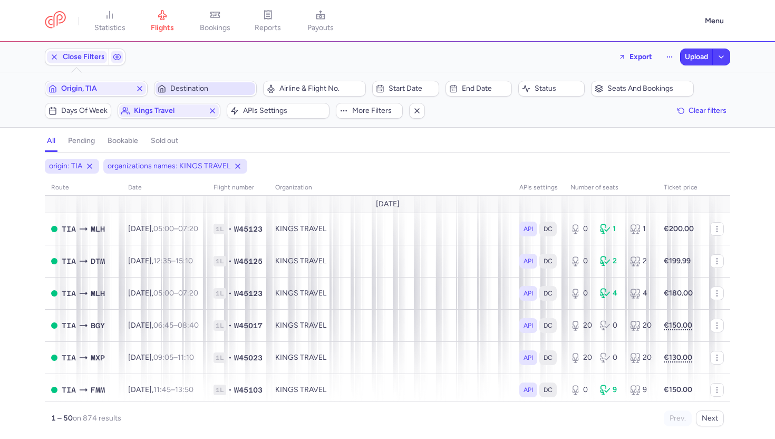
click at [179, 88] on span "Destination" at bounding box center [211, 88] width 83 height 8
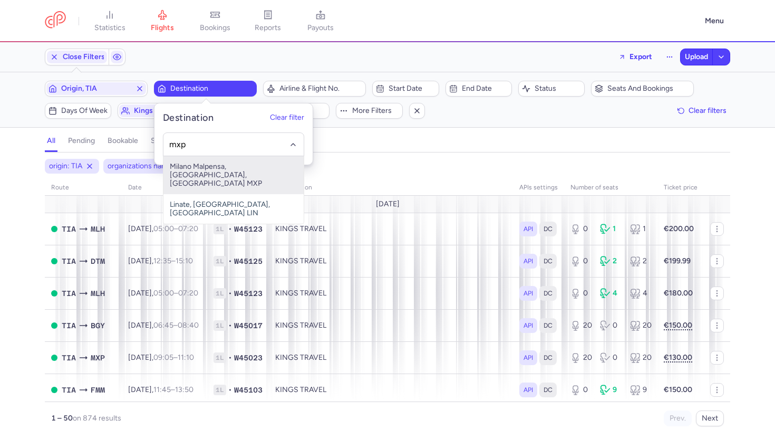
click at [226, 165] on span "Milano Malpensa, Milano, Italy MXP" at bounding box center [233, 175] width 140 height 38
type input "mxp"
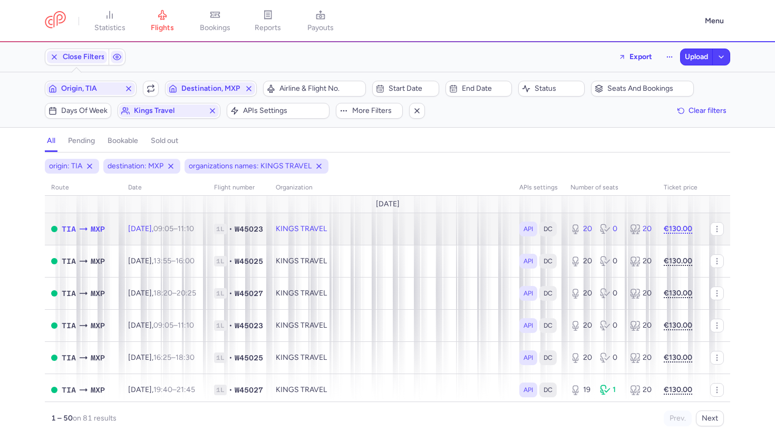
click at [263, 230] on span "W45023" at bounding box center [249, 229] width 28 height 11
select select "days"
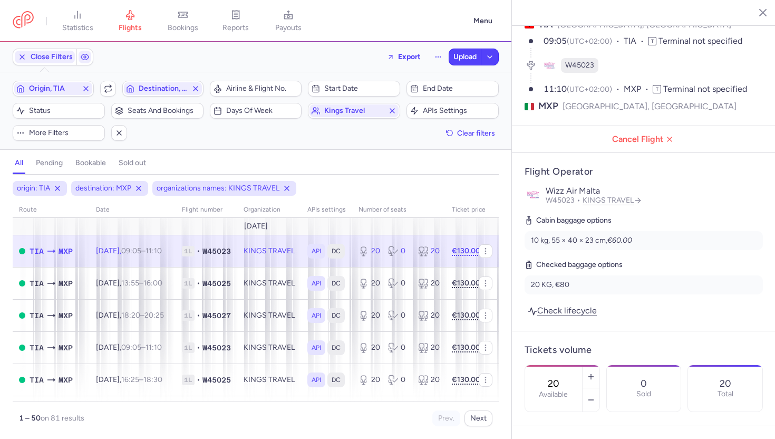
scroll to position [78, 0]
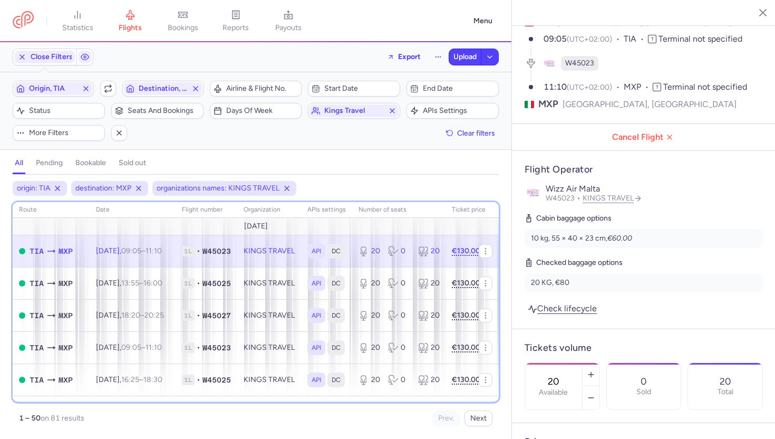
click at [237, 208] on th "Flight number" at bounding box center [269, 210] width 64 height 16
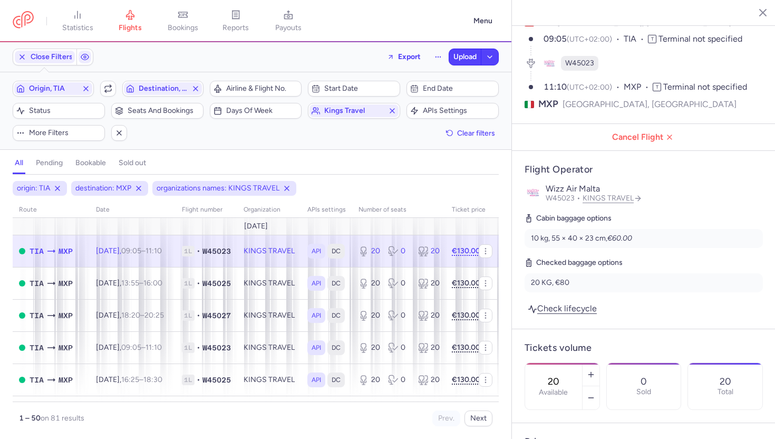
click at [348, 183] on div "origin: TIA destination: MXP organizations names: KINGS TRAVEL" at bounding box center [256, 188] width 490 height 19
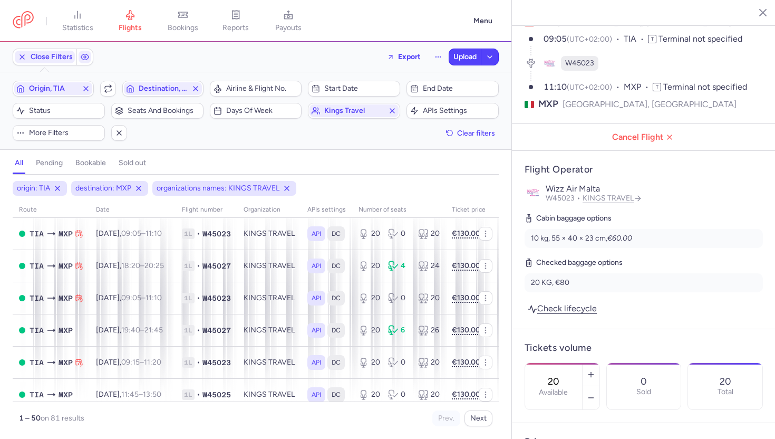
scroll to position [378, 0]
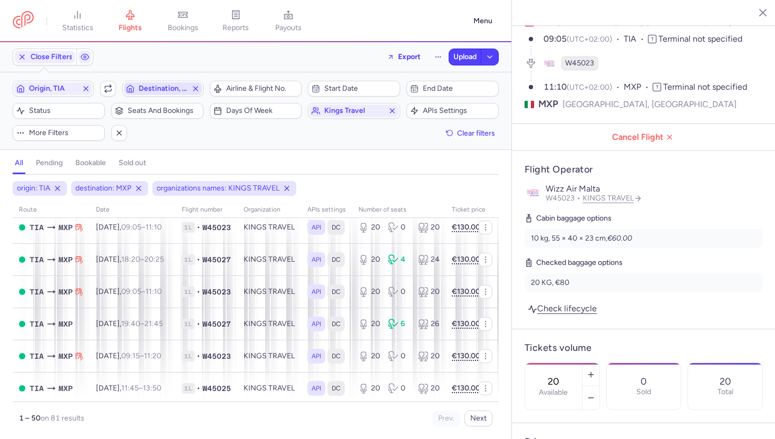
click at [199, 91] on icon "button" at bounding box center [195, 88] width 8 height 8
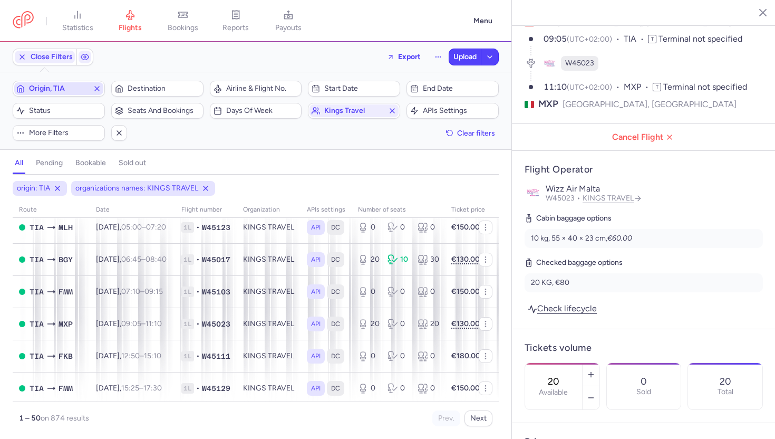
click at [97, 89] on line "button" at bounding box center [97, 88] width 4 height 4
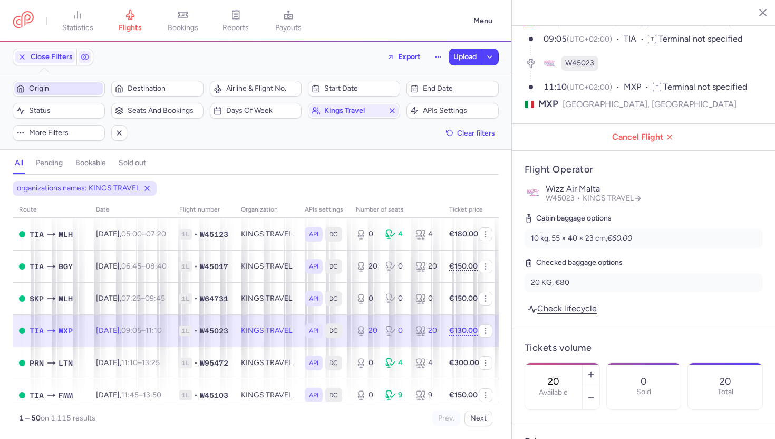
scroll to position [165, 0]
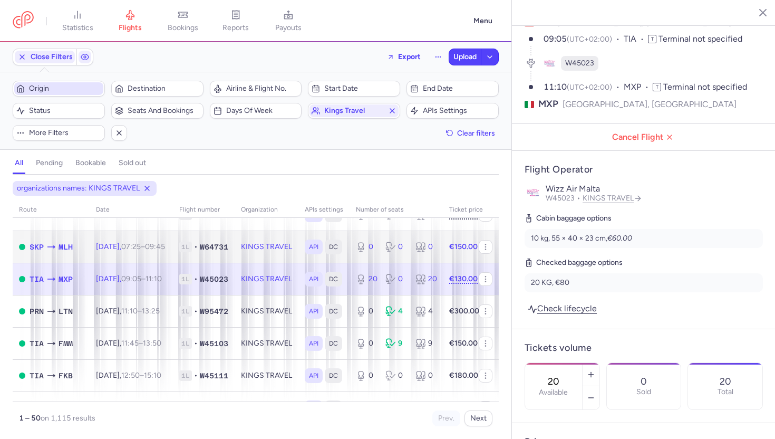
click at [136, 252] on td "Sun, 17 Aug, 07:25 – 09:45 +0" at bounding box center [131, 246] width 83 height 32
type input "0"
type input "3"
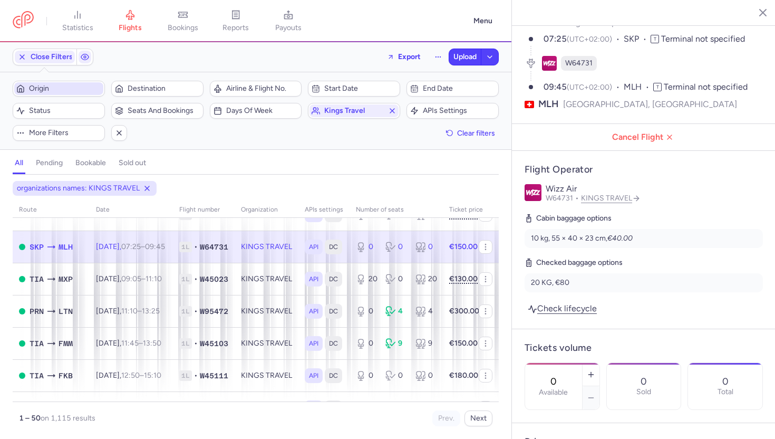
click at [753, 14] on line "button" at bounding box center [755, 11] width 5 height 5
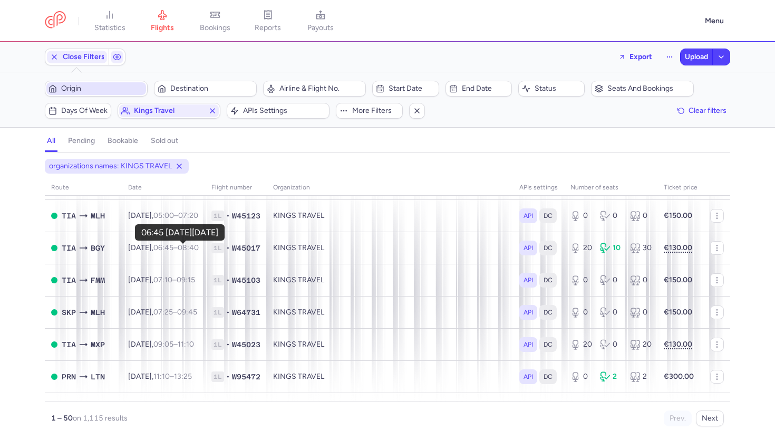
scroll to position [530, 0]
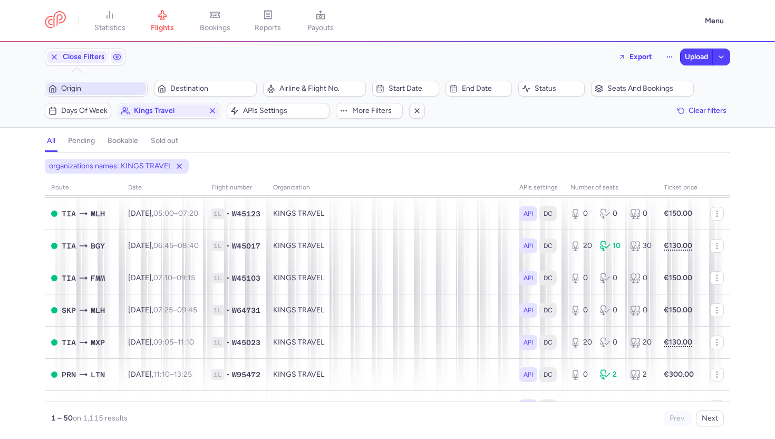
click at [111, 84] on span "Origin" at bounding box center [102, 88] width 83 height 8
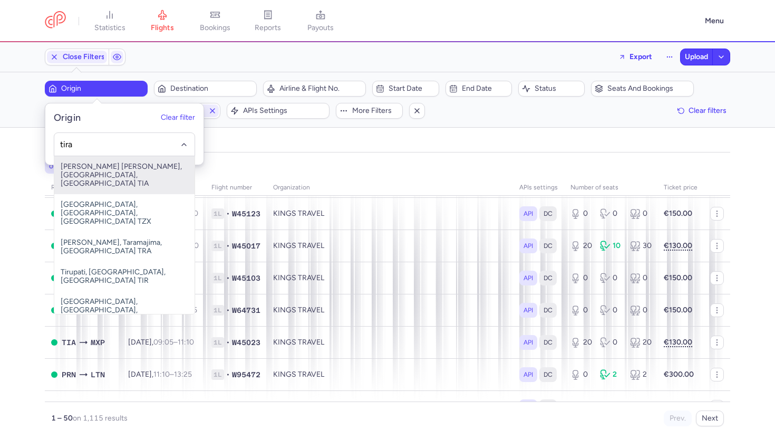
click at [115, 169] on span "Rinas Mother Teresa, Tirana, Albania TIA" at bounding box center [124, 175] width 140 height 38
type input "tira"
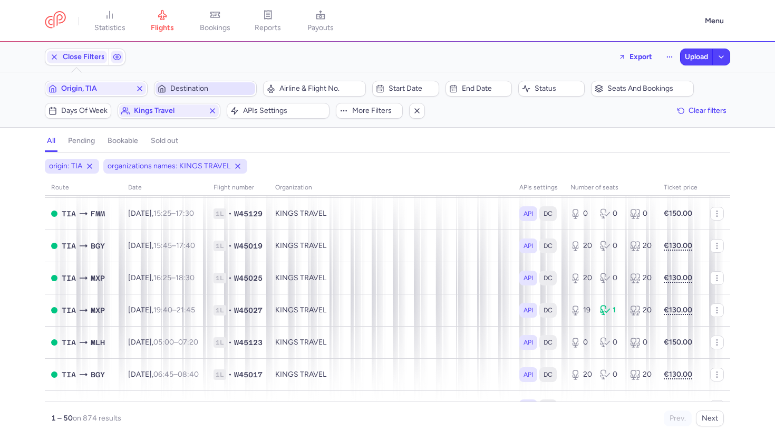
click at [195, 89] on span "Destination" at bounding box center [211, 88] width 83 height 8
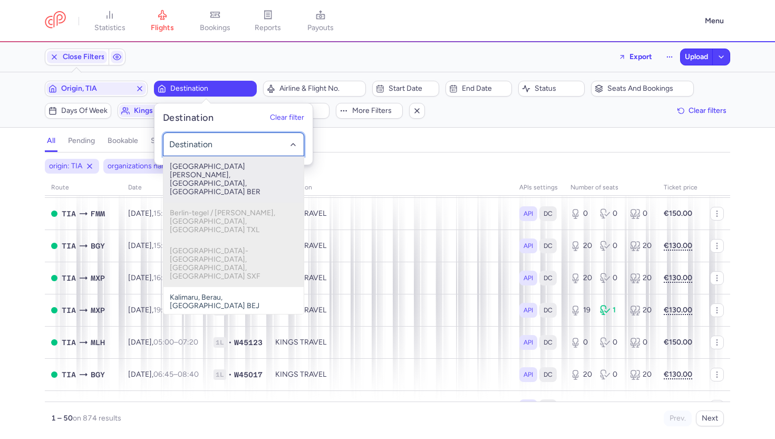
paste input "BERGAMO"
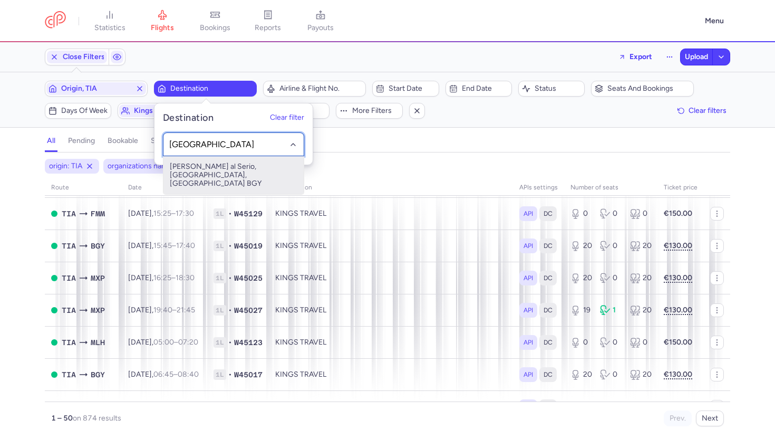
click at [220, 169] on span "Bergamo - Orio al Serio, Bergamo, Italy BGY" at bounding box center [233, 175] width 140 height 38
type input "BERGAMO"
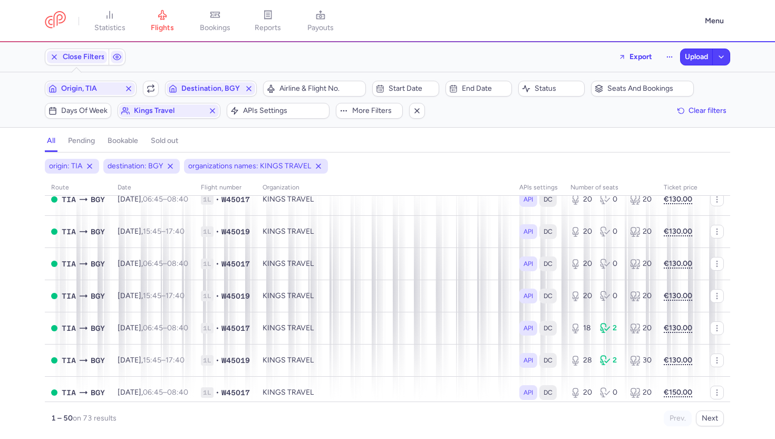
scroll to position [166, 0]
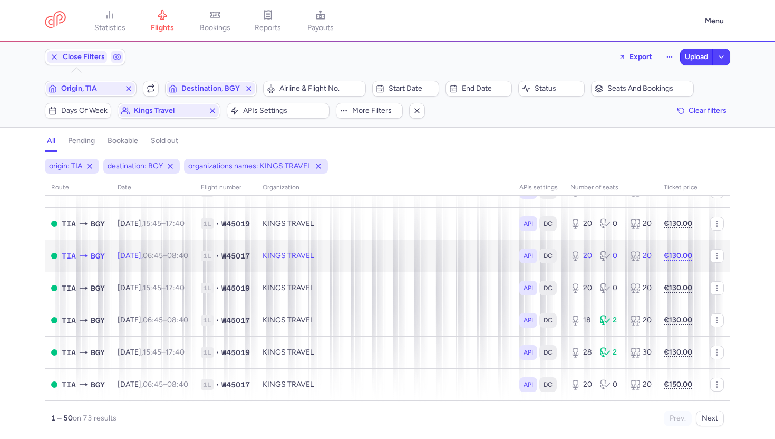
click at [342, 263] on td "KINGS TRAVEL" at bounding box center [384, 255] width 257 height 32
select select "days"
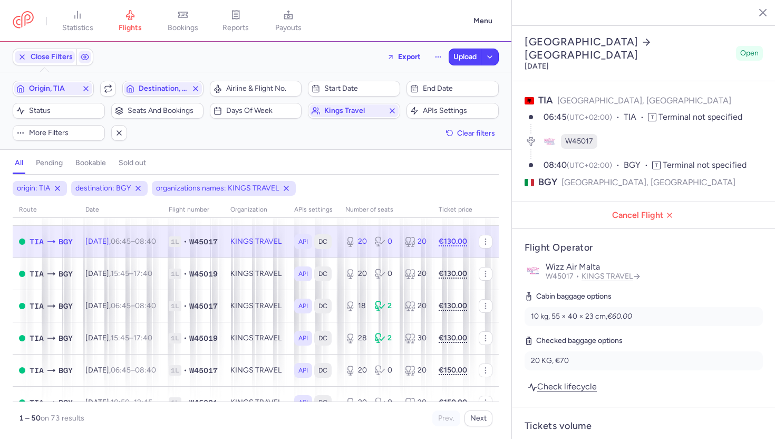
scroll to position [204, 0]
click at [130, 9] on icon at bounding box center [130, 14] width 11 height 11
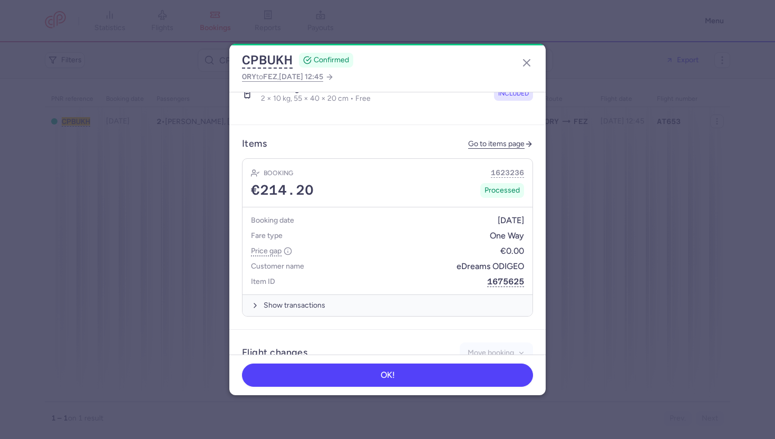
scroll to position [384, 0]
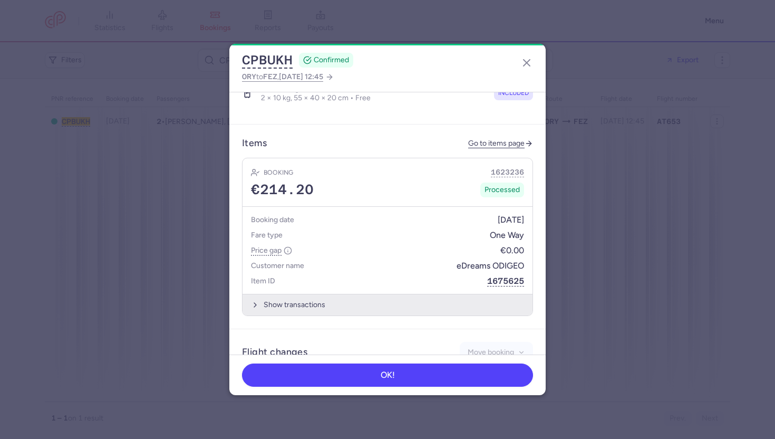
click at [296, 294] on button "Show transactions" at bounding box center [388, 305] width 290 height 22
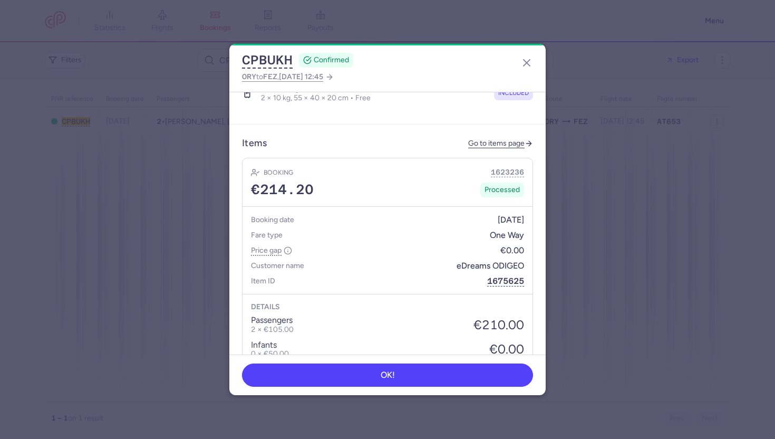
scroll to position [412, 0]
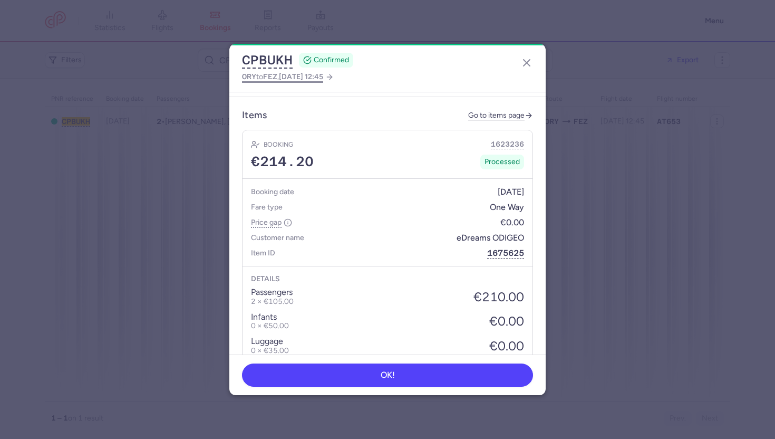
click at [288, 76] on span "[DATE] 12:45" at bounding box center [301, 76] width 44 height 9
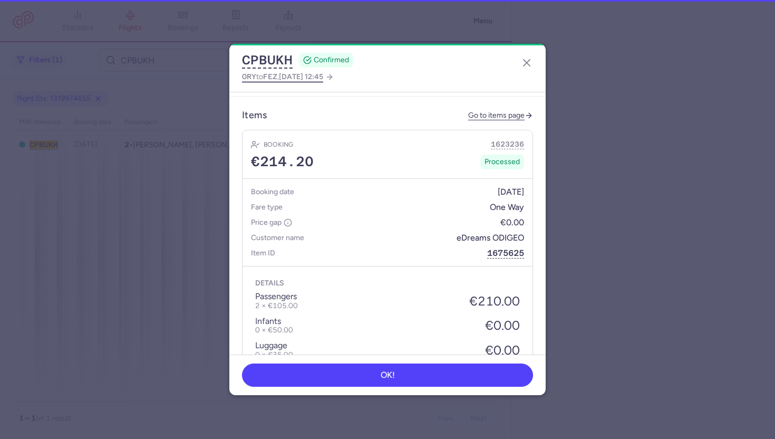
select select "days"
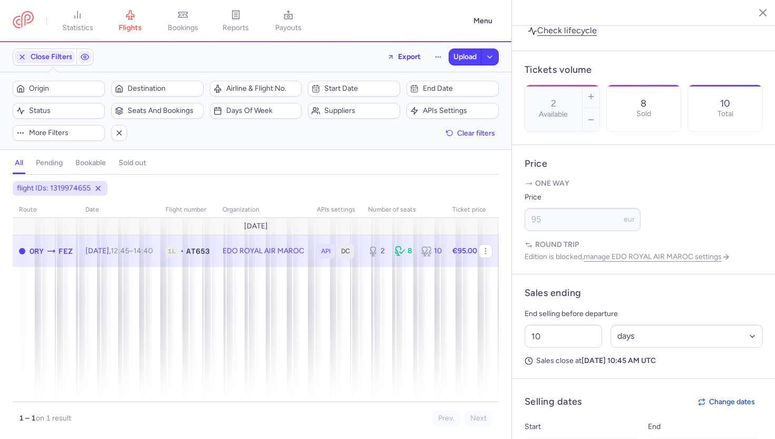
scroll to position [388, 0]
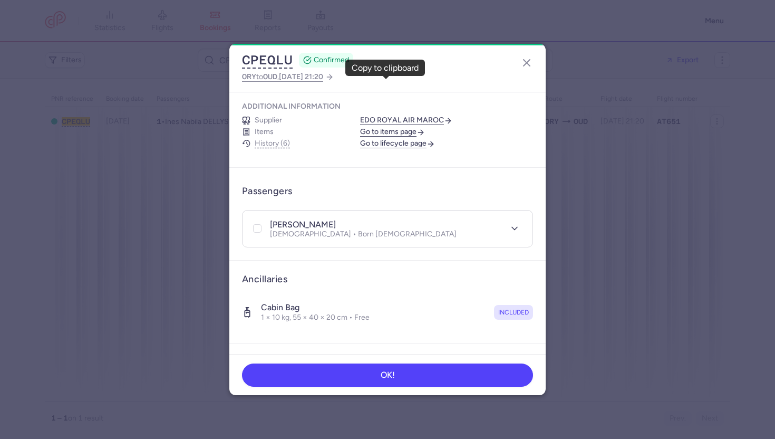
scroll to position [142, 0]
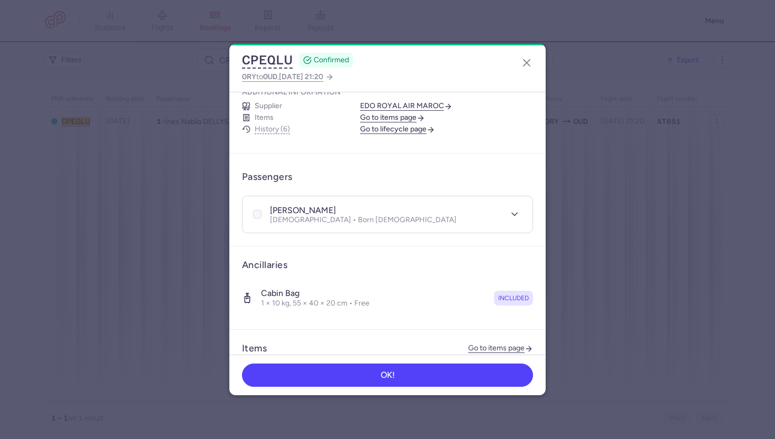
click at [259, 211] on icon at bounding box center [257, 214] width 6 height 6
click at [259, 210] on input "checkbox" at bounding box center [257, 214] width 8 height 8
click at [506, 172] on span "More" at bounding box center [503, 176] width 17 height 8
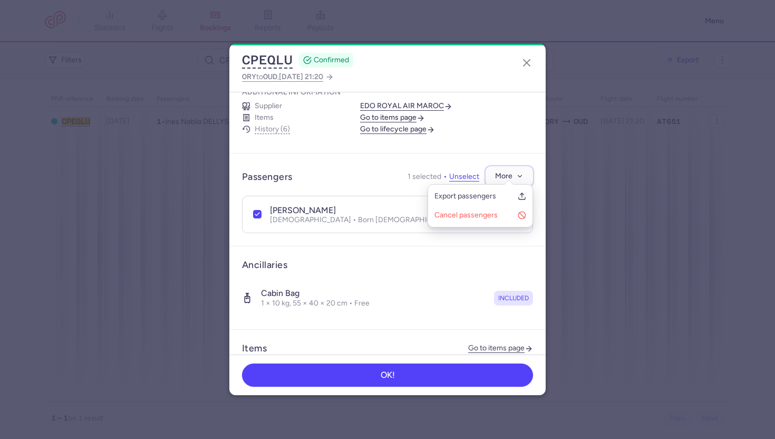
click at [506, 172] on span "More" at bounding box center [503, 176] width 17 height 8
click at [365, 167] on header "Passengers 1 selected Unselect More" at bounding box center [387, 176] width 291 height 21
click at [468, 172] on button "Unselect" at bounding box center [460, 176] width 38 height 8
checkbox input "false"
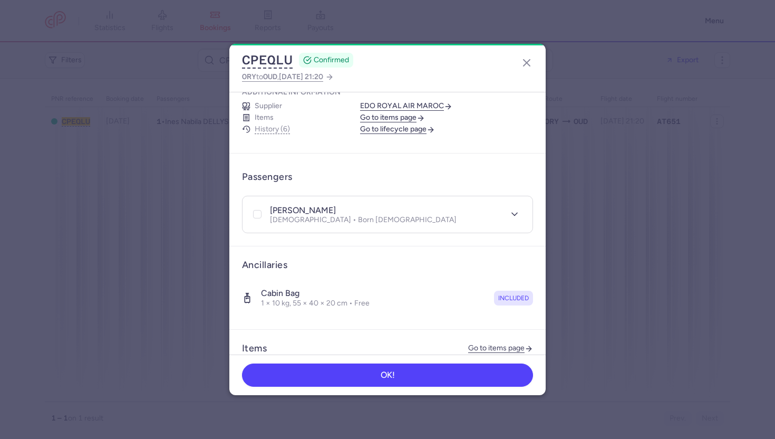
click at [388, 113] on link "Go to items page" at bounding box center [392, 117] width 65 height 9
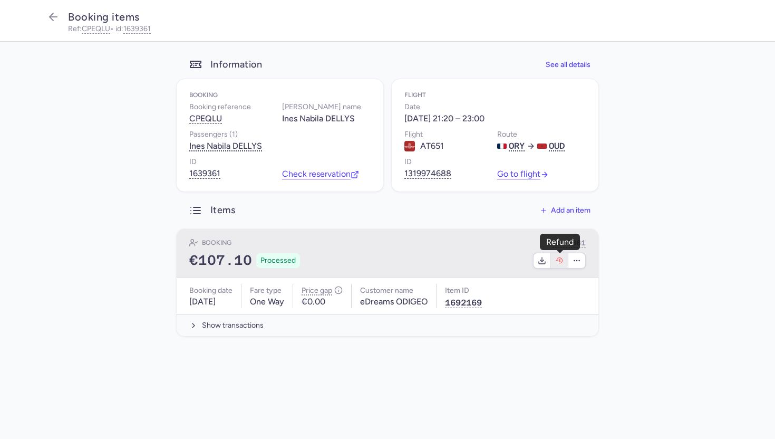
click at [555, 260] on icon "button" at bounding box center [559, 260] width 8 height 8
select select "262"
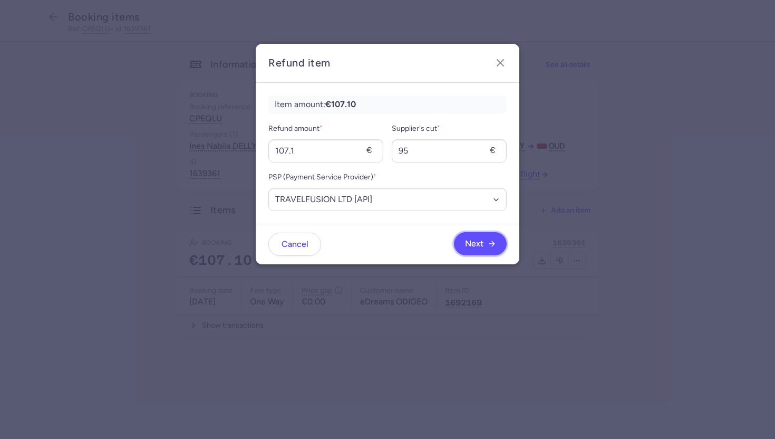
click at [474, 242] on span "Next" at bounding box center [474, 243] width 18 height 9
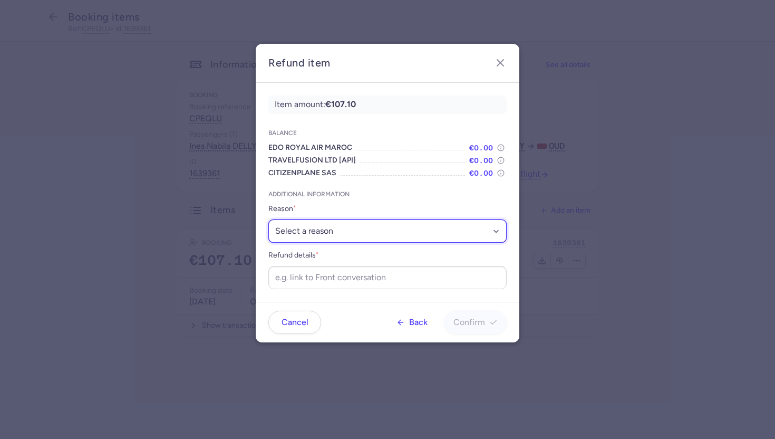
click at [409, 234] on select "Select a reason ✈️ Airline ceasing ops 💼 Ancillary issue 📄 APIS missing ⚙️ Citi…" at bounding box center [387, 230] width 238 height 23
select select "UNCONFIRMED_BOOKING"
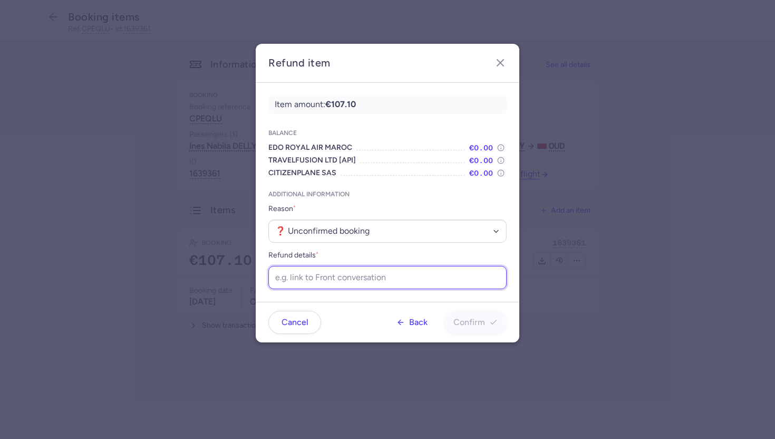
click at [315, 281] on input "Refund details *" at bounding box center [387, 277] width 238 height 23
paste input "[URL][DOMAIN_NAME]"
type input "[URL][DOMAIN_NAME]"
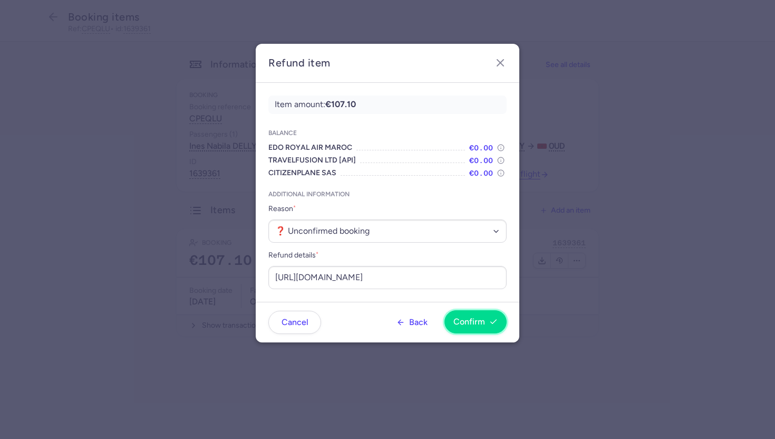
scroll to position [0, 0]
click at [469, 331] on button "Confirm" at bounding box center [476, 321] width 62 height 23
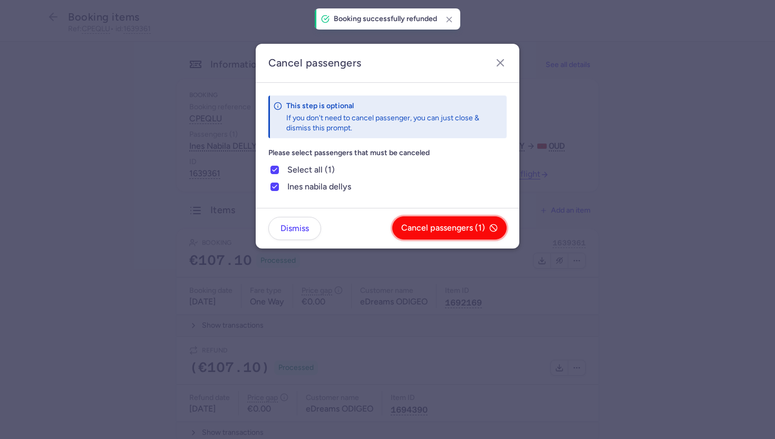
click at [440, 228] on span "Cancel passengers (1)" at bounding box center [443, 227] width 84 height 9
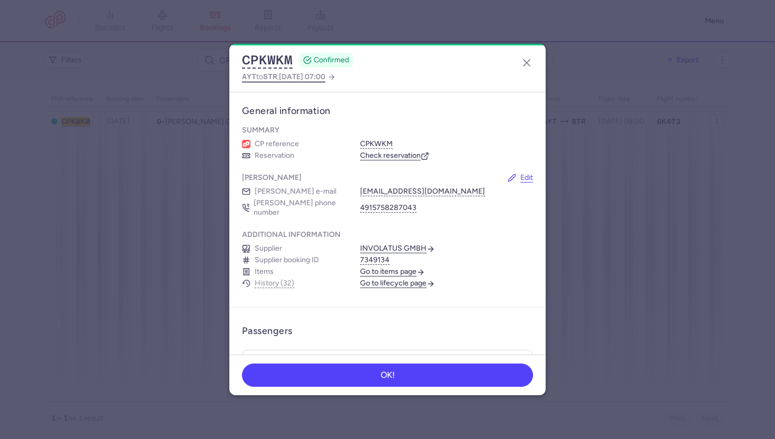
click at [296, 74] on span "[DATE] 07:00" at bounding box center [302, 76] width 46 height 9
select select "days"
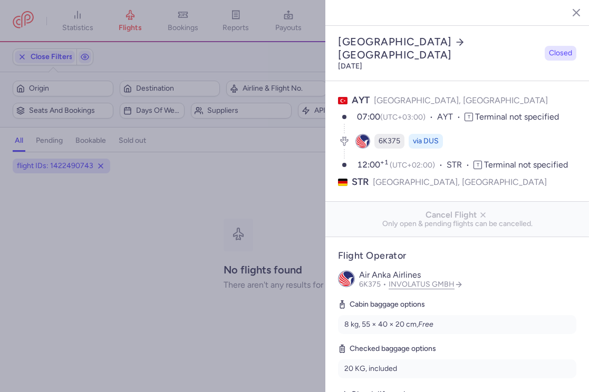
click at [418, 136] on span "via DUS" at bounding box center [426, 141] width 26 height 11
click at [367, 160] on time "12:00 +1" at bounding box center [373, 165] width 33 height 10
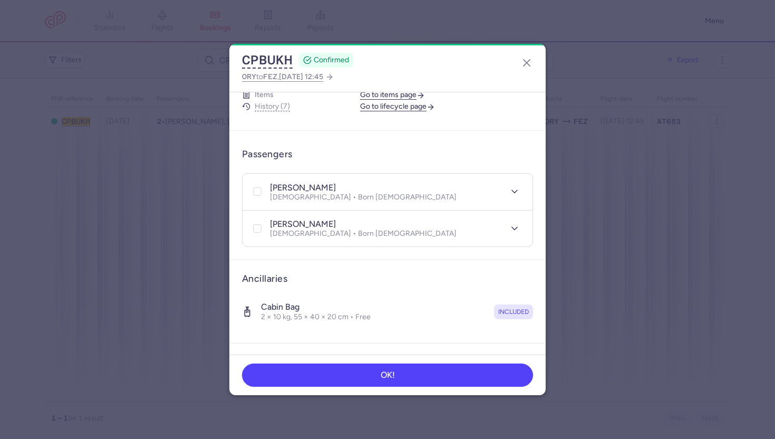
scroll to position [165, 0]
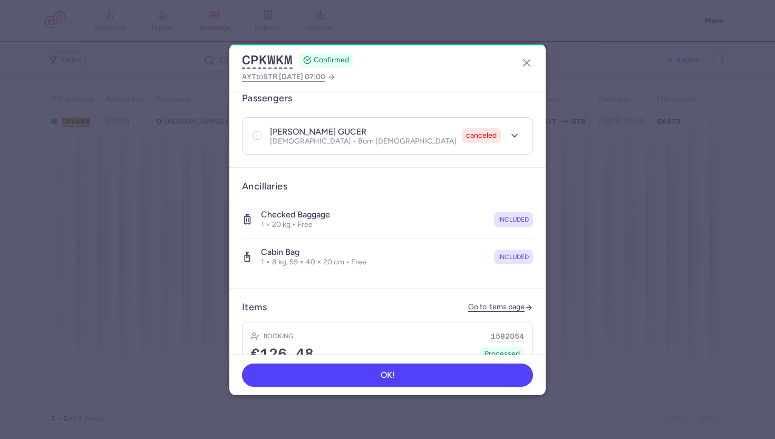
scroll to position [145, 0]
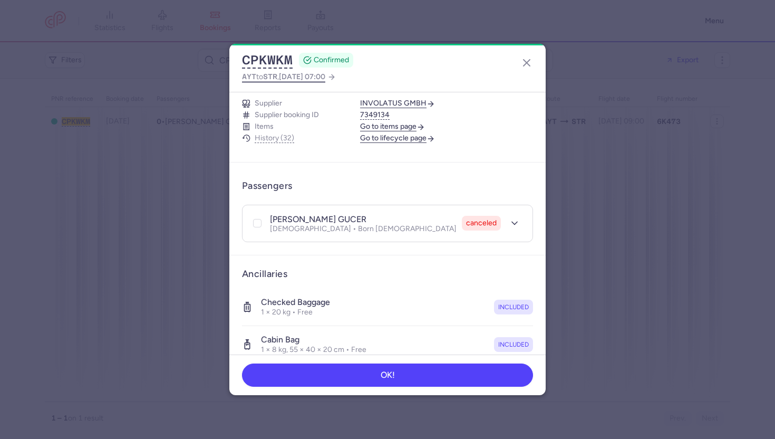
click at [311, 81] on span "[DATE] 07:00" at bounding box center [302, 76] width 46 height 9
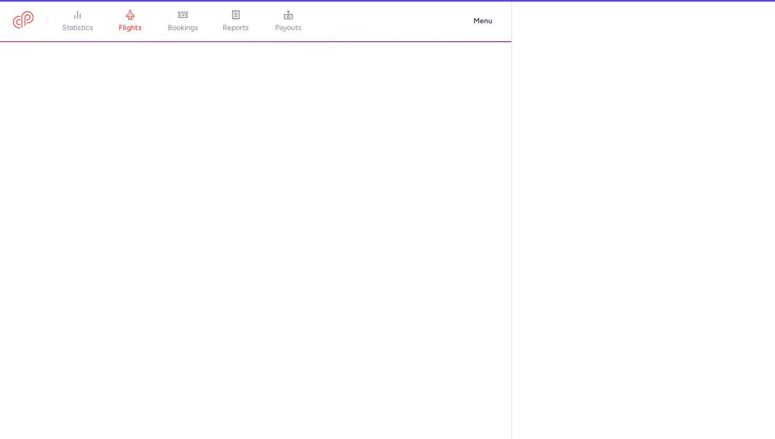
select select "days"
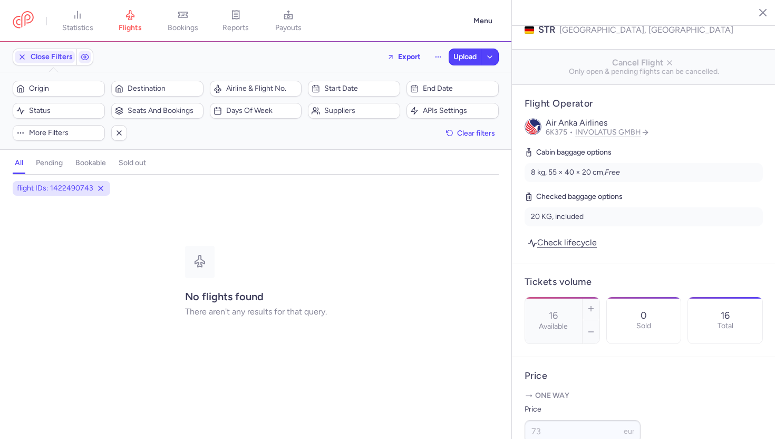
scroll to position [160, 0]
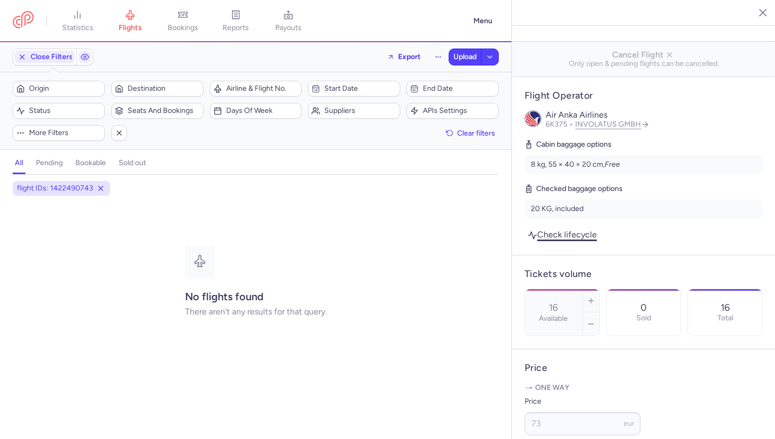
click at [571, 227] on link "Check lifecycle" at bounding box center [562, 234] width 75 height 14
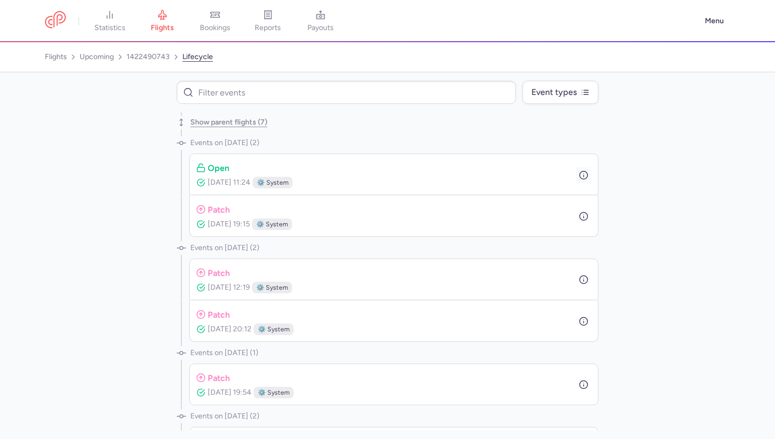
click at [584, 171] on circle "button" at bounding box center [584, 175] width 8 height 8
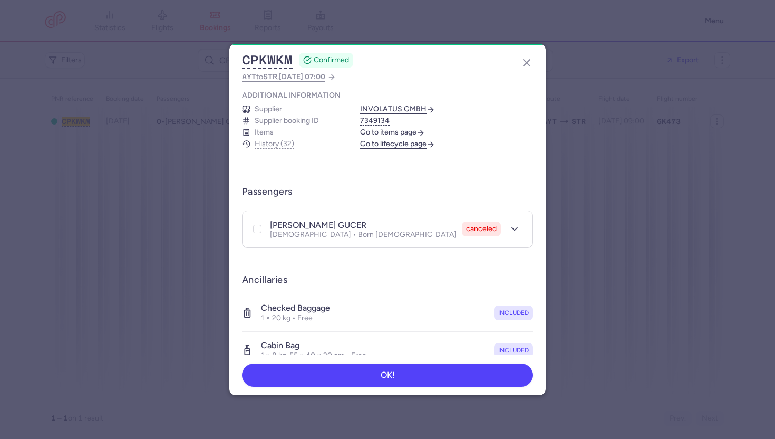
scroll to position [140, 0]
click at [299, 78] on span "[DATE] 07:00" at bounding box center [302, 76] width 46 height 9
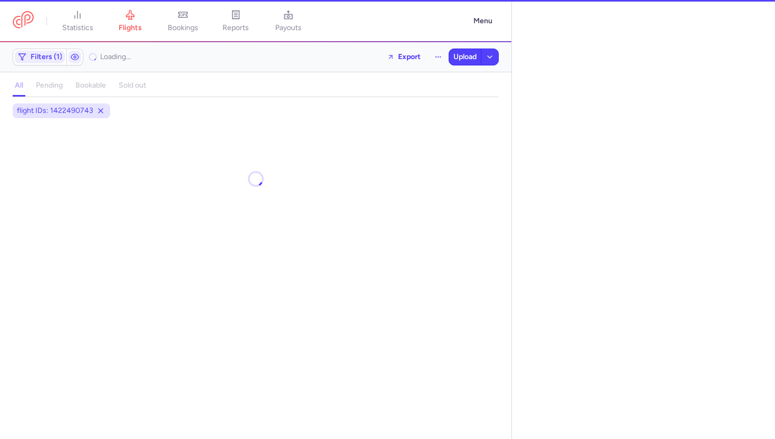
select select "days"
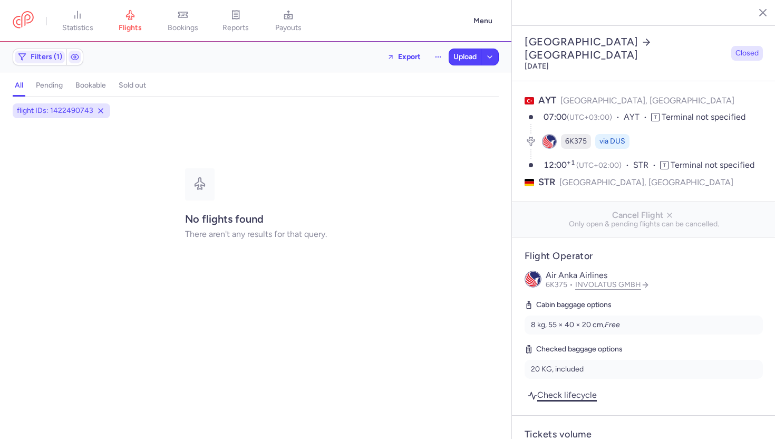
click at [571, 388] on link "Check lifecycle" at bounding box center [562, 395] width 75 height 14
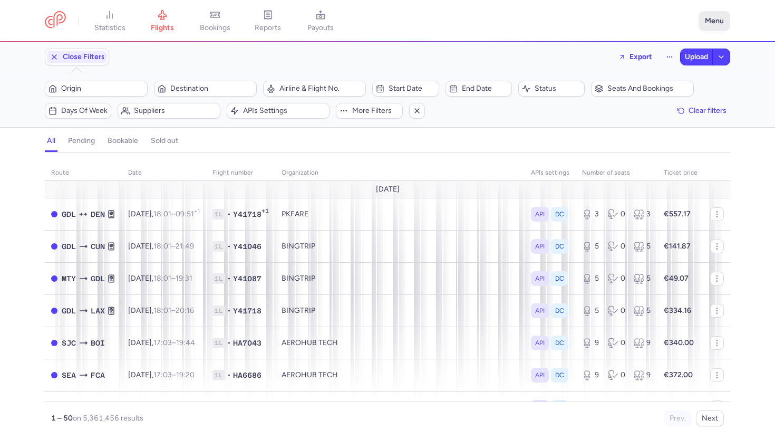
scroll to position [204, 0]
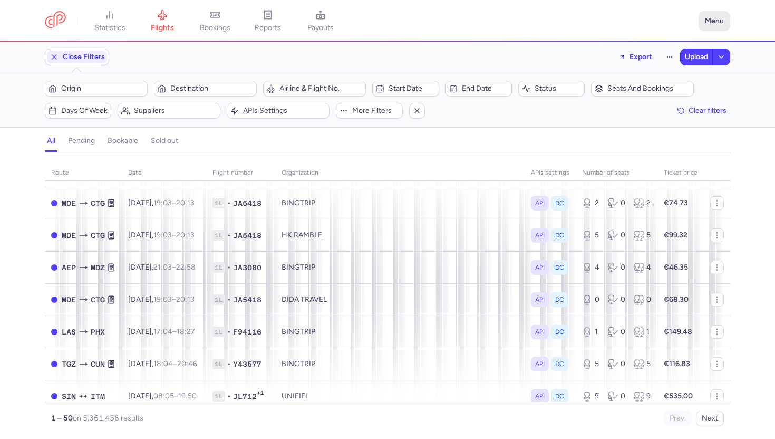
click at [710, 24] on button "Menu" at bounding box center [715, 21] width 32 height 20
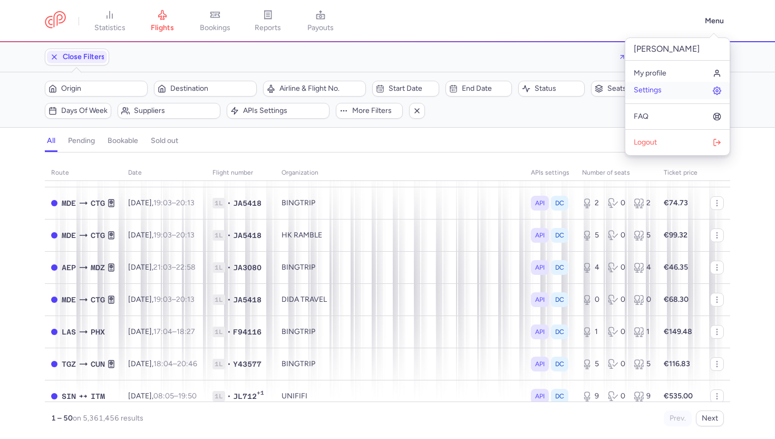
click at [666, 92] on link "Settings" at bounding box center [677, 90] width 104 height 17
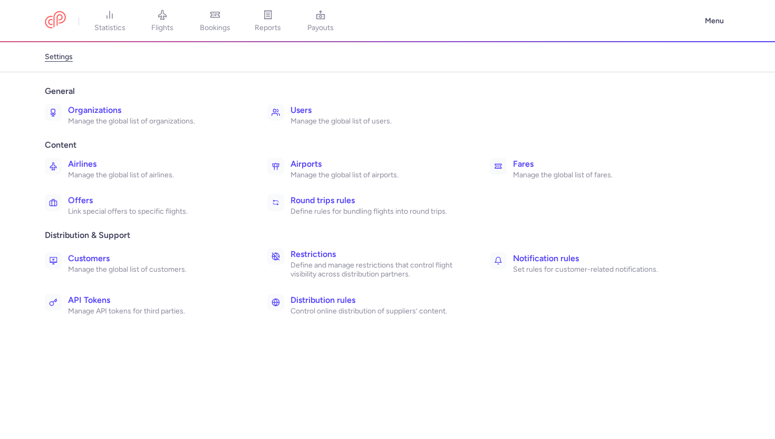
click at [102, 119] on p "Manage the global list of organizations." at bounding box center [156, 121] width 176 height 9
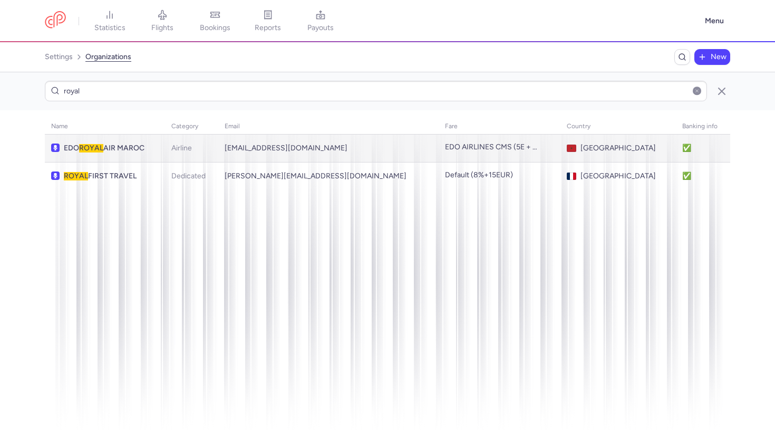
type input "royal"
click at [121, 151] on span "EDO ROYAL AIR MAROC" at bounding box center [111, 148] width 95 height 8
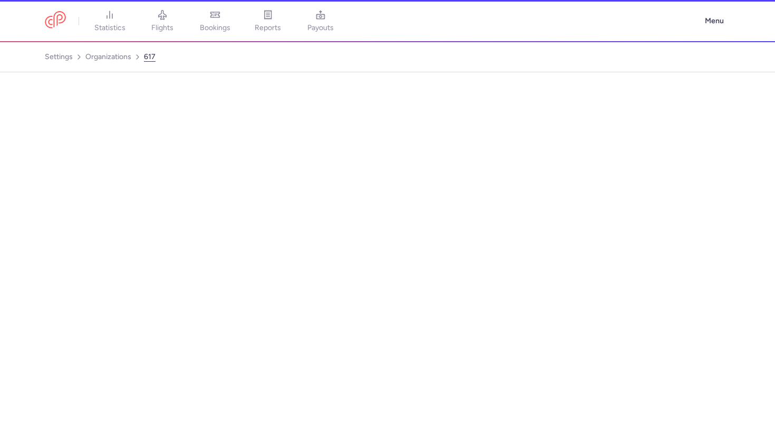
select select "AIRLINE"
select select "ma"
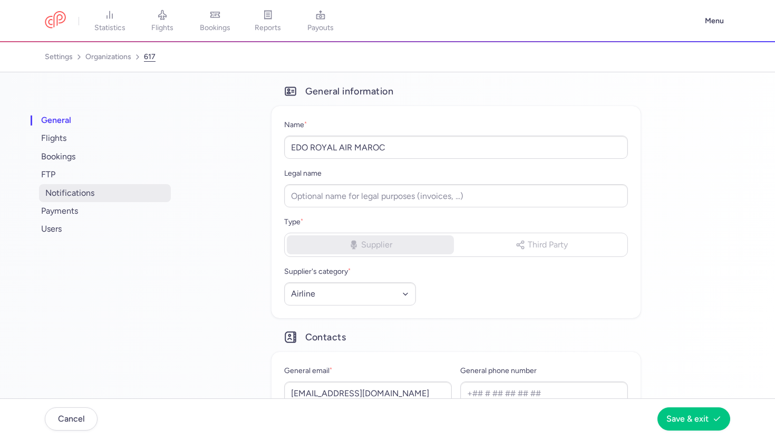
click at [109, 196] on span "notifications" at bounding box center [105, 193] width 132 height 18
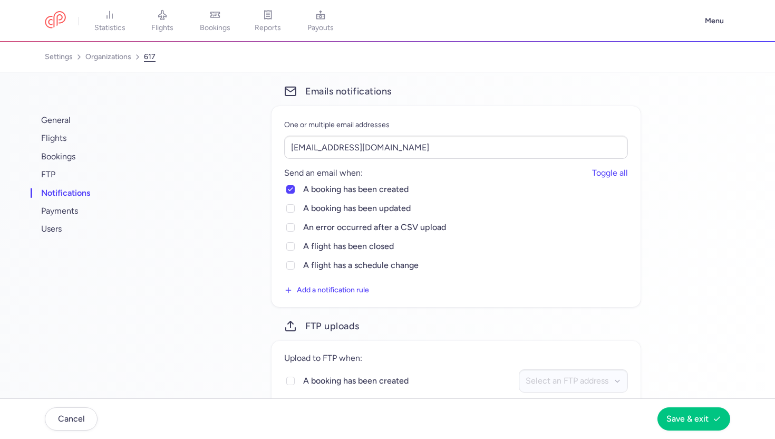
scroll to position [49, 0]
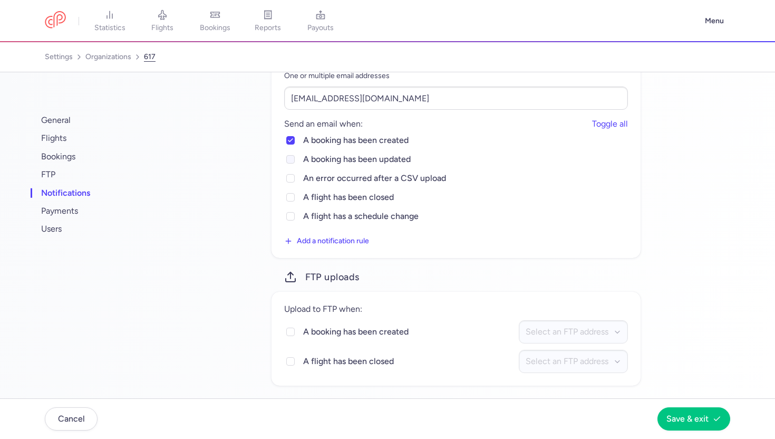
click at [294, 161] on icon at bounding box center [290, 159] width 6 height 6
click at [295, 161] on input "a booking has been updated" at bounding box center [290, 159] width 8 height 8
checkbox input "true"
click at [681, 418] on span "Save & exit" at bounding box center [688, 417] width 42 height 9
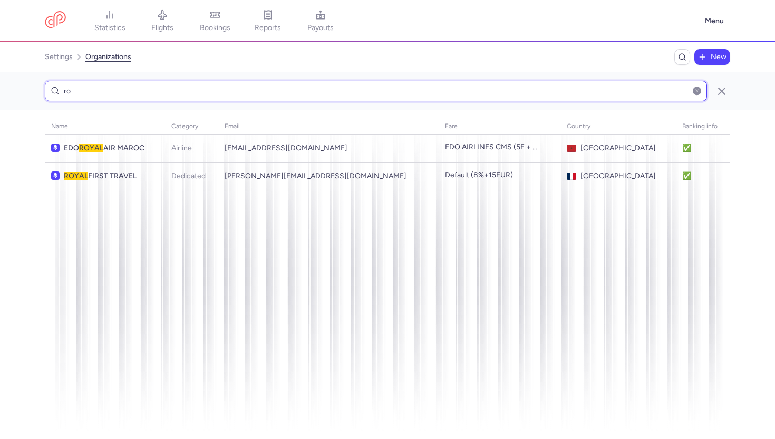
type input "r"
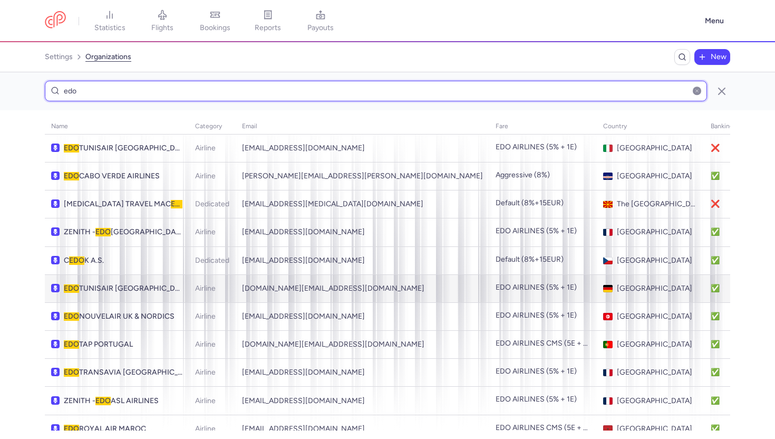
type input "edo"
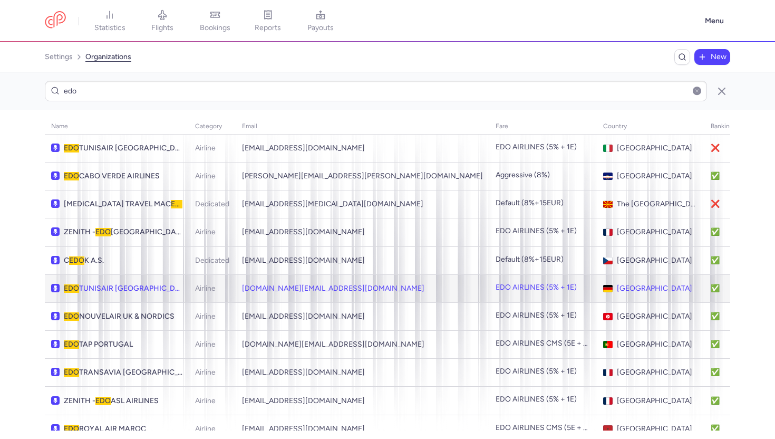
click at [163, 284] on span "EDO TUNISAIR GERMANY" at bounding box center [123, 288] width 119 height 8
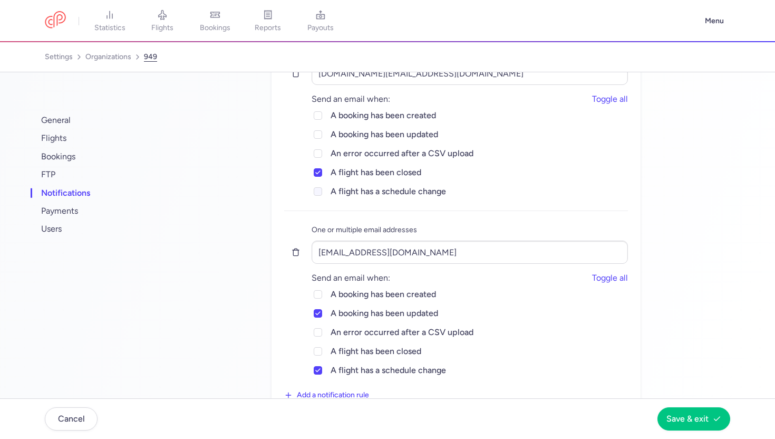
scroll to position [118, 0]
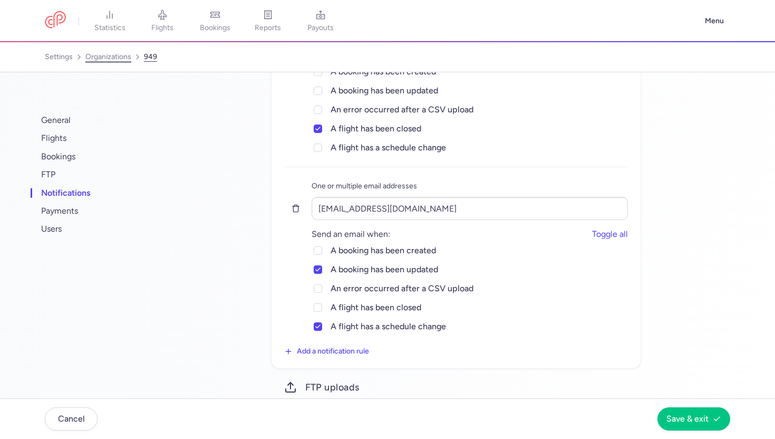
click at [100, 53] on link "organizations" at bounding box center [108, 57] width 46 height 17
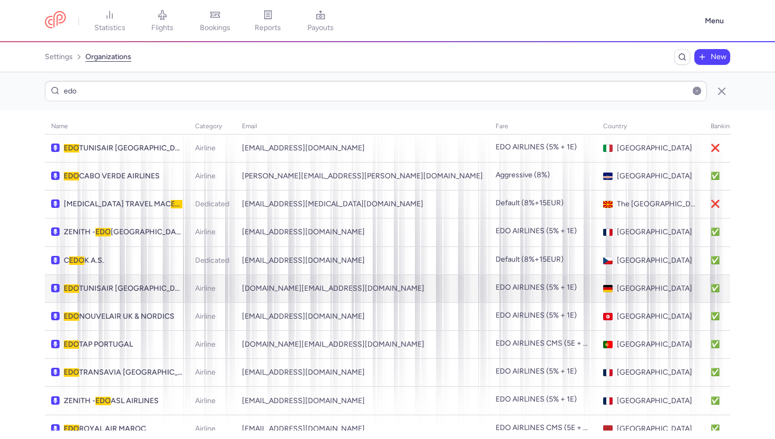
scroll to position [13, 0]
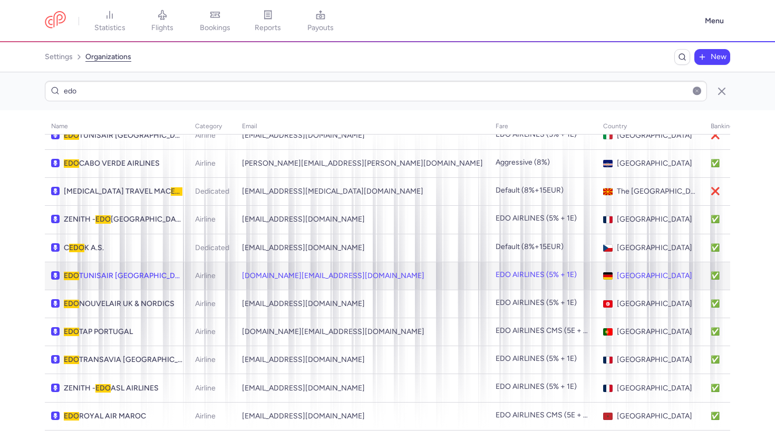
click at [156, 281] on td "EDO TUNISAIR GERMANY" at bounding box center [117, 276] width 144 height 28
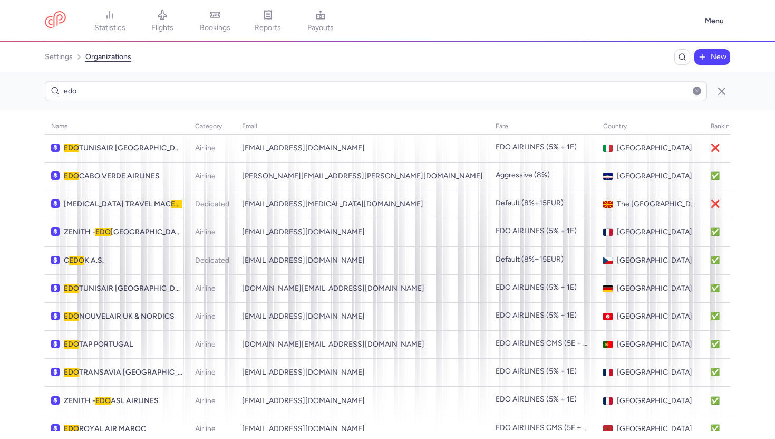
scroll to position [144, 0]
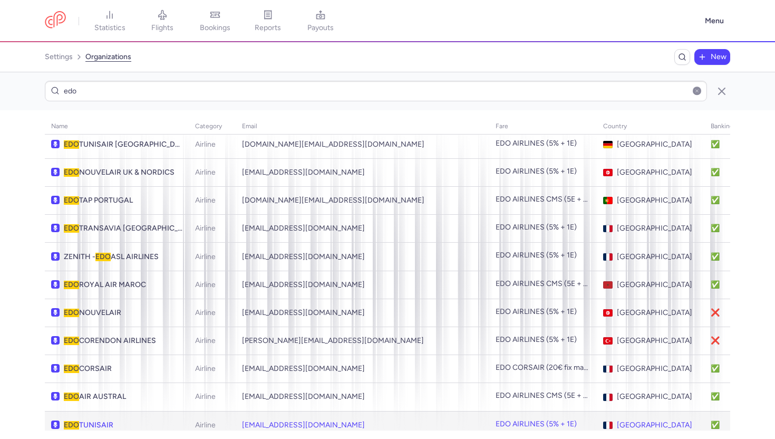
click at [148, 421] on span "EDO TUNISAIR" at bounding box center [123, 425] width 119 height 8
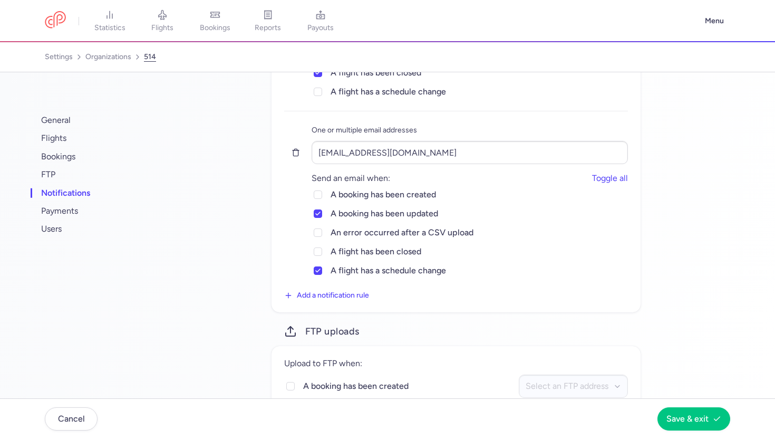
scroll to position [228, 0]
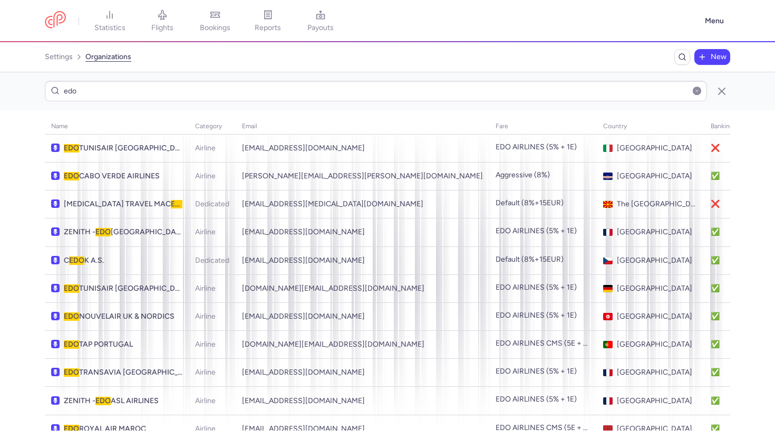
scroll to position [144, 0]
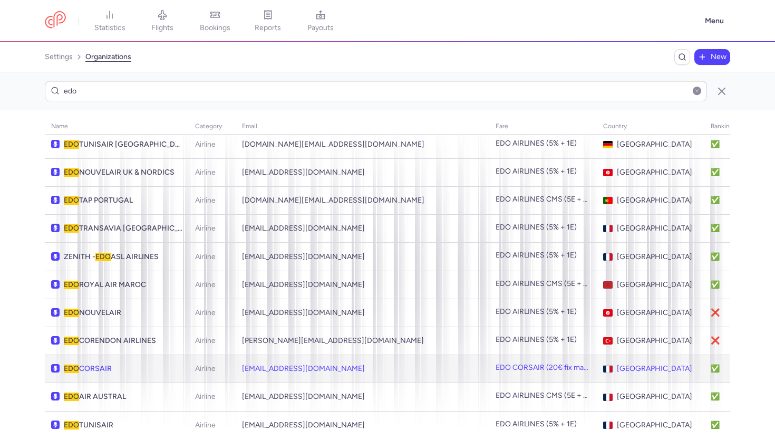
click at [147, 364] on span "EDO CORSAIR" at bounding box center [123, 368] width 119 height 8
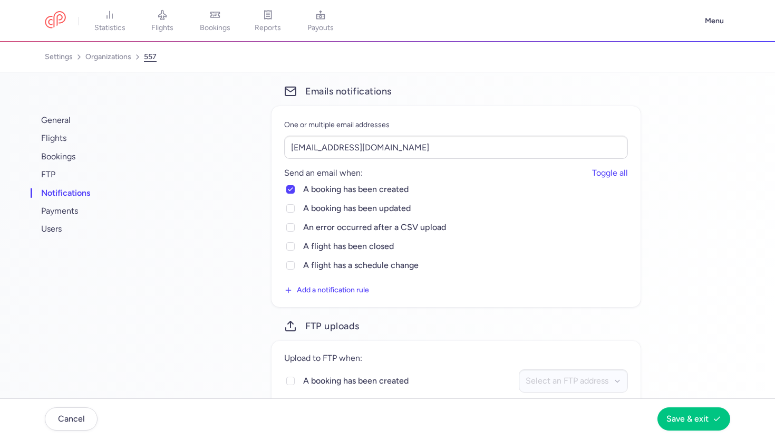
scroll to position [49, 0]
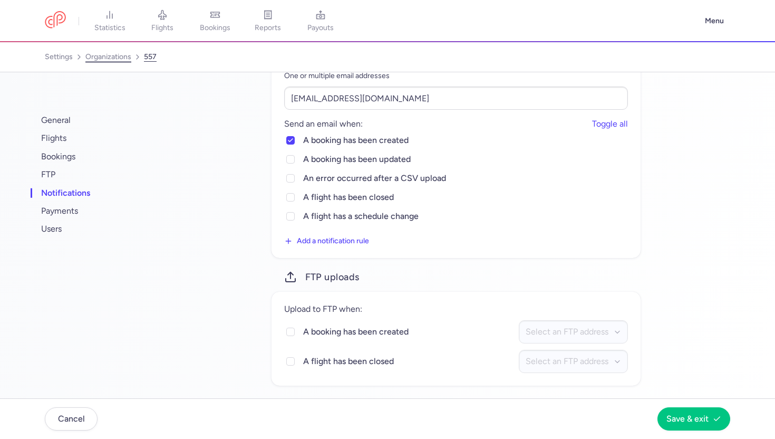
click at [104, 64] on link "organizations" at bounding box center [108, 57] width 46 height 17
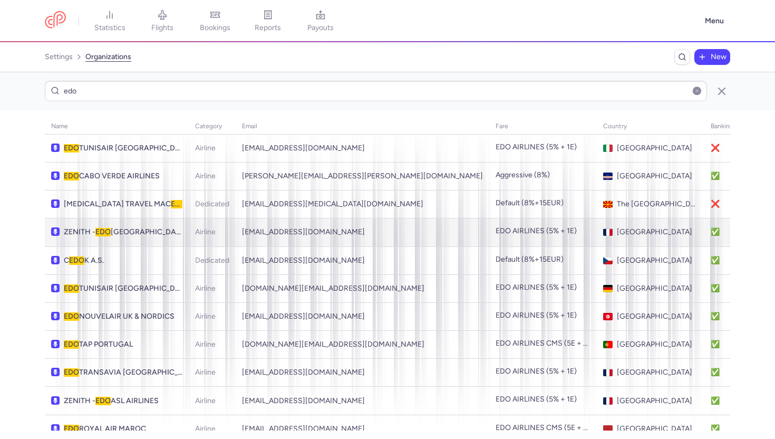
scroll to position [144, 0]
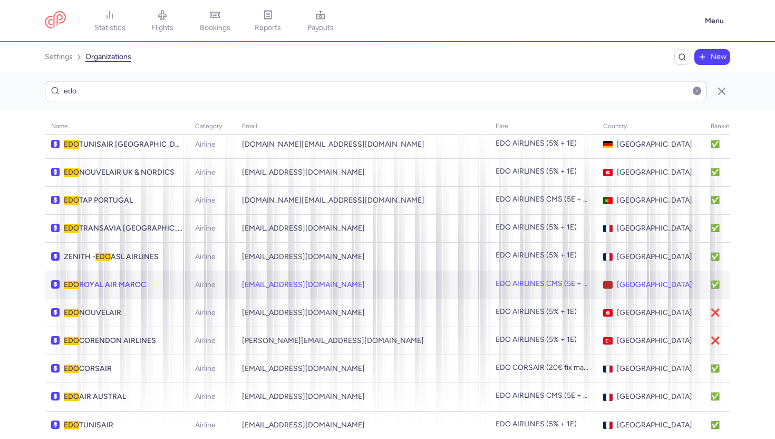
click at [162, 284] on td "EDO ROYAL AIR MAROC" at bounding box center [117, 285] width 144 height 28
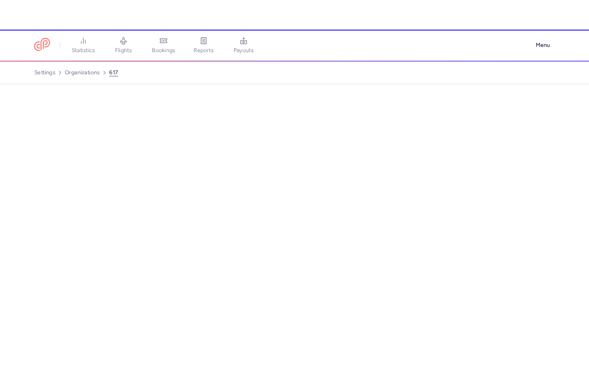
scroll to position [106, 0]
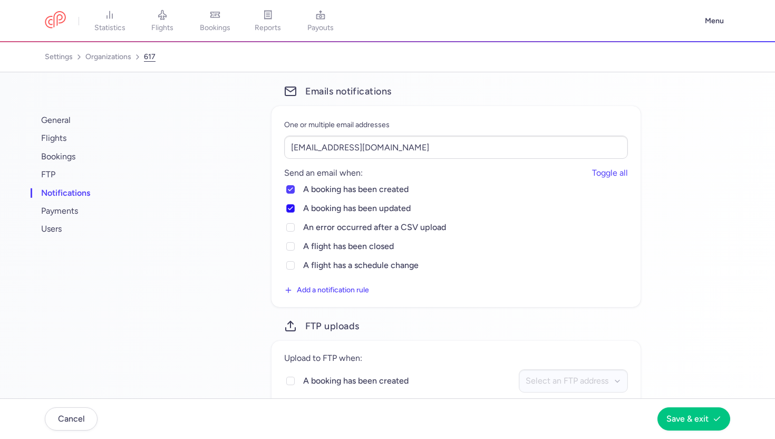
click at [293, 210] on polyline at bounding box center [290, 208] width 4 height 3
click at [293, 210] on input "a booking has been updated" at bounding box center [290, 208] width 8 height 8
checkbox input "false"
click at [702, 421] on span "Save & exit" at bounding box center [688, 417] width 42 height 9
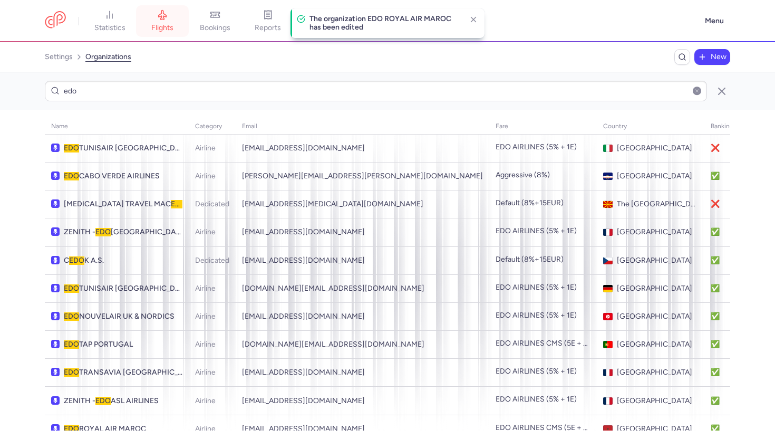
click at [159, 22] on link "flights" at bounding box center [162, 20] width 53 height 23
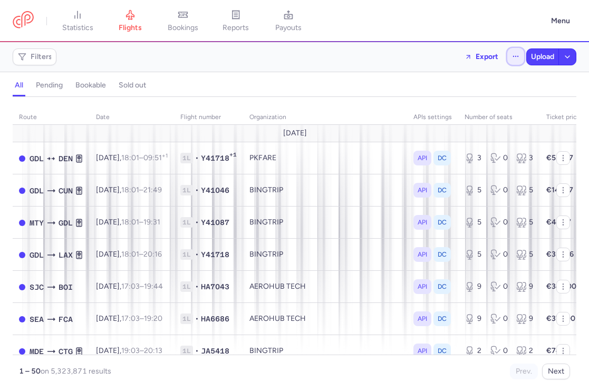
click at [519, 53] on button "button" at bounding box center [515, 56] width 17 height 17
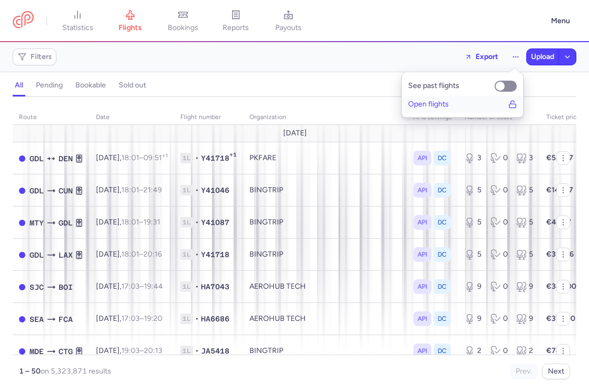
click at [457, 98] on button "Open flights" at bounding box center [462, 104] width 121 height 17
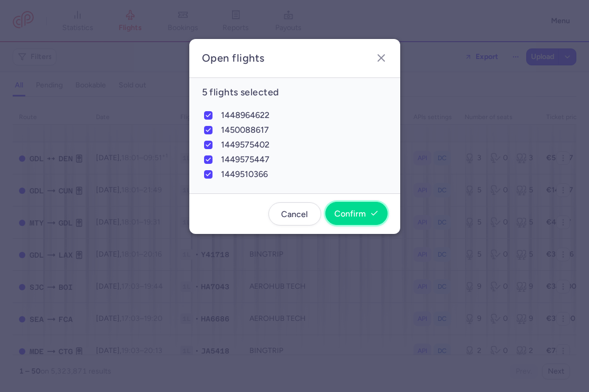
click at [362, 223] on button "Confirm" at bounding box center [356, 213] width 62 height 23
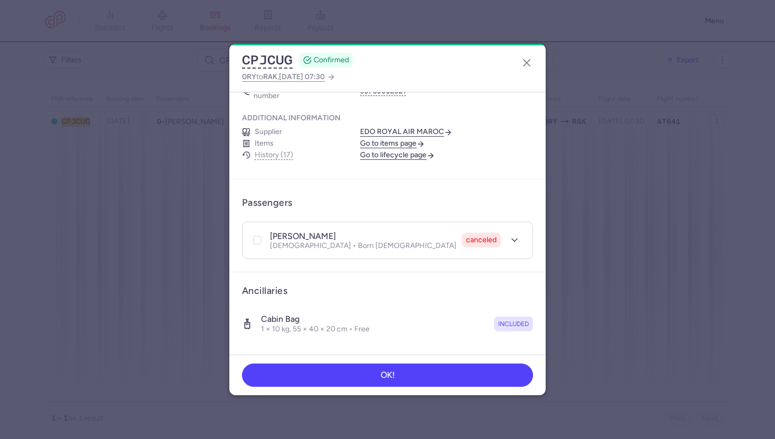
scroll to position [117, 0]
click at [383, 150] on link "Go to lifecycle page" at bounding box center [397, 154] width 75 height 9
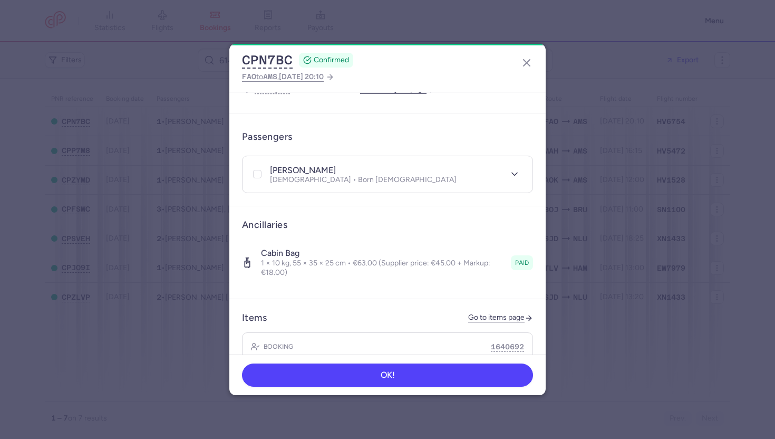
scroll to position [207, 0]
click at [494, 312] on link "Go to items page" at bounding box center [500, 316] width 65 height 9
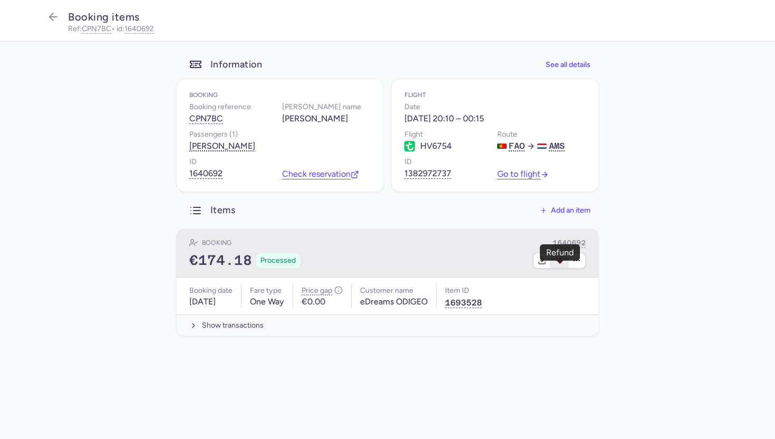
click at [559, 265] on icon "button" at bounding box center [559, 260] width 8 height 8
select select "262"
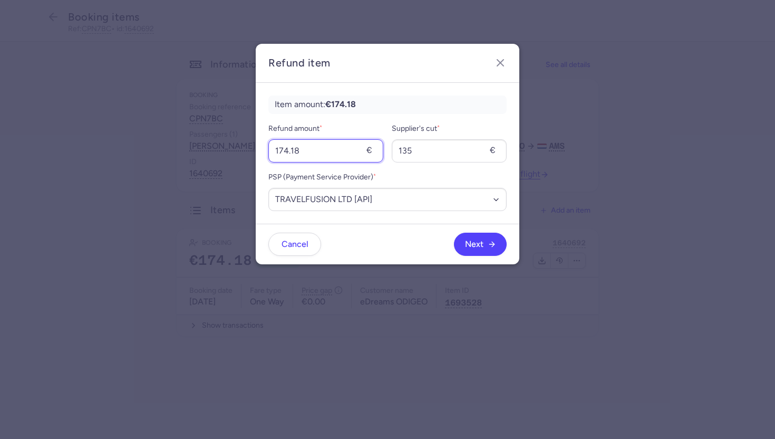
click at [317, 155] on input "174.18" at bounding box center [325, 150] width 115 height 23
type input "45"
click at [451, 158] on input "135" at bounding box center [449, 150] width 115 height 23
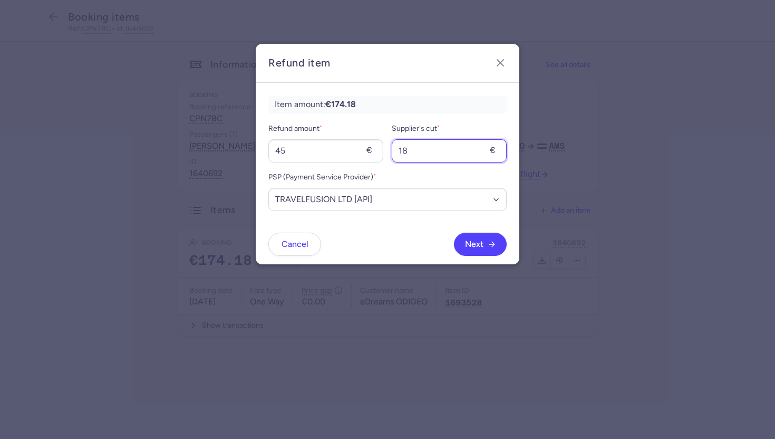
type input "18"
click at [483, 240] on span "Next" at bounding box center [480, 243] width 31 height 9
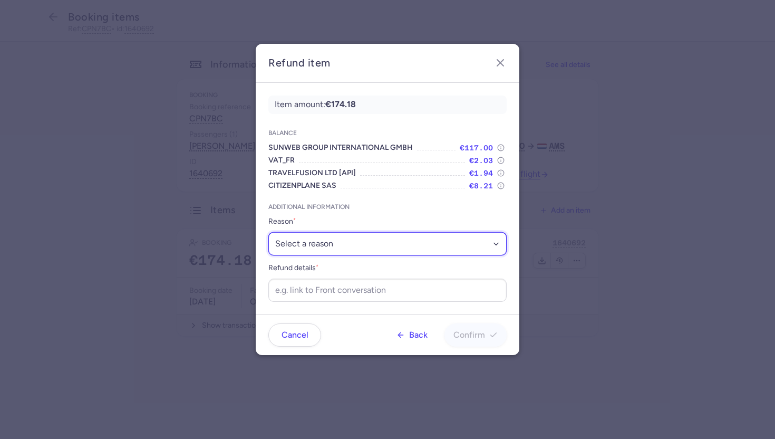
click at [400, 243] on select "Select a reason ✈️ Airline ceasing ops 💼 Ancillary issue 📄 APIS missing ⚙️ Citi…" at bounding box center [387, 243] width 238 height 23
select select "ANCILLARY_ISSUE"
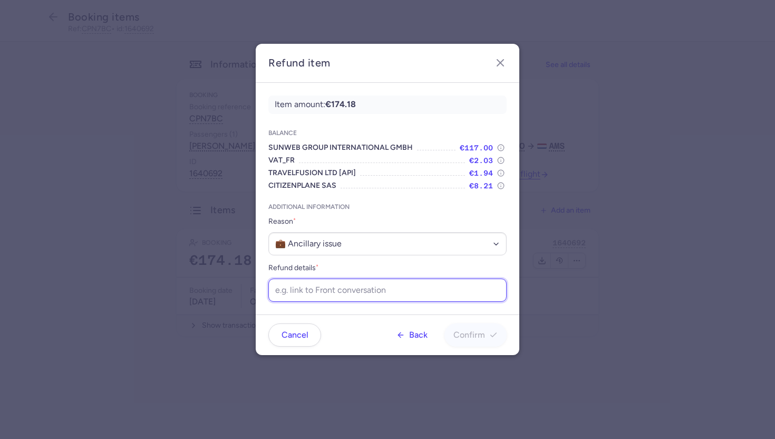
click at [309, 300] on input "Refund details *" at bounding box center [387, 289] width 238 height 23
paste input "[URL][DOMAIN_NAME]"
type input "[URL][DOMAIN_NAME]"
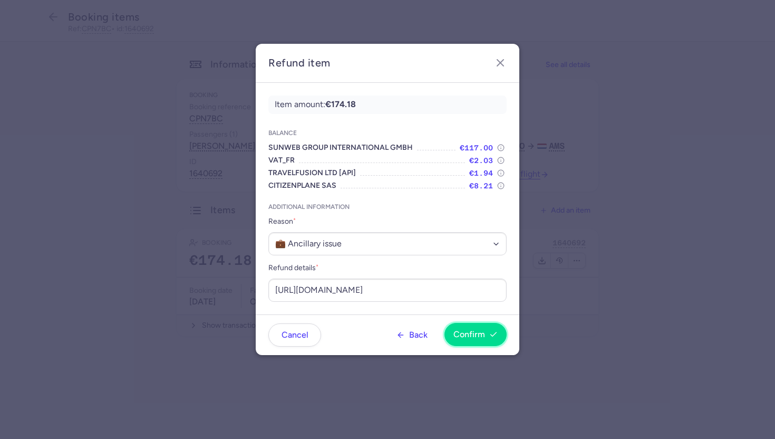
click at [489, 333] on icon "button" at bounding box center [493, 334] width 8 height 8
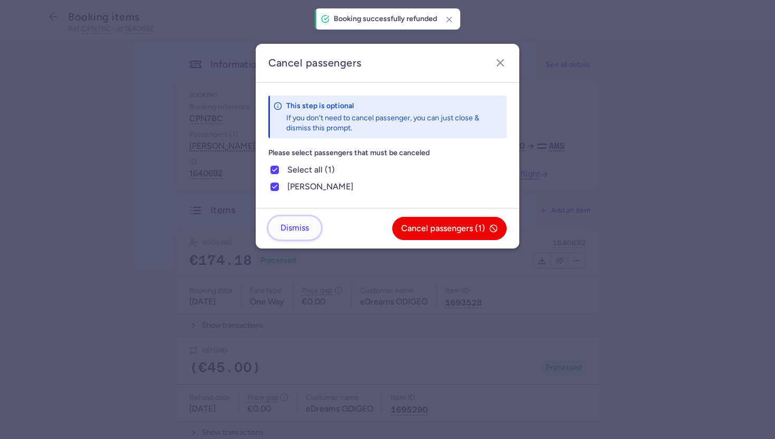
click at [306, 228] on span "Dismiss" at bounding box center [295, 227] width 28 height 9
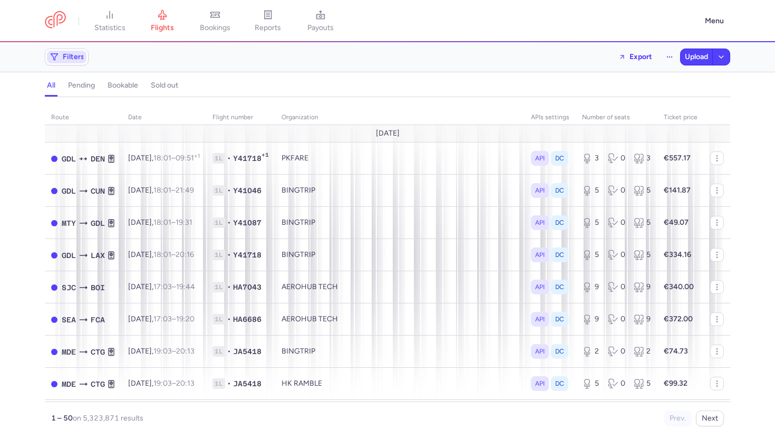
click at [76, 56] on span "Filters" at bounding box center [74, 57] width 22 height 8
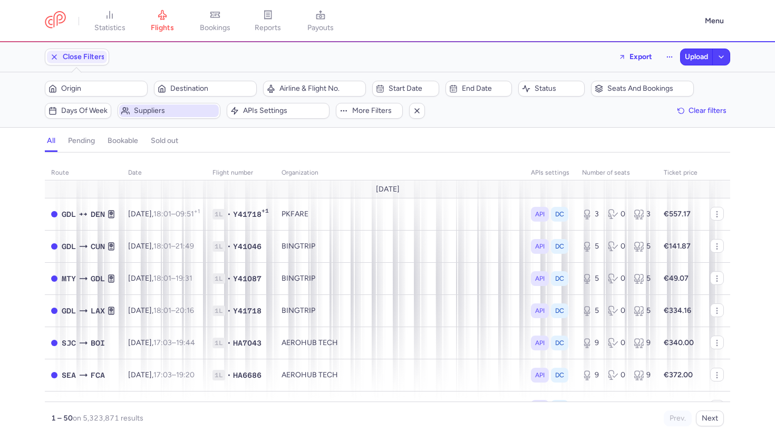
click at [169, 110] on span "Suppliers" at bounding box center [175, 111] width 83 height 8
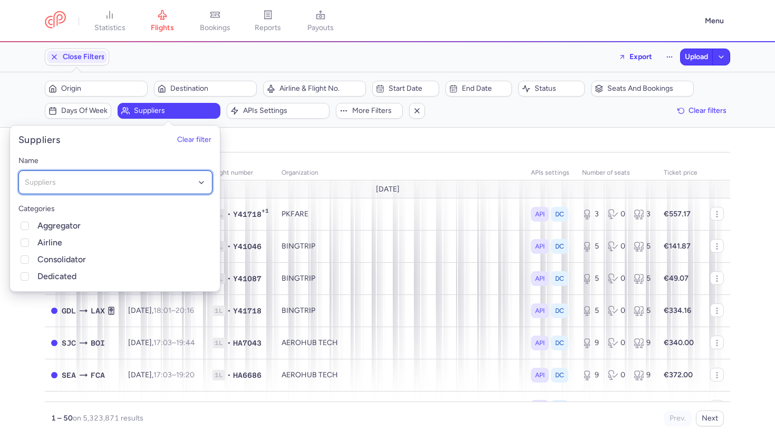
click at [158, 175] on div "Suppliers" at bounding box center [115, 182] width 194 height 24
type input "kings"
click at [117, 209] on span "KINGS TRAVEL" at bounding box center [115, 204] width 193 height 21
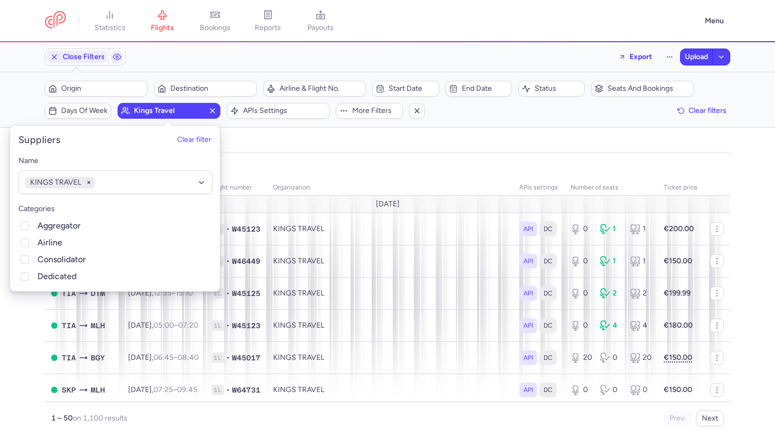
click at [300, 156] on div "organizations names: KINGS TRAVEL route date Flight number organization APIs se…" at bounding box center [387, 295] width 775 height 286
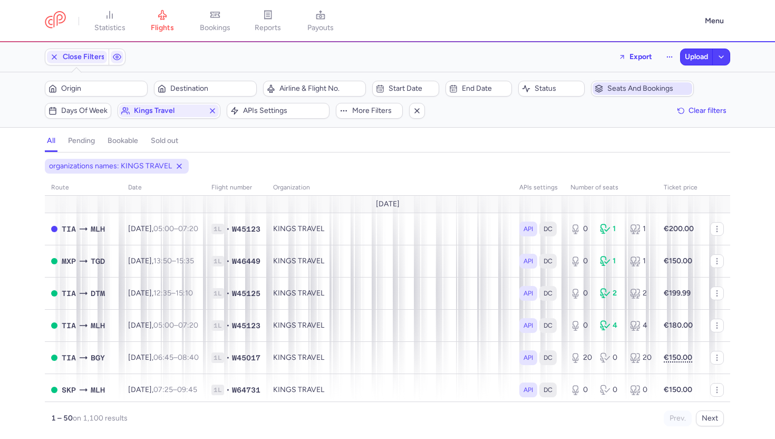
click at [625, 88] on span "Seats and bookings" at bounding box center [649, 88] width 83 height 8
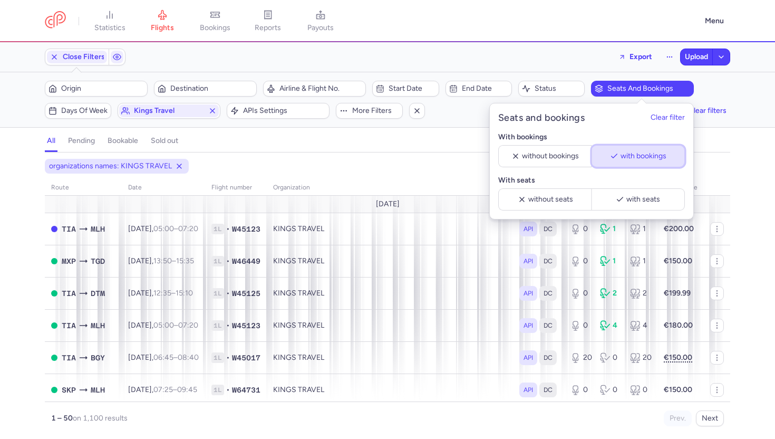
click at [634, 159] on span "with bookings" at bounding box center [643, 156] width 46 height 8
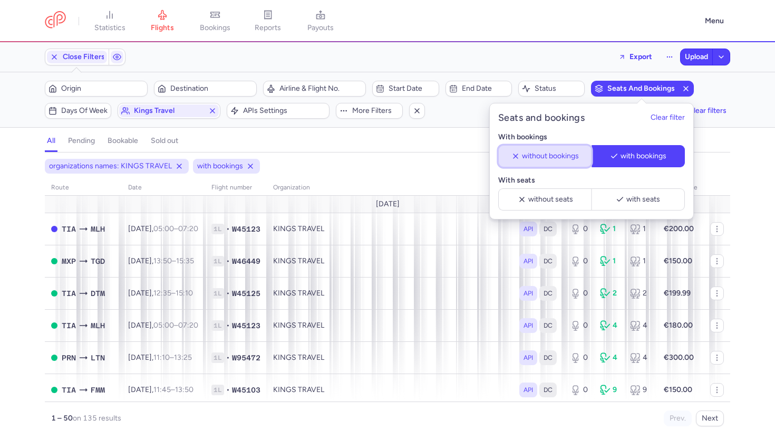
click at [550, 158] on span "without bookings" at bounding box center [550, 156] width 57 height 8
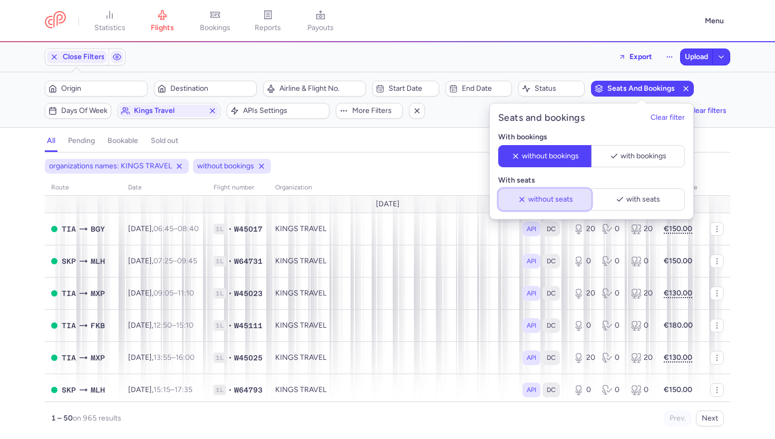
click at [560, 201] on span "without seats" at bounding box center [550, 199] width 45 height 8
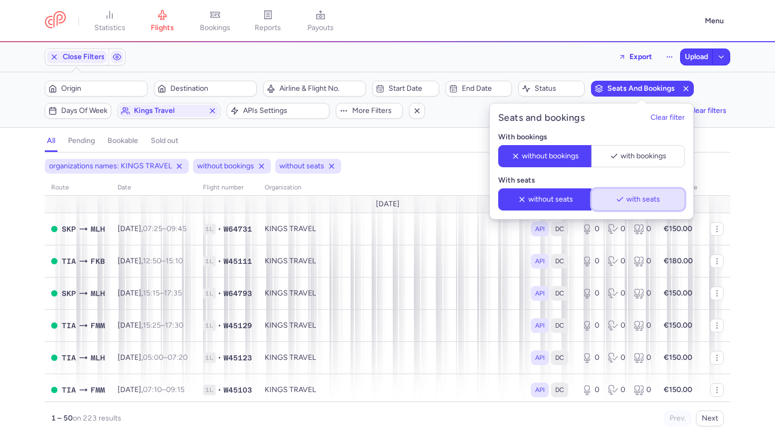
click at [627, 199] on span "with seats" at bounding box center [644, 199] width 34 height 8
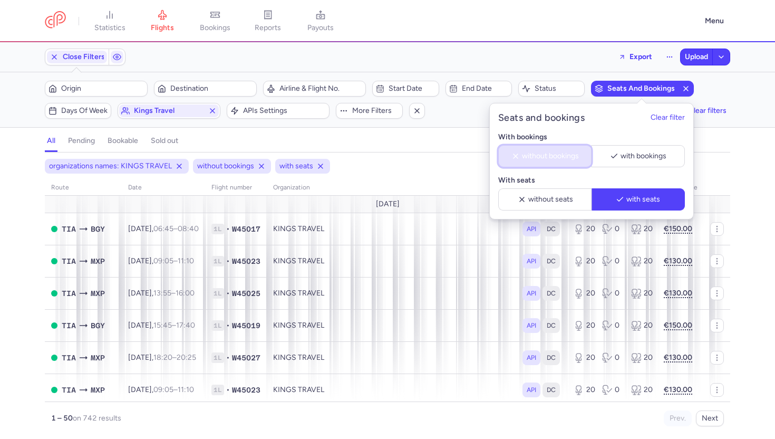
click at [516, 152] on icon "button" at bounding box center [516, 156] width 8 height 8
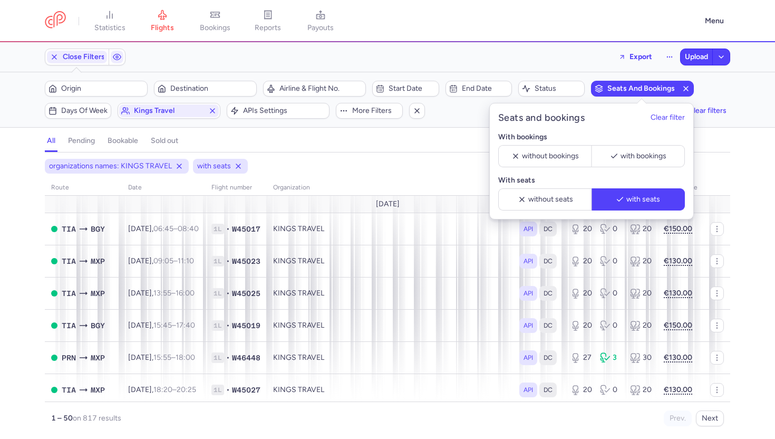
click at [409, 150] on div "all pending bookable sold out" at bounding box center [388, 143] width 686 height 18
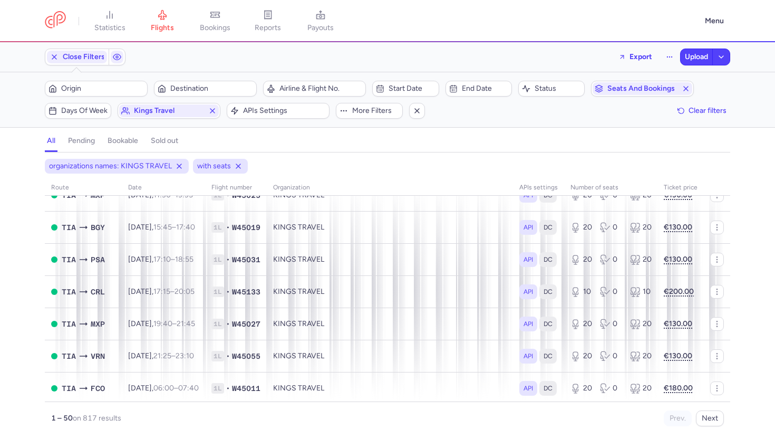
scroll to position [776, 0]
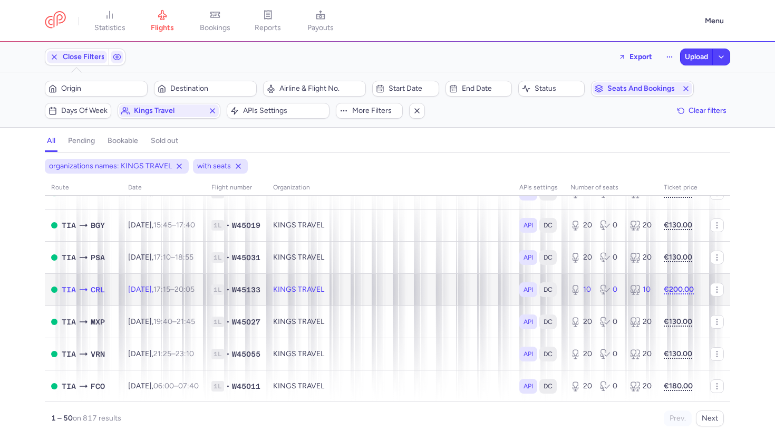
click at [430, 295] on td "KINGS TRAVEL" at bounding box center [390, 289] width 246 height 32
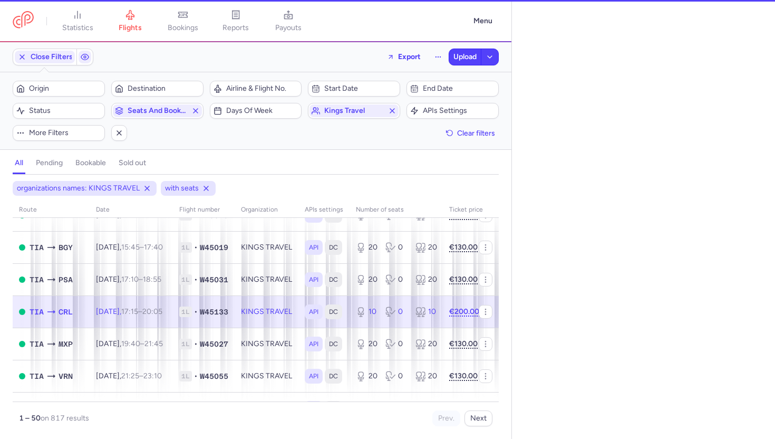
select select "hours"
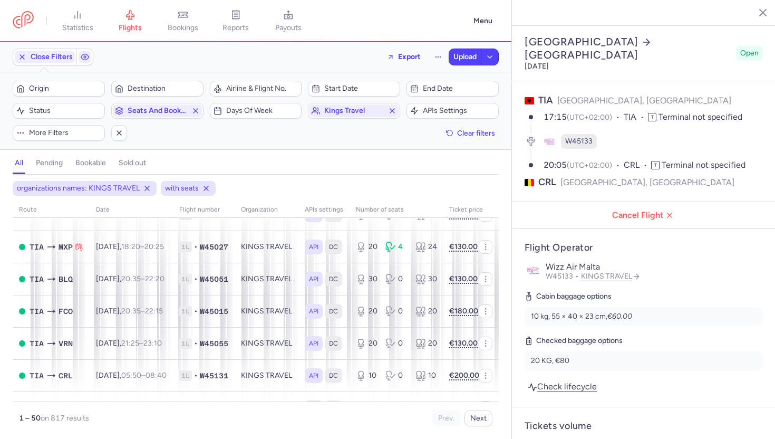
scroll to position [1442, 0]
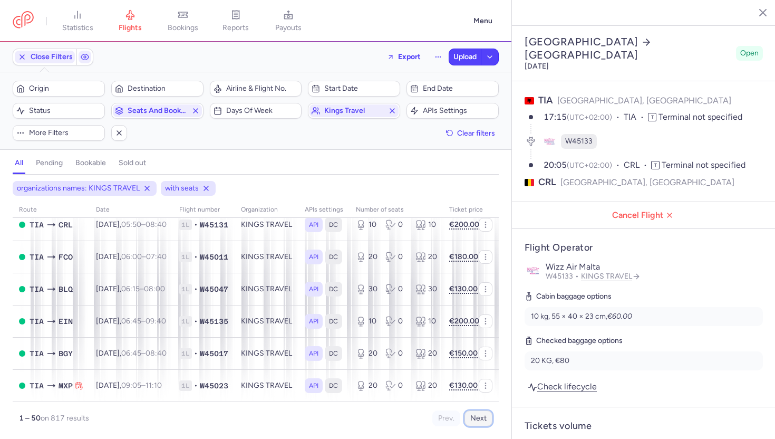
click at [473, 417] on button "Next" at bounding box center [479, 418] width 28 height 16
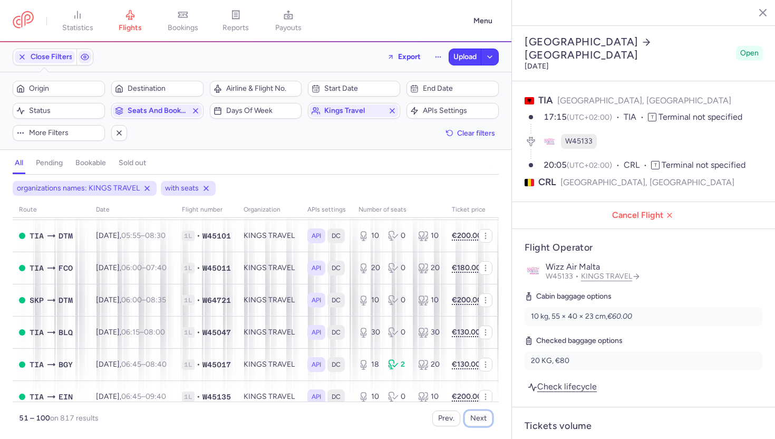
scroll to position [265, 0]
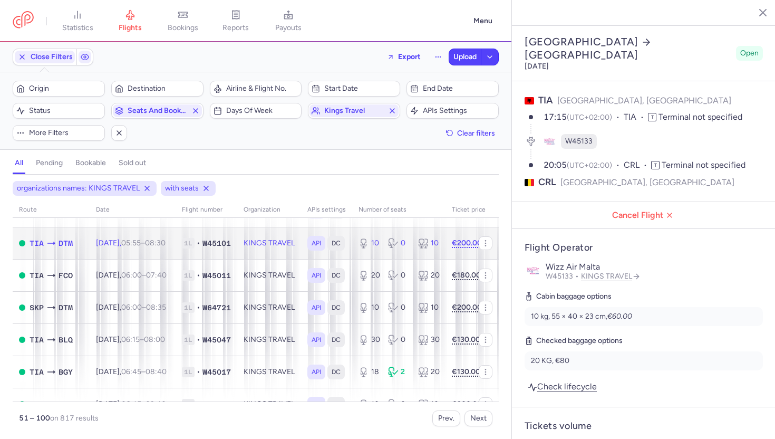
click at [121, 248] on td "Sat, 23 Aug, 05:55 – 08:30 +0" at bounding box center [133, 243] width 86 height 32
type input "3"
select select "days"
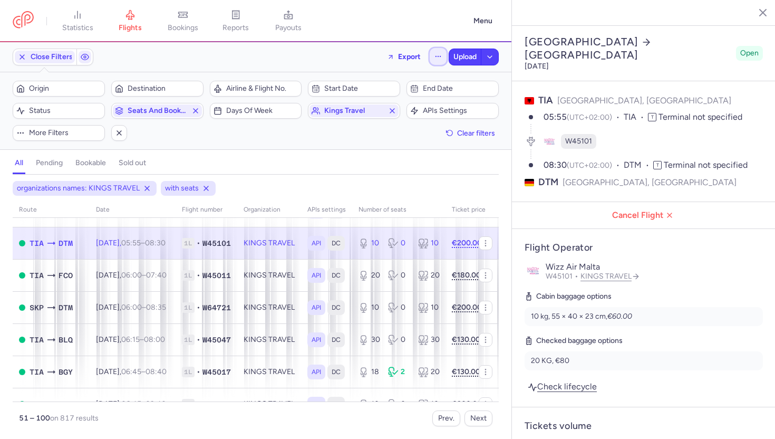
click at [440, 60] on icon "button" at bounding box center [438, 56] width 7 height 7
click at [396, 103] on button "Open flights" at bounding box center [384, 104] width 121 height 17
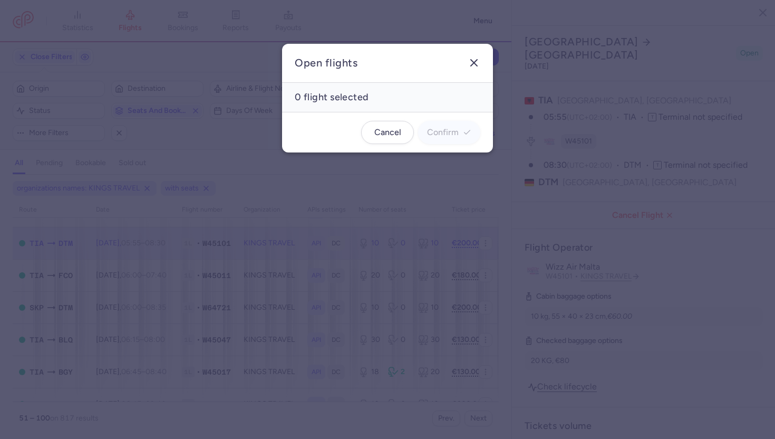
click at [472, 58] on icon "button" at bounding box center [474, 62] width 13 height 13
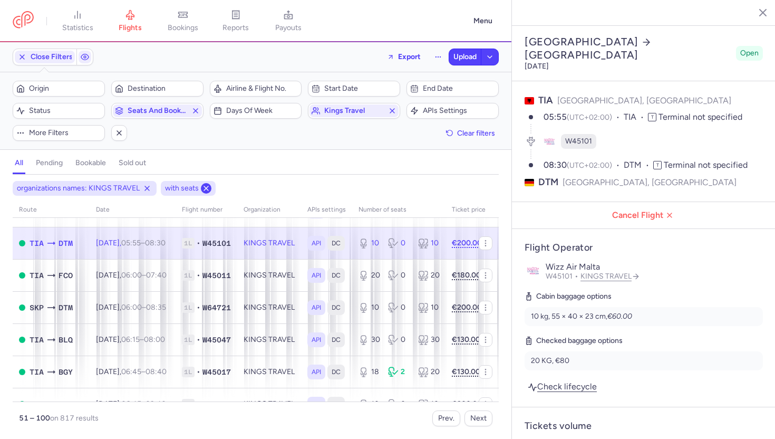
click at [206, 187] on icon at bounding box center [206, 188] width 8 height 8
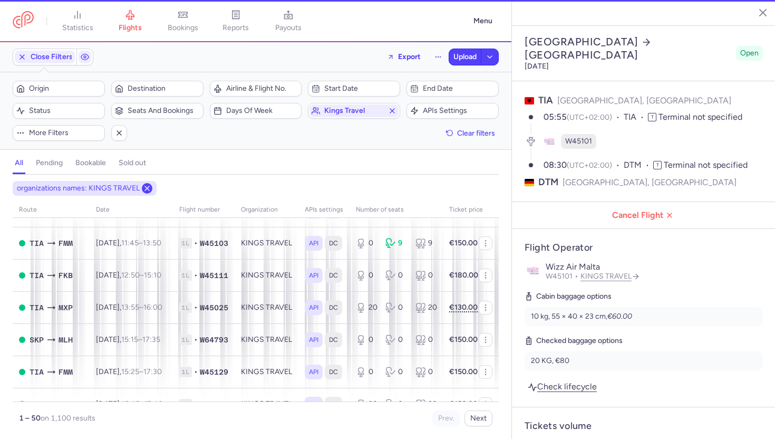
click at [148, 189] on icon at bounding box center [147, 188] width 8 height 8
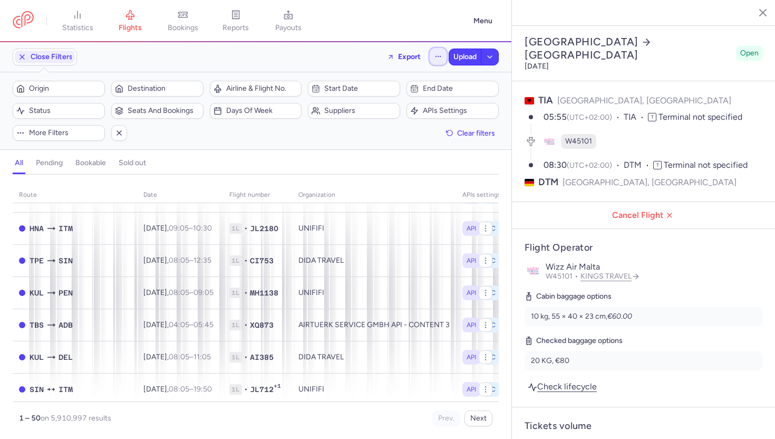
click at [433, 57] on button "button" at bounding box center [438, 56] width 17 height 17
click at [377, 105] on button "Open flights" at bounding box center [384, 104] width 121 height 17
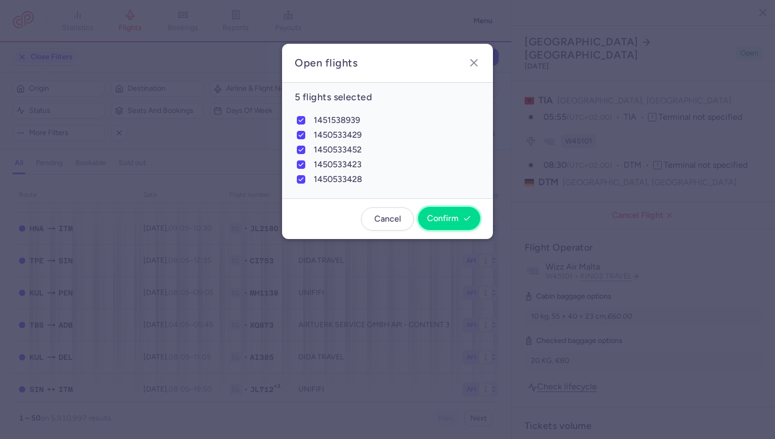
click at [443, 217] on span "Confirm" at bounding box center [443, 218] width 32 height 9
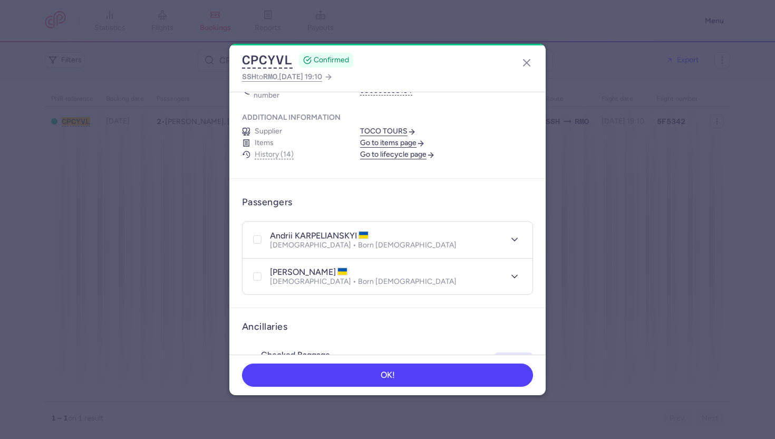
scroll to position [118, 0]
click at [392, 138] on link "Go to items page" at bounding box center [392, 142] width 65 height 9
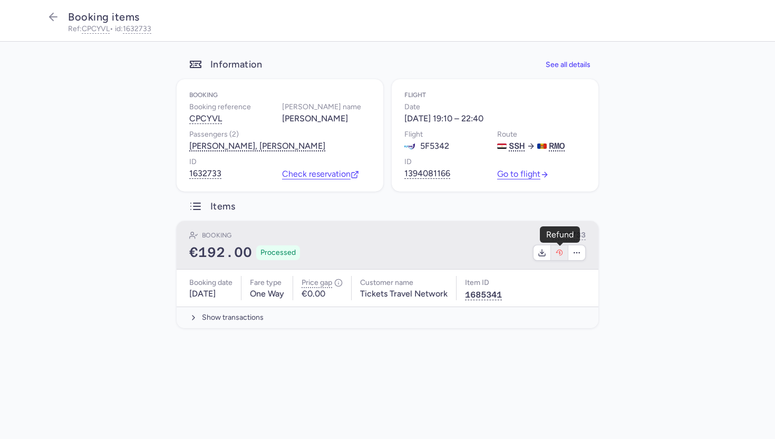
click at [558, 254] on icon "button" at bounding box center [559, 252] width 8 height 8
select select "975"
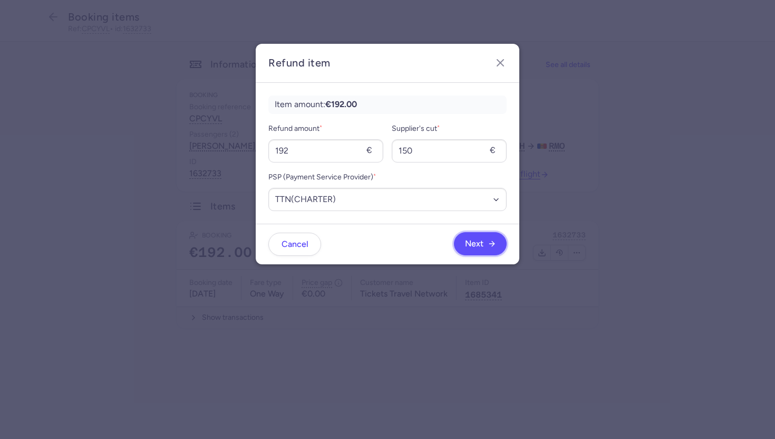
click at [483, 241] on span "Next" at bounding box center [480, 243] width 31 height 9
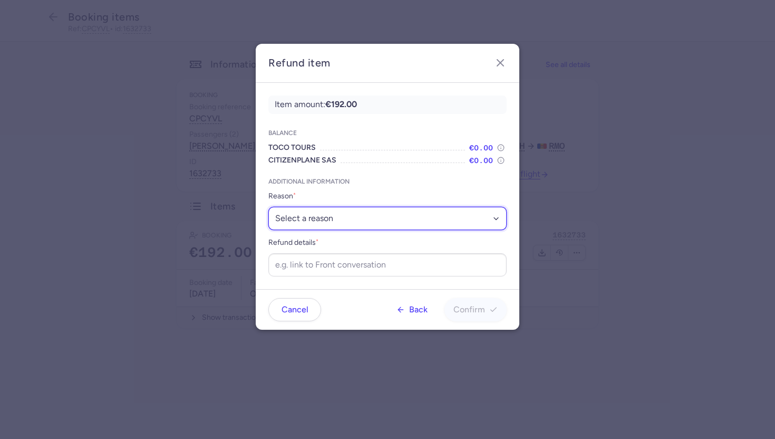
click at [366, 216] on select "Select a reason ✈️ Airline ceasing ops 💼 Ancillary issue 📄 APIS missing ⚙️ Citi…" at bounding box center [387, 218] width 238 height 23
select select "DENIED_BOARDING"
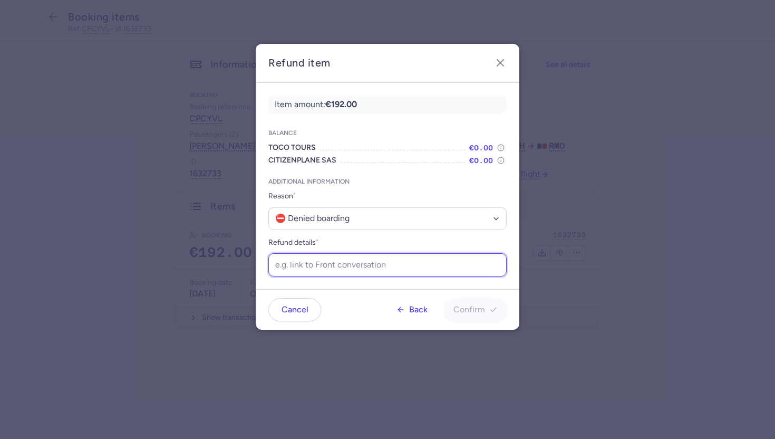
click at [311, 272] on input "Refund details *" at bounding box center [387, 264] width 238 height 23
paste input "[URL][DOMAIN_NAME]"
type input "[URL][DOMAIN_NAME]"
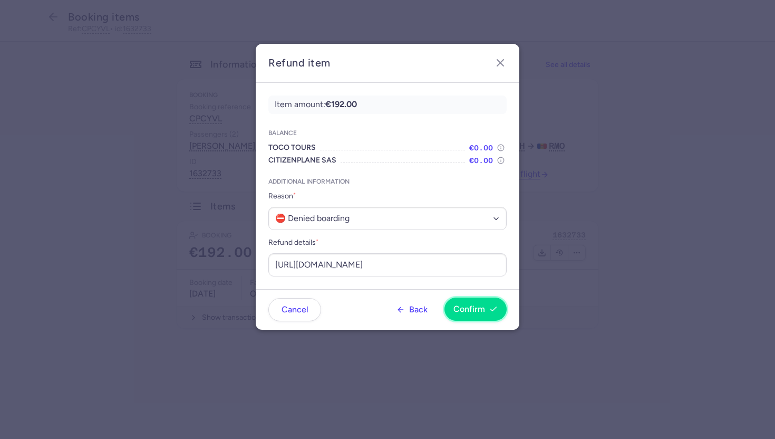
click at [488, 306] on span "Confirm" at bounding box center [476, 308] width 44 height 9
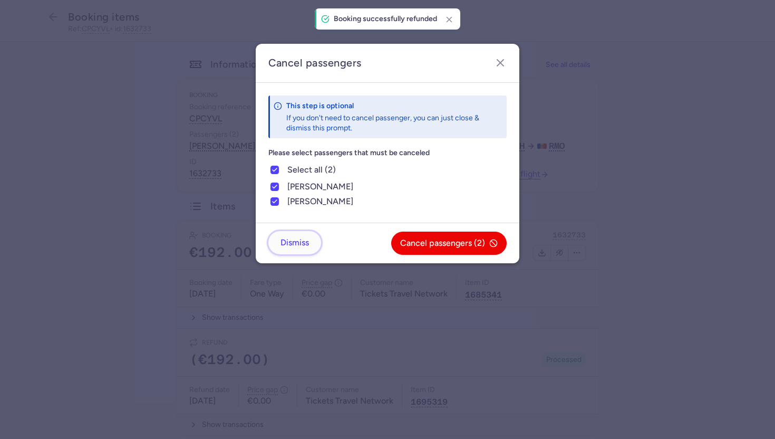
click at [304, 244] on span "Dismiss" at bounding box center [295, 242] width 28 height 9
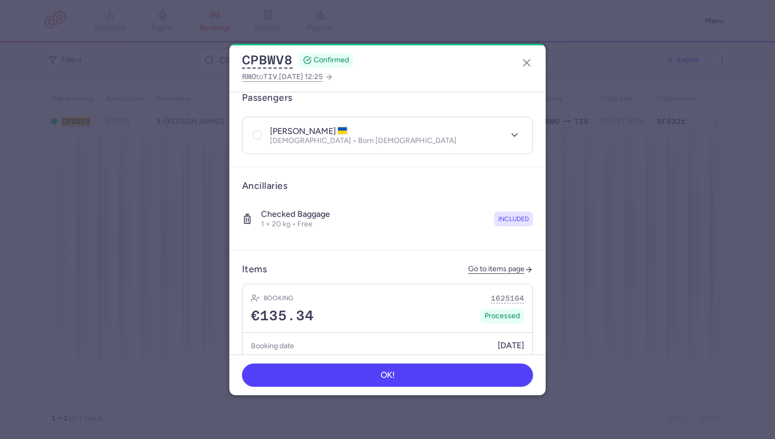
scroll to position [237, 0]
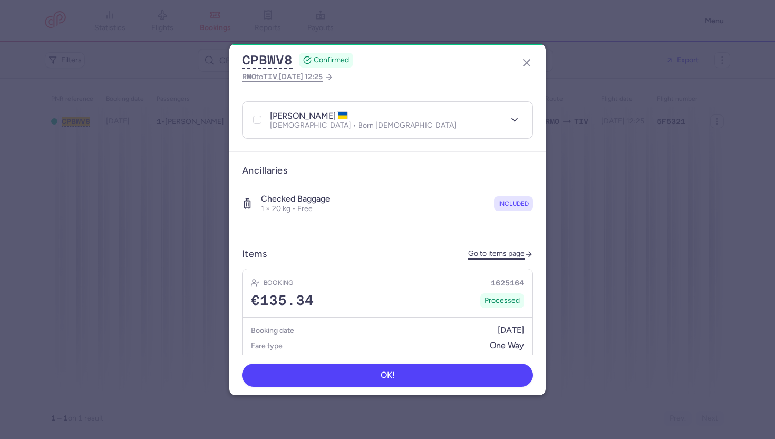
click at [490, 249] on link "Go to items page" at bounding box center [500, 253] width 65 height 9
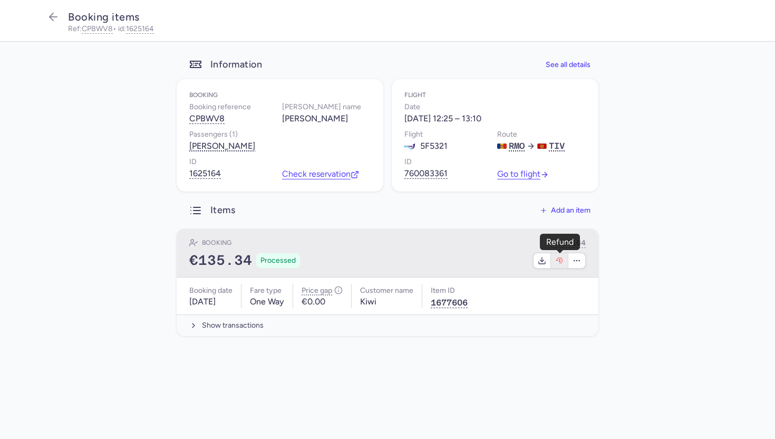
click at [561, 264] on icon "button" at bounding box center [559, 260] width 8 height 8
select select "490"
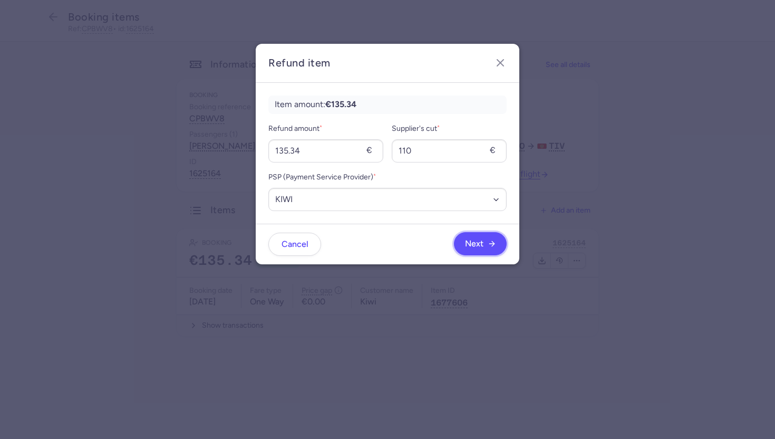
click at [478, 249] on button "Next" at bounding box center [480, 243] width 53 height 23
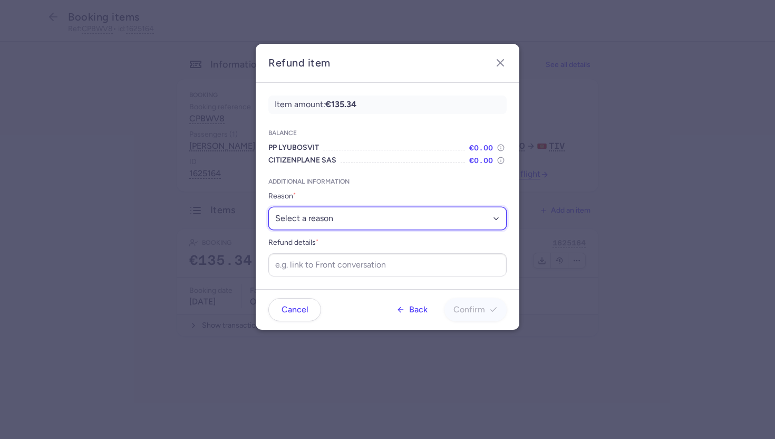
click at [402, 226] on select "Select a reason ✈️ Airline ceasing ops 💼 Ancillary issue 📄 APIS missing ⚙️ Citi…" at bounding box center [387, 218] width 238 height 23
select select "OTHER"
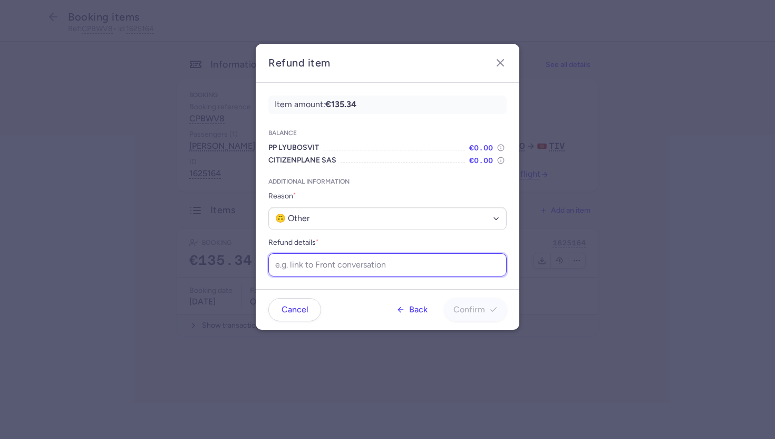
click at [331, 266] on input "Refund details *" at bounding box center [387, 264] width 238 height 23
paste input "[URL][DOMAIN_NAME]"
type input "[URL][DOMAIN_NAME]"
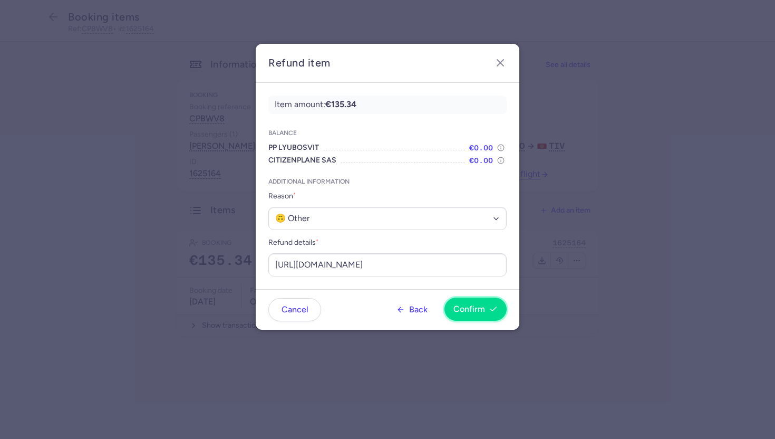
click at [485, 304] on span "Confirm" at bounding box center [470, 308] width 32 height 9
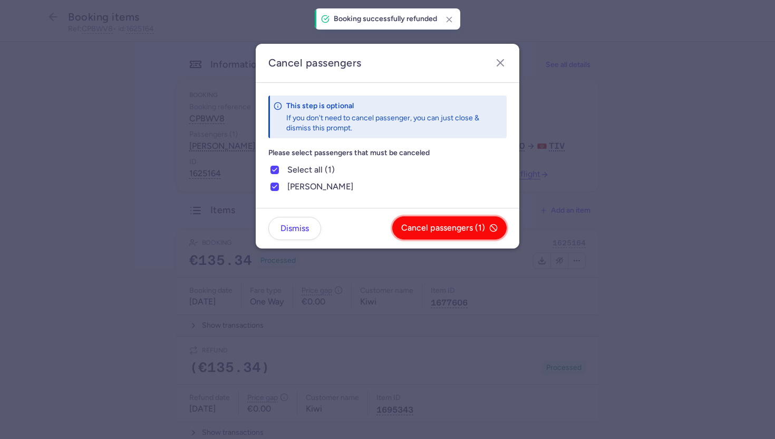
click at [444, 233] on span "Cancel passengers (1)" at bounding box center [443, 227] width 84 height 9
